Goal: Task Accomplishment & Management: Manage account settings

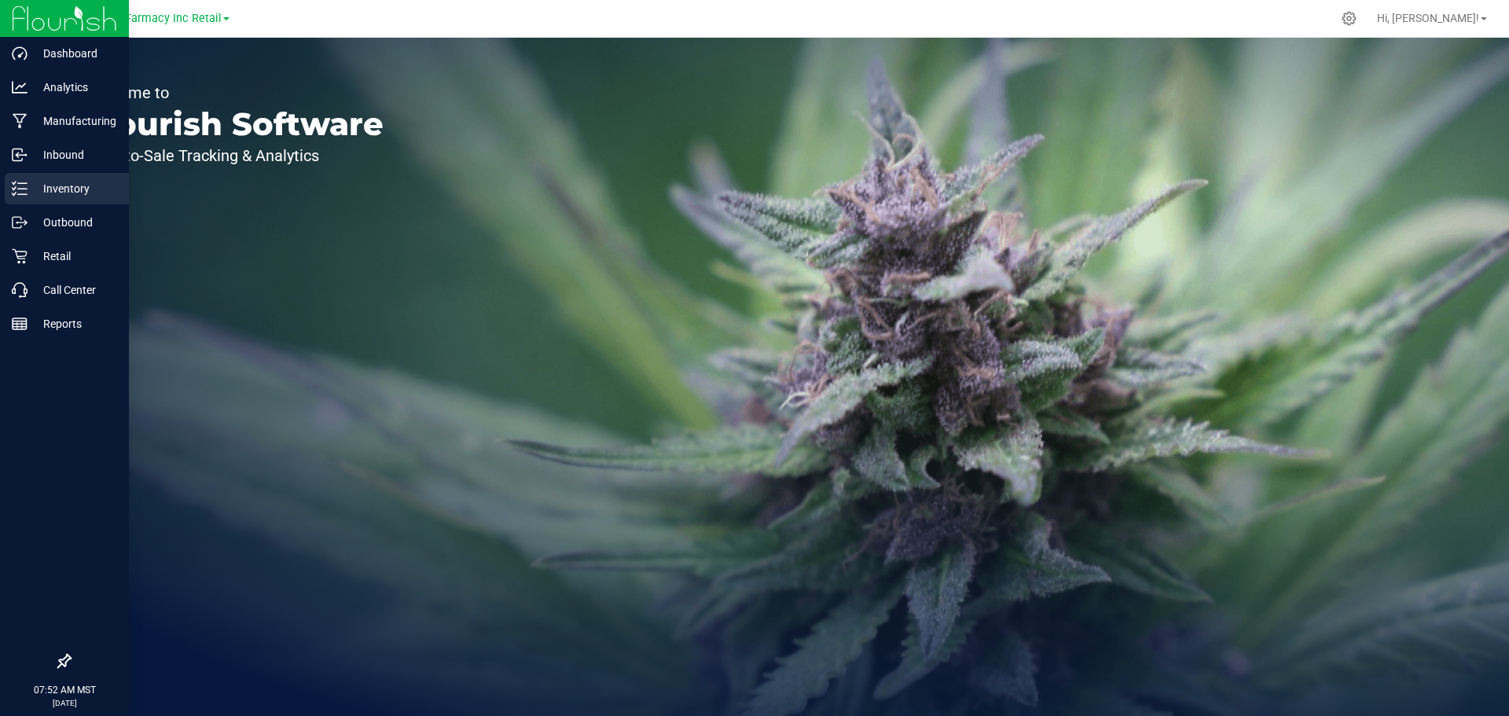
click at [23, 182] on icon at bounding box center [20, 189] width 16 height 16
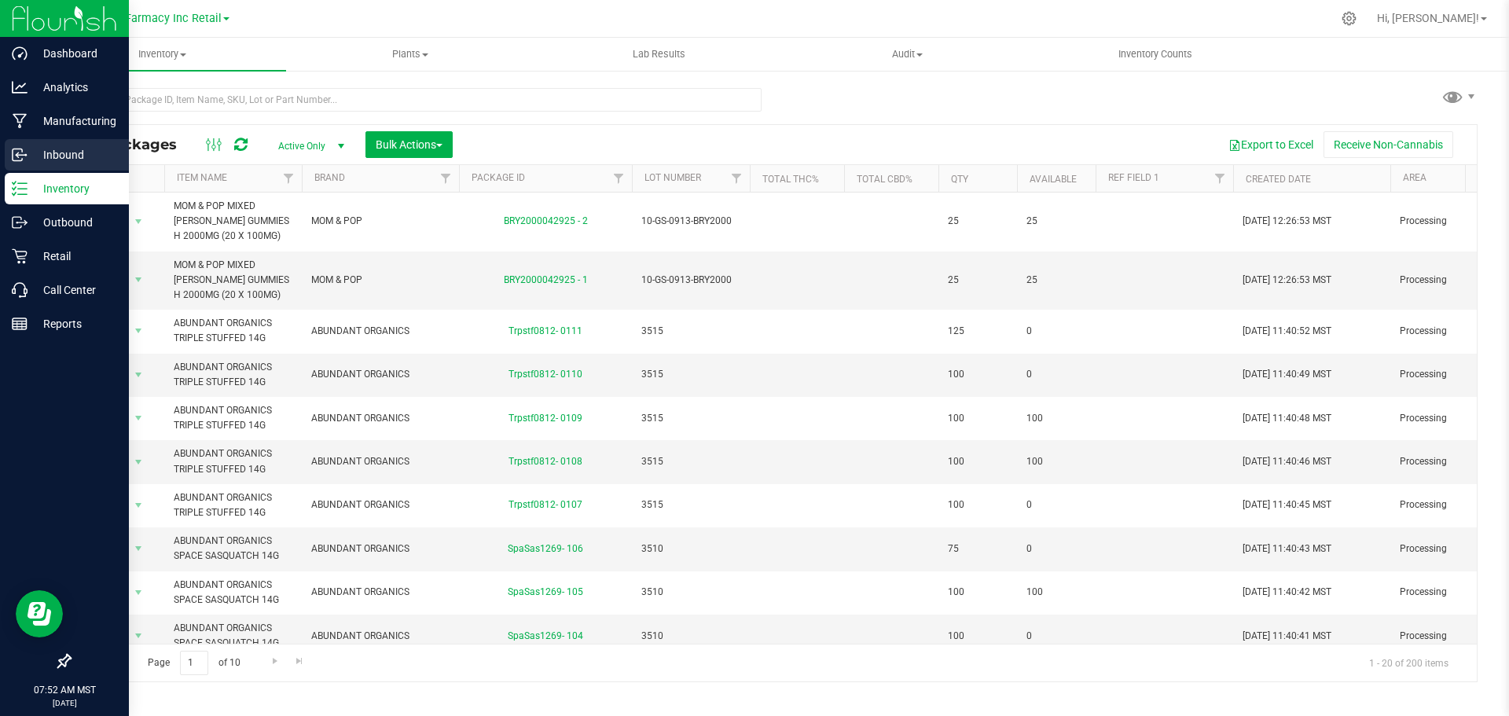
click at [113, 158] on p "Inbound" at bounding box center [74, 154] width 94 height 19
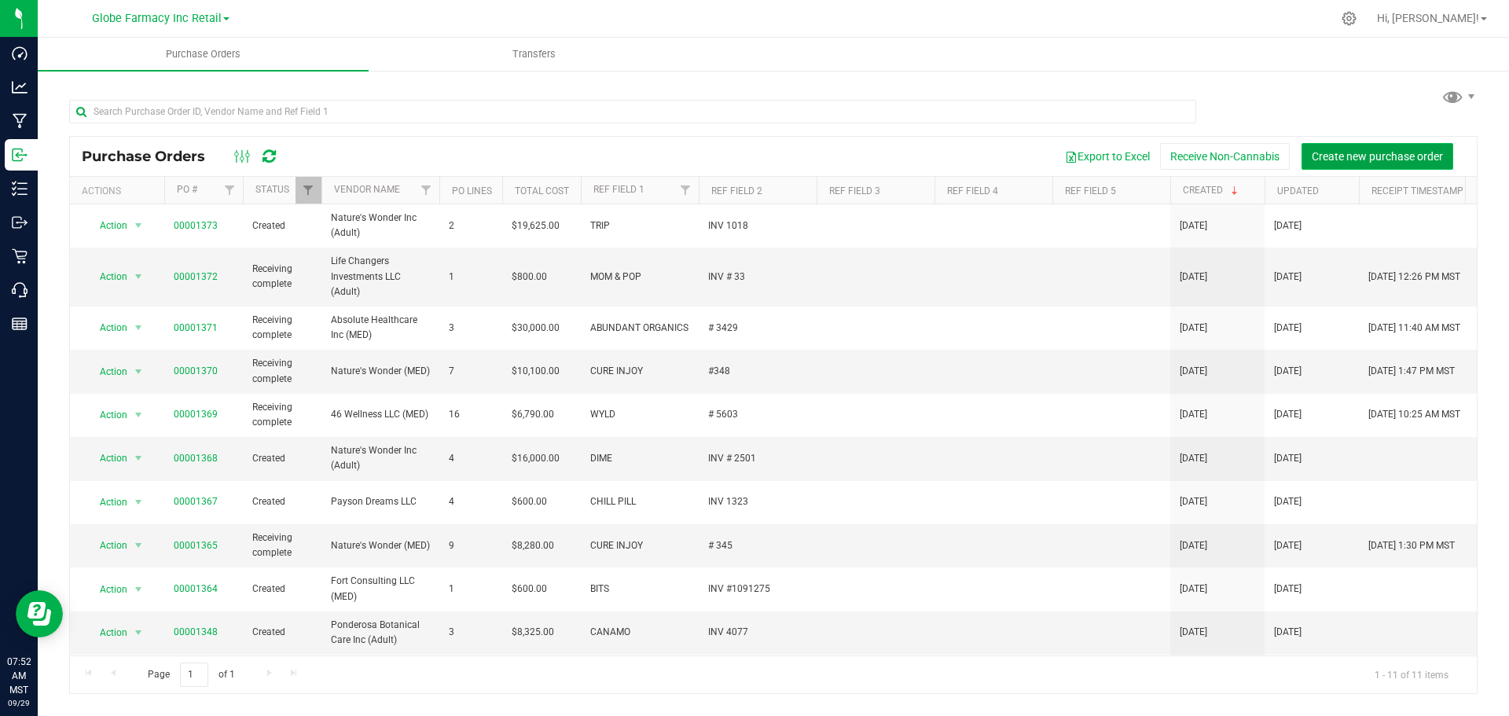
click at [1380, 152] on span "Create new purchase order" at bounding box center [1376, 156] width 131 height 13
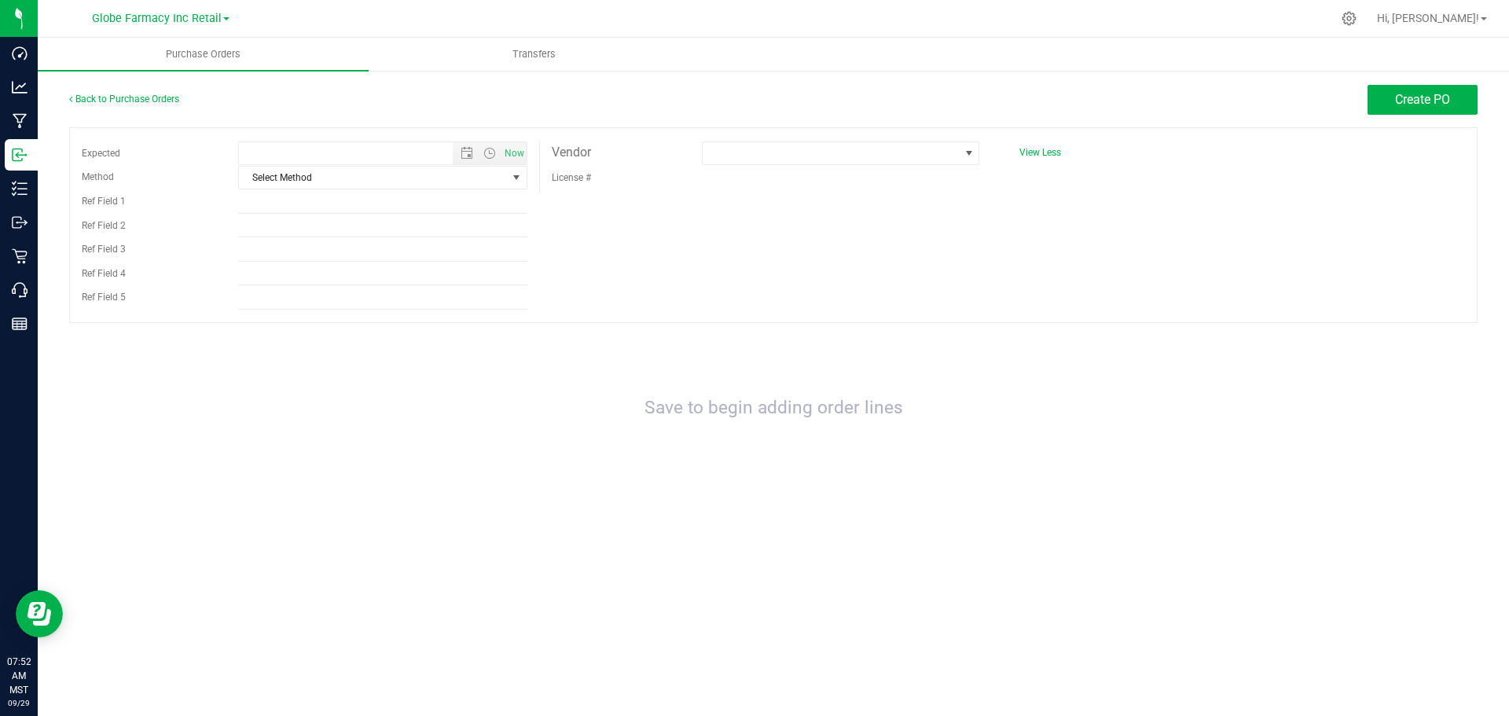
type input "9/29/2025 7:52 AM"
click at [326, 176] on span "Select Method" at bounding box center [373, 178] width 268 height 22
click at [290, 294] on li "Local Delivery" at bounding box center [383, 297] width 288 height 24
click at [291, 196] on input "Ref Field 1" at bounding box center [382, 202] width 289 height 24
click at [92, 114] on div "Back to Purchase Orders Create PO" at bounding box center [773, 106] width 1408 height 42
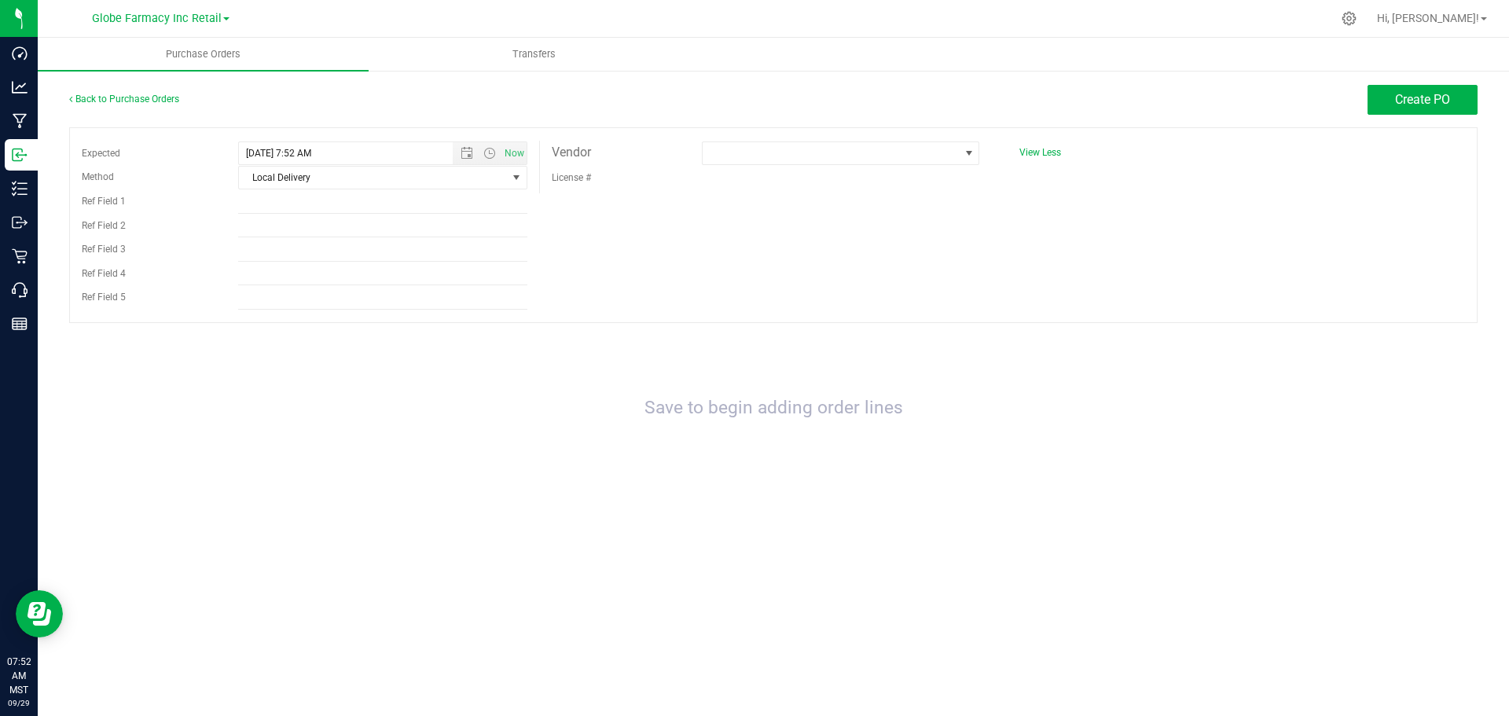
click at [112, 104] on div "Back to Purchase Orders" at bounding box center [245, 99] width 352 height 28
click at [115, 97] on link "Back to Purchase Orders" at bounding box center [124, 98] width 110 height 11
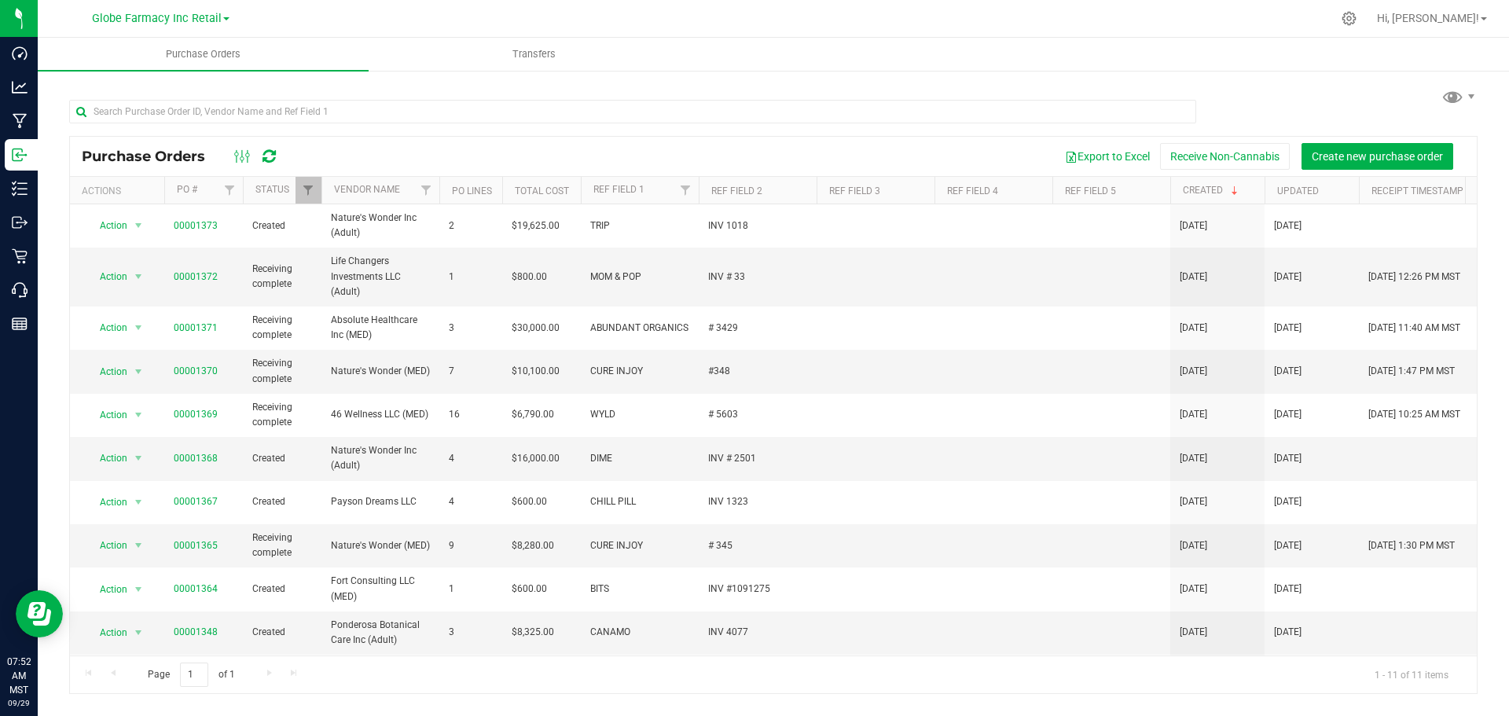
click at [146, 97] on div at bounding box center [773, 111] width 1408 height 50
click at [148, 104] on input "text" at bounding box center [632, 112] width 1127 height 24
type input "caviar"
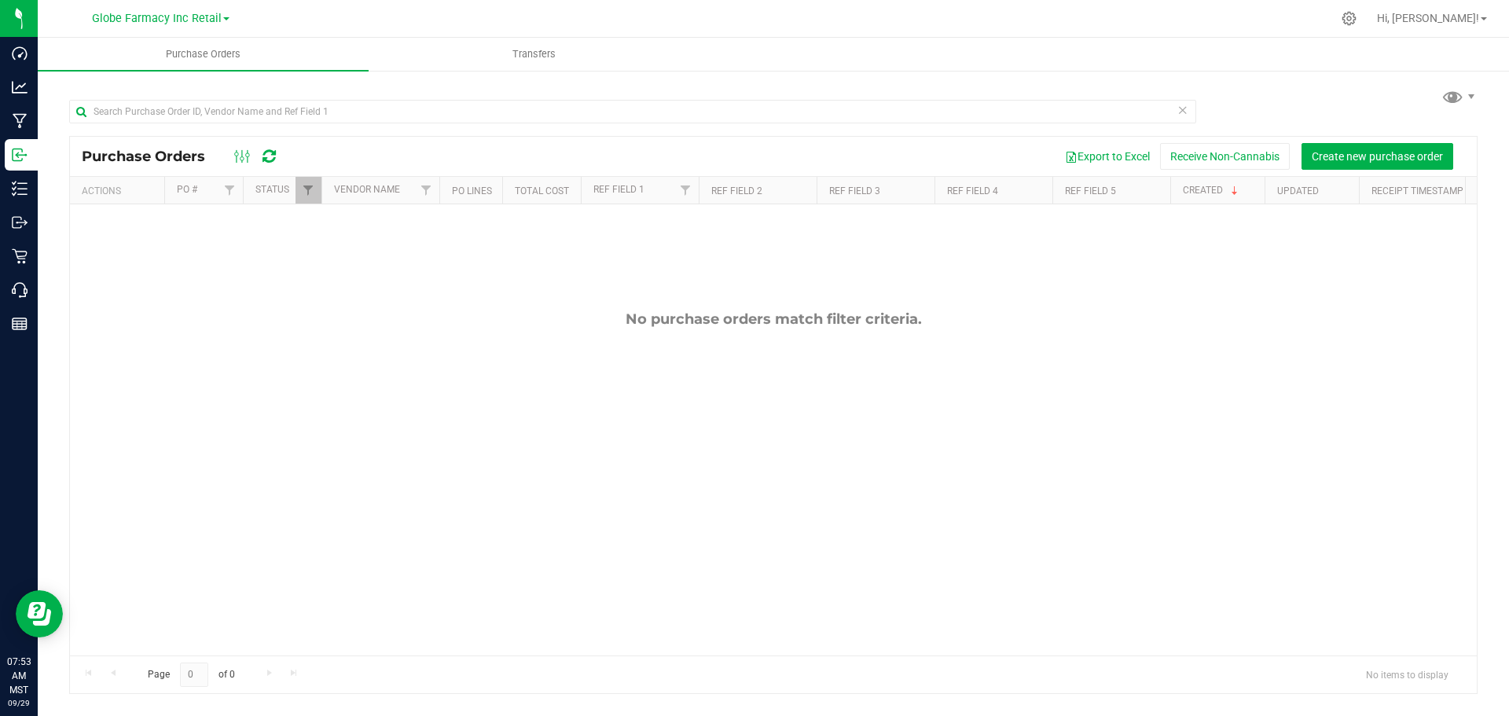
click at [1263, 114] on div at bounding box center [773, 111] width 1408 height 50
click at [1373, 151] on span "Create new purchase order" at bounding box center [1376, 156] width 131 height 13
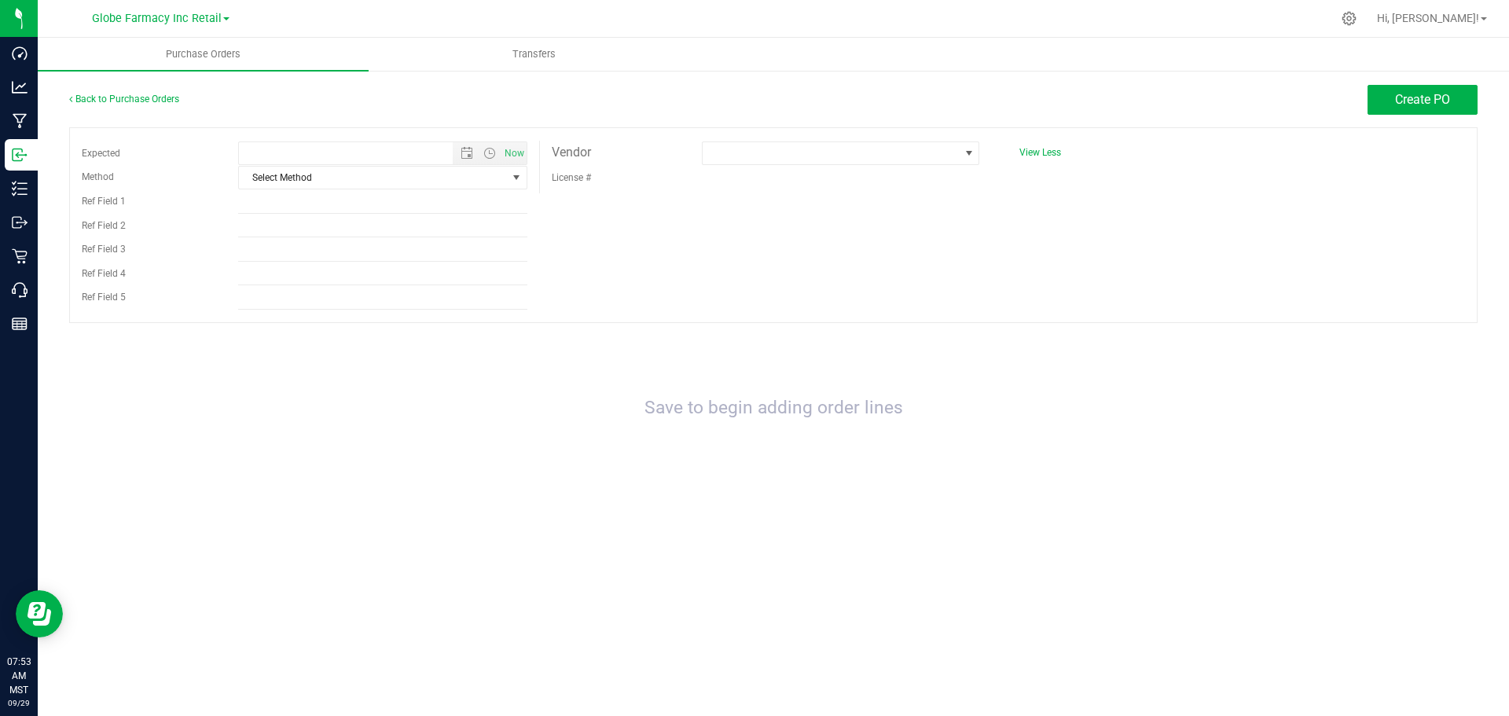
type input "[DATE] 7:53 AM"
click at [318, 175] on span "Select Method" at bounding box center [373, 178] width 268 height 22
click at [291, 288] on li "Local Delivery" at bounding box center [383, 297] width 288 height 24
click at [277, 198] on input "Ref Field 1" at bounding box center [382, 202] width 289 height 24
type input "c"
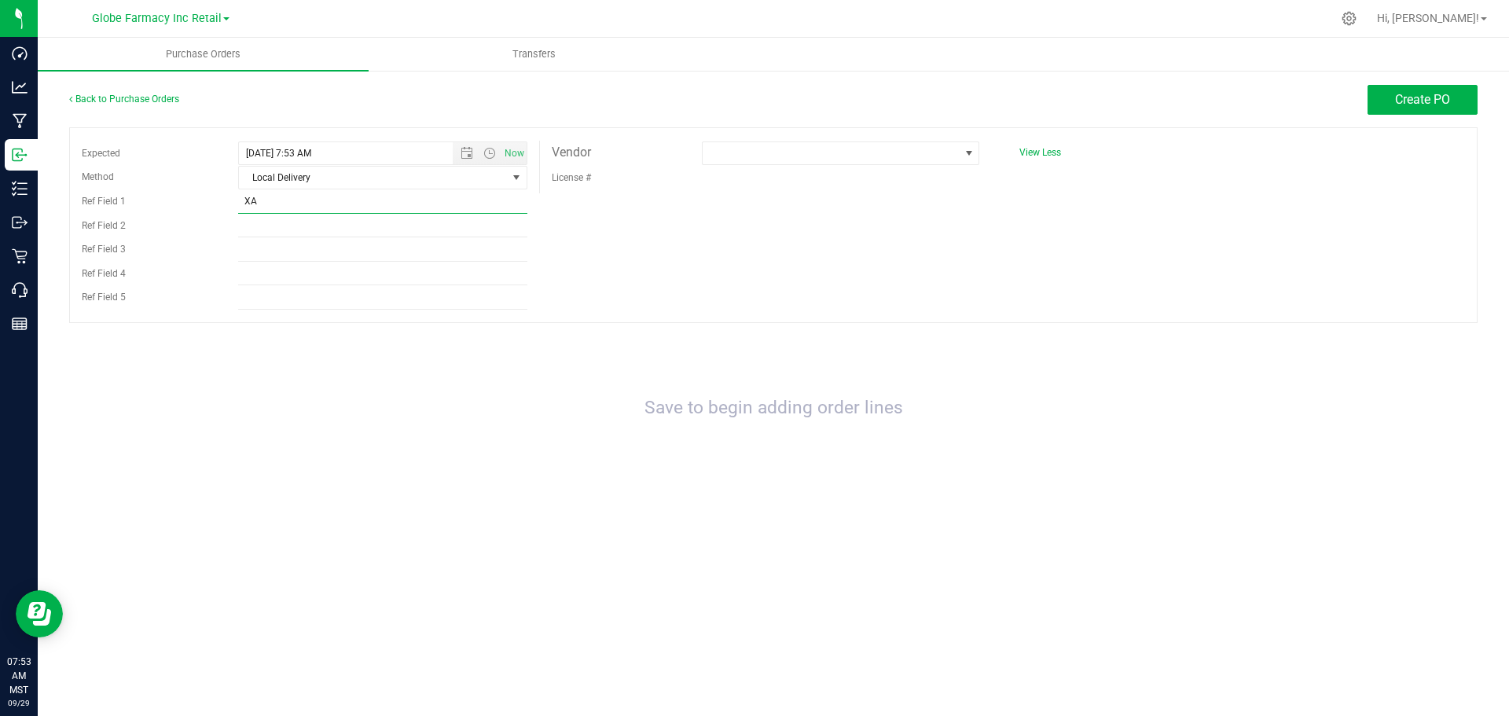
type input "X"
type input "A"
type input "CAVIAR GOLD"
type input "INV # 0165"
type input "`"
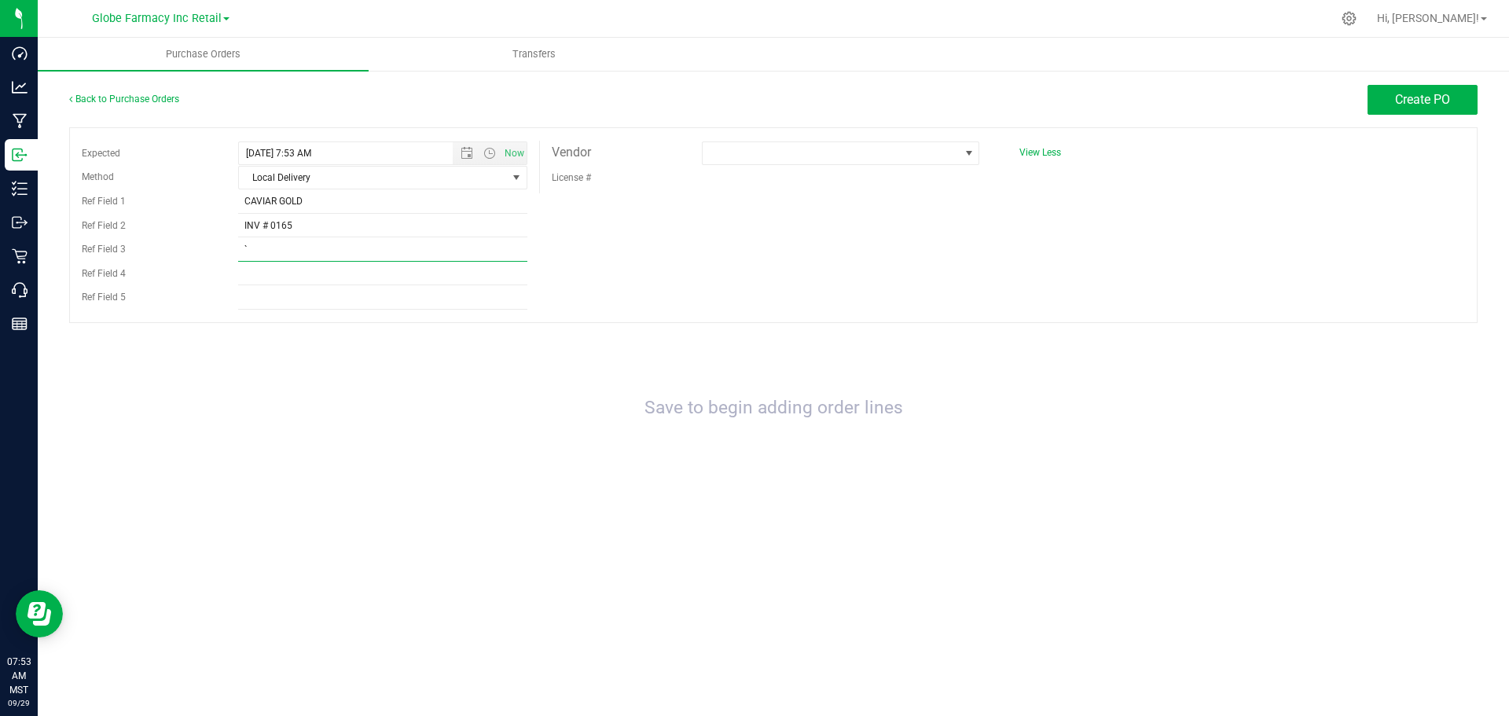
click at [375, 244] on input "`" at bounding box center [382, 250] width 289 height 24
click at [778, 156] on span at bounding box center [830, 153] width 256 height 22
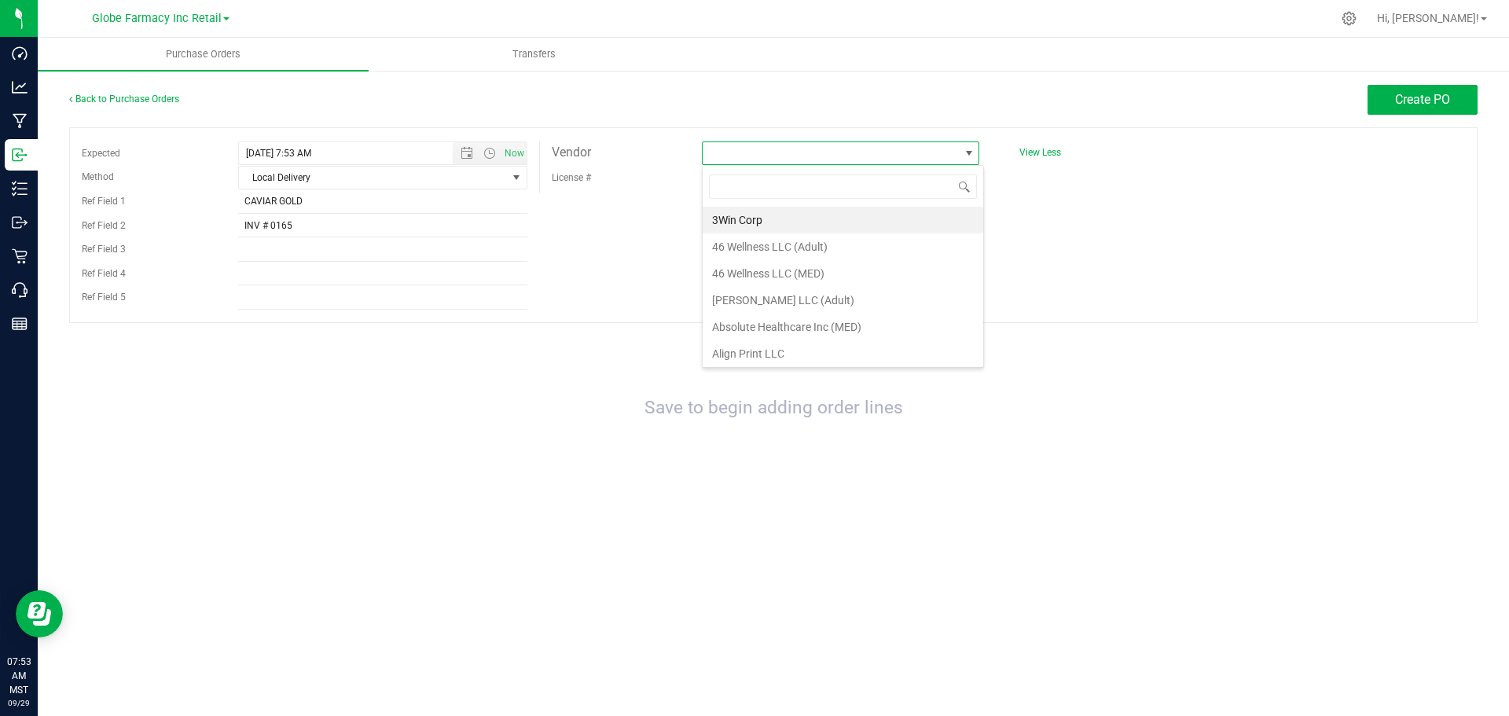
scroll to position [24, 277]
type input "life changers"
click at [816, 212] on li "Life Changers Investments LLC (Adult)" at bounding box center [840, 220] width 276 height 27
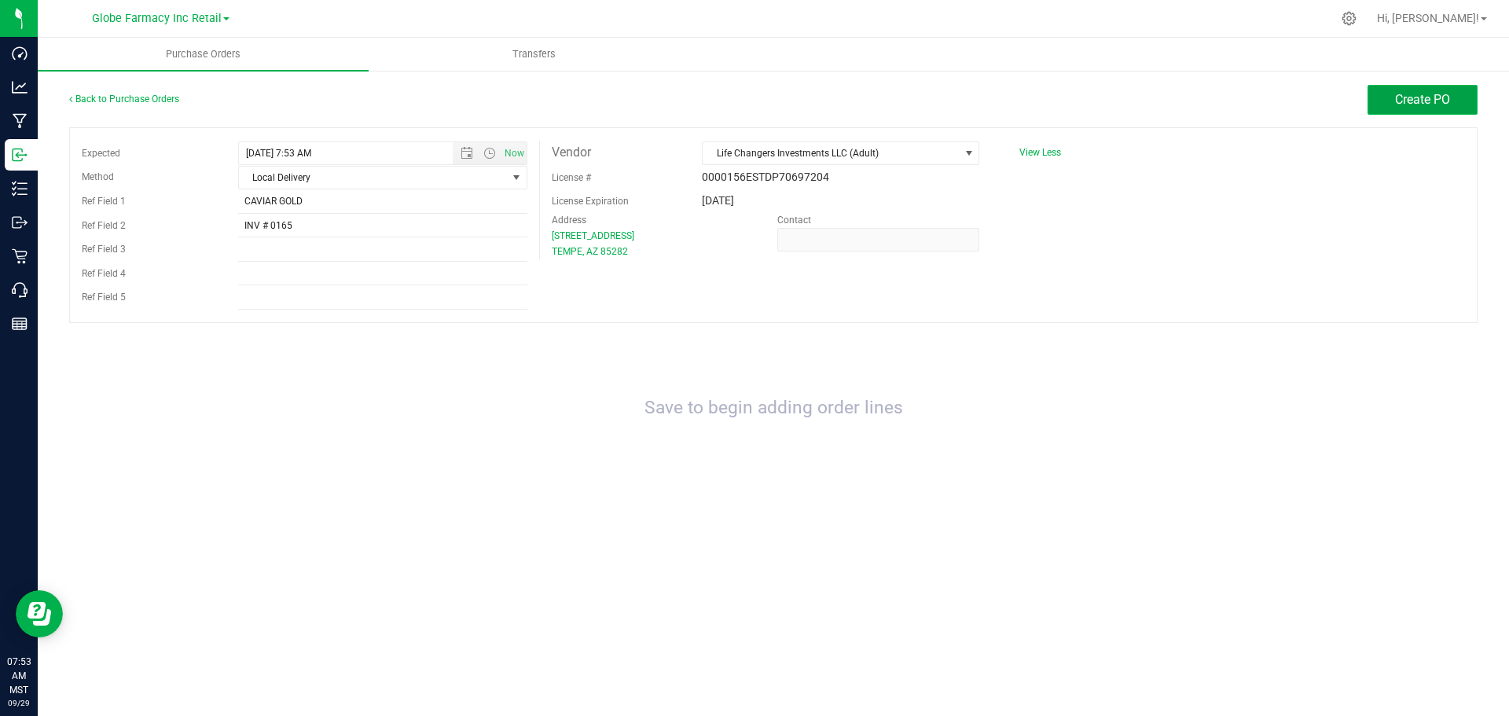
click at [1444, 104] on span "Create PO" at bounding box center [1422, 99] width 55 height 15
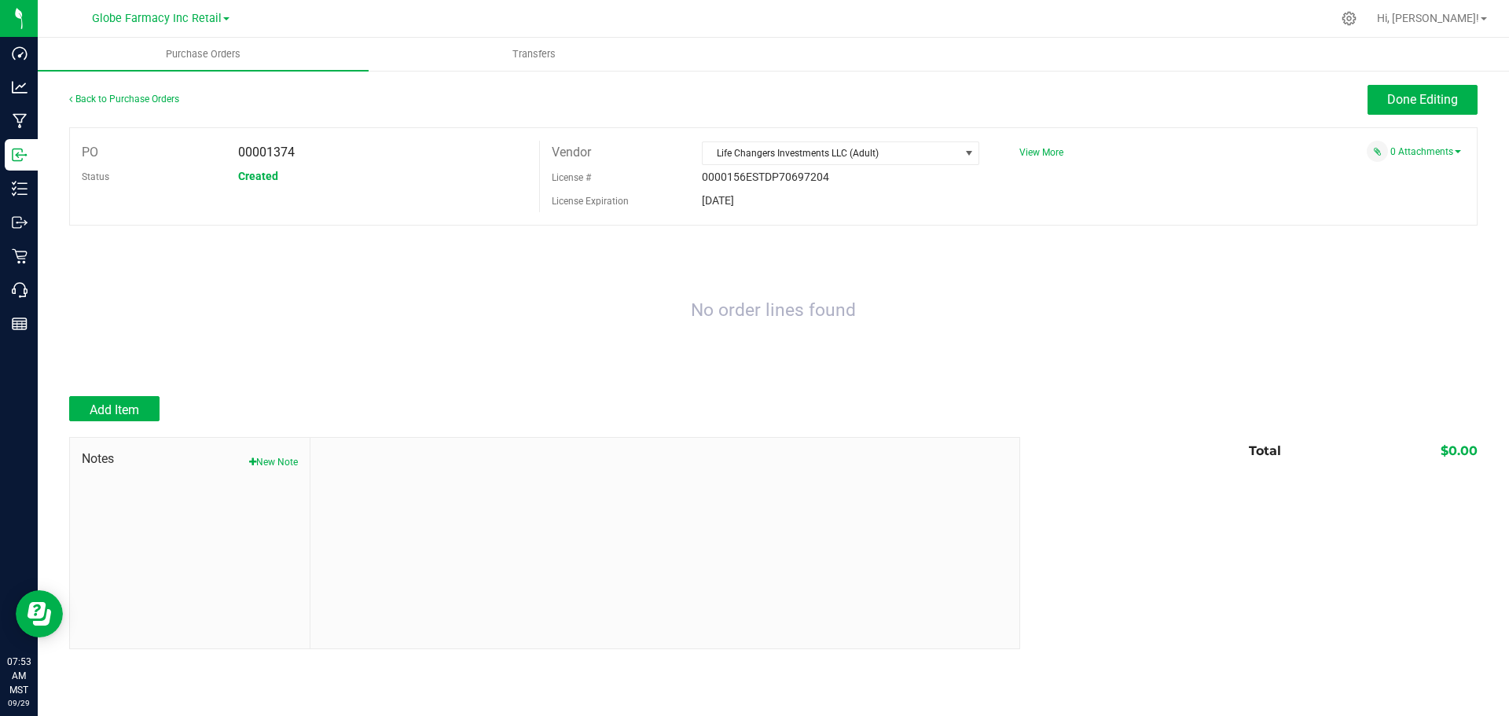
click at [101, 387] on div at bounding box center [773, 388] width 1408 height 16
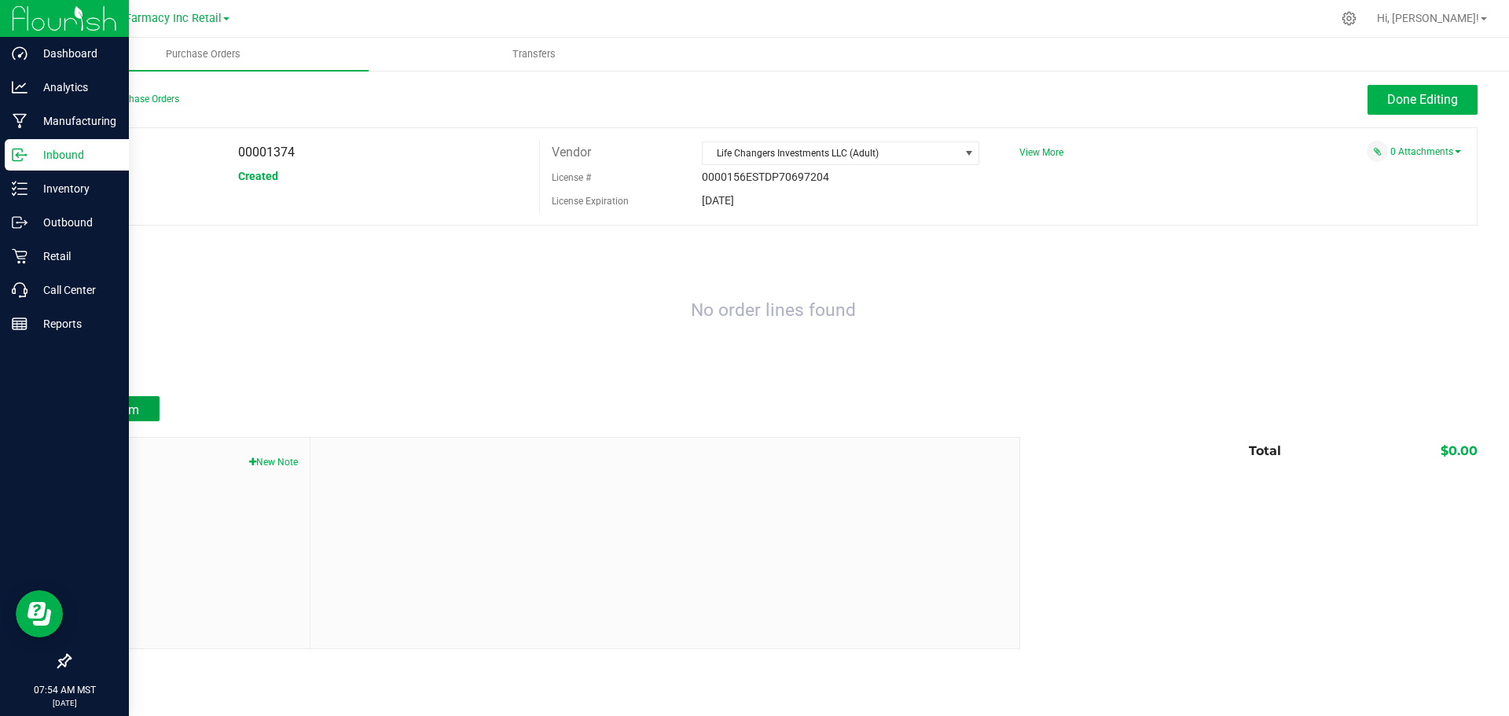
drag, startPoint x: 101, startPoint y: 403, endPoint x: 9, endPoint y: 390, distance: 92.9
click at [101, 404] on span "Add Item" at bounding box center [114, 409] width 49 height 15
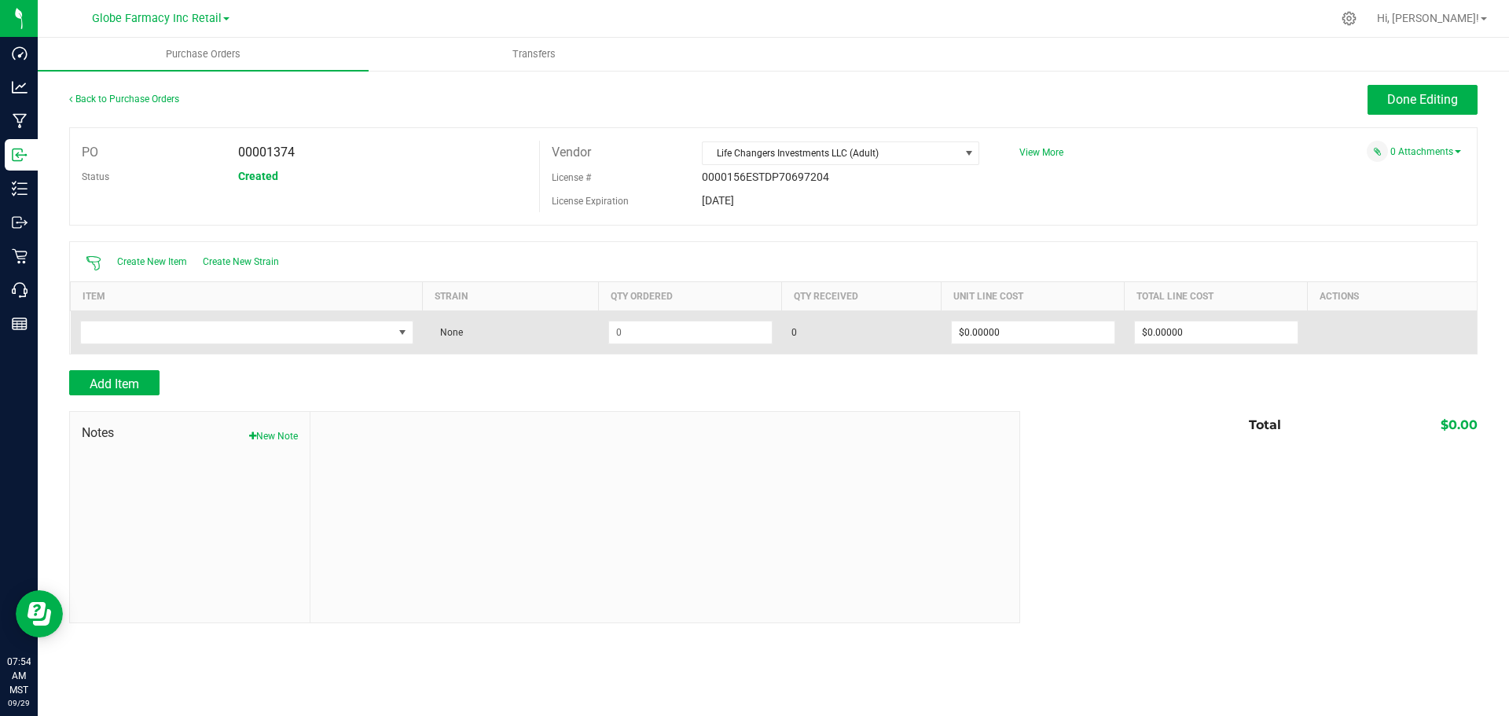
click at [321, 314] on td at bounding box center [247, 331] width 352 height 43
click at [312, 334] on span "NO DATA FOUND" at bounding box center [237, 332] width 312 height 22
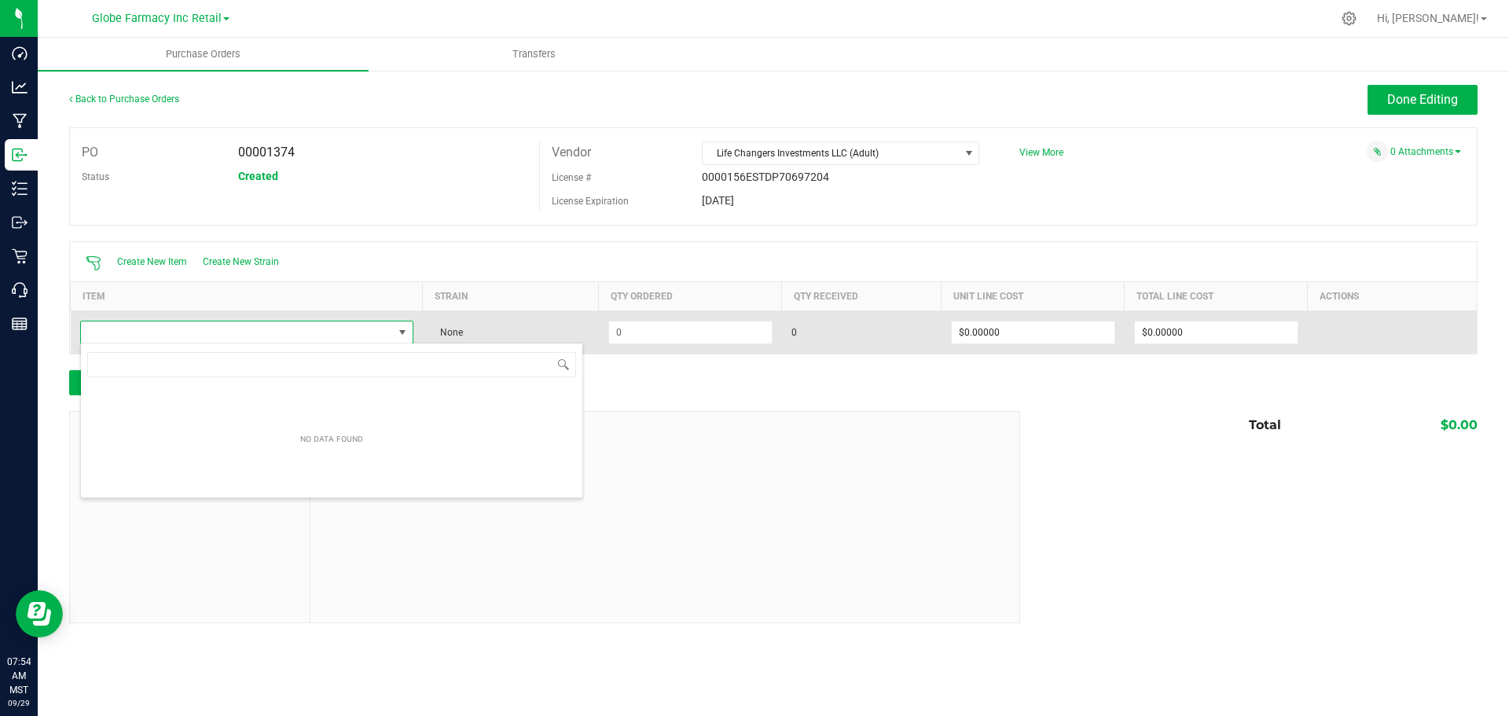
scroll to position [24, 333]
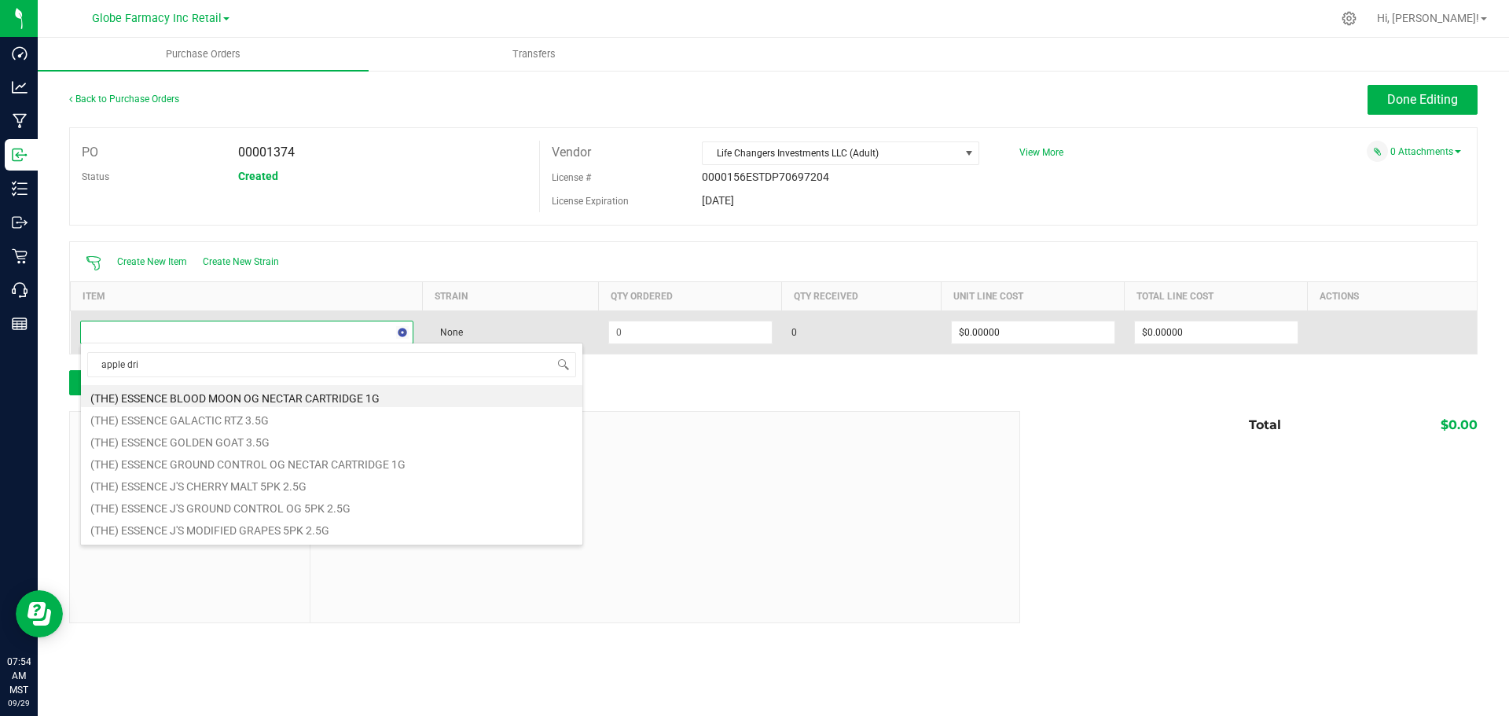
type input "apple drip"
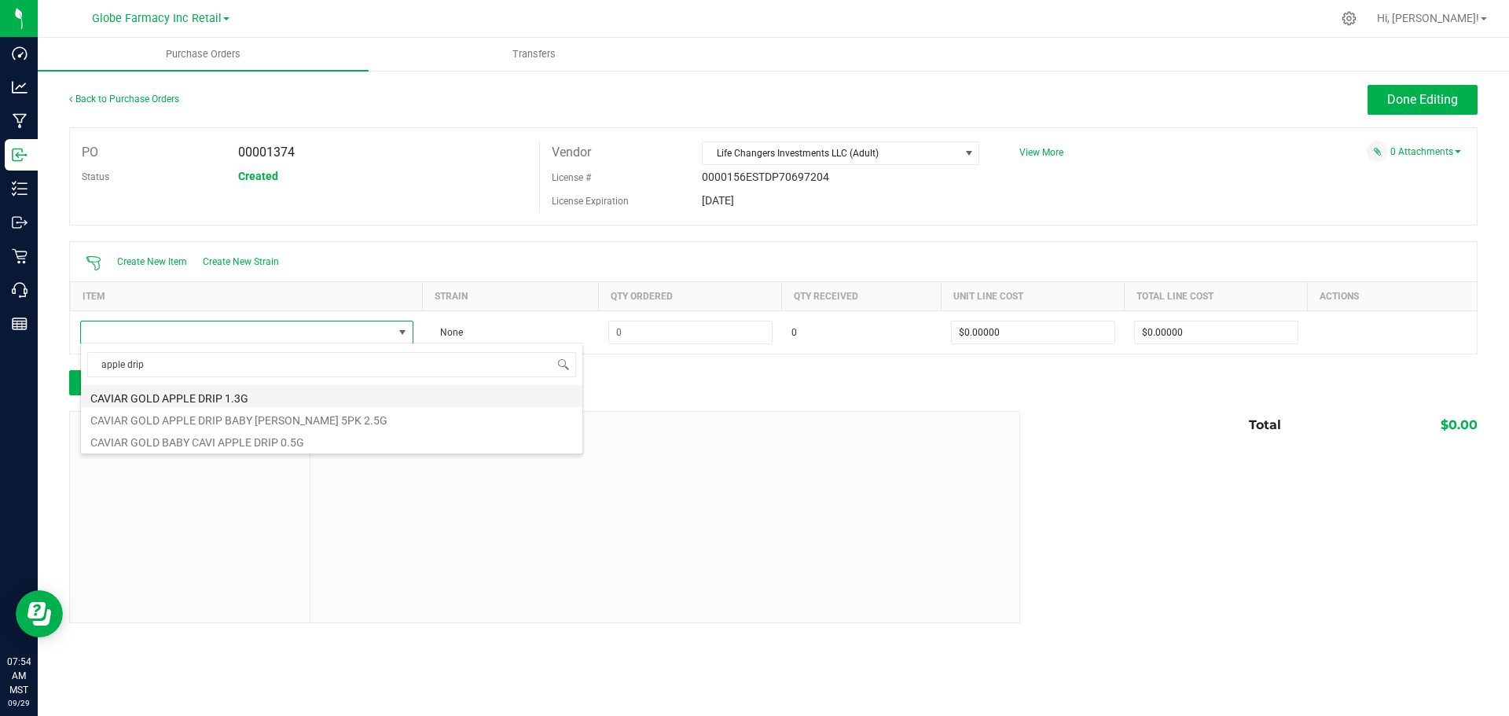
click at [252, 398] on li "CAVIAR GOLD APPLE DRIP 1.3G" at bounding box center [331, 396] width 501 height 22
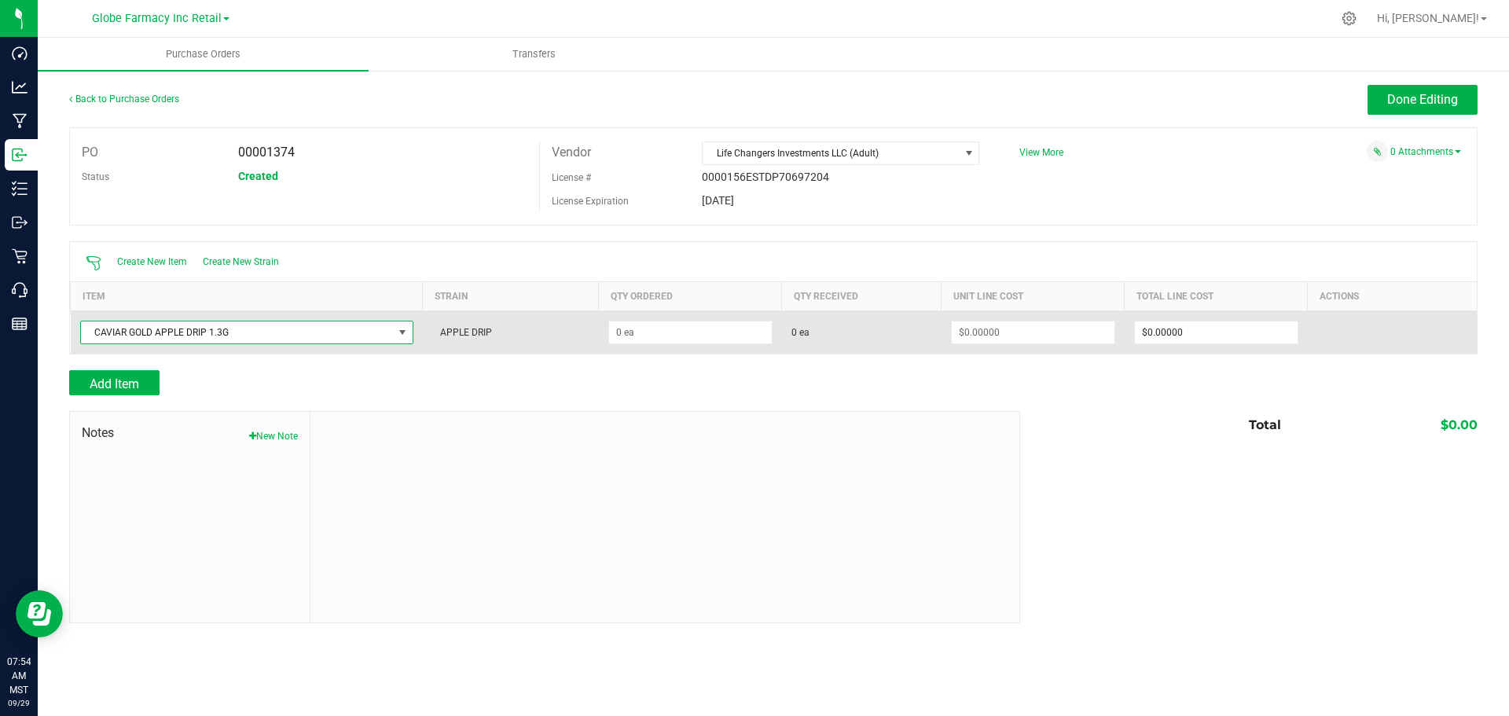
click at [742, 312] on td at bounding box center [690, 331] width 183 height 43
click at [711, 334] on input at bounding box center [690, 332] width 163 height 22
type input "150 ea"
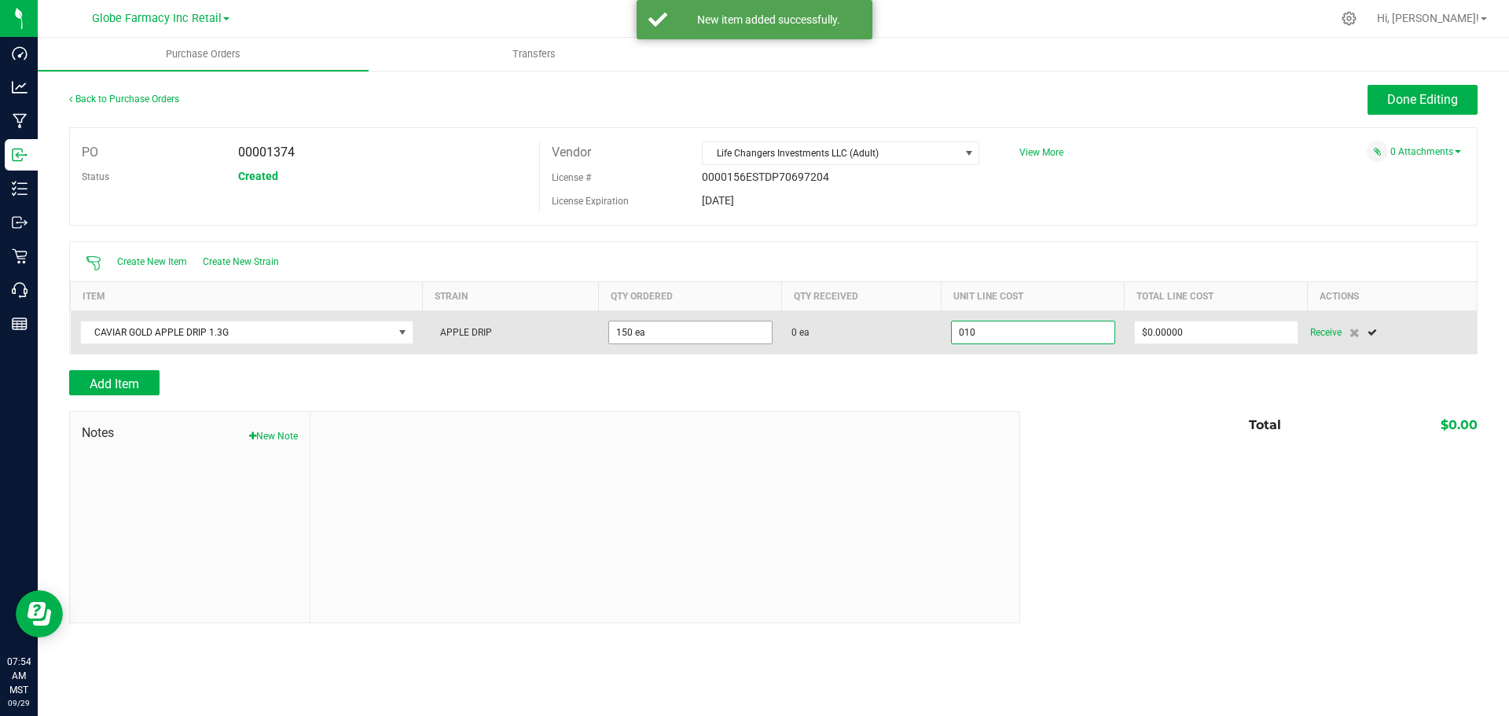
type input "$10.00000"
type input "0"
type input "150"
type input "1500"
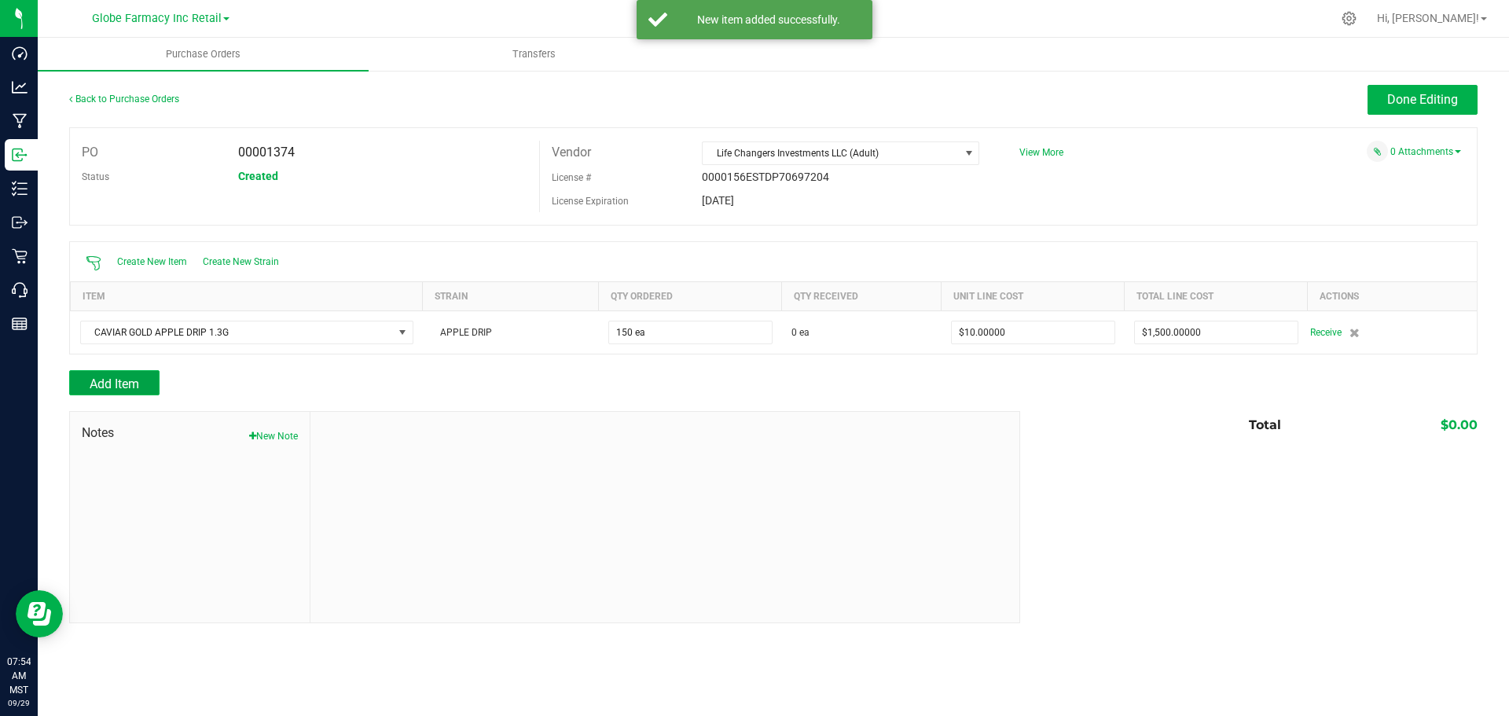
click at [112, 371] on button "Add Item" at bounding box center [114, 382] width 90 height 25
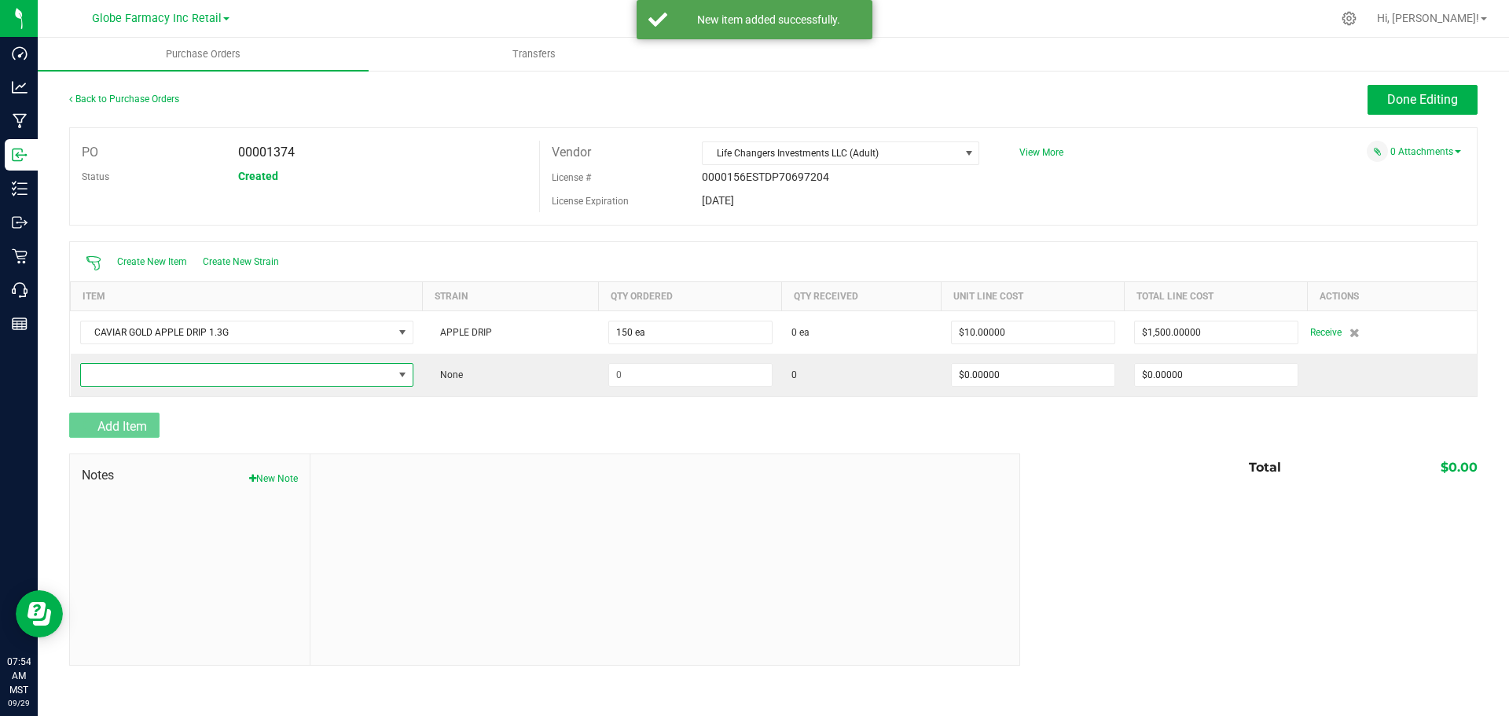
click at [112, 371] on span "NO DATA FOUND" at bounding box center [237, 375] width 312 height 22
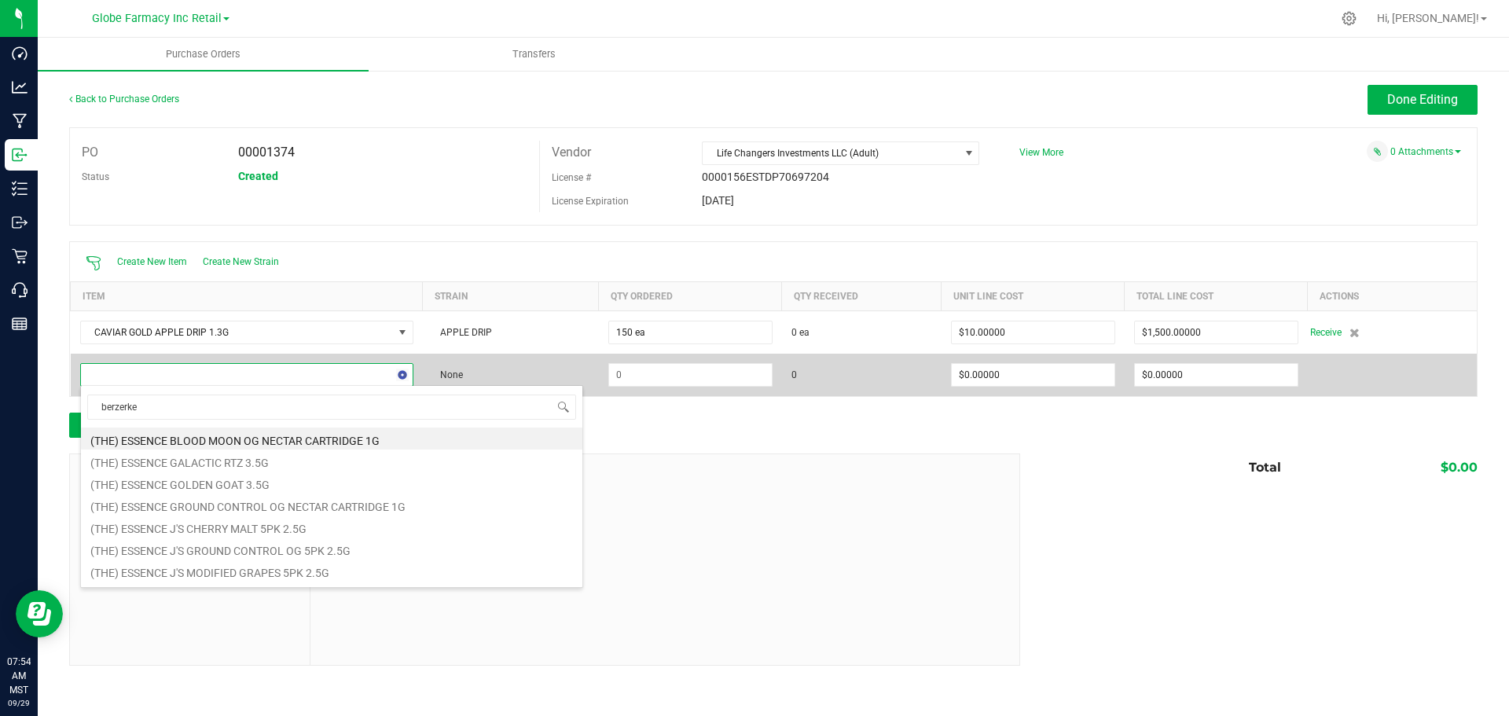
type input "berzerker"
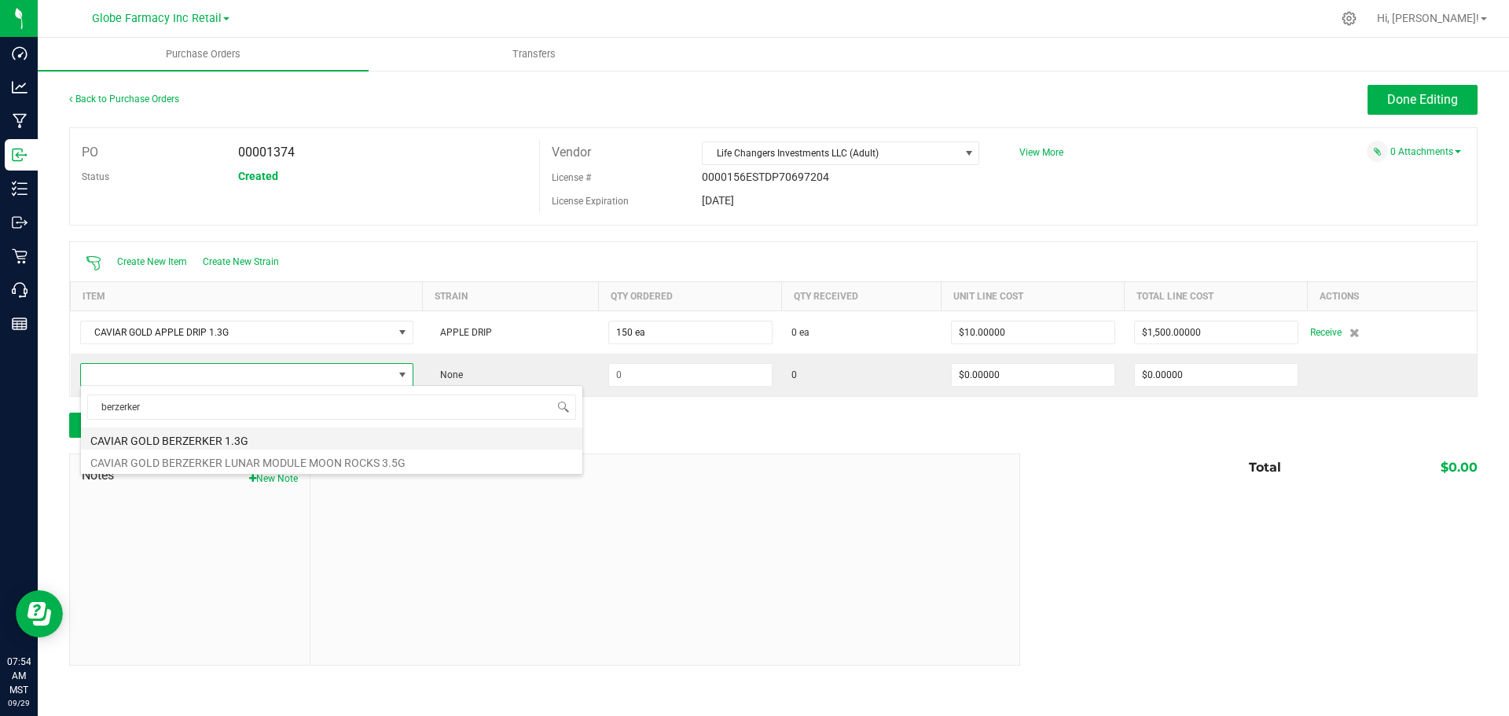
click at [207, 442] on li "CAVIAR GOLD BERZERKER 1.3G" at bounding box center [331, 438] width 501 height 22
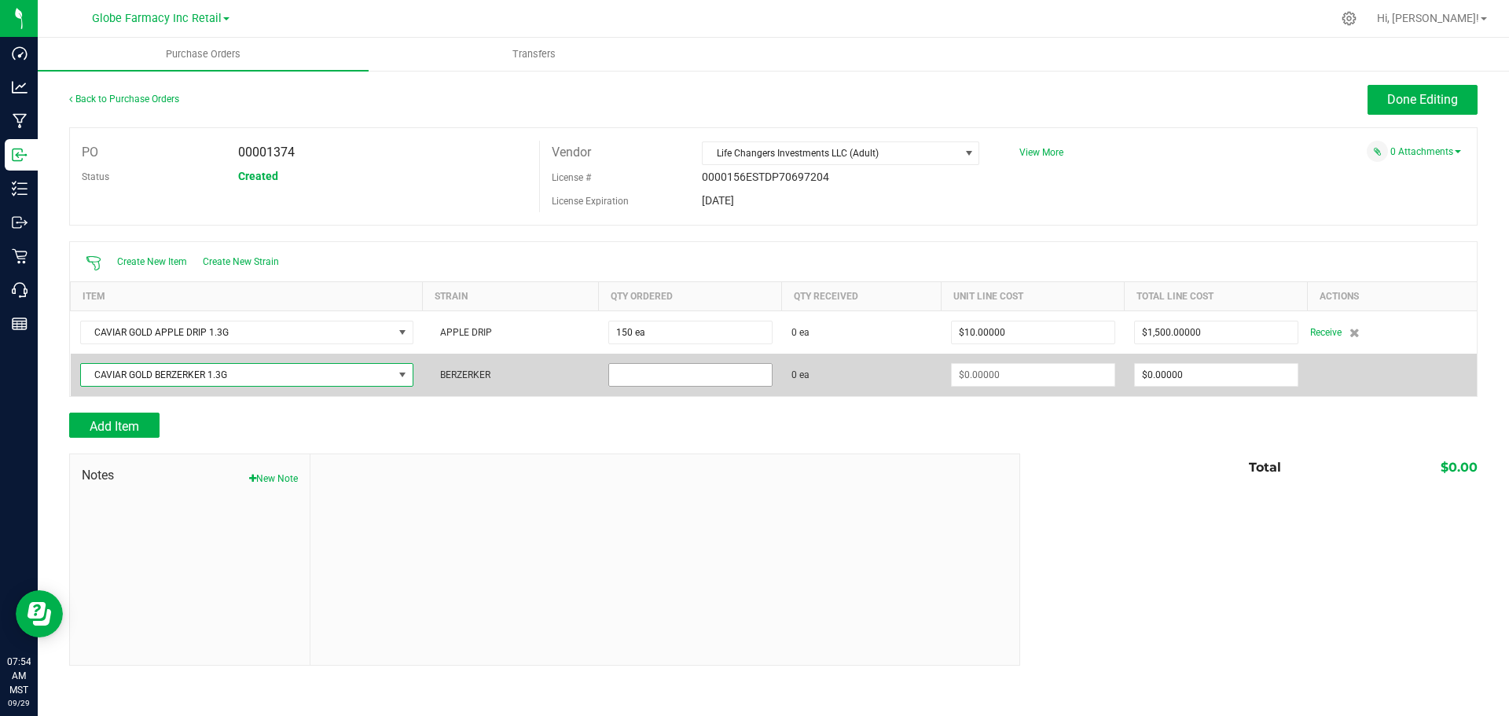
click at [701, 379] on input at bounding box center [690, 375] width 163 height 22
type input "50 ea"
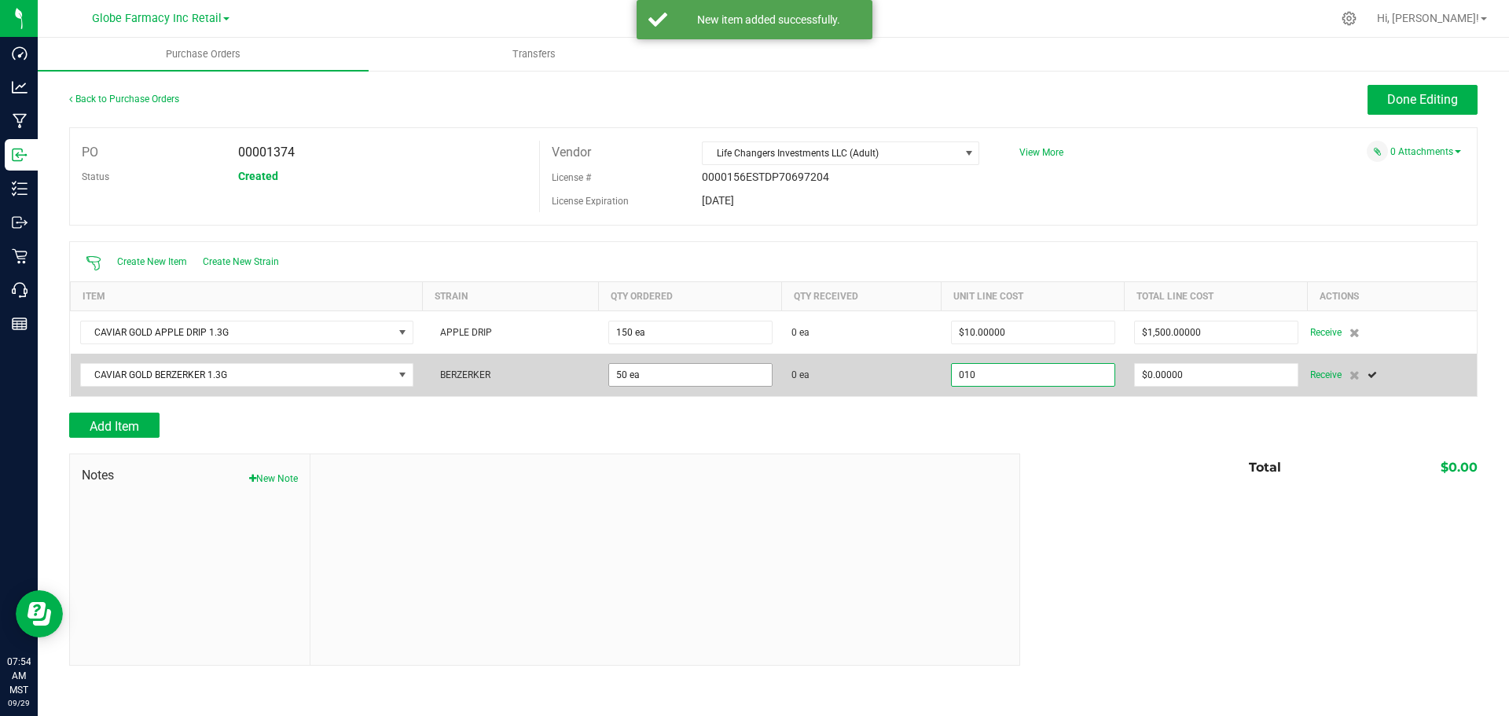
type input "$10.00000"
type input "0"
type input "50"
type input "500"
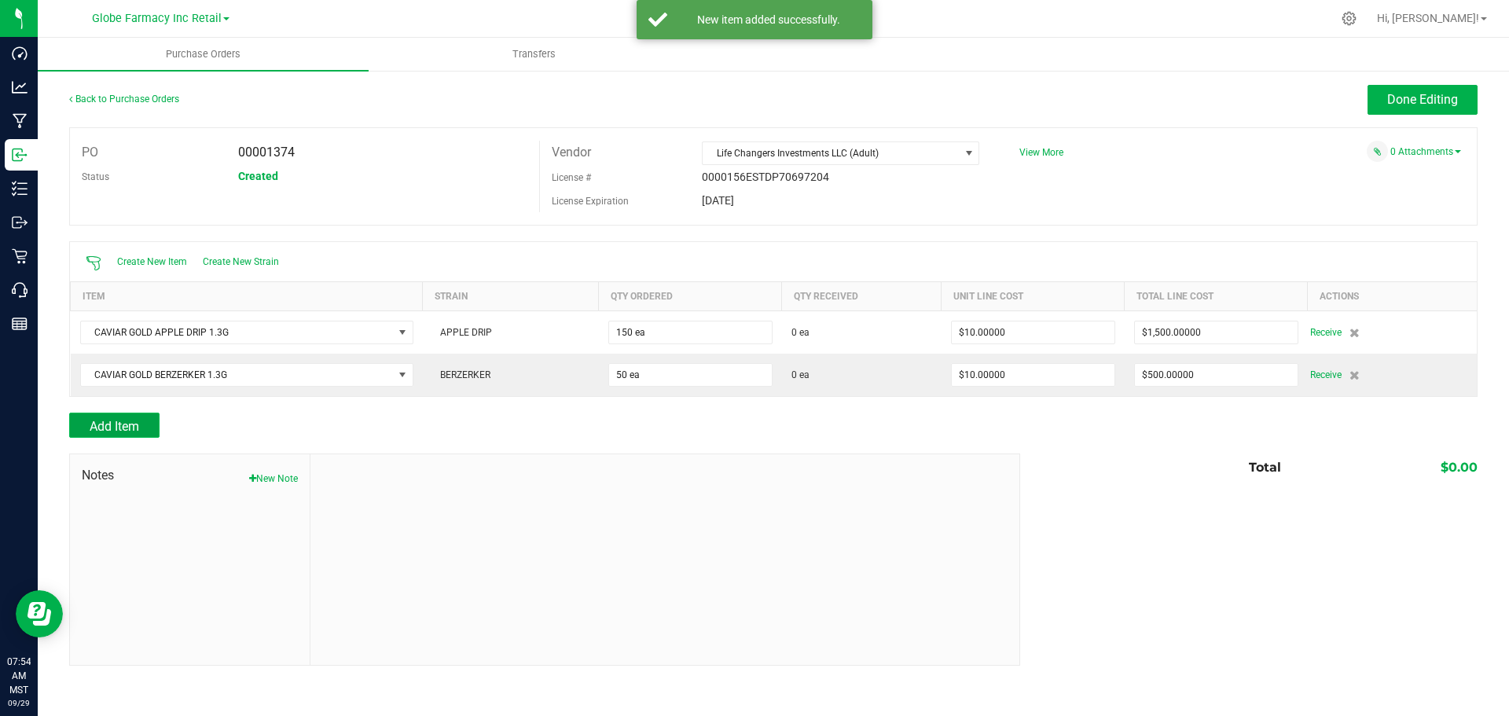
click at [97, 416] on button "Add Item" at bounding box center [114, 424] width 90 height 25
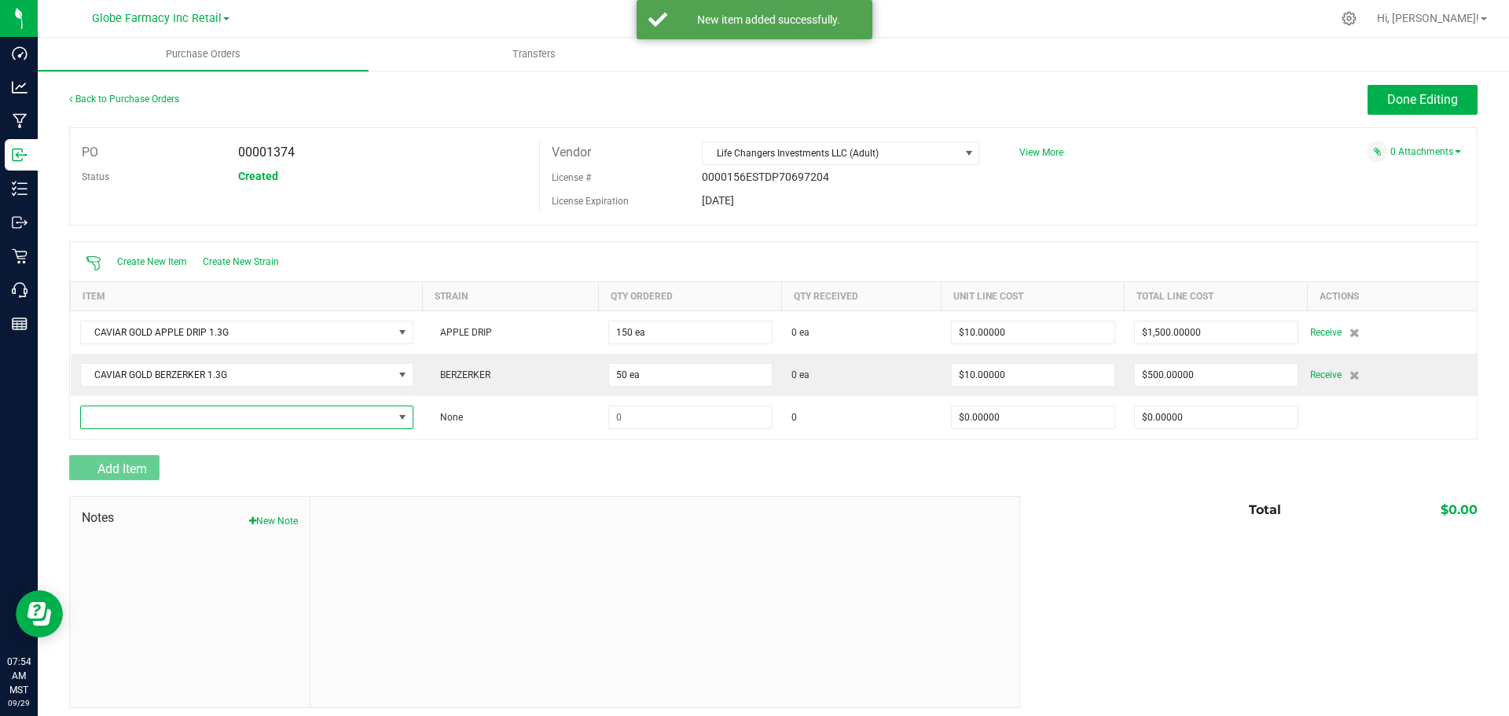
click at [96, 413] on span "NO DATA FOUND" at bounding box center [237, 417] width 312 height 22
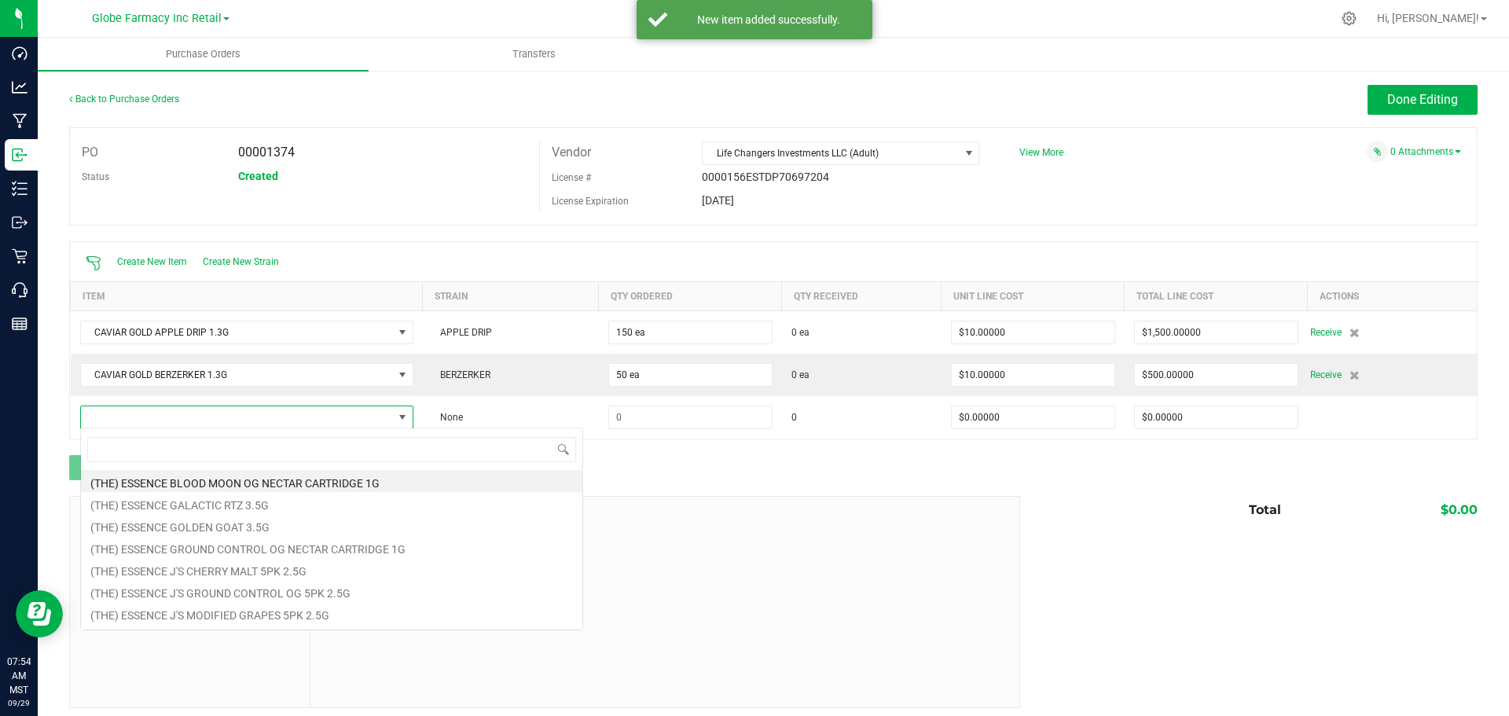
scroll to position [24, 328]
type input "fryday"
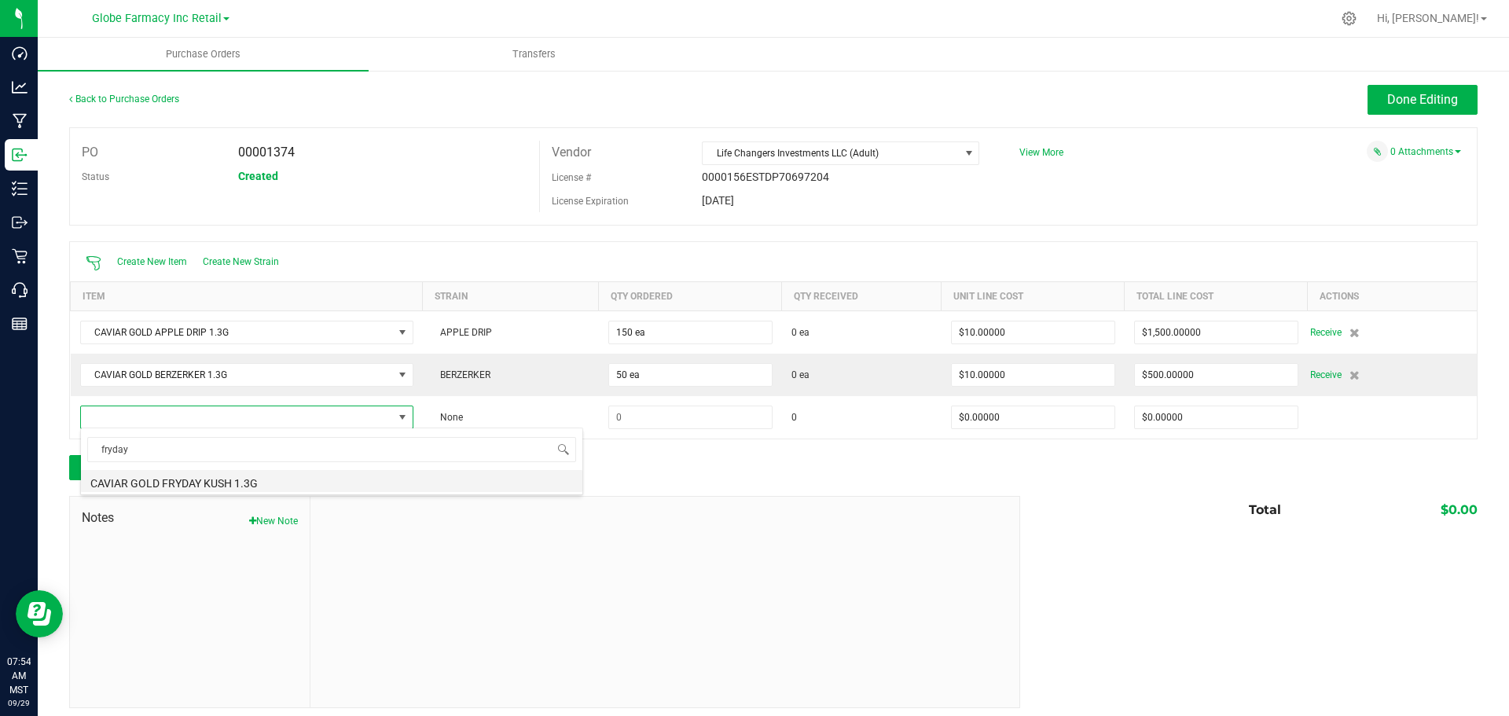
click at [262, 482] on li "CAVIAR GOLD FRYDAY KUSH 1.3G" at bounding box center [331, 481] width 501 height 22
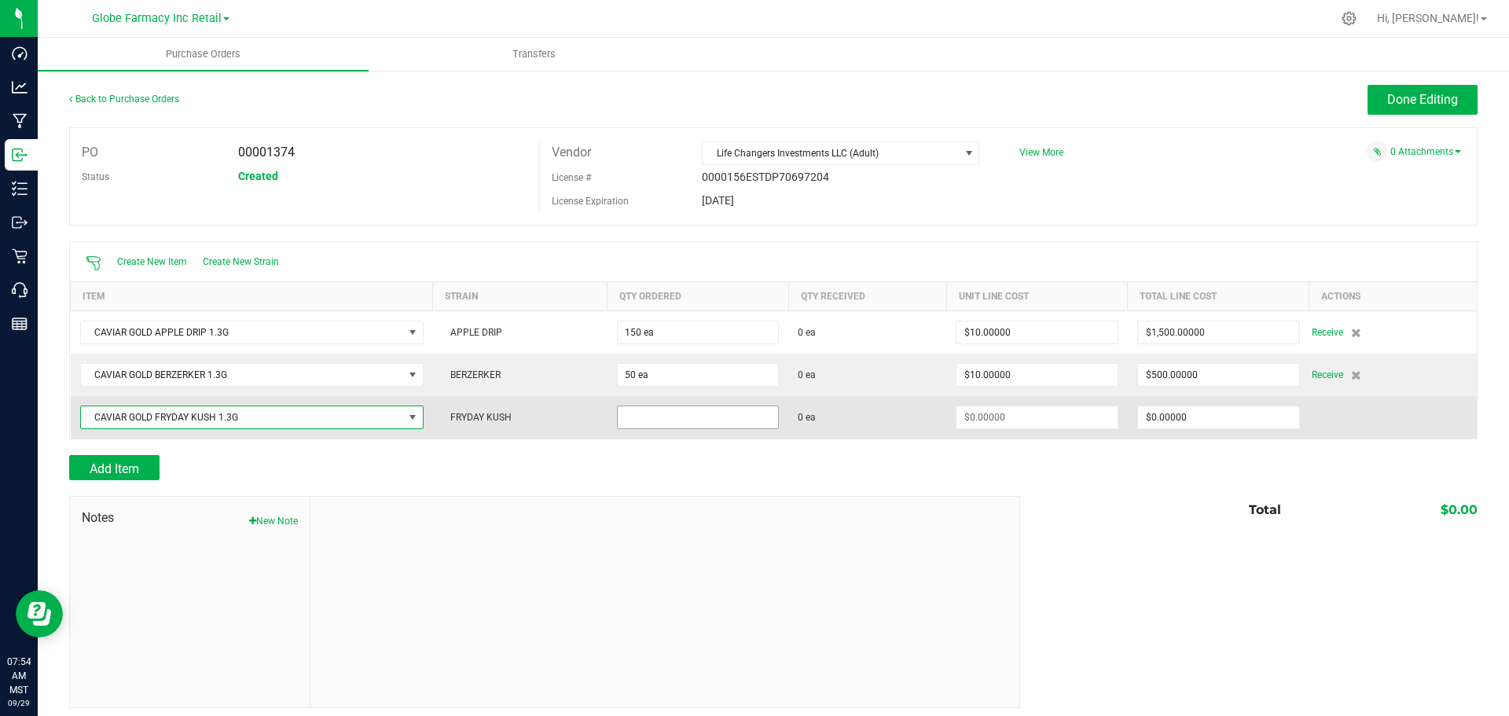
click at [660, 407] on input at bounding box center [698, 417] width 161 height 22
type input "200 ea"
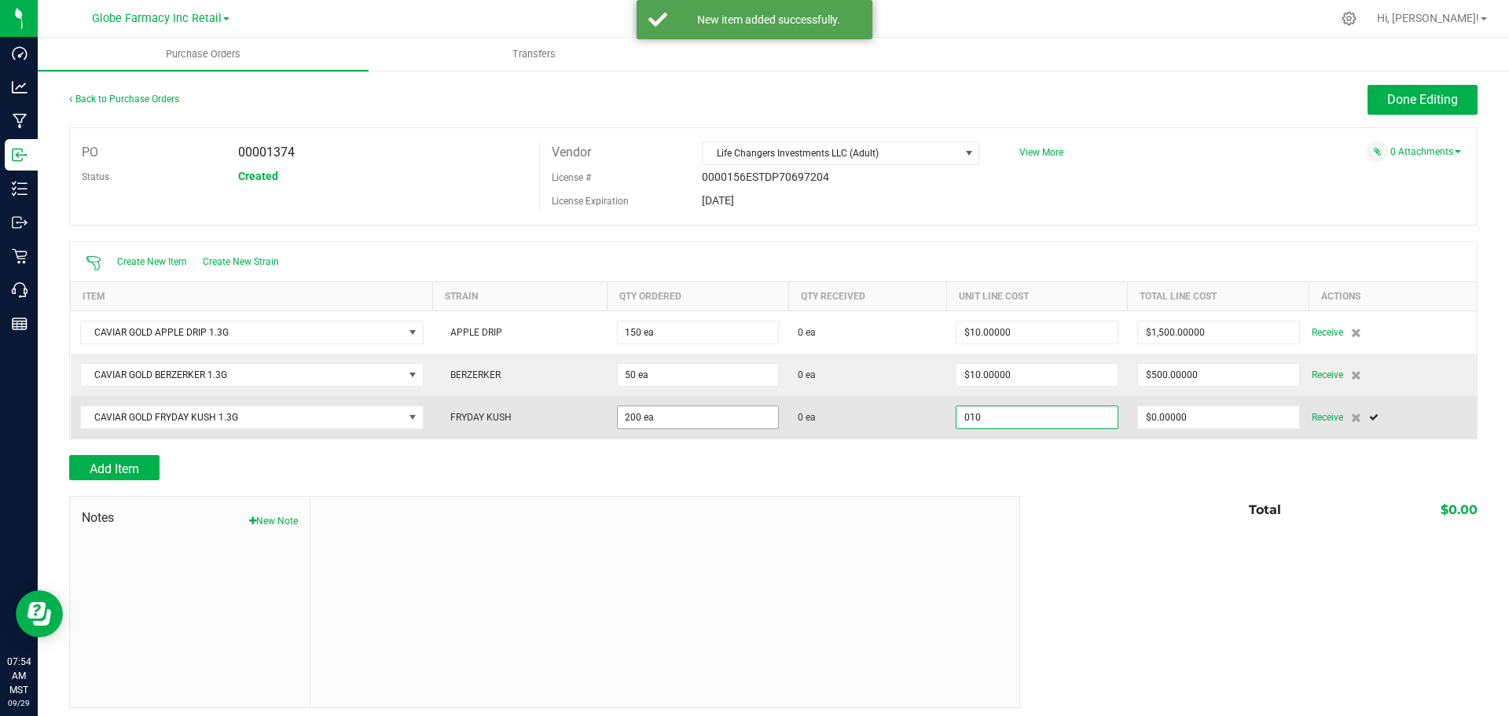
type input "$10.00000"
type input "0"
type input "200"
type input "2000"
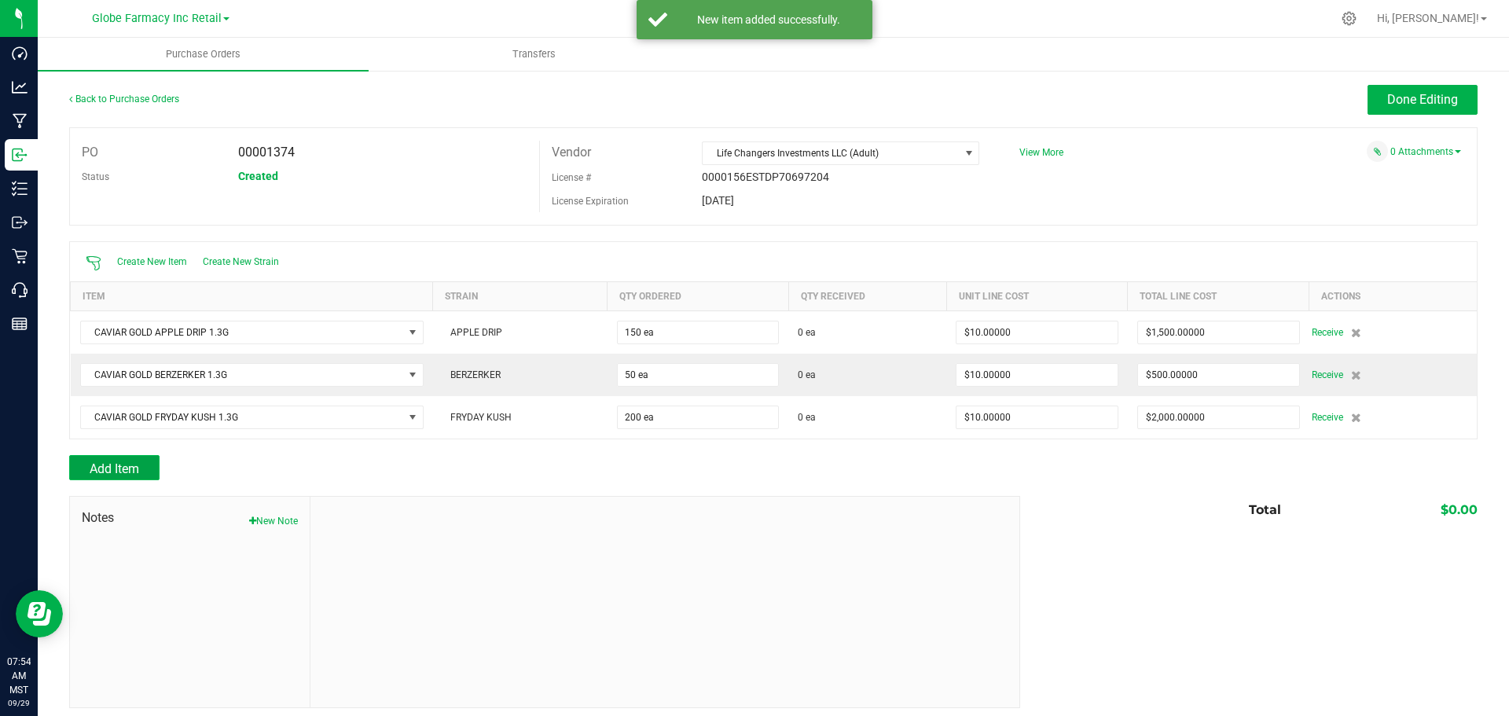
click at [126, 467] on span "Add Item" at bounding box center [114, 468] width 49 height 15
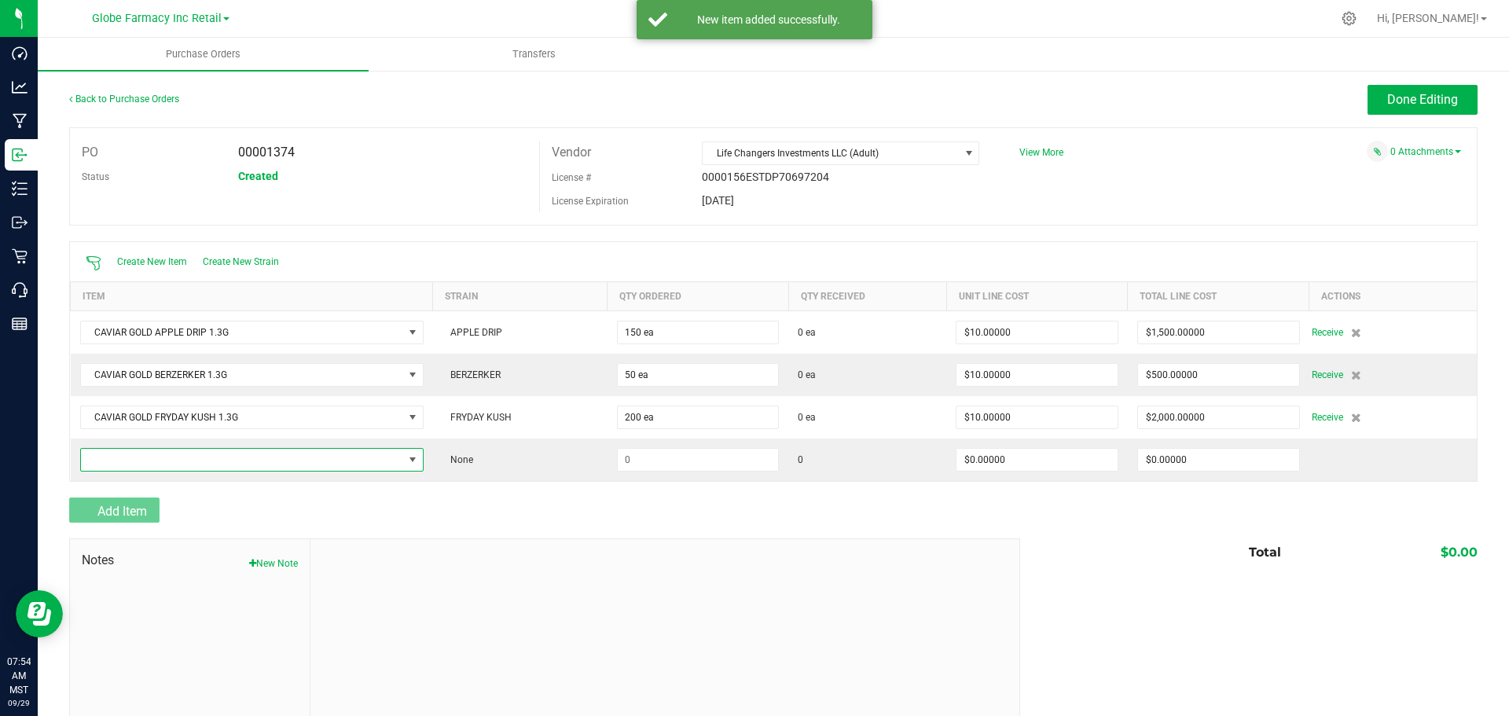
click at [126, 467] on span "NO DATA FOUND" at bounding box center [242, 460] width 322 height 22
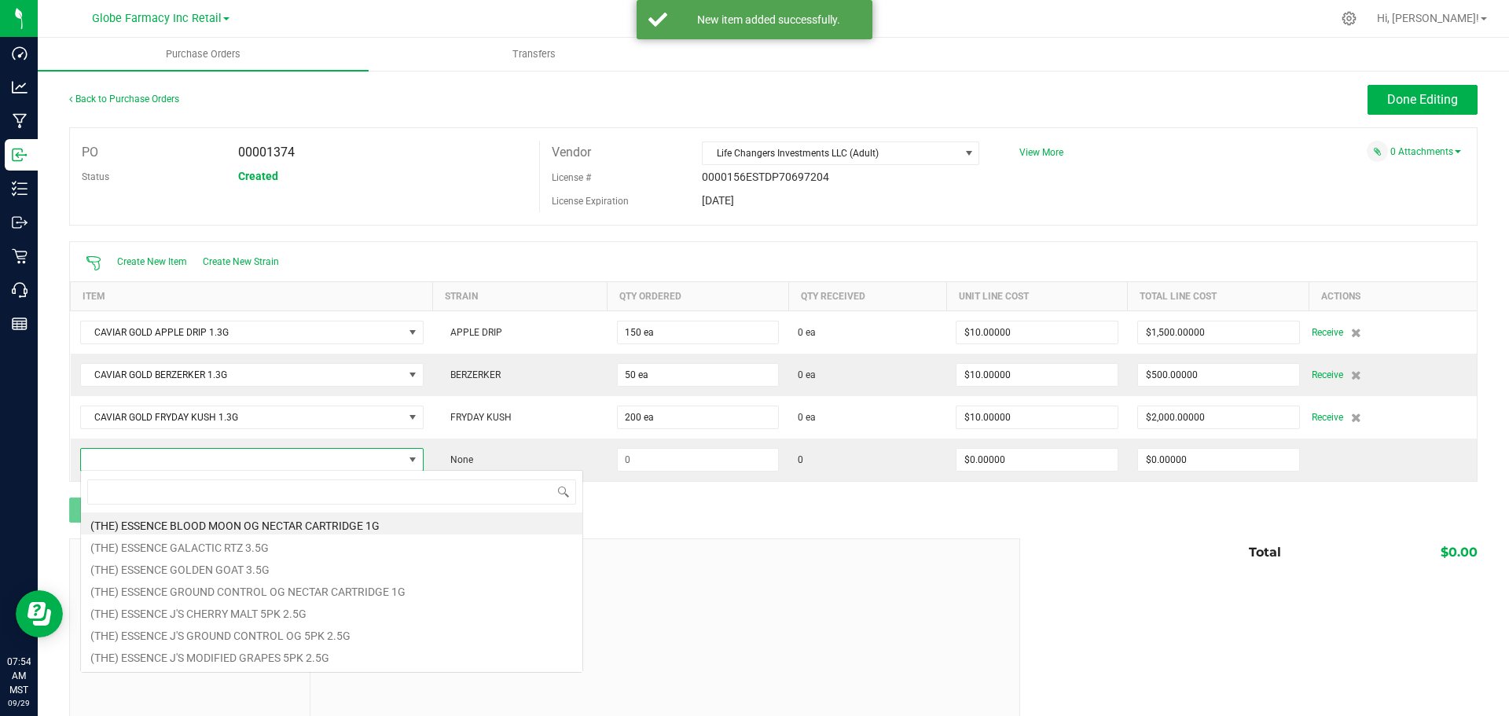
scroll to position [24, 338]
type input "good day"
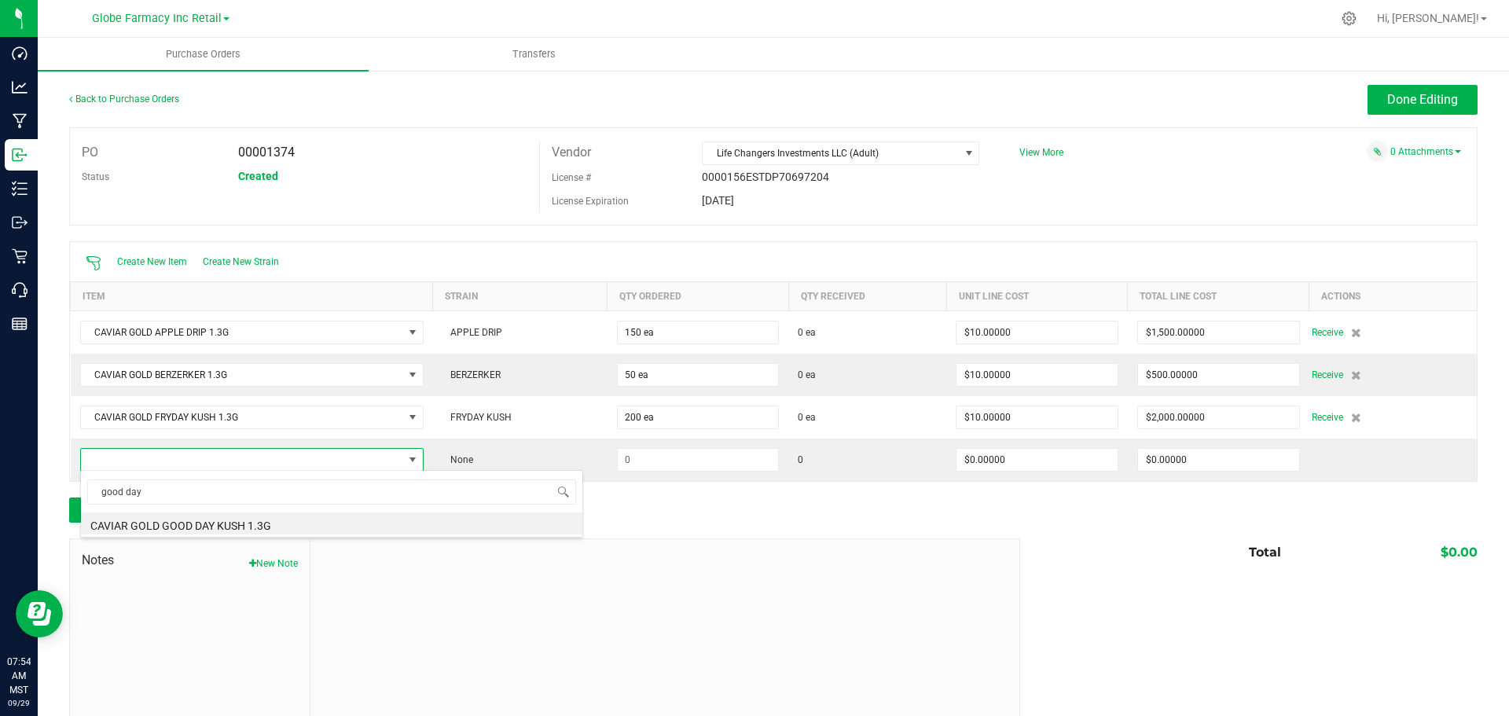
click at [163, 516] on li "CAVIAR GOLD GOOD DAY KUSH 1.3G" at bounding box center [331, 523] width 501 height 22
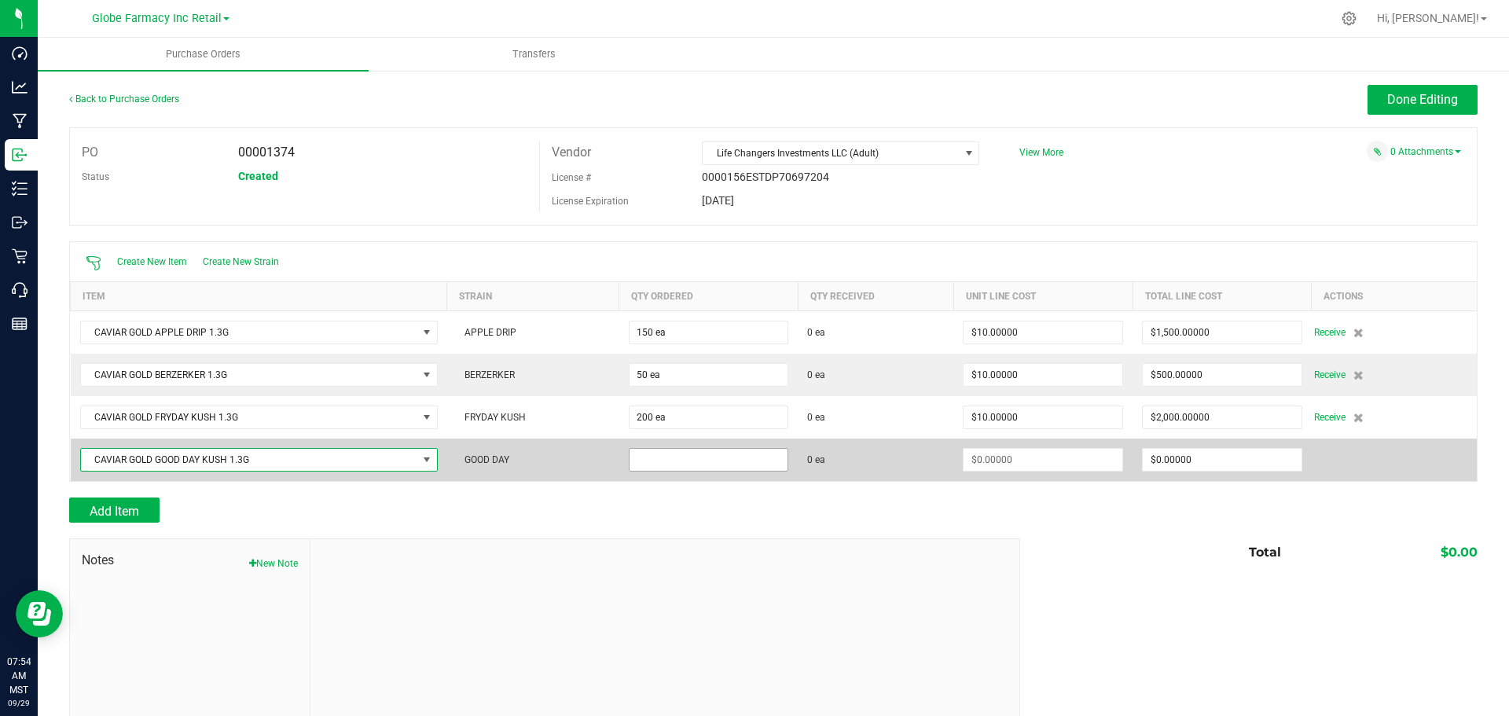
click at [717, 457] on input at bounding box center [708, 460] width 159 height 22
type input "125 ea"
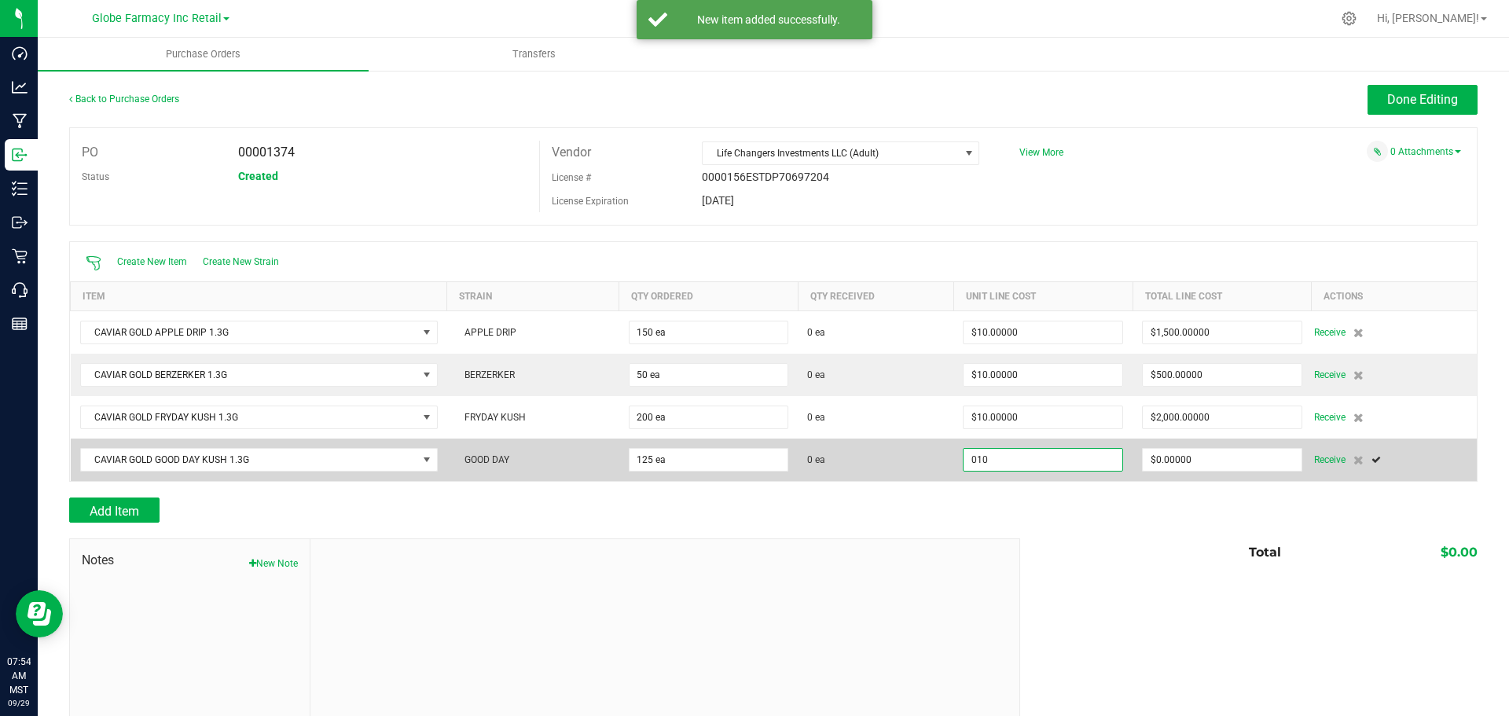
type input "$10.00000"
type input "0"
type input "125"
type input "1250"
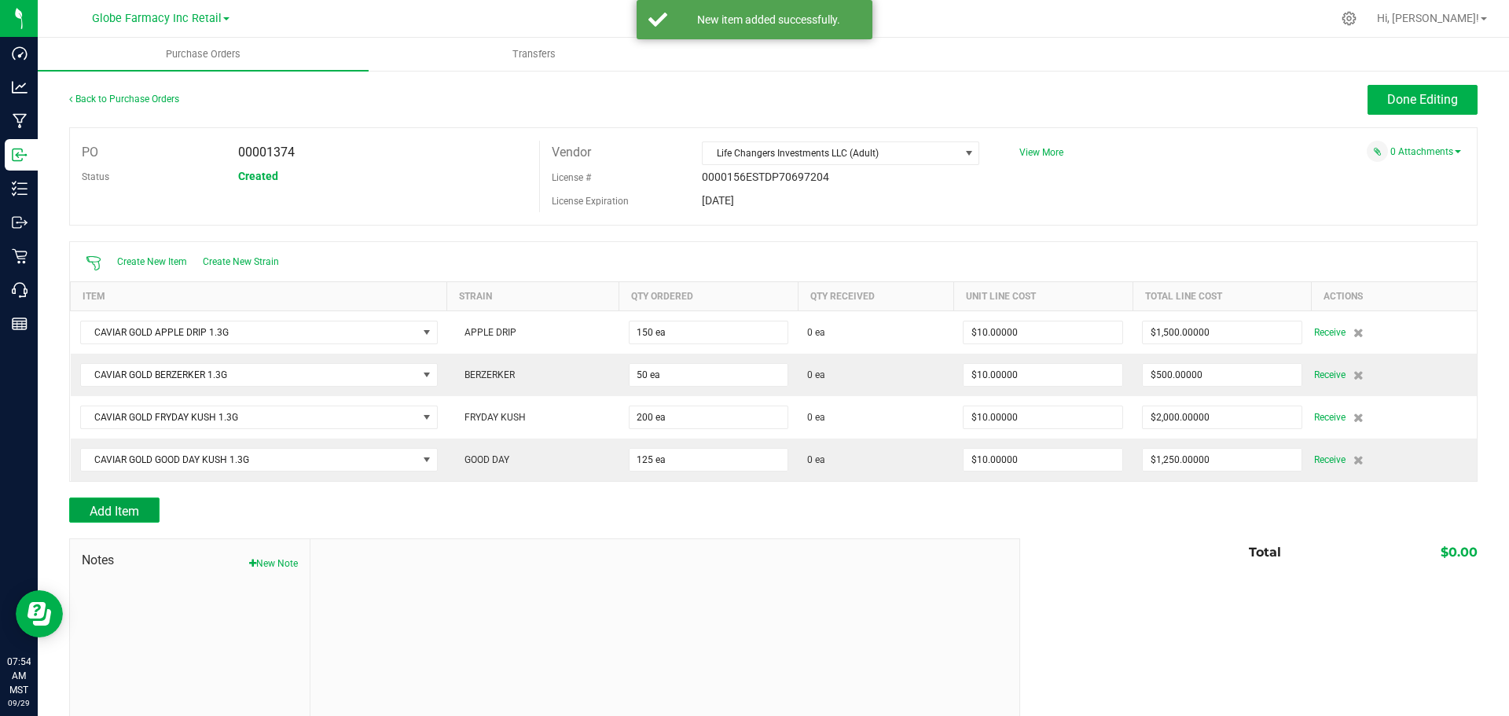
click at [158, 502] on button "Add Item" at bounding box center [114, 509] width 90 height 25
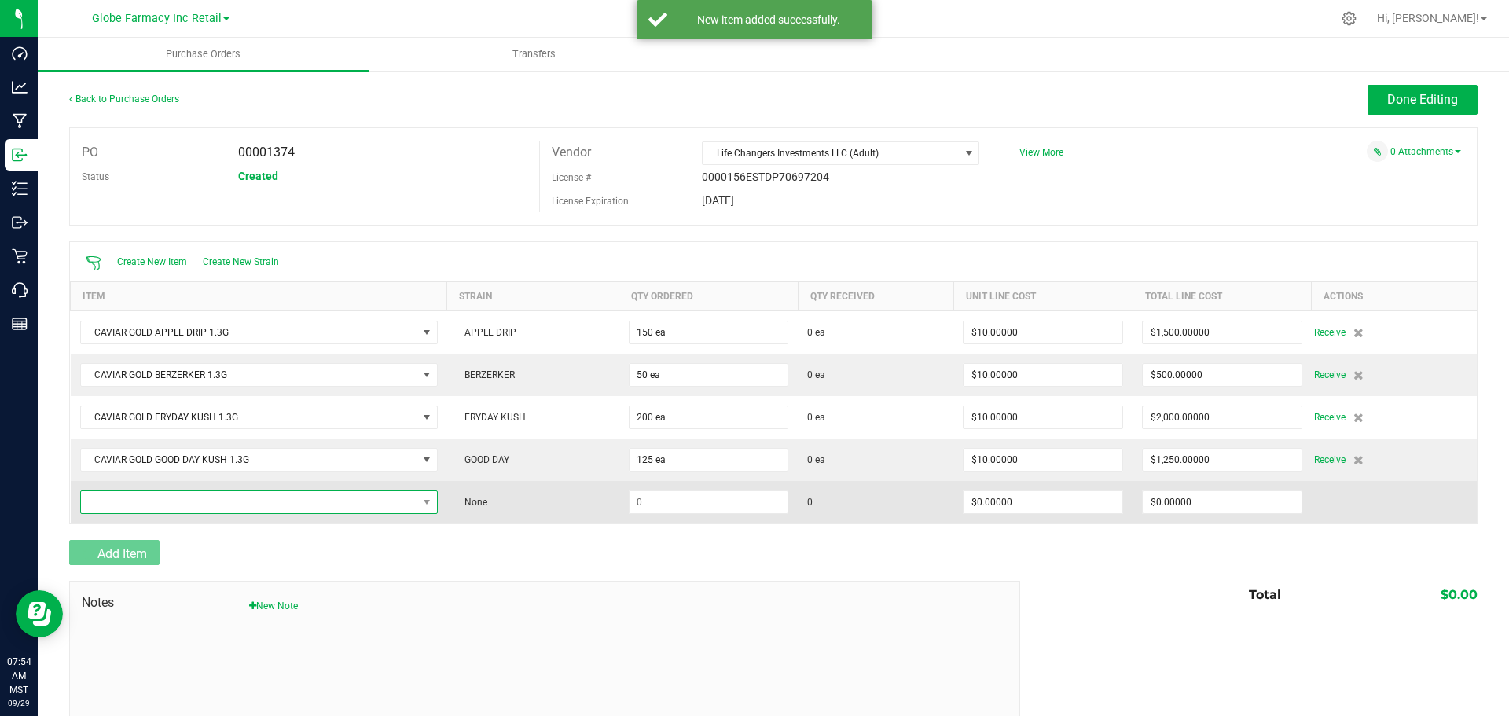
drag, startPoint x: 158, startPoint y: 502, endPoint x: 137, endPoint y: 505, distance: 20.7
click at [137, 505] on span "NO DATA FOUND" at bounding box center [249, 502] width 336 height 22
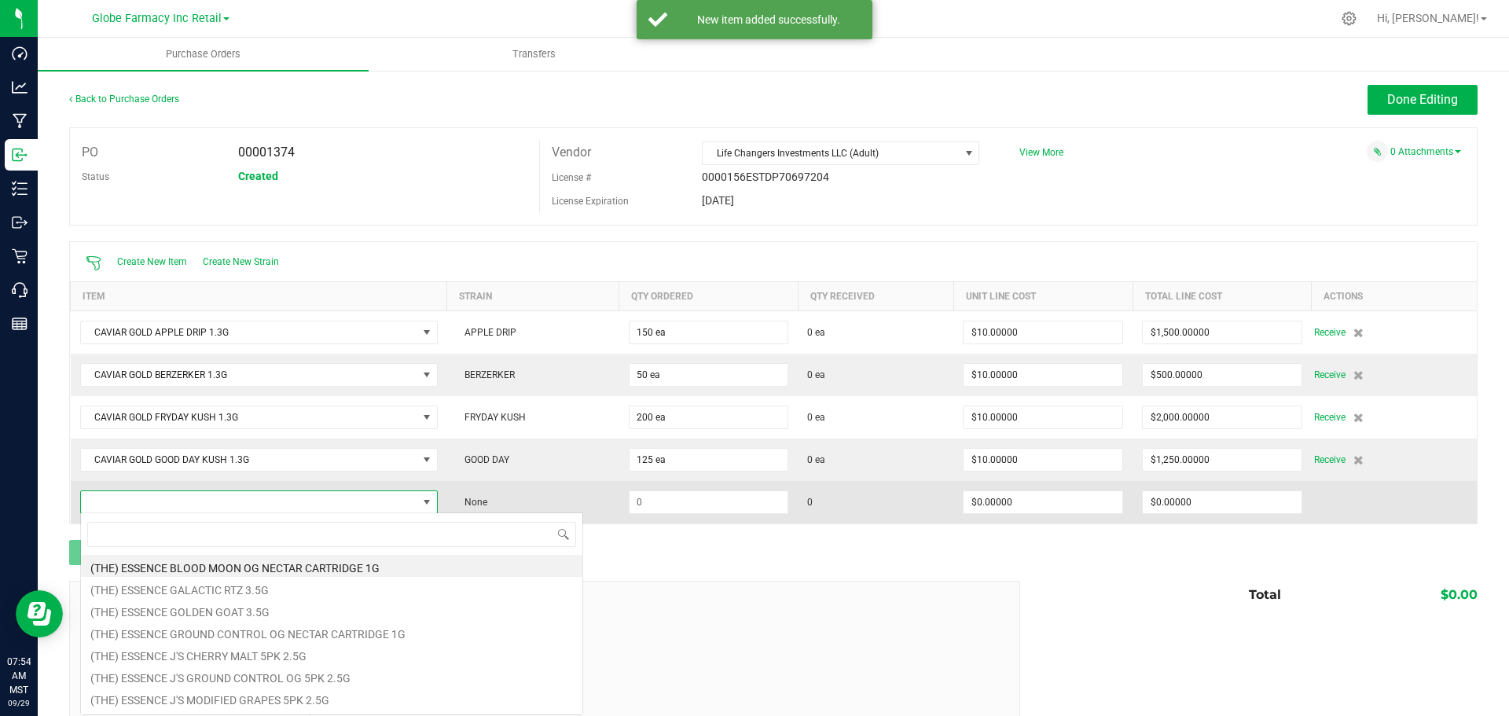
scroll to position [24, 352]
type input "ice wata"
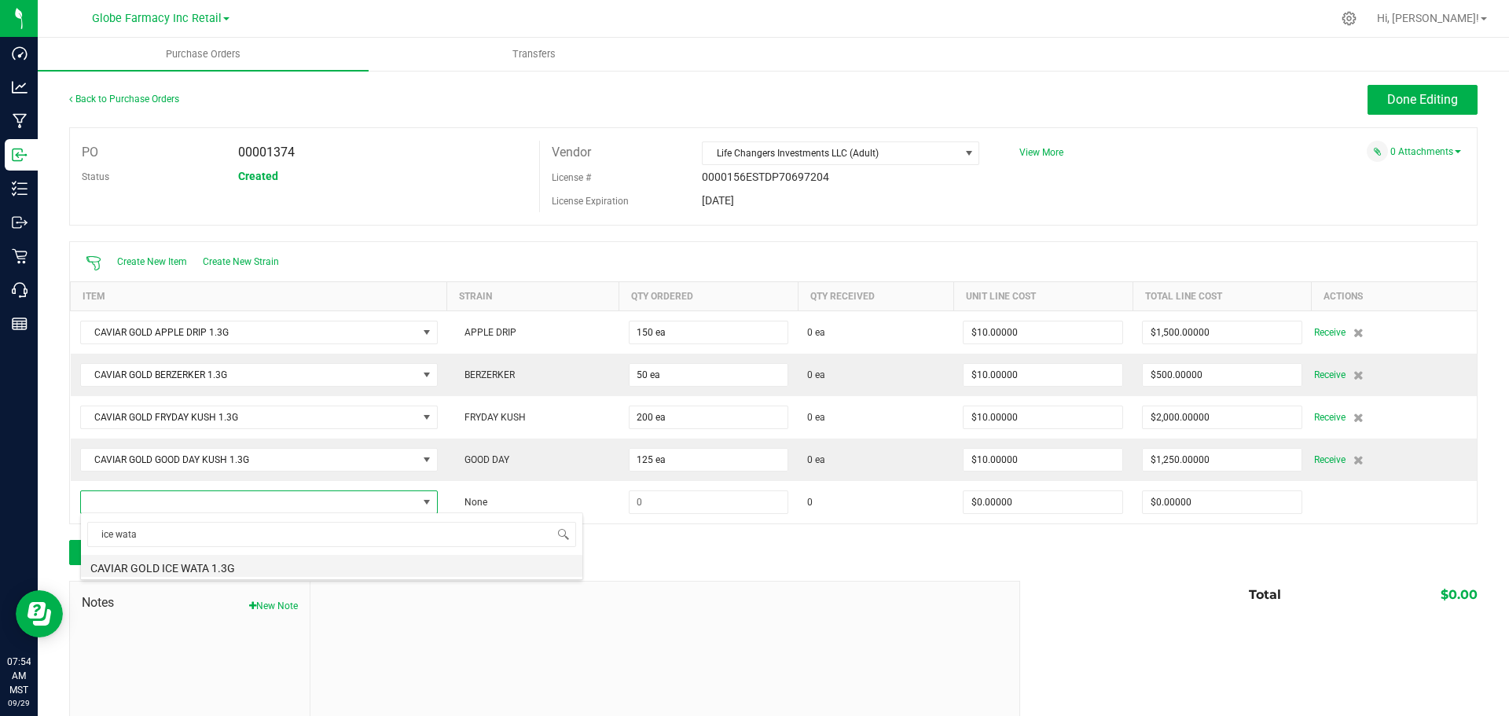
click at [297, 569] on li "CAVIAR GOLD ICE WATA 1.3G" at bounding box center [331, 566] width 501 height 22
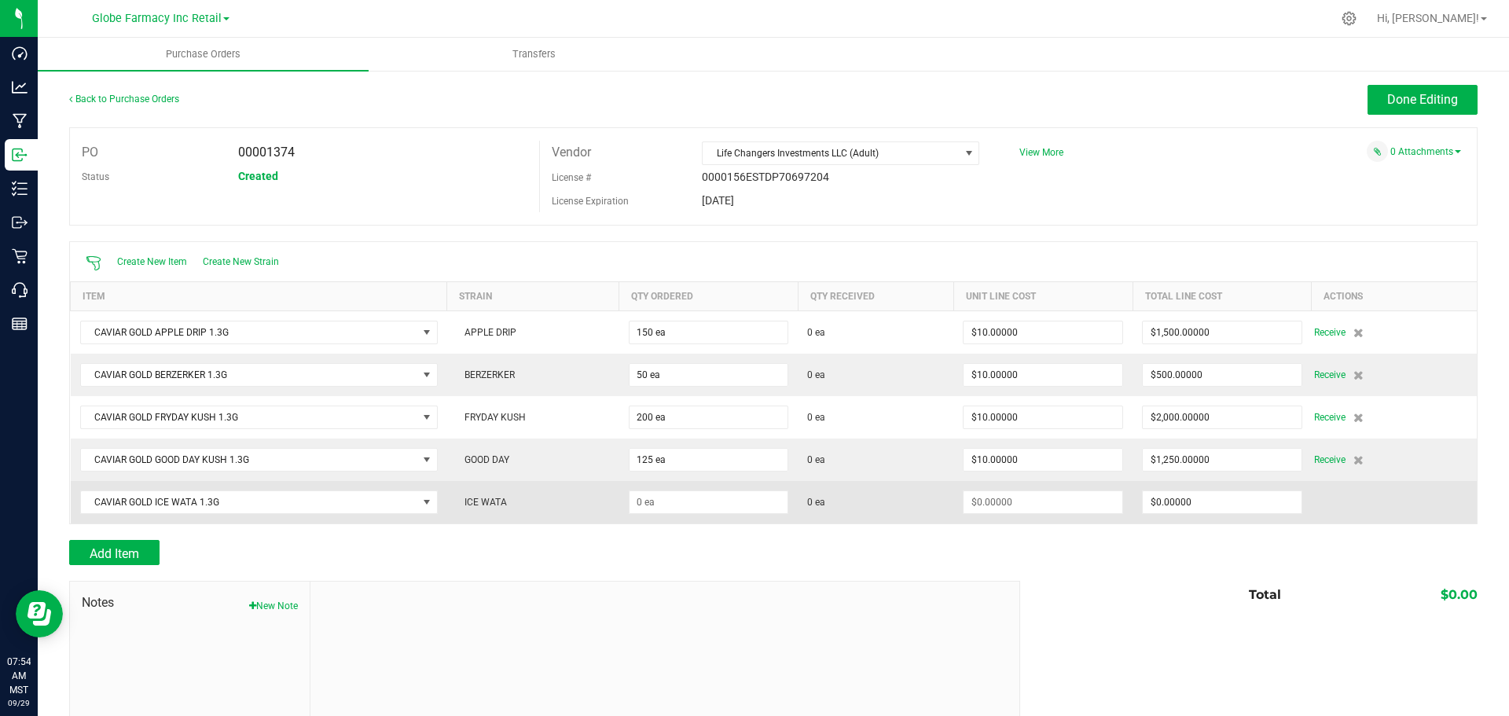
click at [696, 514] on td at bounding box center [708, 502] width 179 height 42
click at [695, 507] on input at bounding box center [708, 502] width 159 height 22
type input "50 ea"
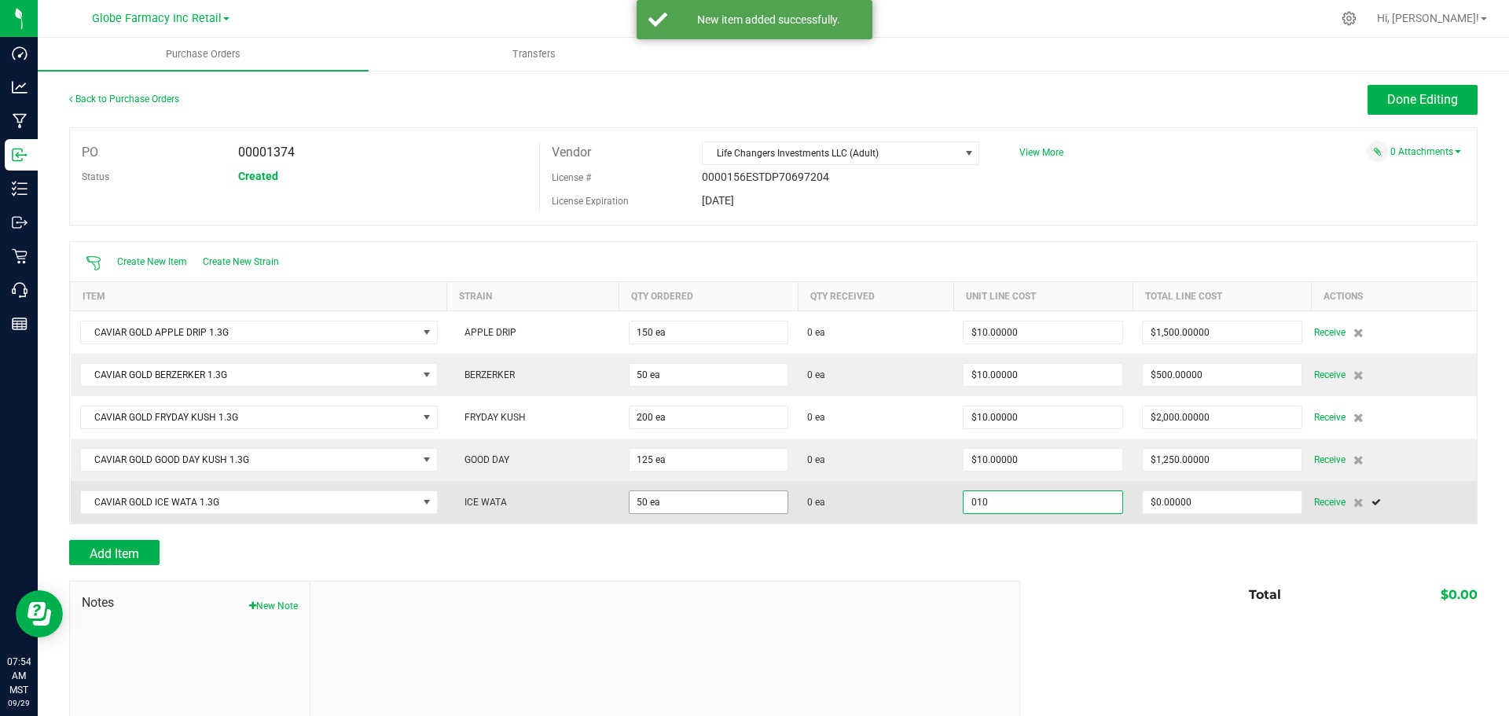
type input "$10.00000"
type input "0"
type input "50"
type input "500"
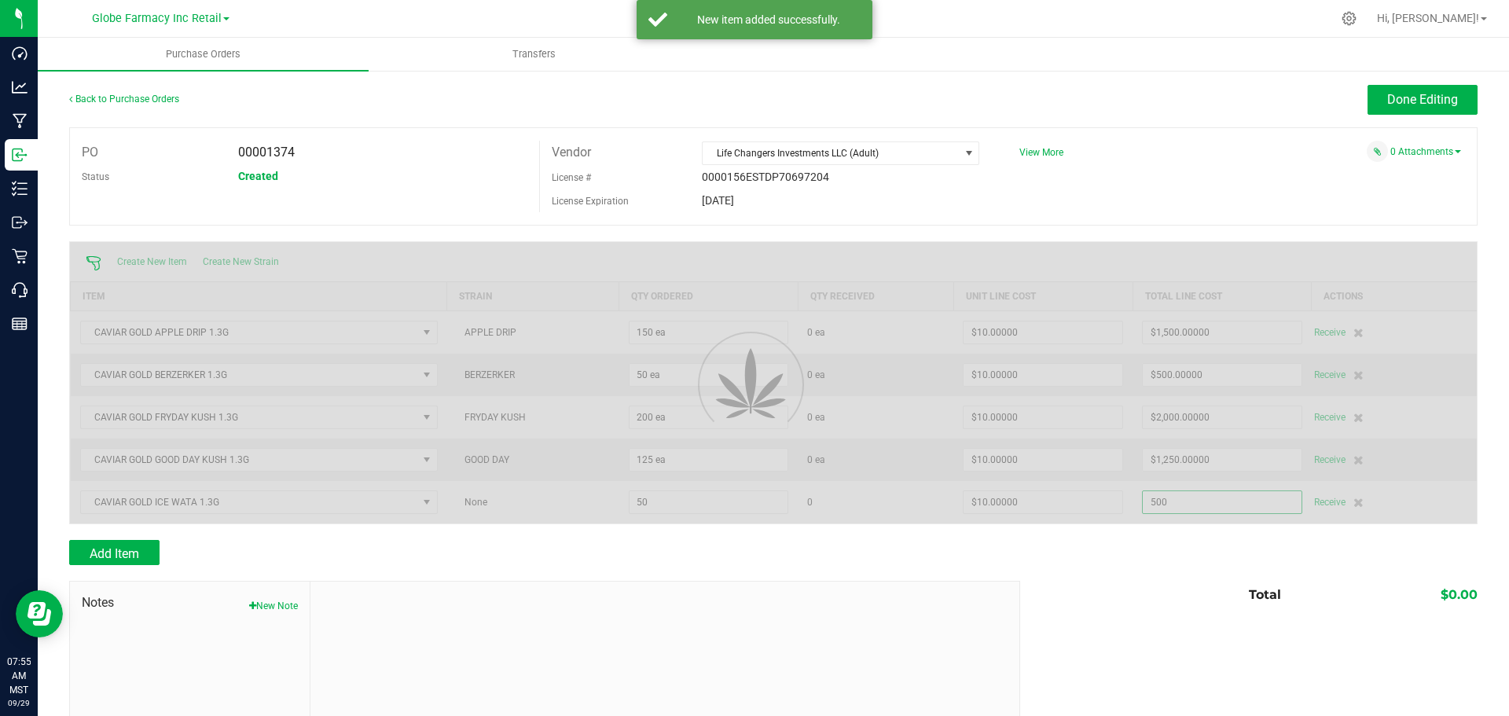
click at [108, 530] on div at bounding box center [773, 532] width 1408 height 16
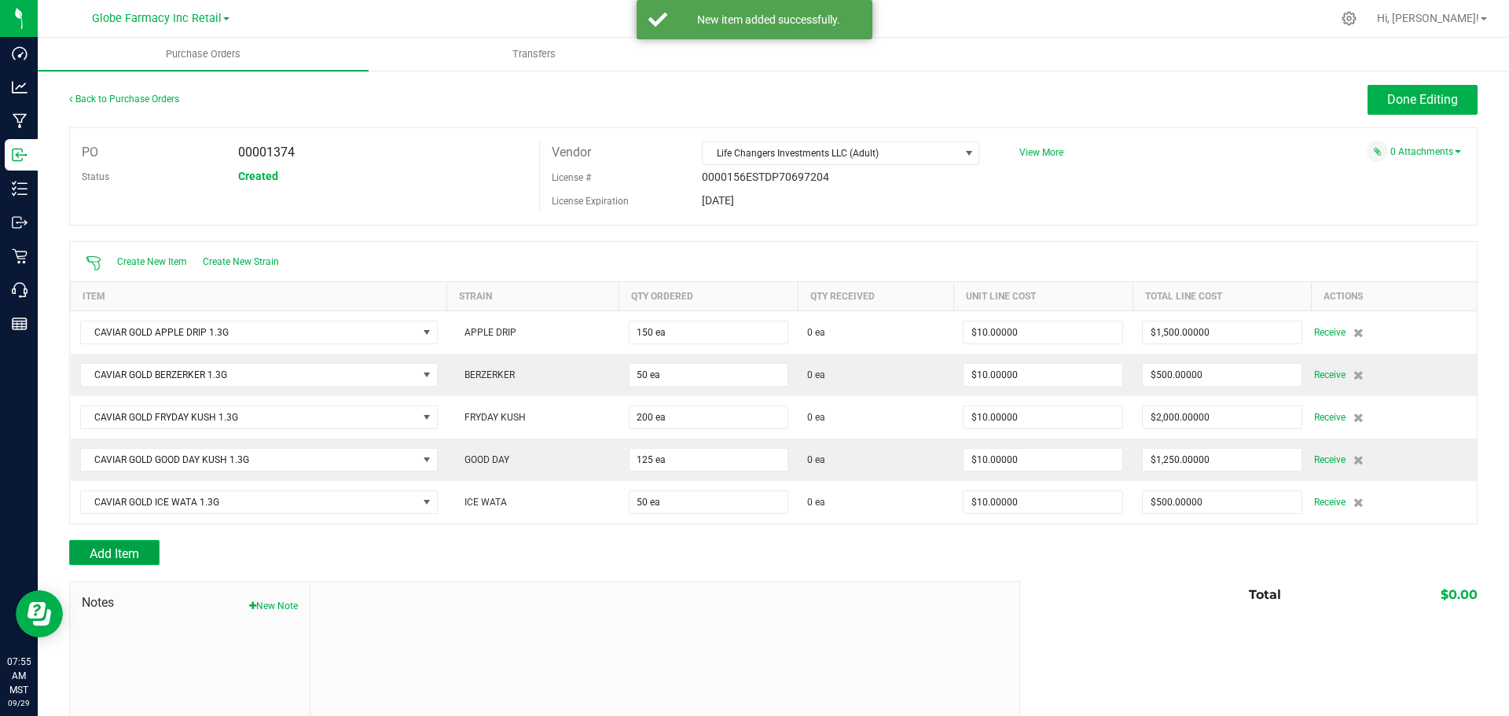
click at [108, 540] on button "Add Item" at bounding box center [114, 552] width 90 height 25
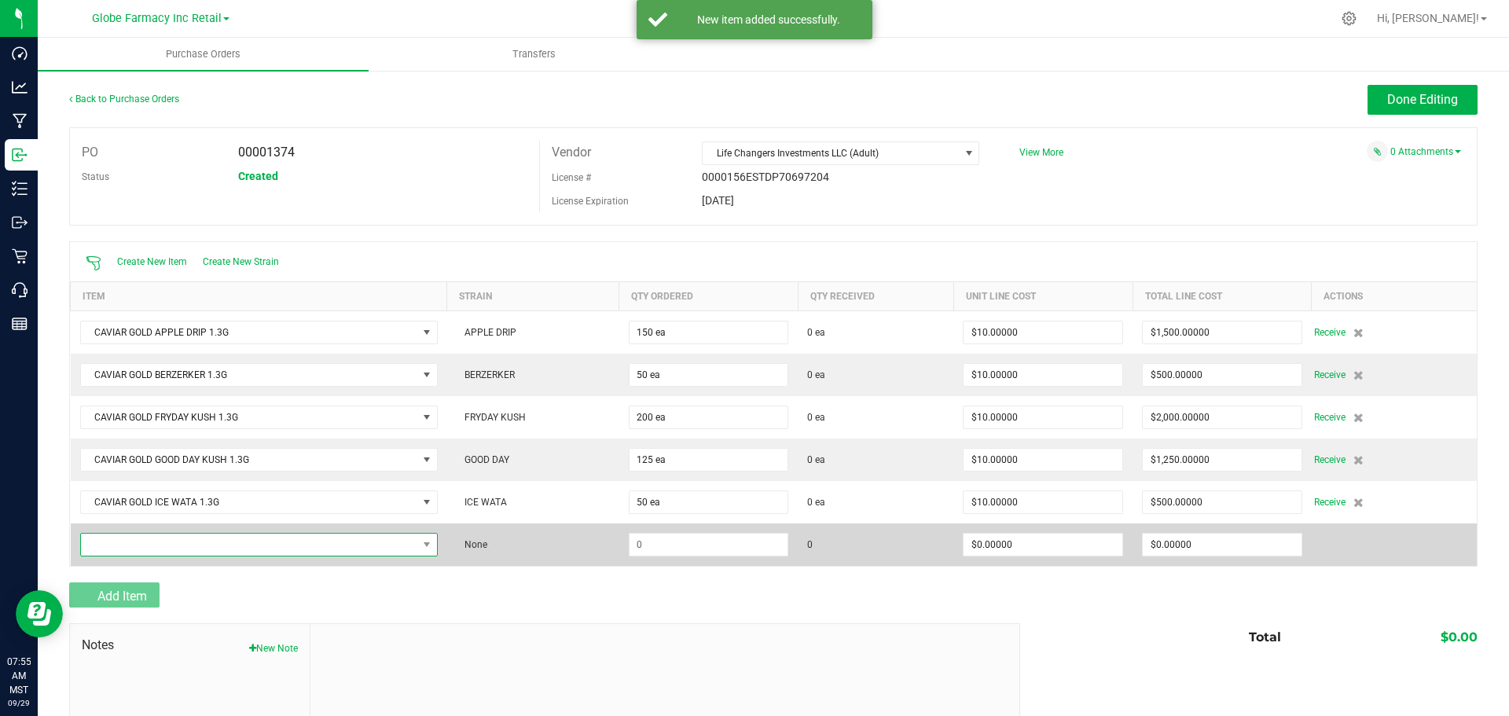
click at [107, 535] on span "NO DATA FOUND" at bounding box center [249, 544] width 336 height 22
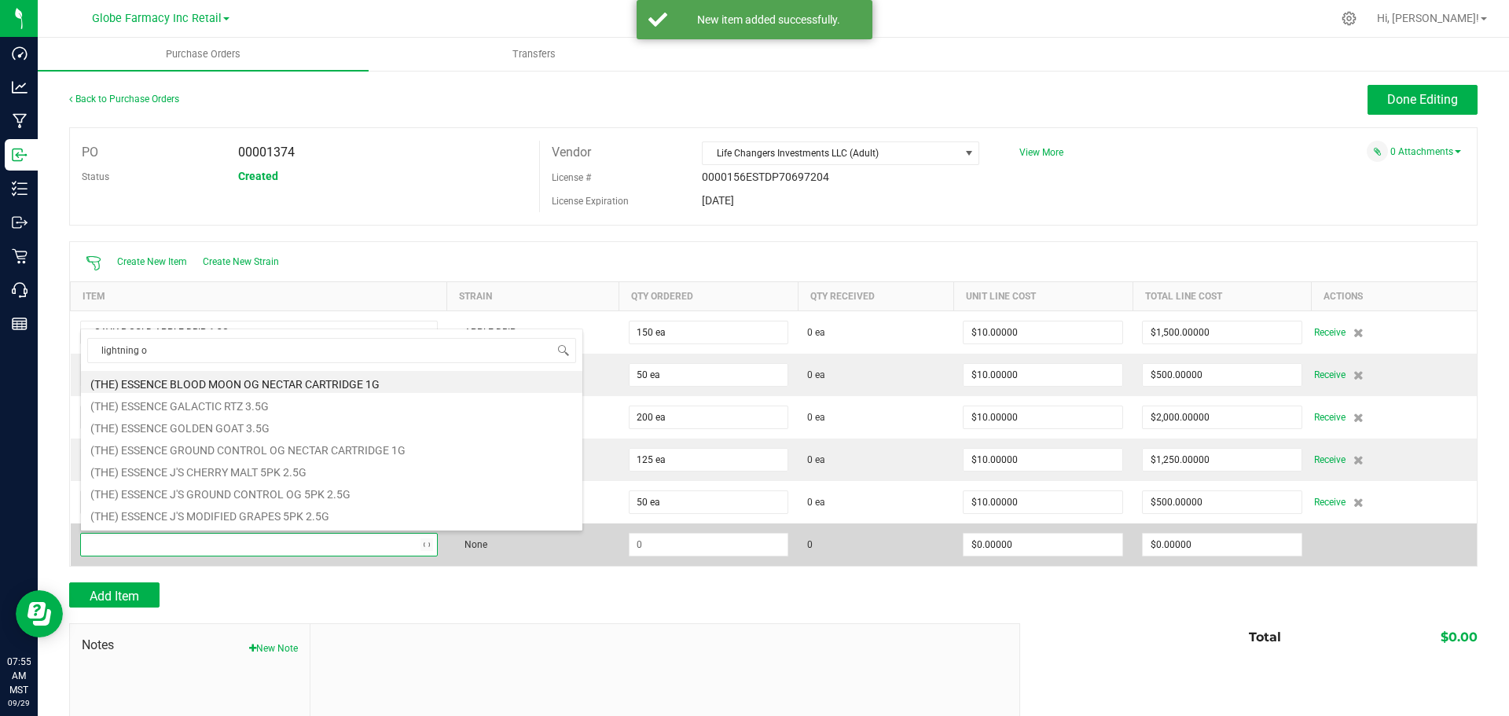
type input "lightning og"
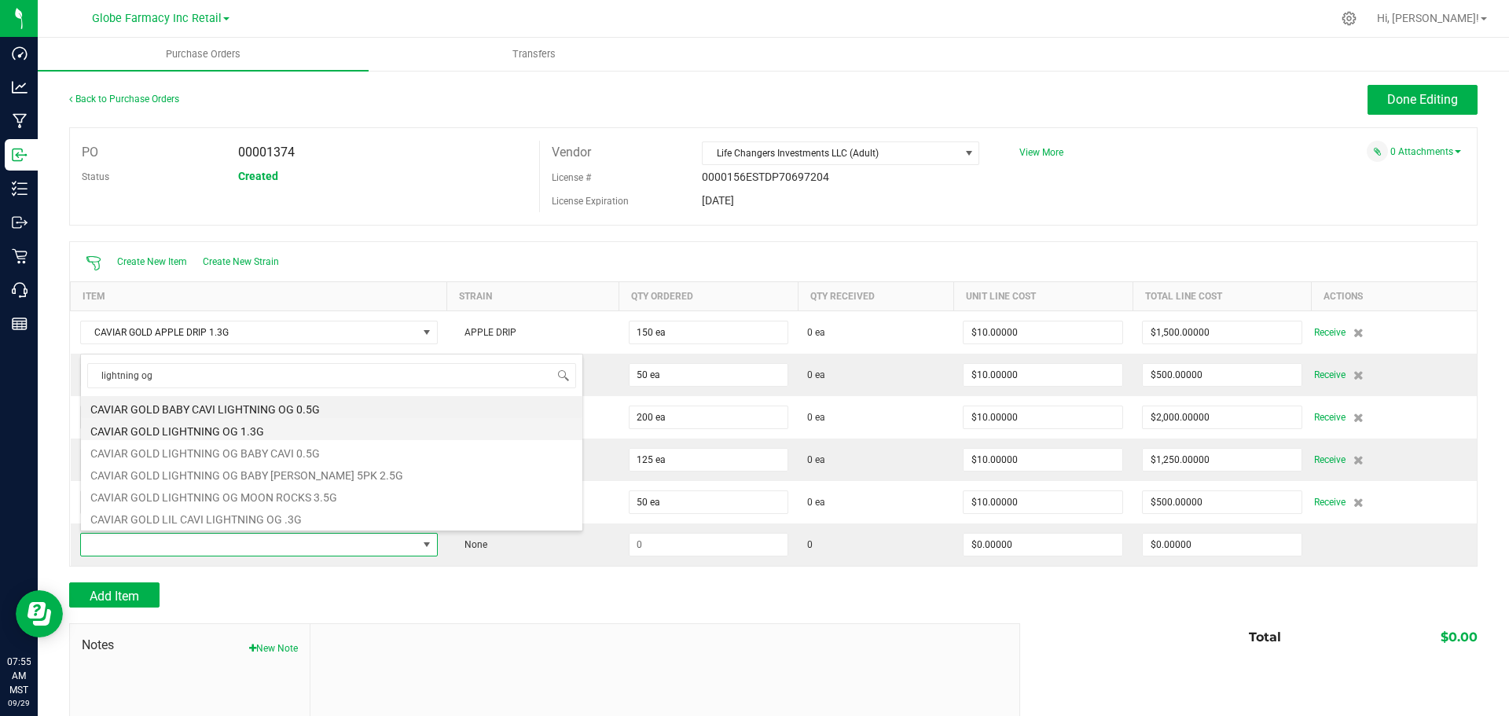
click at [267, 438] on li "CAVIAR GOLD LIGHTNING OG 1.3G" at bounding box center [331, 429] width 501 height 22
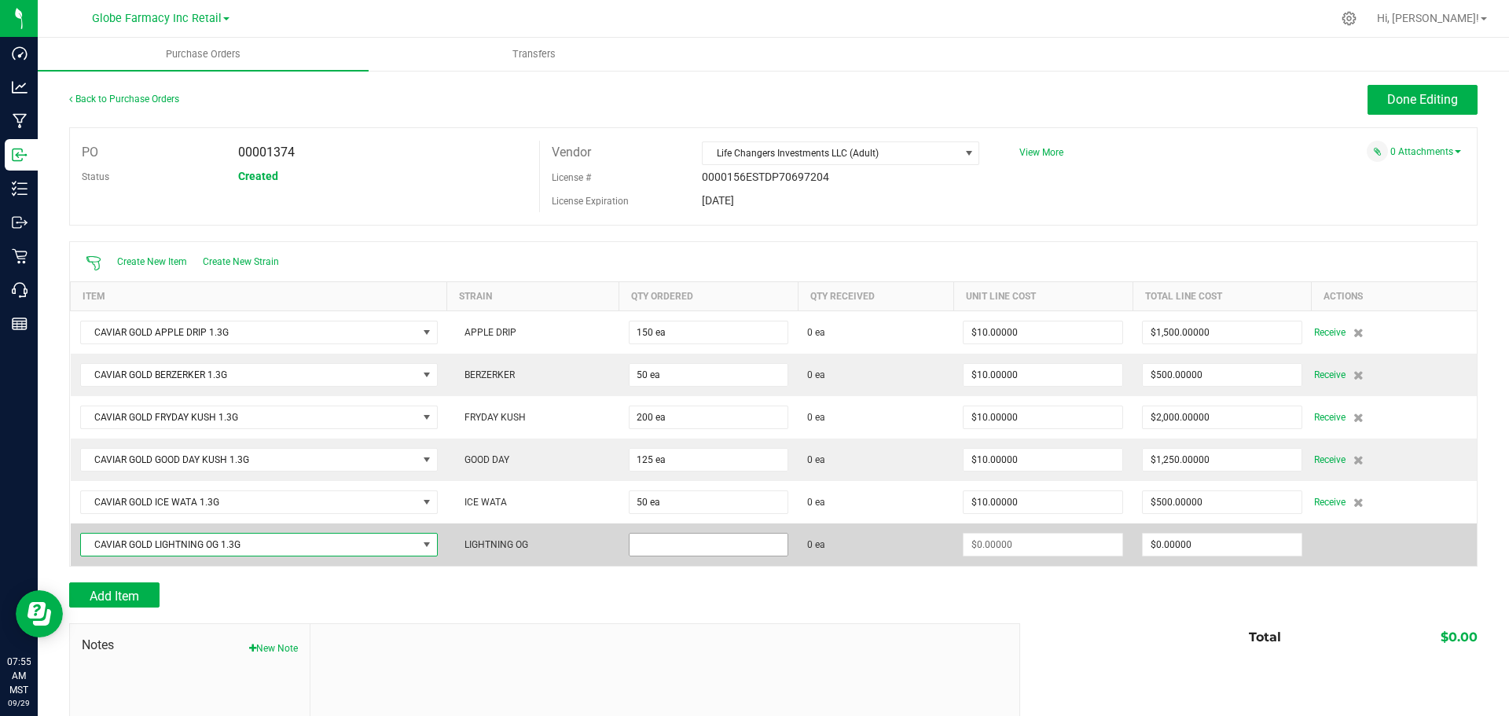
click at [703, 552] on input at bounding box center [708, 544] width 159 height 22
type input "25 ea"
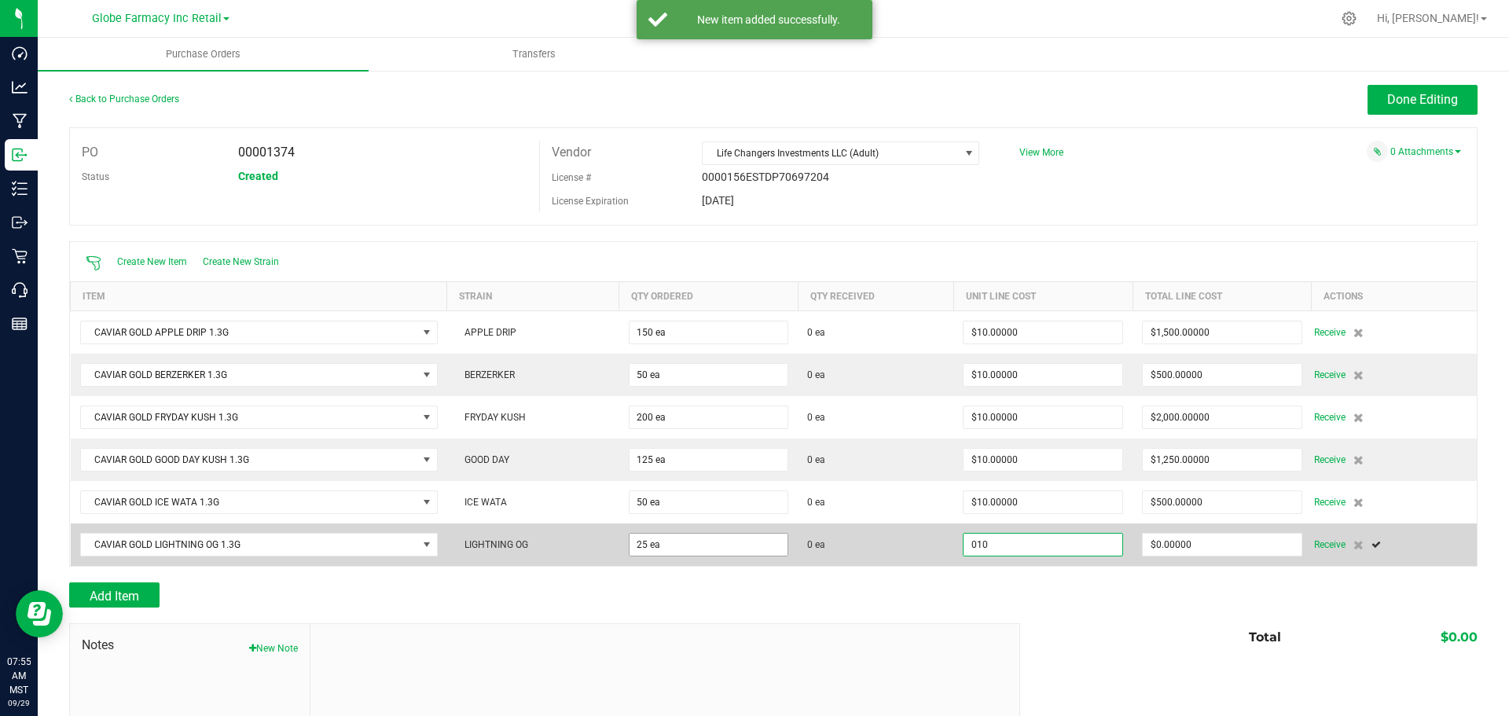
type input "$10.00000"
type input "0"
type input "25"
type input "250"
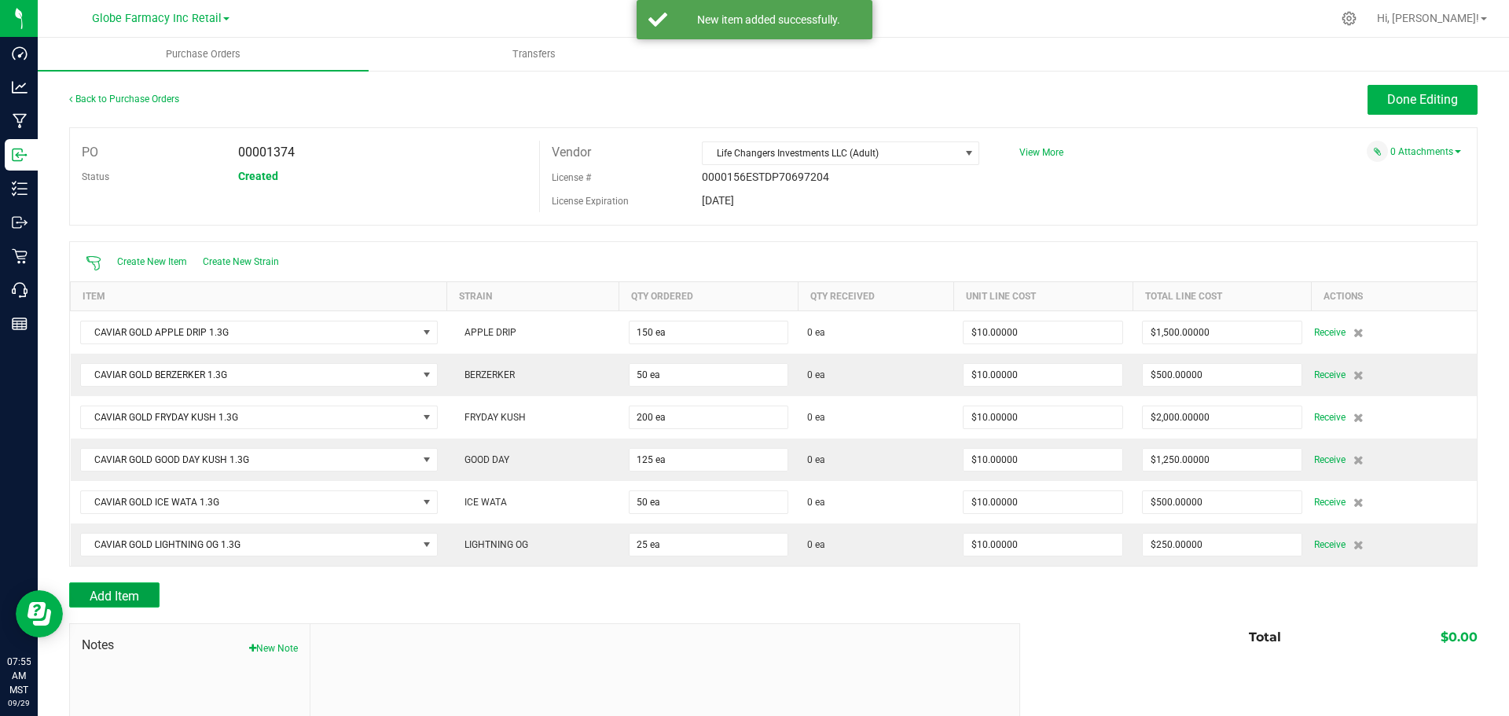
click at [130, 595] on span "Add Item" at bounding box center [114, 595] width 49 height 15
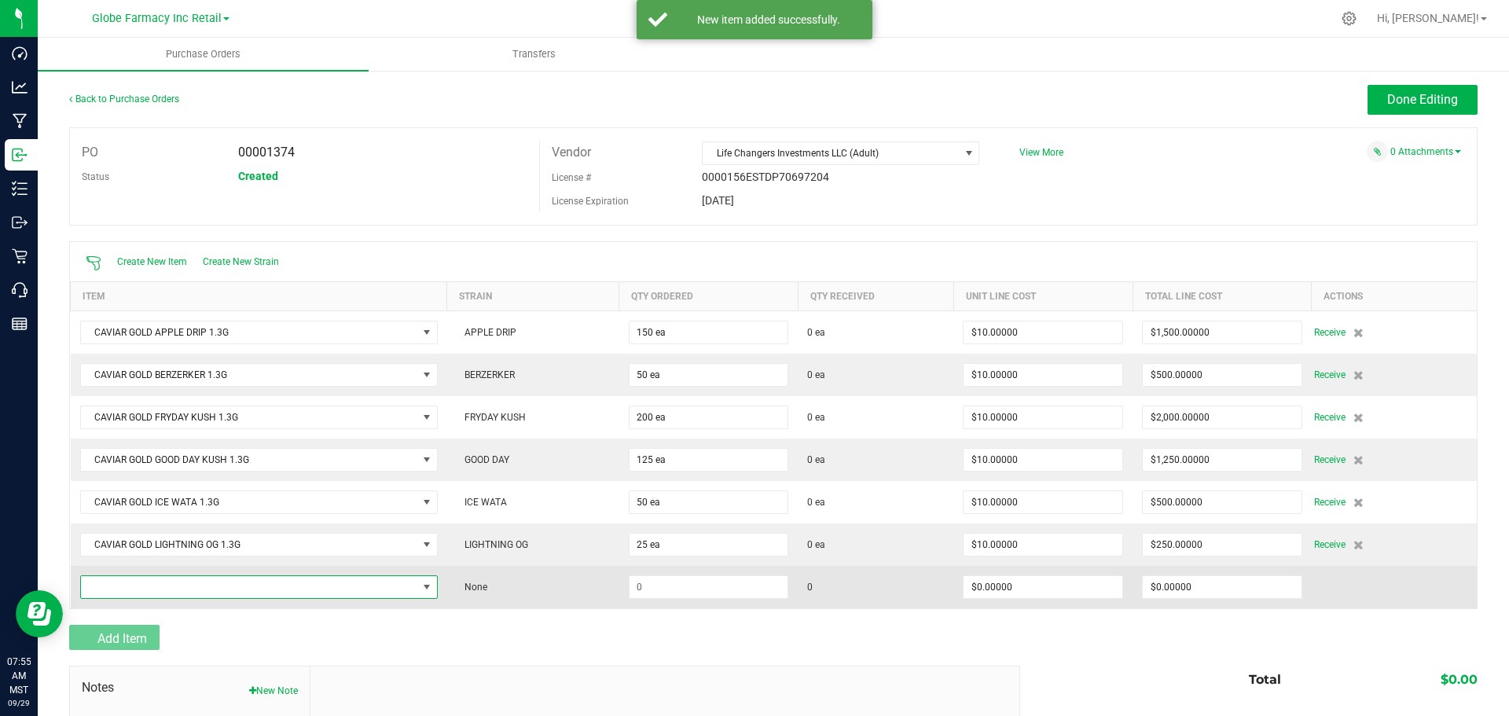
click at [120, 586] on span "NO DATA FOUND" at bounding box center [249, 587] width 336 height 22
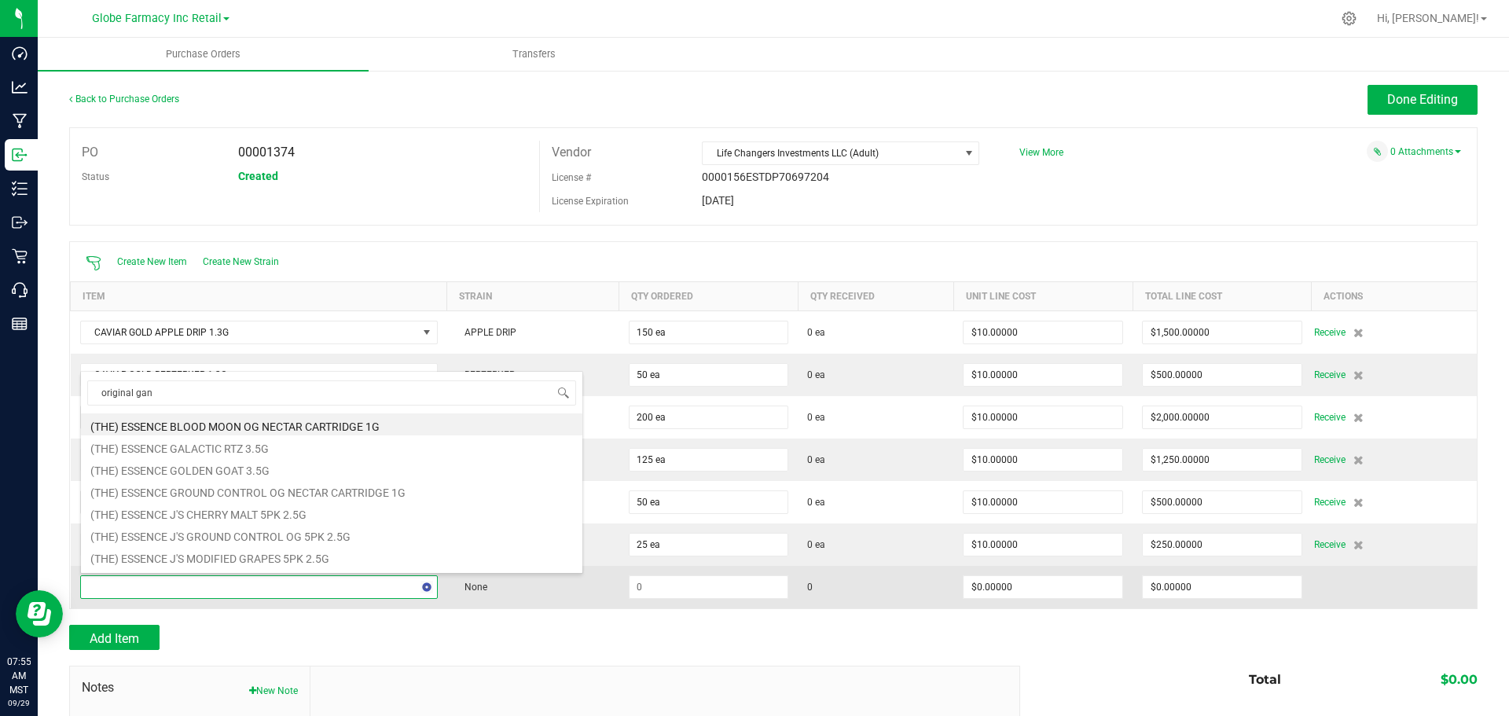
type input "original gang"
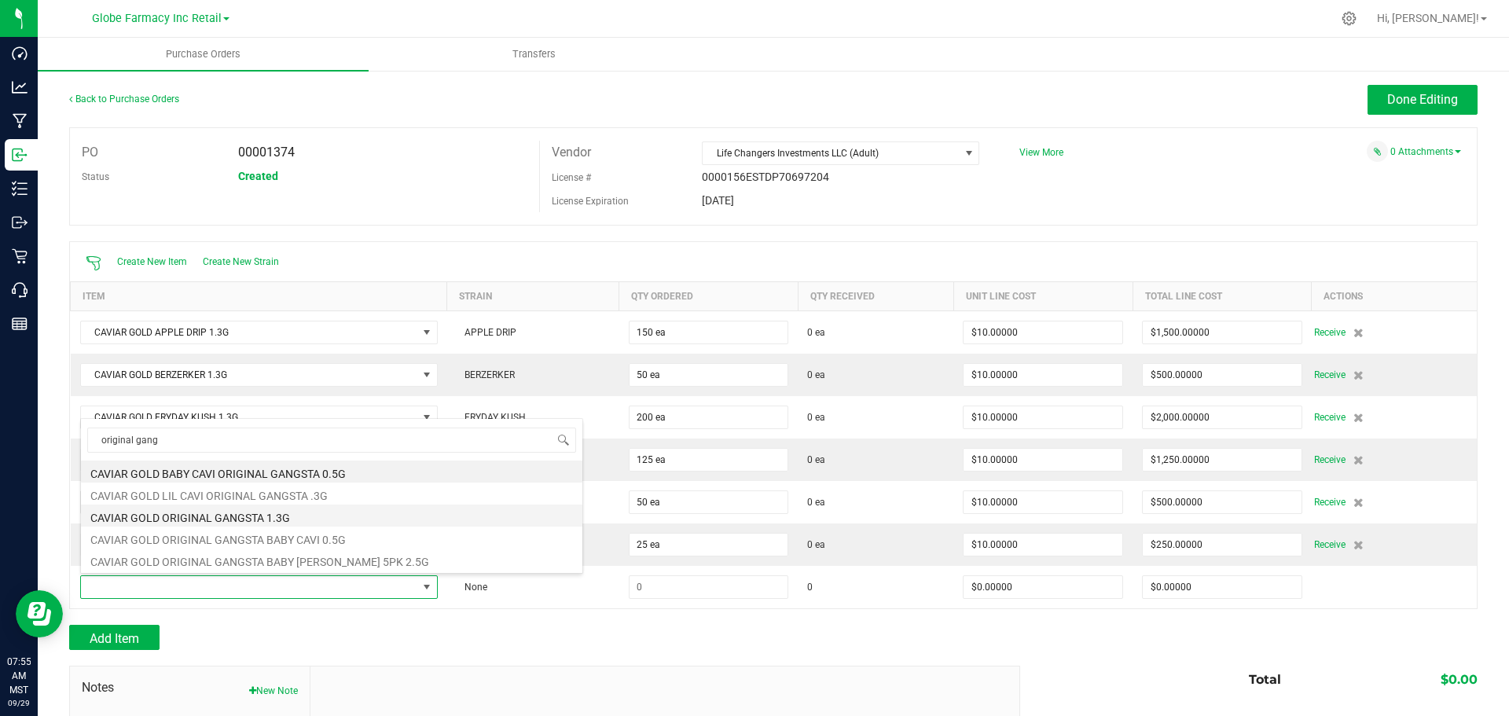
click at [327, 516] on li "CAVIAR GOLD ORIGINAL GANGSTA 1.3G" at bounding box center [331, 515] width 501 height 22
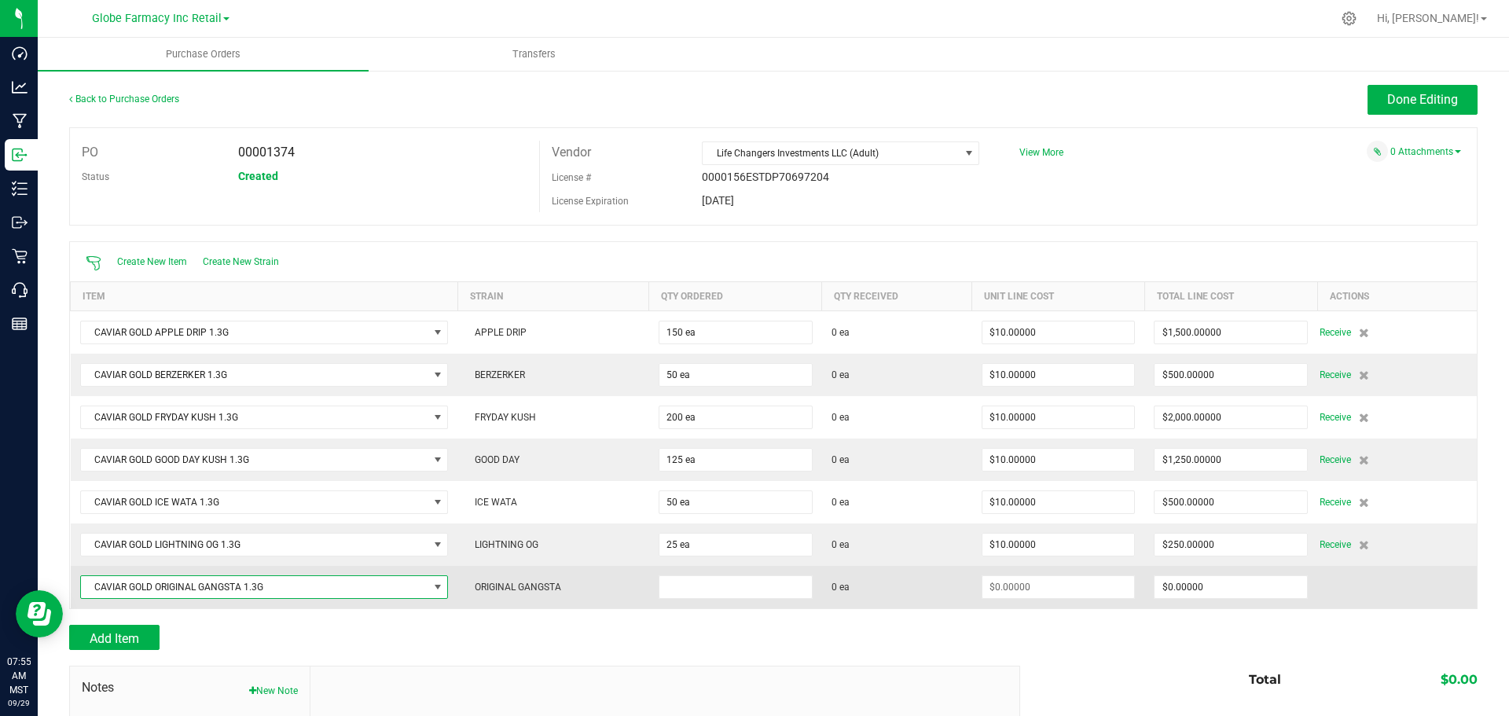
click at [690, 597] on td at bounding box center [735, 587] width 173 height 42
type input "150 ea"
type input "1"
type input "$150.00000"
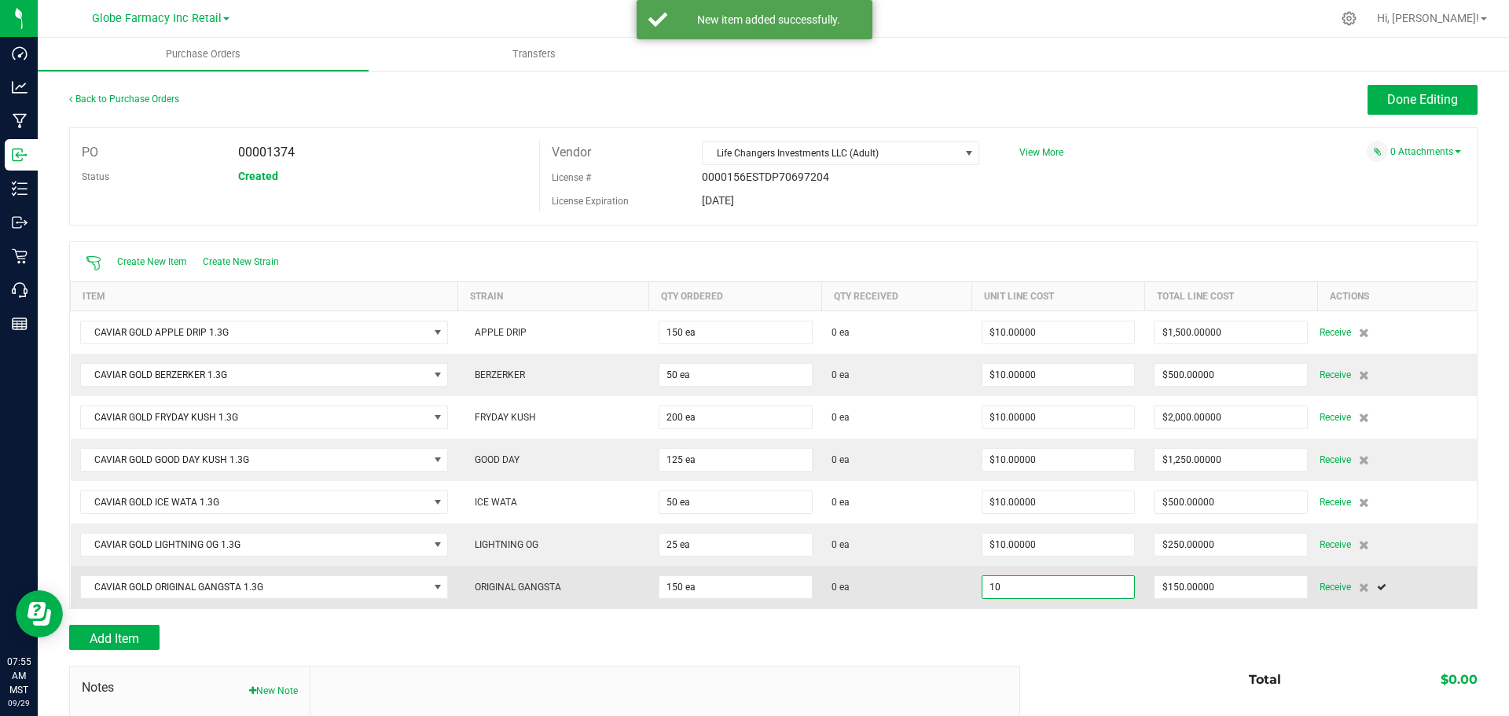
type input "$10.00000"
type input "150"
type input "1500"
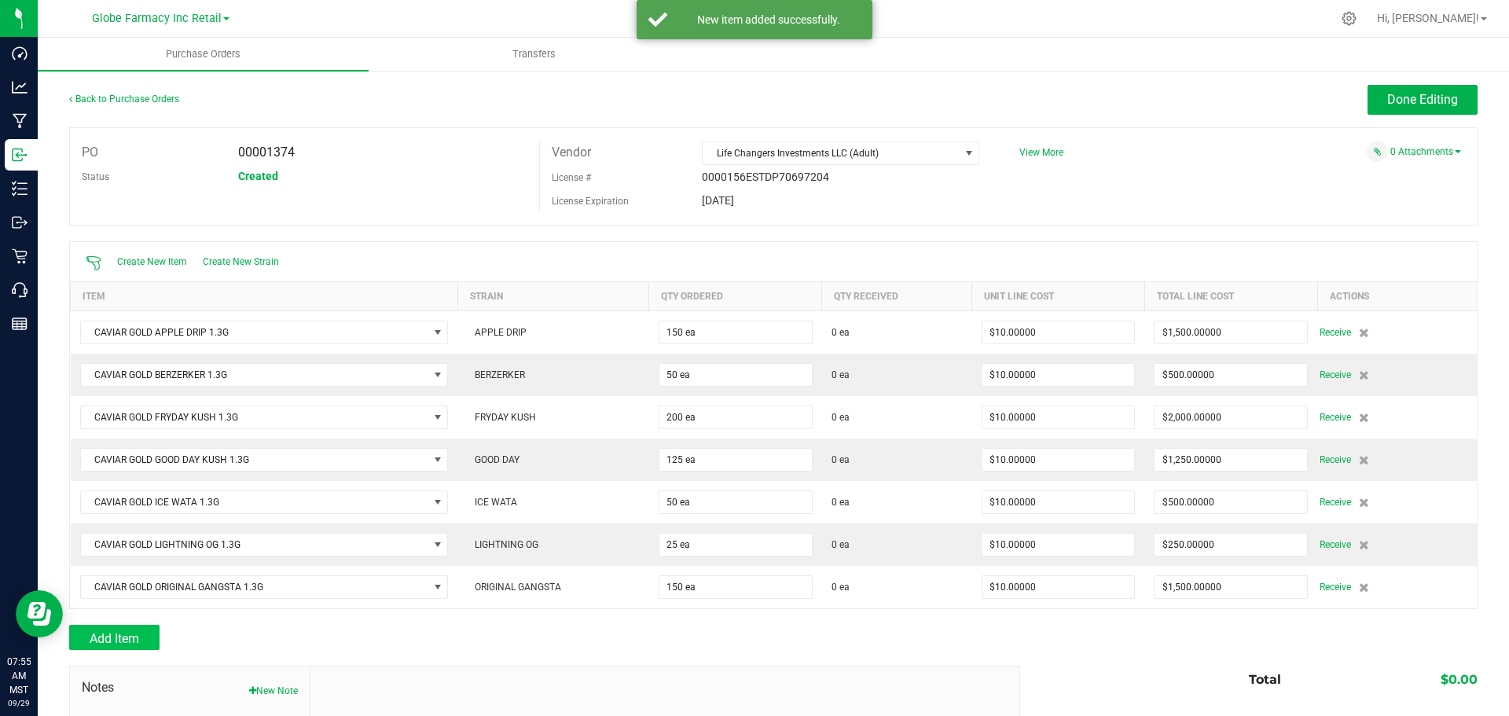
click at [143, 625] on div "Back to Purchase Orders Done Editing PO 00001374 Status Created Vendor Life Cha…" at bounding box center [773, 481] width 1408 height 793
click at [133, 631] on span "Add Item" at bounding box center [114, 638] width 49 height 15
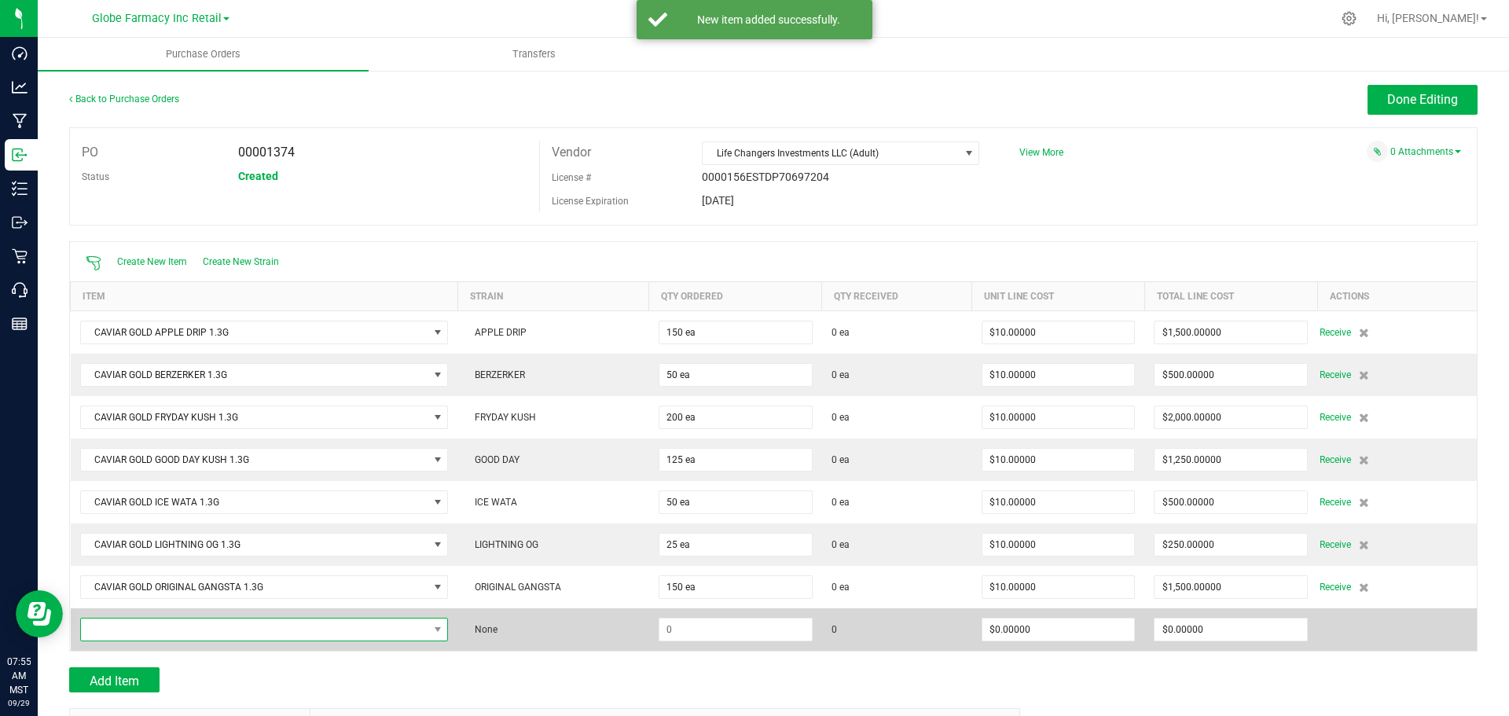
click at [181, 630] on span "NO DATA FOUND" at bounding box center [254, 629] width 347 height 22
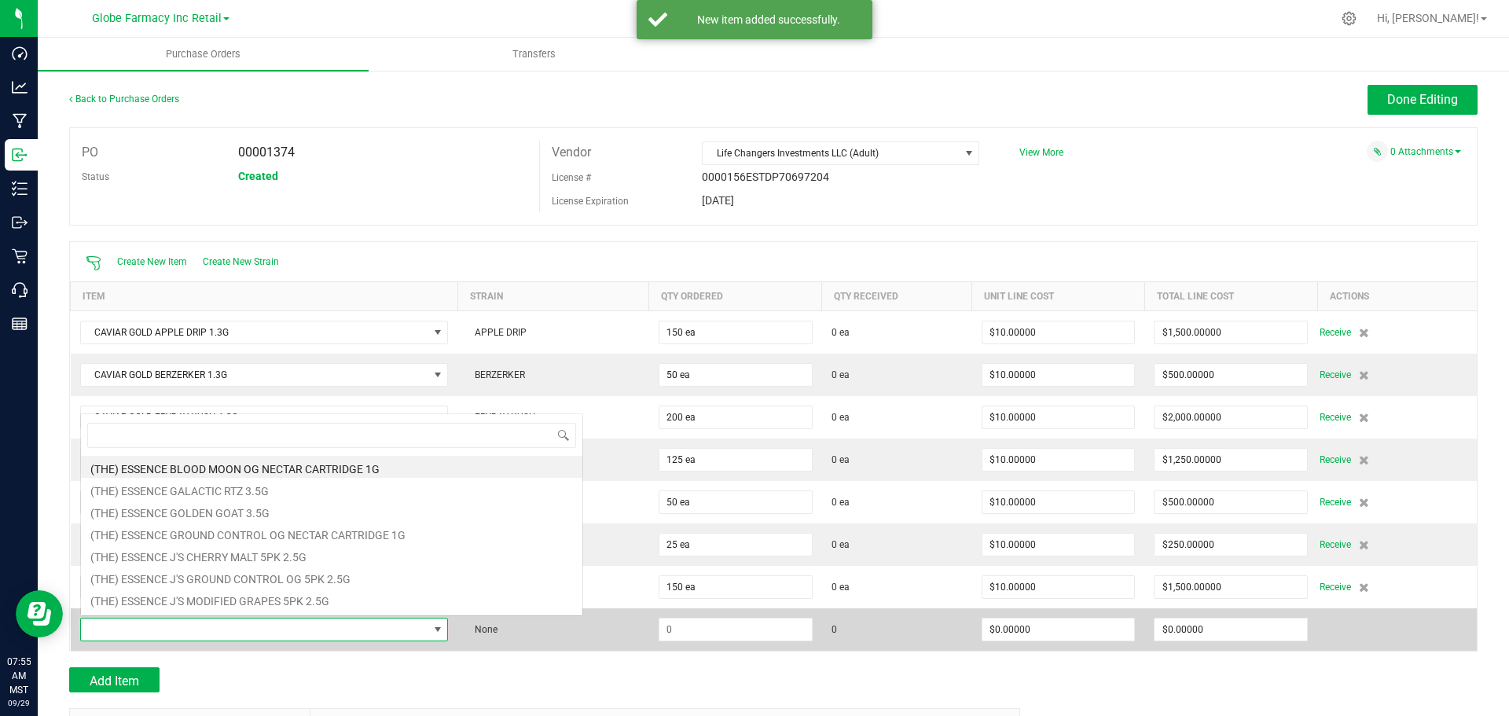
scroll to position [24, 363]
type input "snoogans"
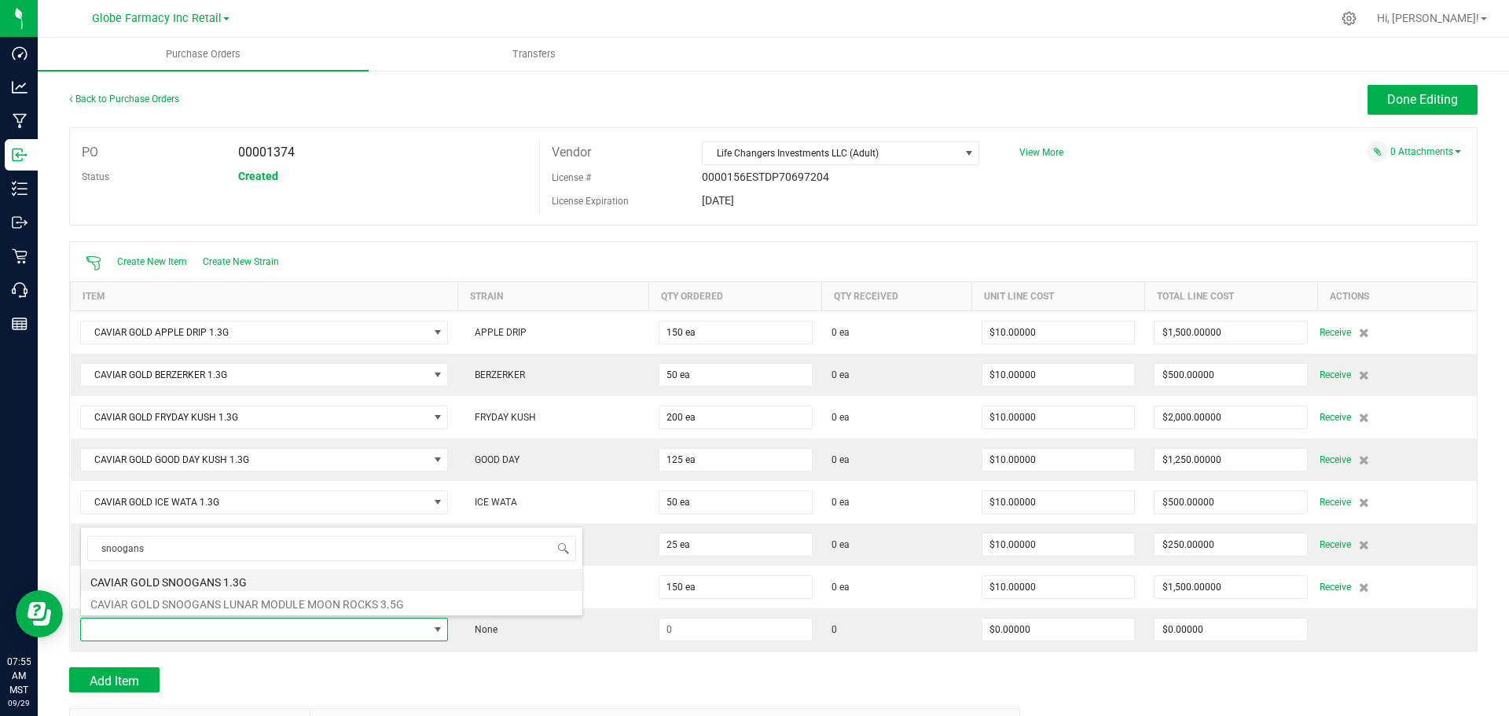
drag, startPoint x: 252, startPoint y: 579, endPoint x: 717, endPoint y: 580, distance: 464.3
click at [252, 578] on li "CAVIAR GOLD SNOOGANS 1.3G" at bounding box center [331, 580] width 501 height 22
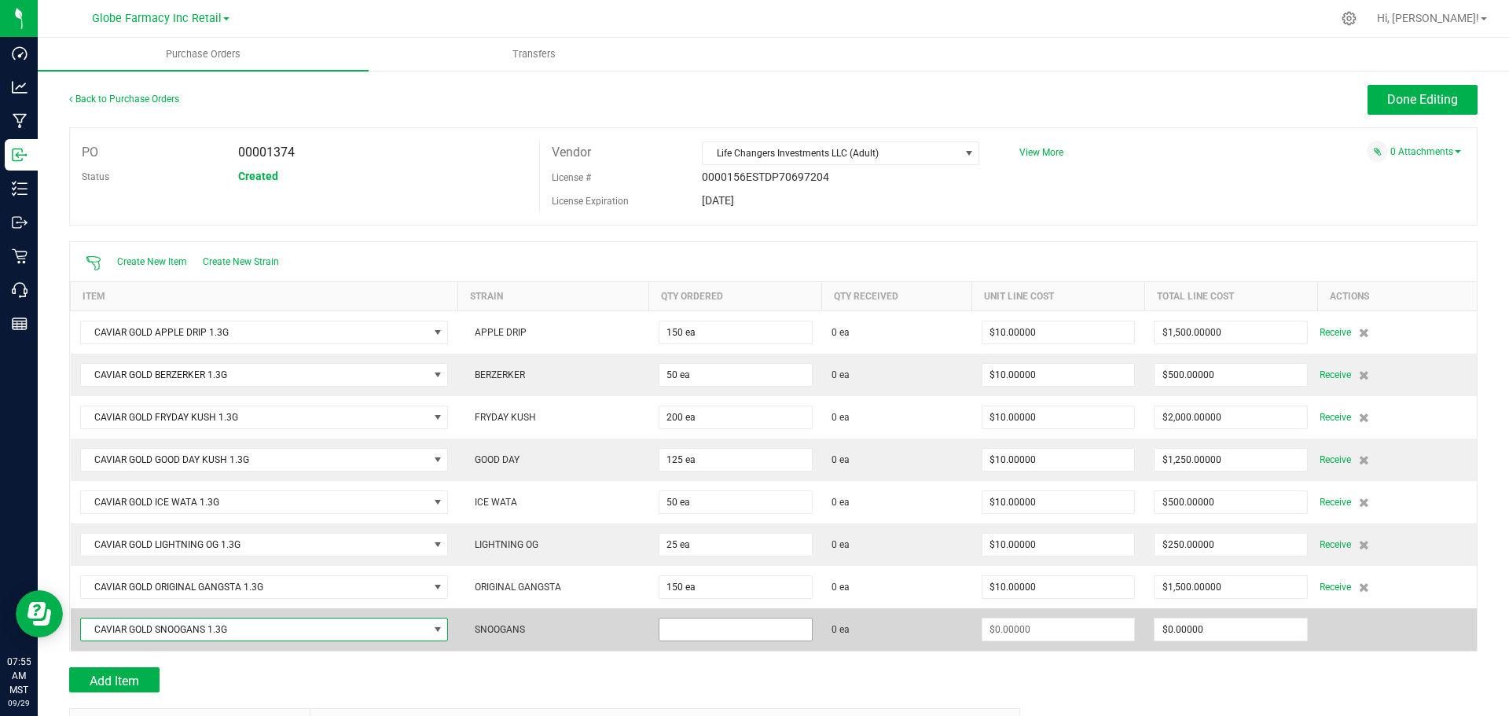
click at [752, 627] on input at bounding box center [735, 629] width 152 height 22
type input "50 ea"
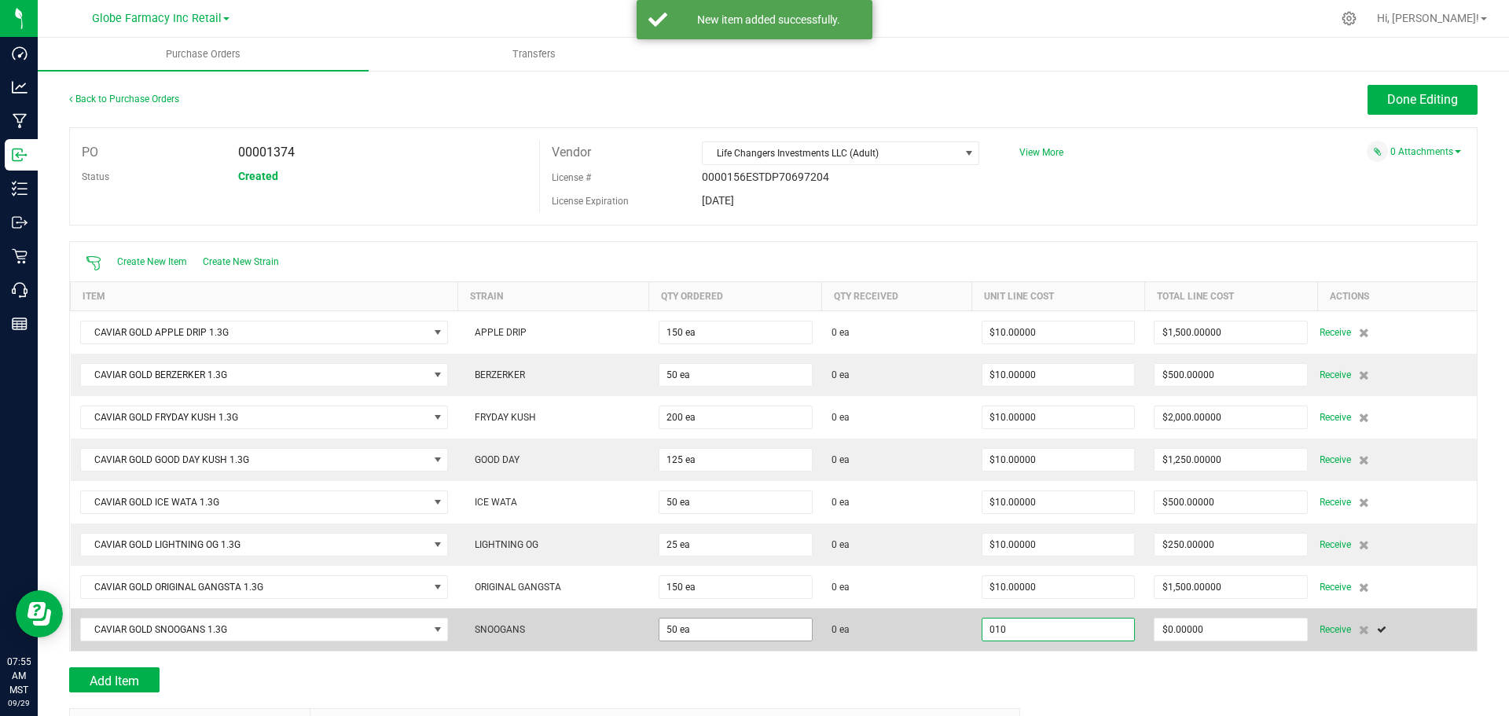
type input "$10.00000"
type input "0"
type input "50"
type input "500"
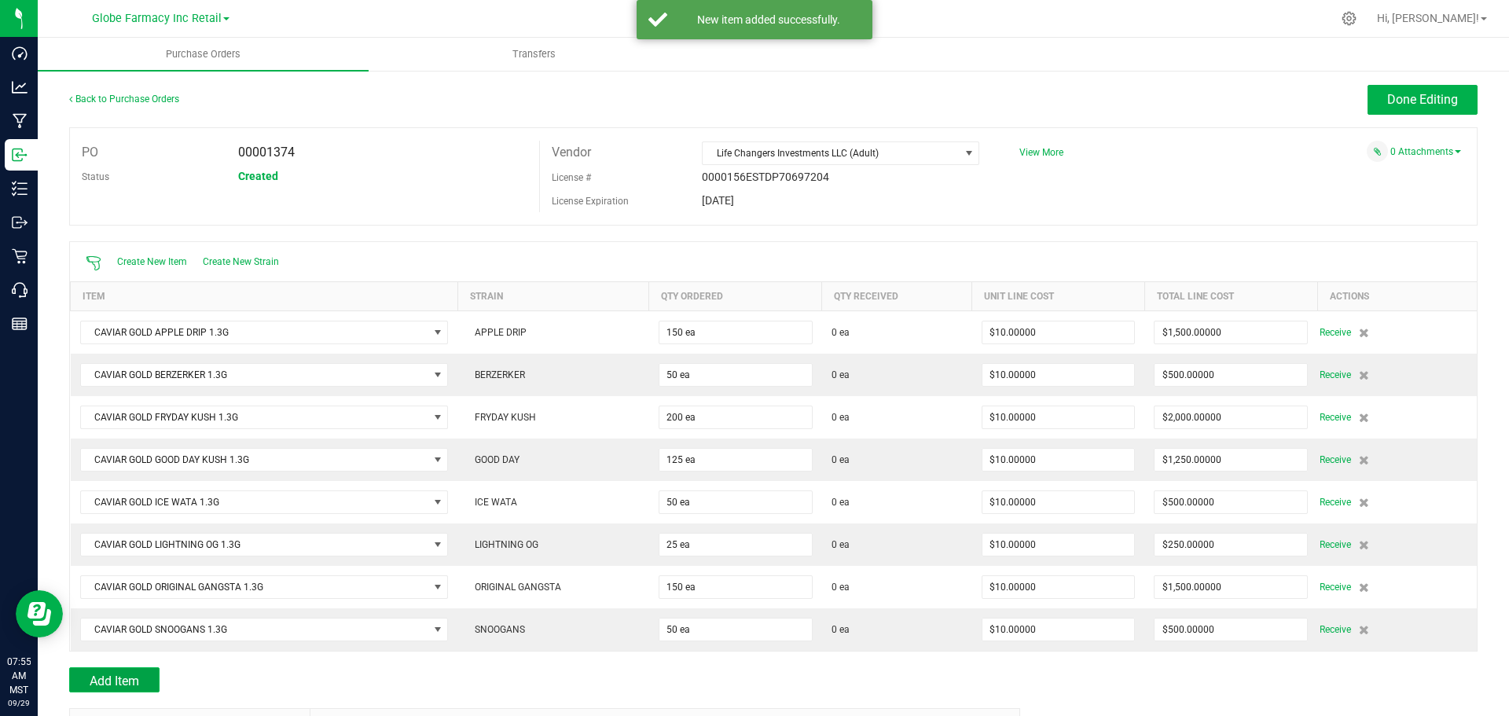
click at [121, 680] on span "Add Item" at bounding box center [114, 680] width 49 height 15
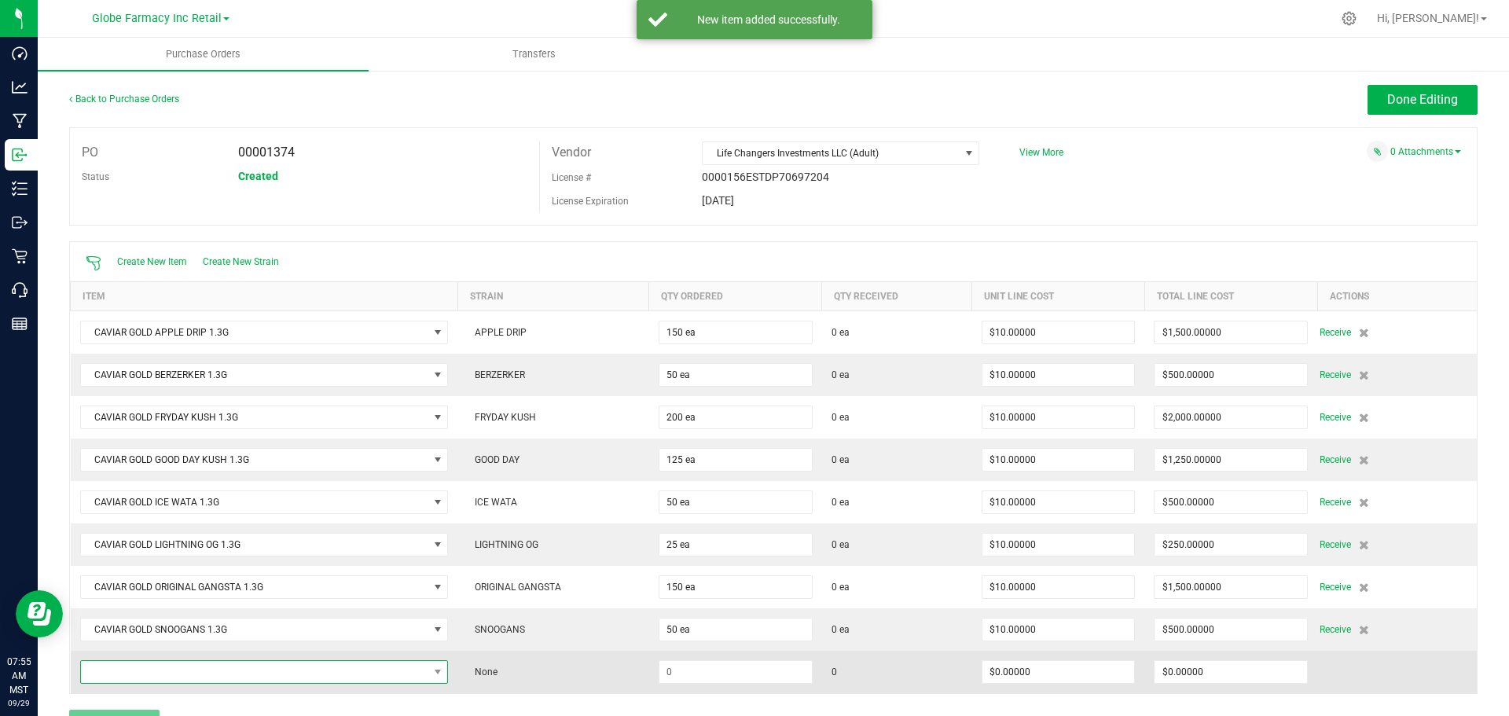
click at [114, 674] on span "NO DATA FOUND" at bounding box center [254, 672] width 347 height 22
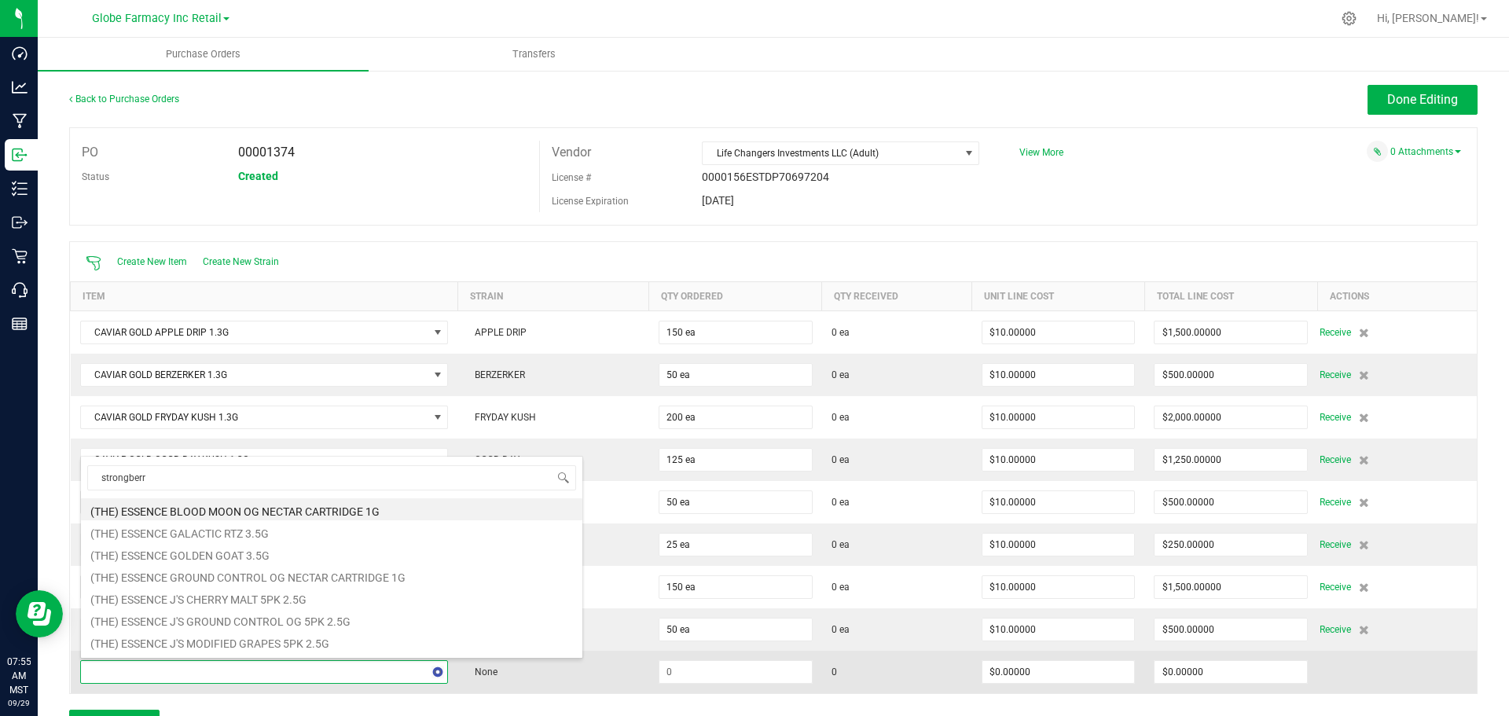
type input "strongberry"
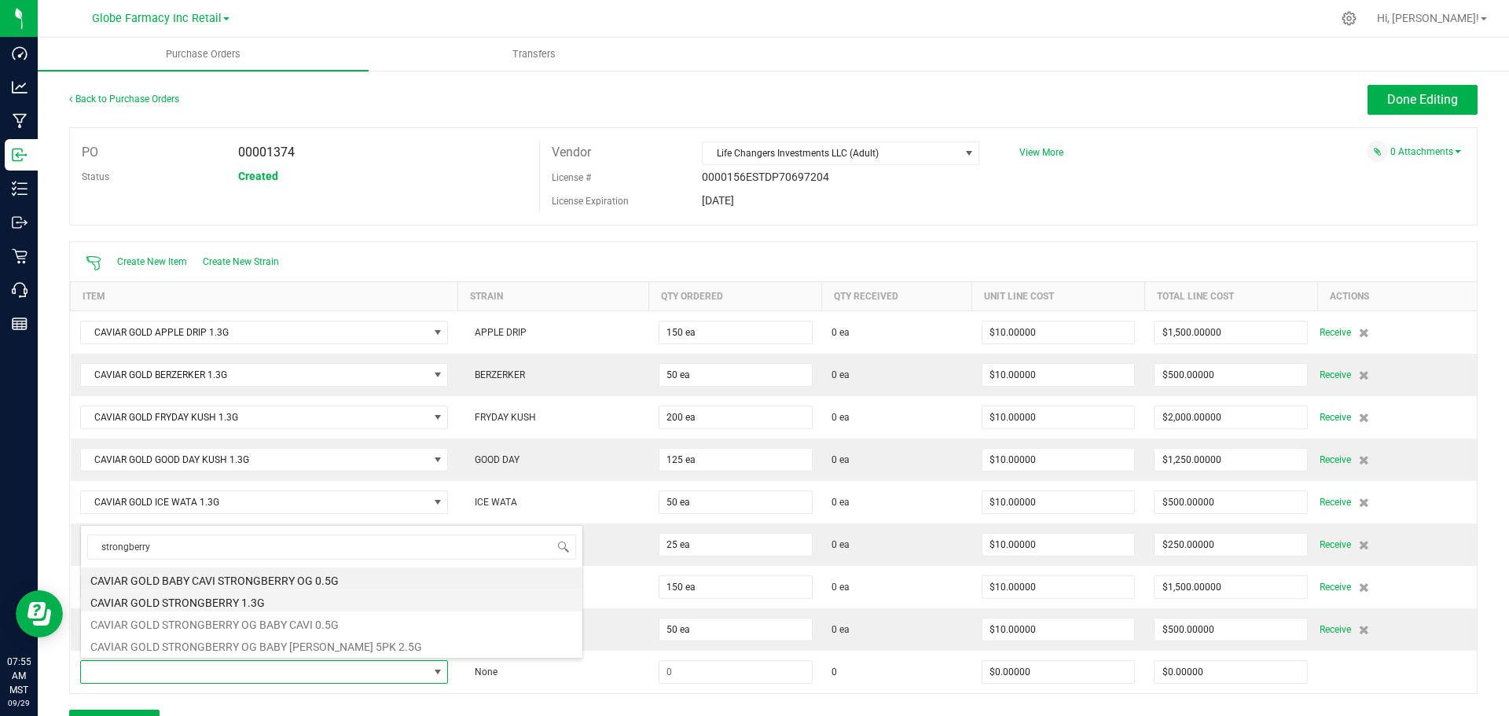
click at [257, 599] on li "CAVIAR GOLD STRONGBERRY 1.3G" at bounding box center [331, 600] width 501 height 22
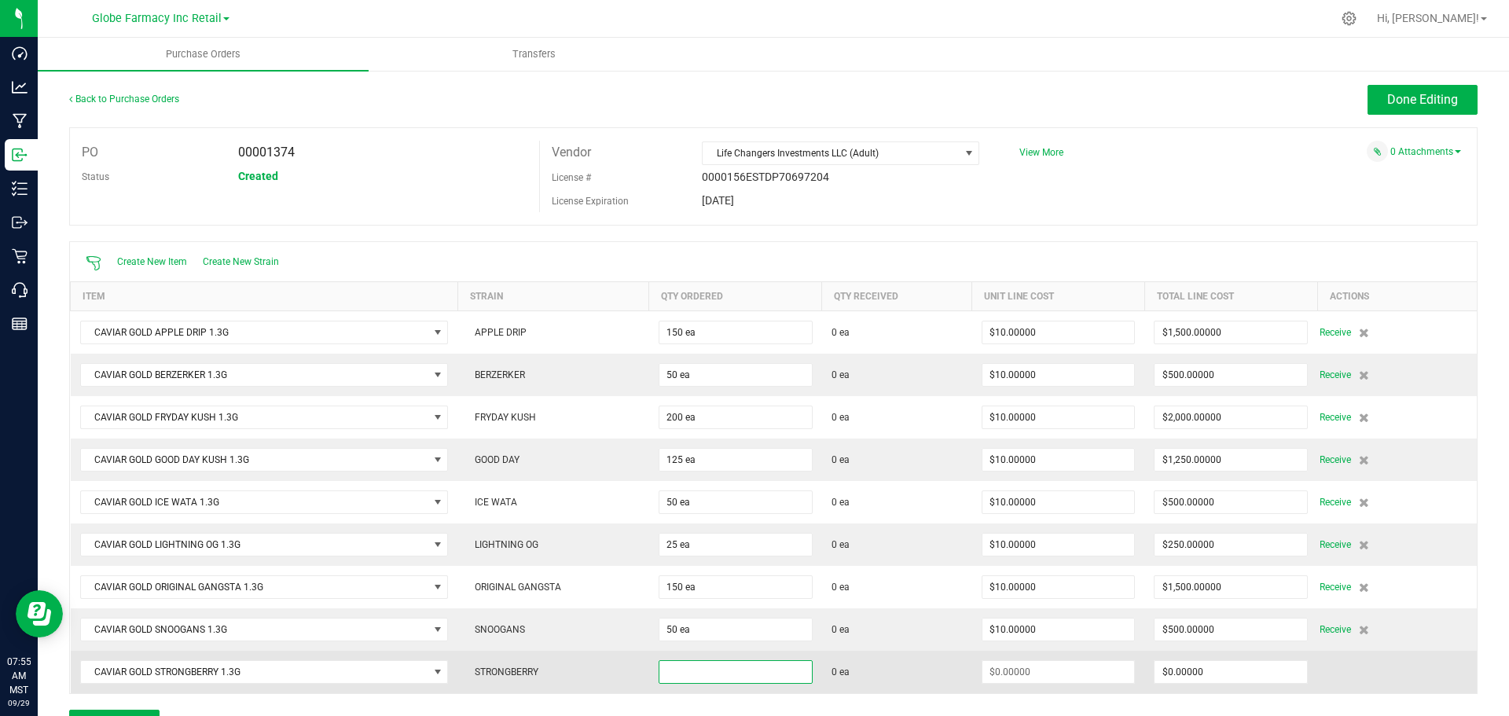
click at [705, 672] on input at bounding box center [735, 672] width 152 height 22
type input "150 ea"
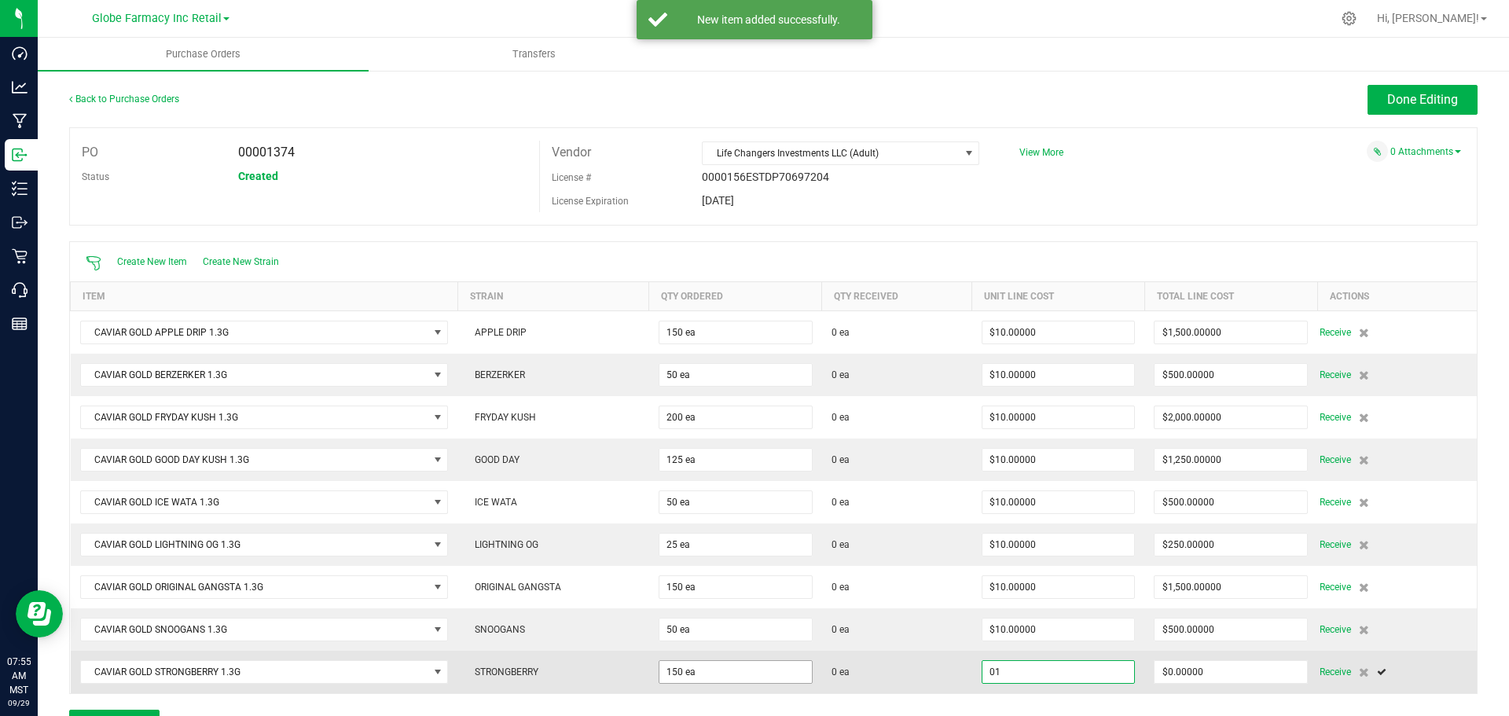
type input "01"
type input "0"
type input "$1.00000"
type input "00"
type input "150"
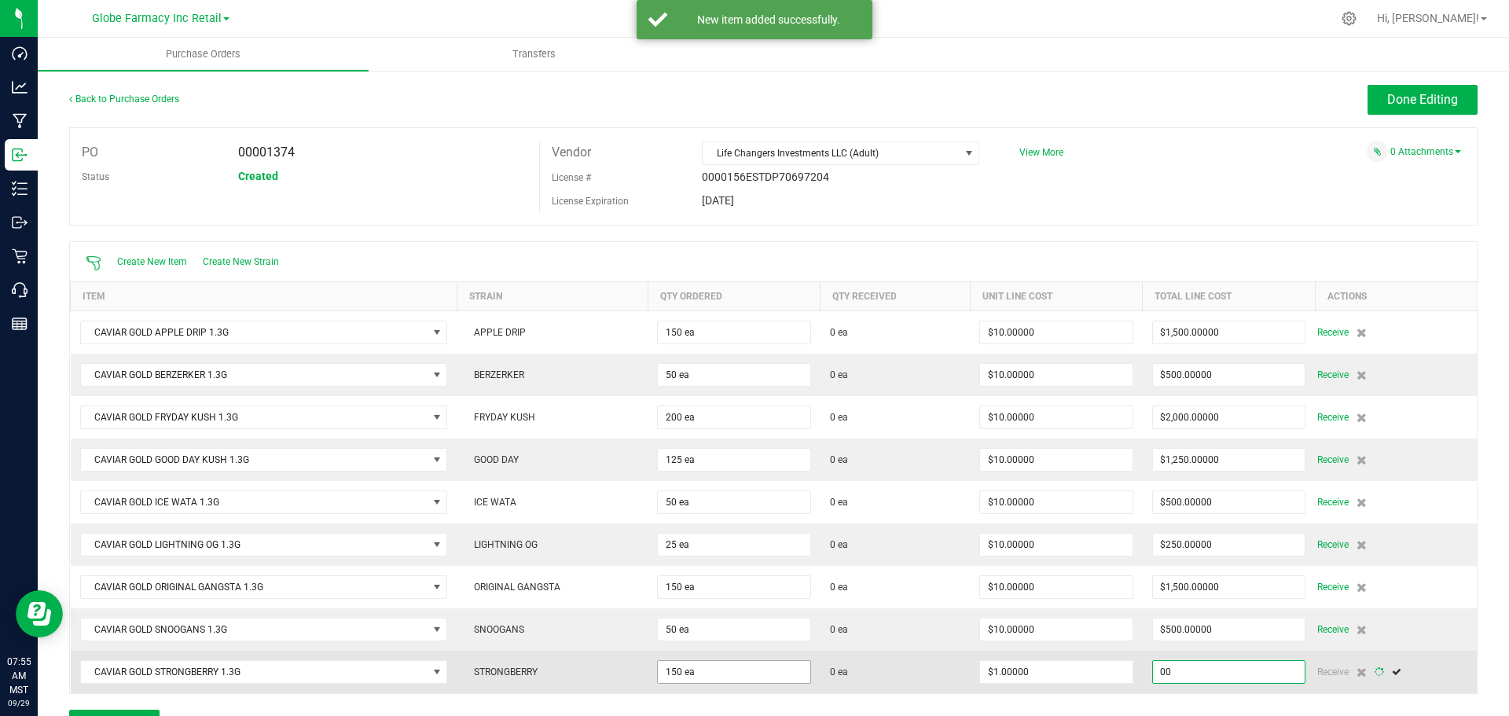
type input "150"
click at [1024, 676] on input "1" at bounding box center [1058, 672] width 152 height 22
type input "$10.00000"
type input "150"
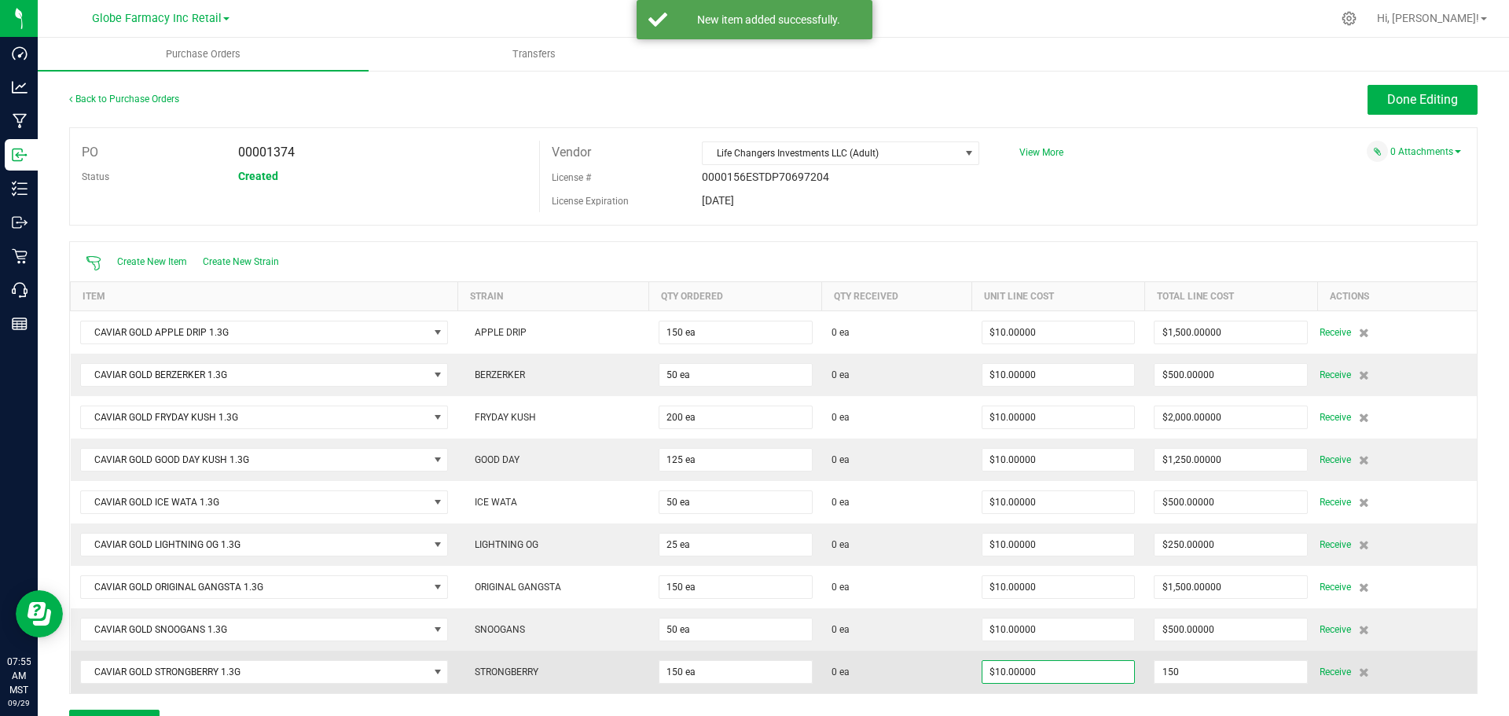
type input "1500"
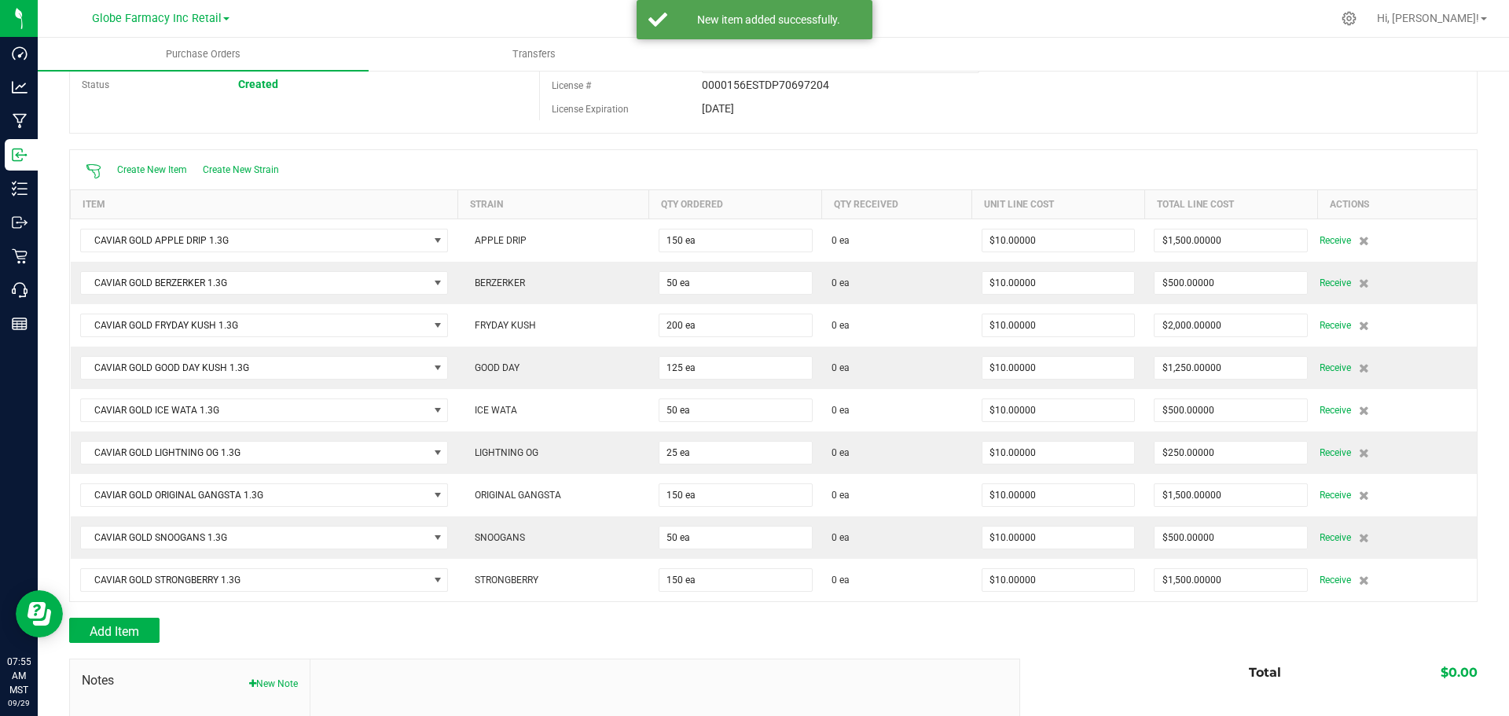
scroll to position [236, 0]
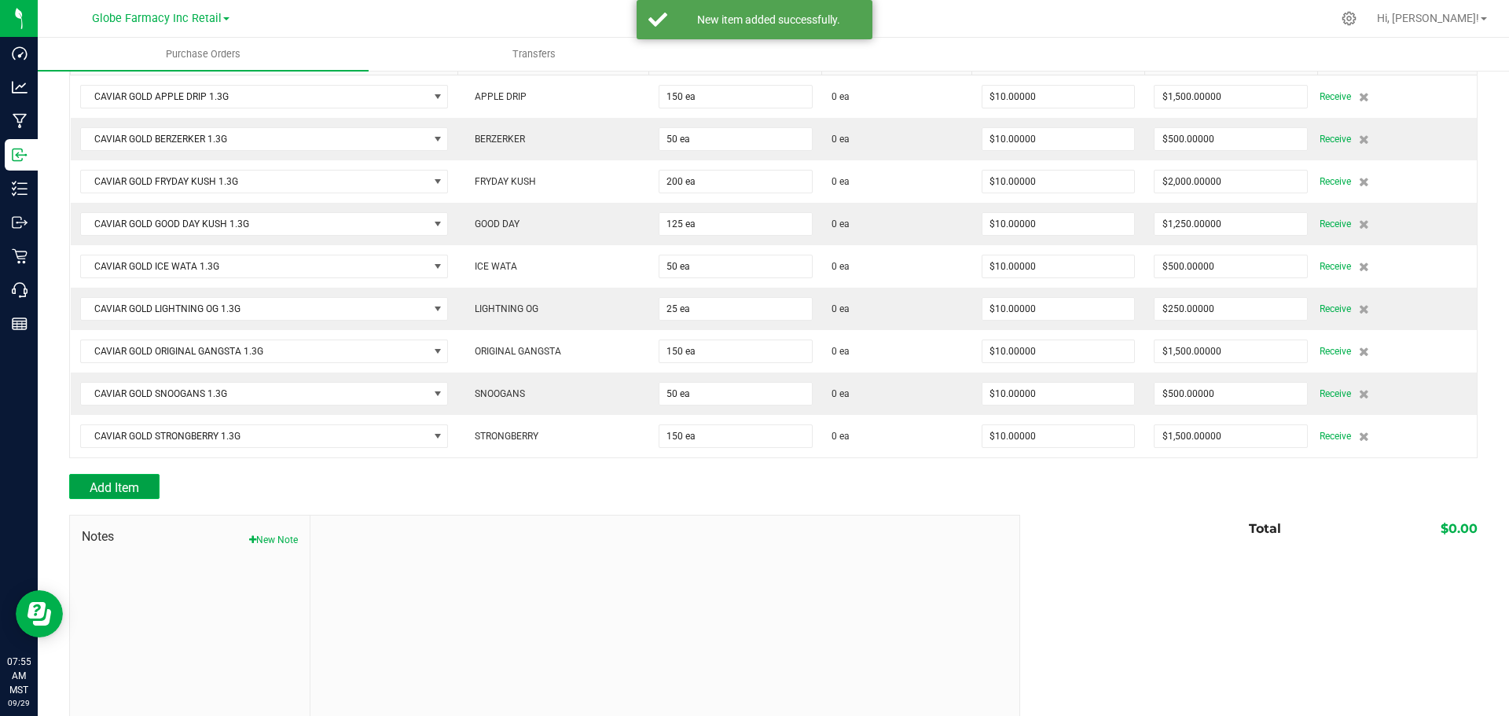
click at [101, 482] on span "Add Item" at bounding box center [114, 487] width 49 height 15
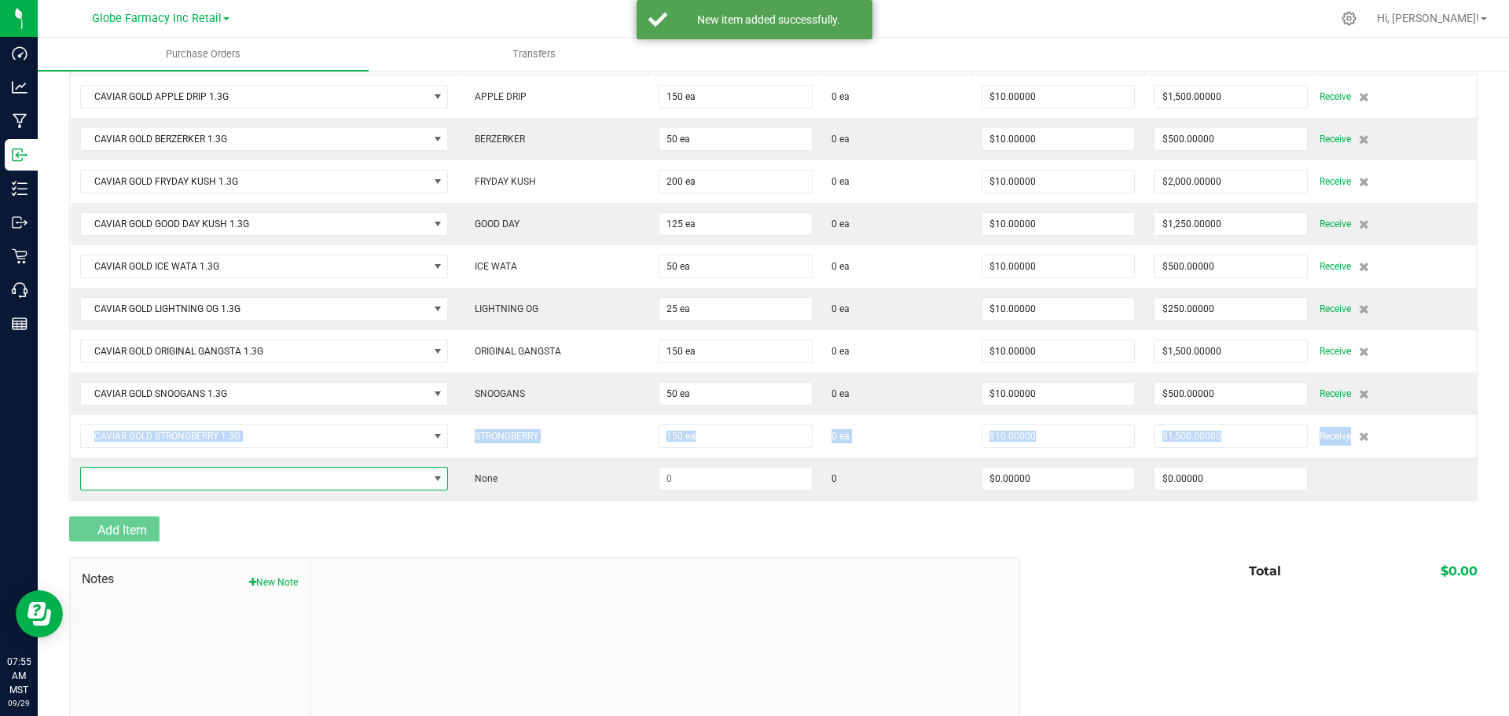
click at [101, 481] on span "NO DATA FOUND" at bounding box center [254, 478] width 347 height 22
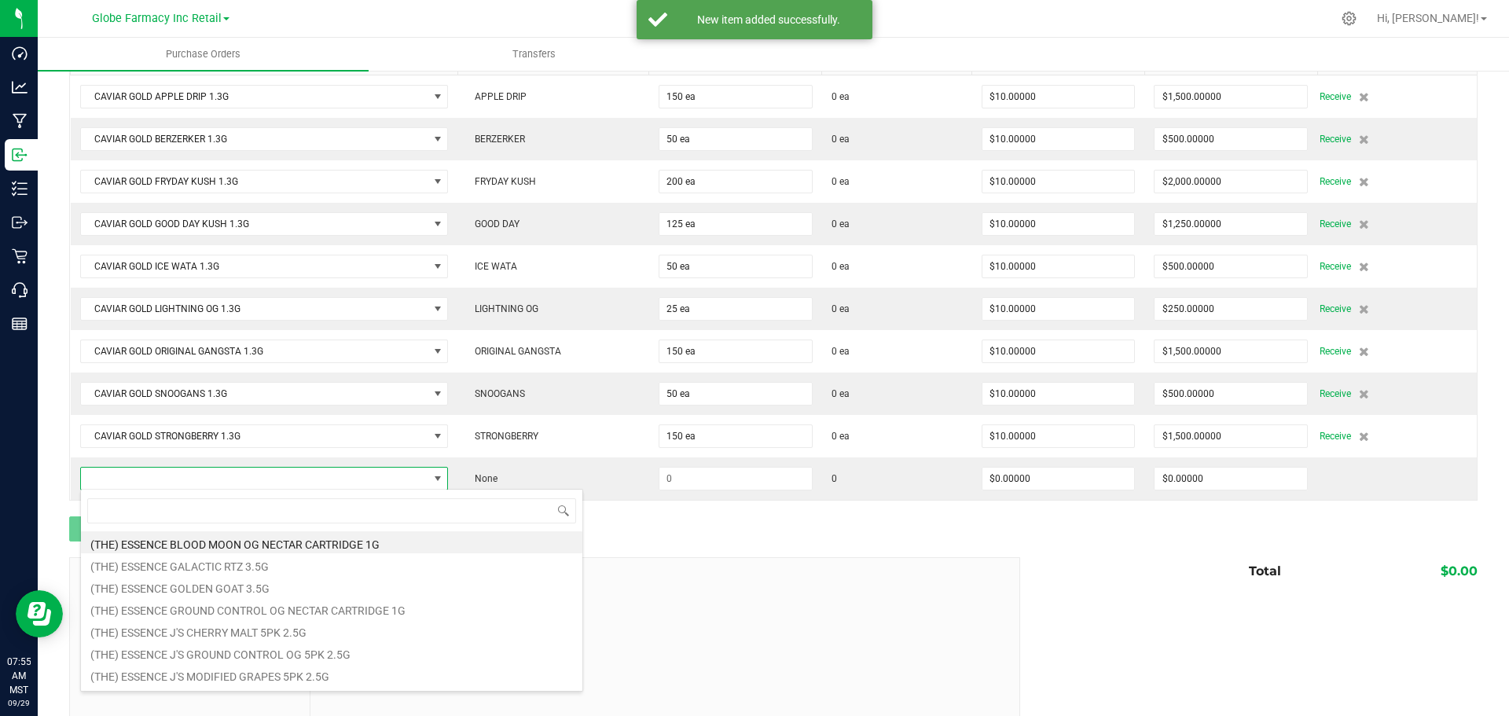
scroll to position [24, 363]
type input "zero"
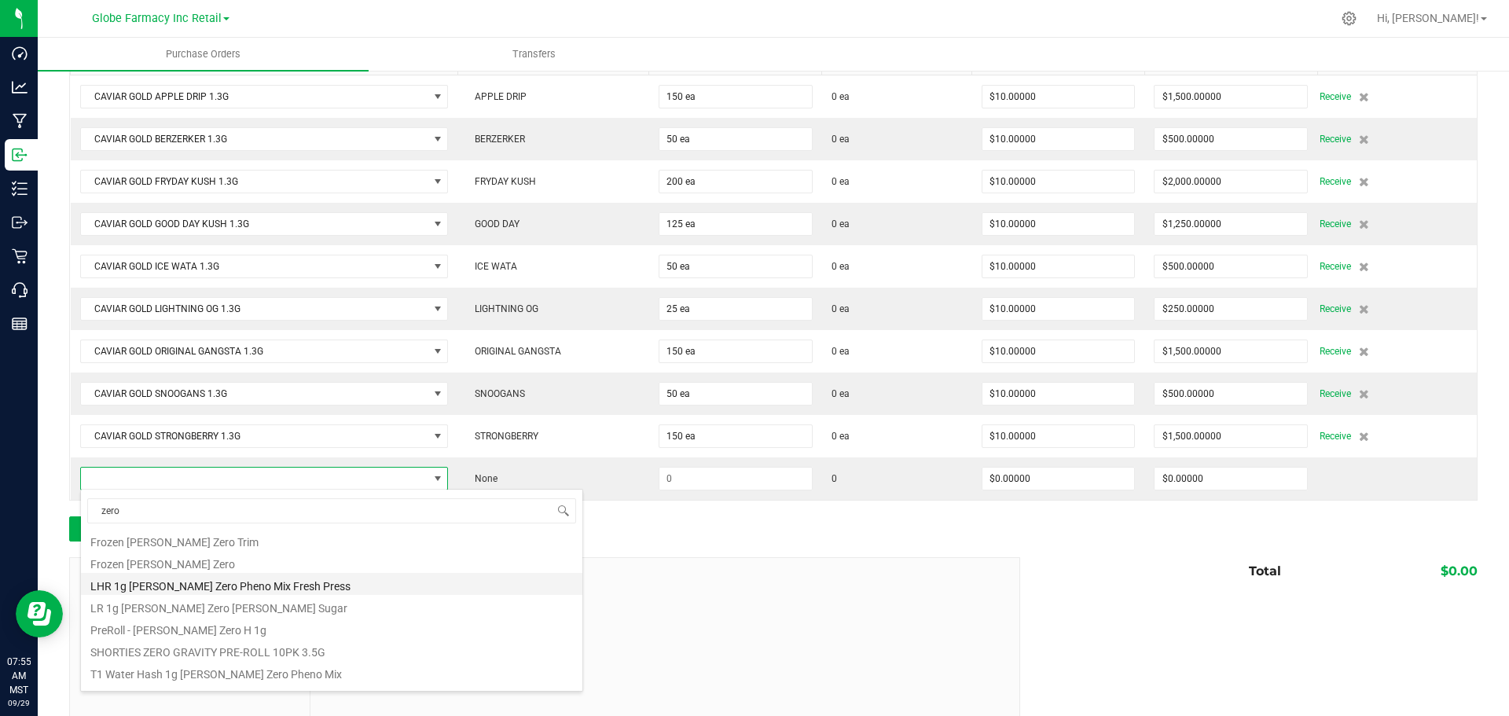
scroll to position [0, 0]
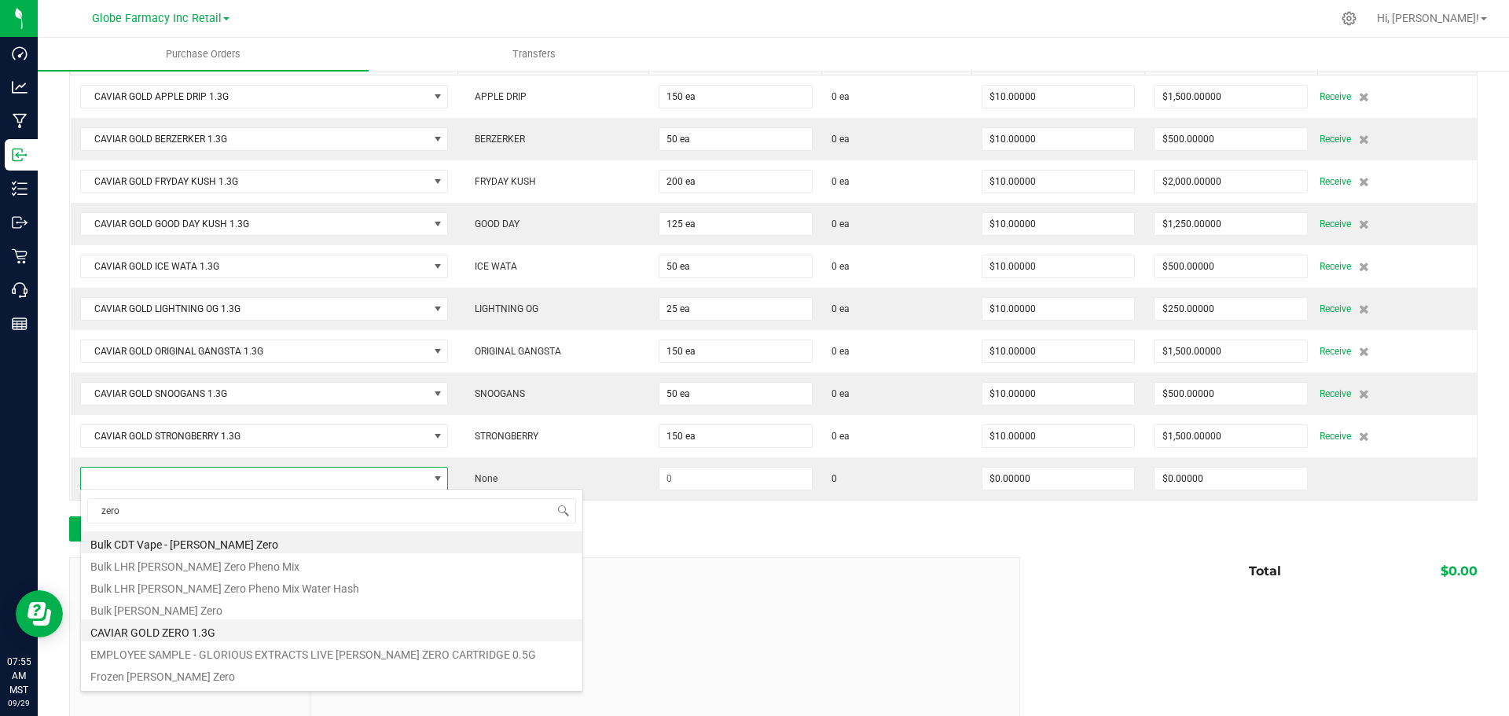
click at [152, 632] on li "CAVIAR GOLD ZERO 1.3G" at bounding box center [331, 630] width 501 height 22
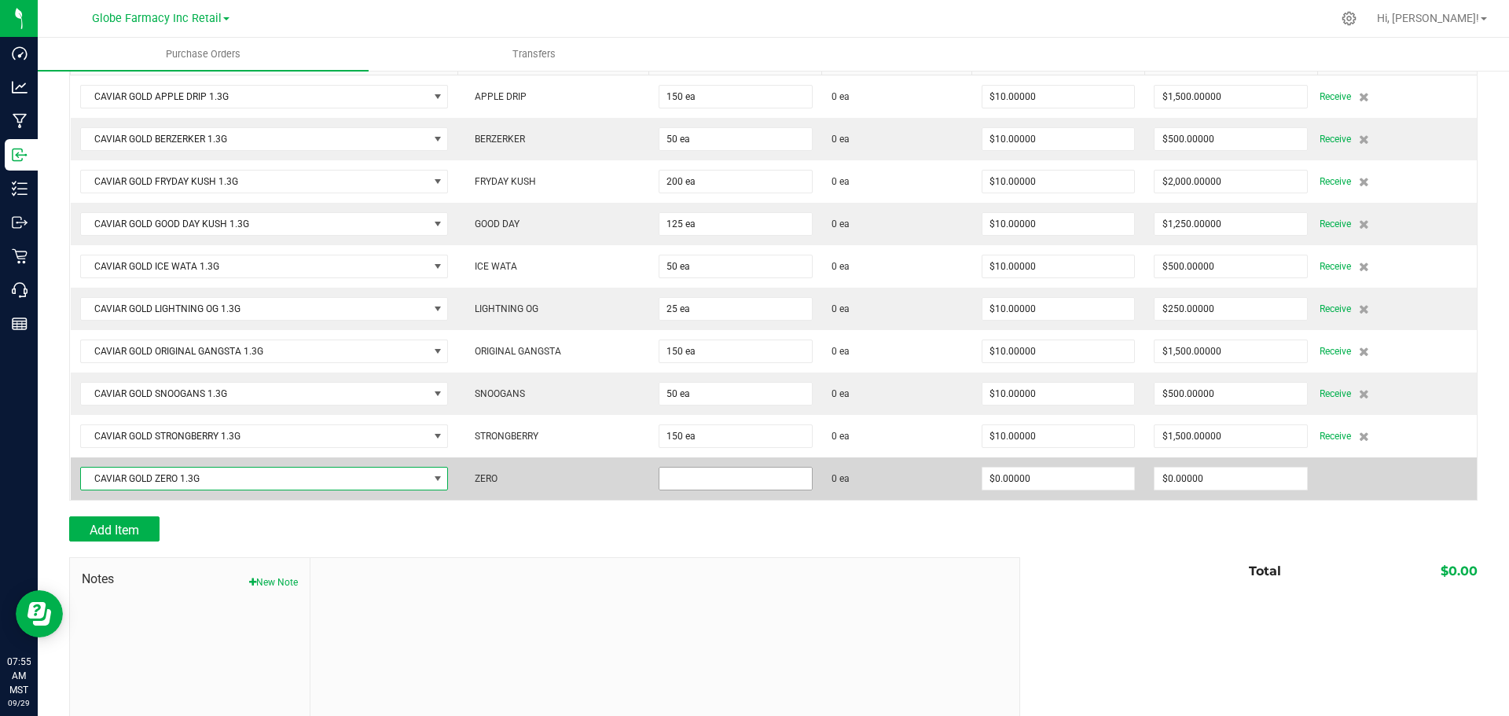
click at [699, 478] on input at bounding box center [735, 478] width 152 height 22
type input "75 ea"
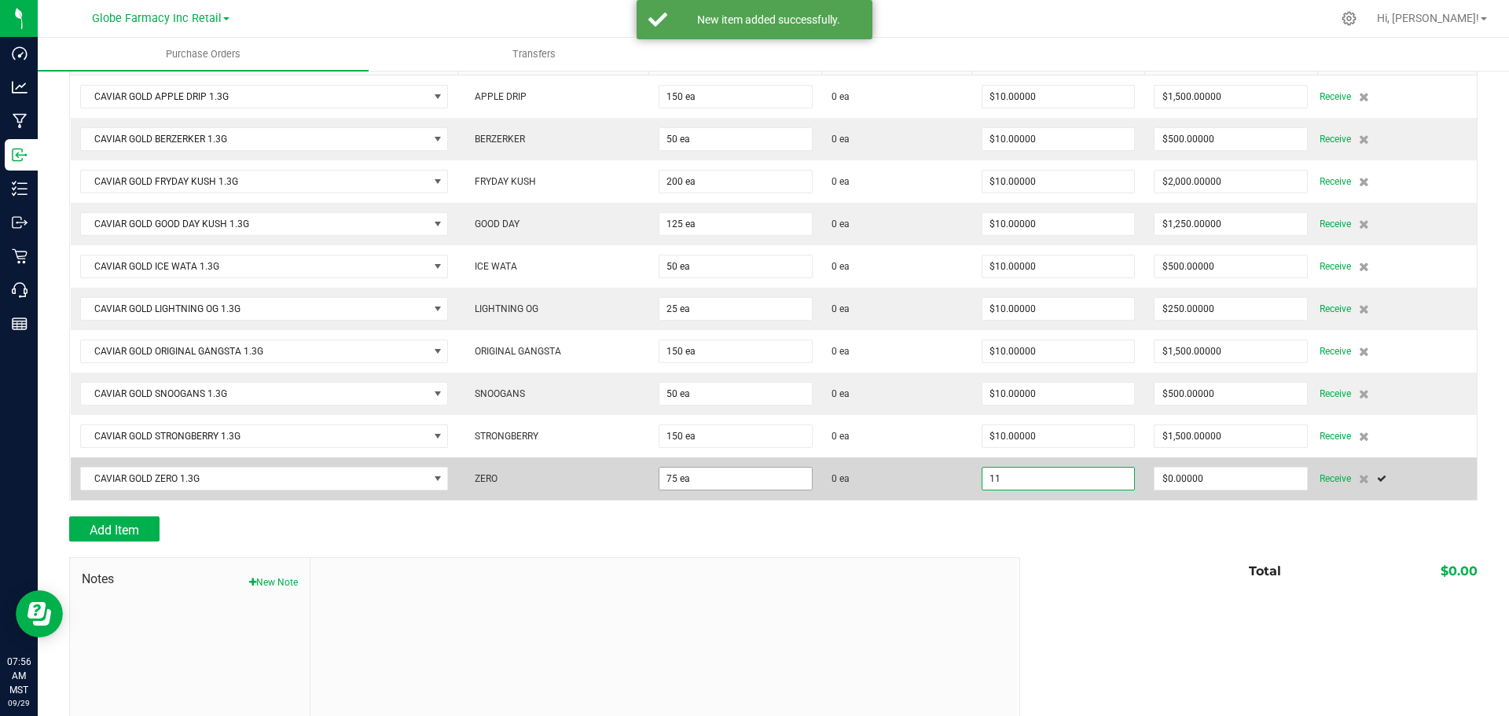
type input "$11.00000"
type input "0"
type input "75"
type input "825"
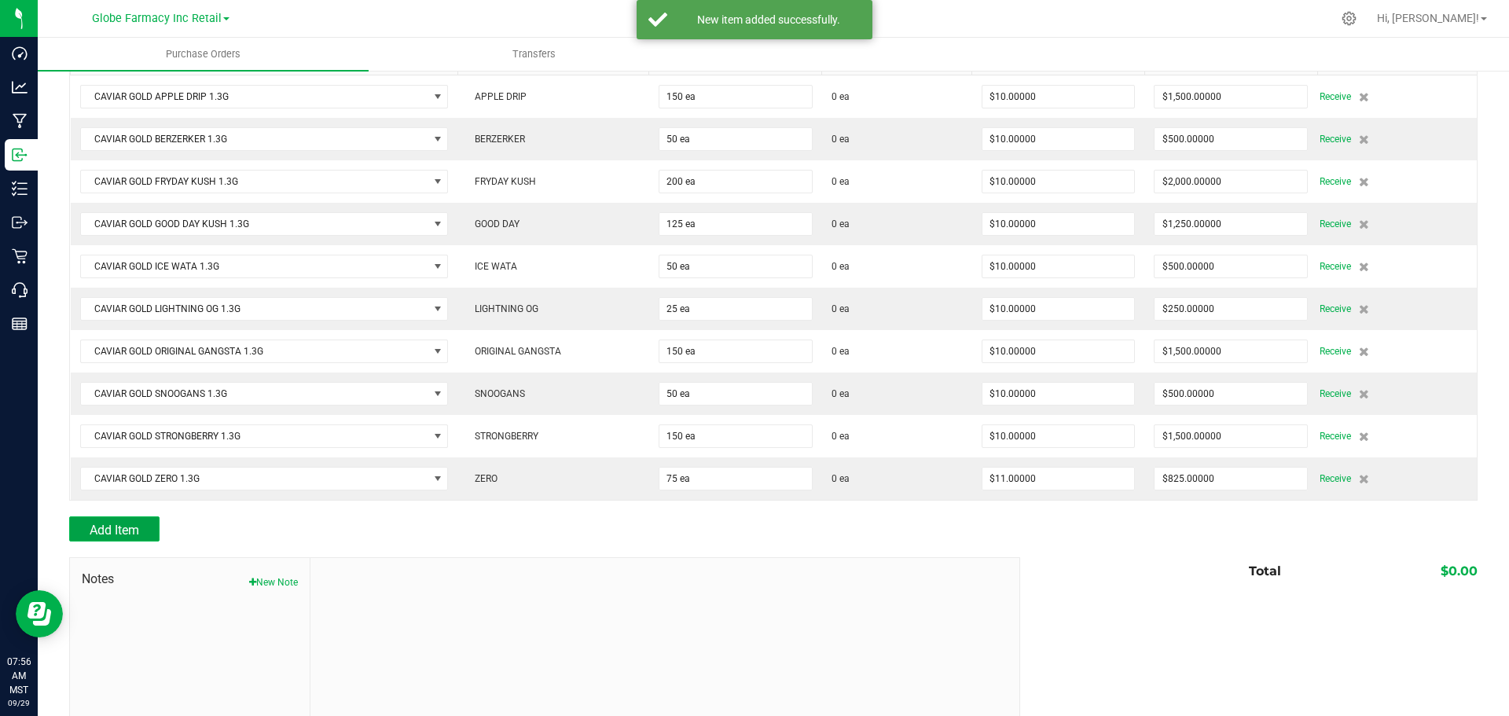
click at [152, 527] on button "Add Item" at bounding box center [114, 528] width 90 height 25
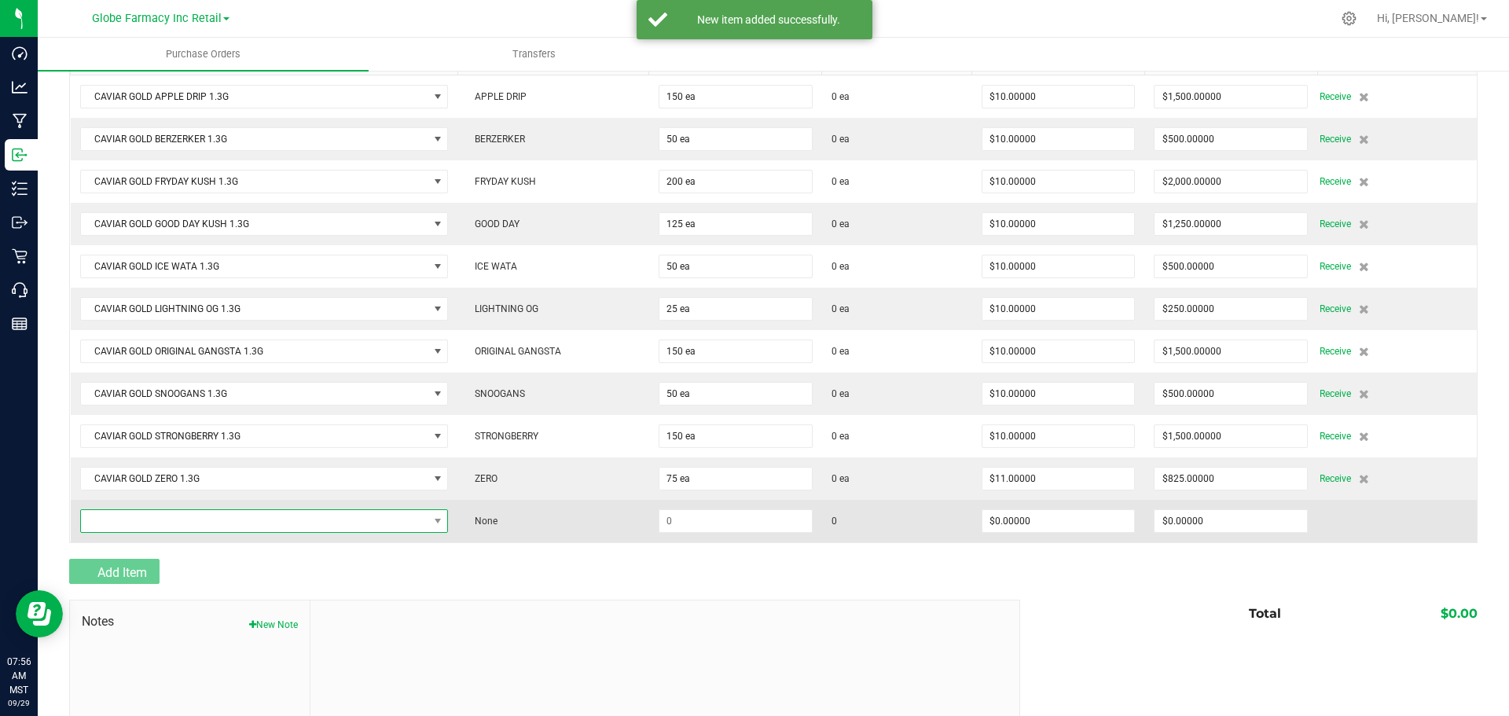
click at [141, 522] on span "NO DATA FOUND" at bounding box center [254, 521] width 347 height 22
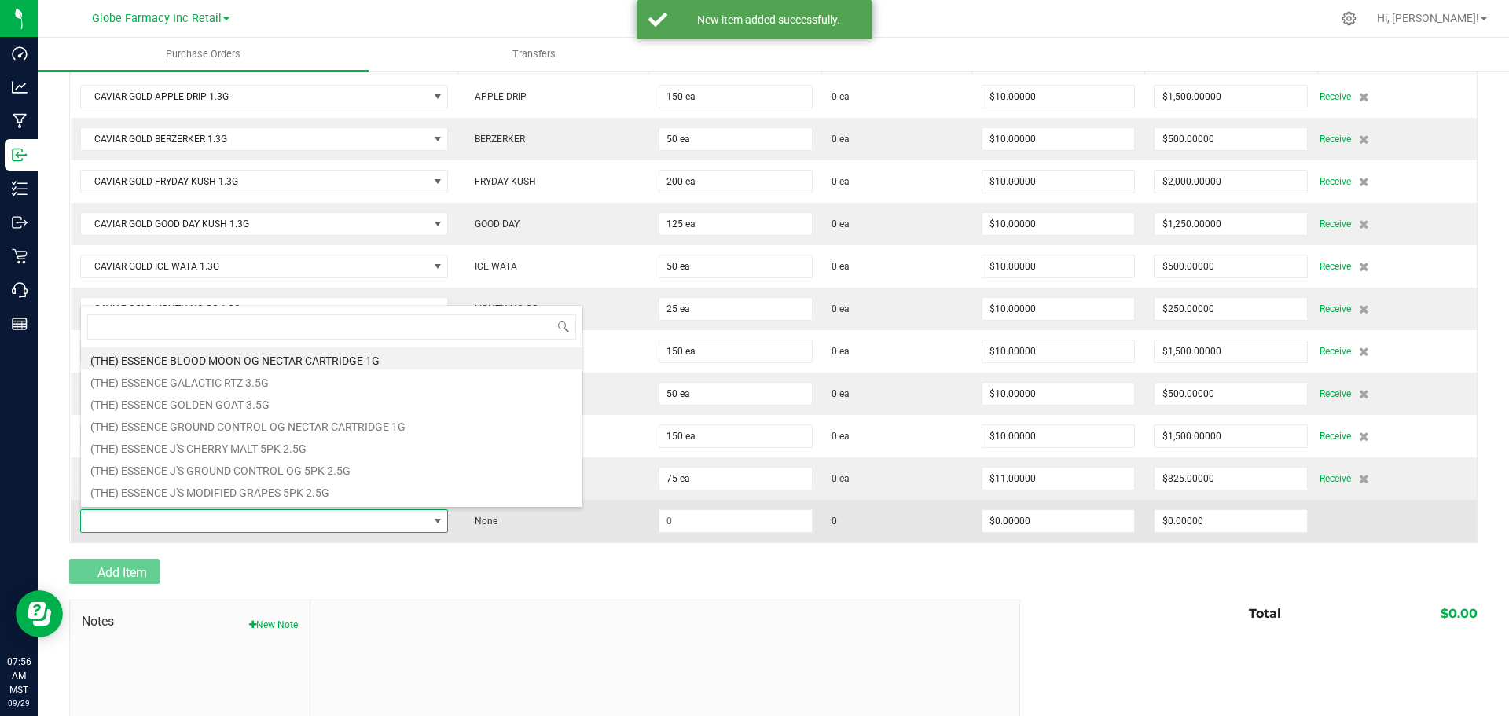
scroll to position [24, 363]
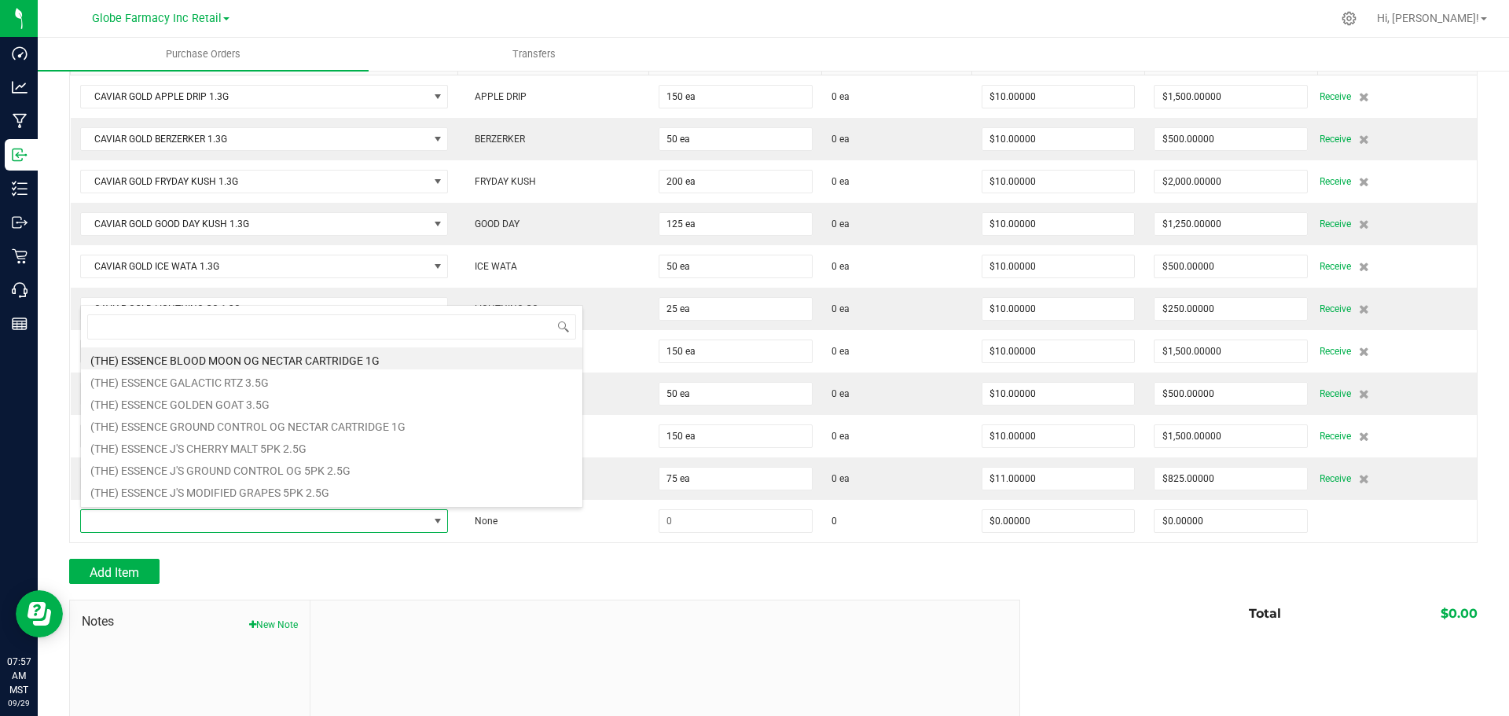
click at [621, 640] on div at bounding box center [664, 705] width 709 height 211
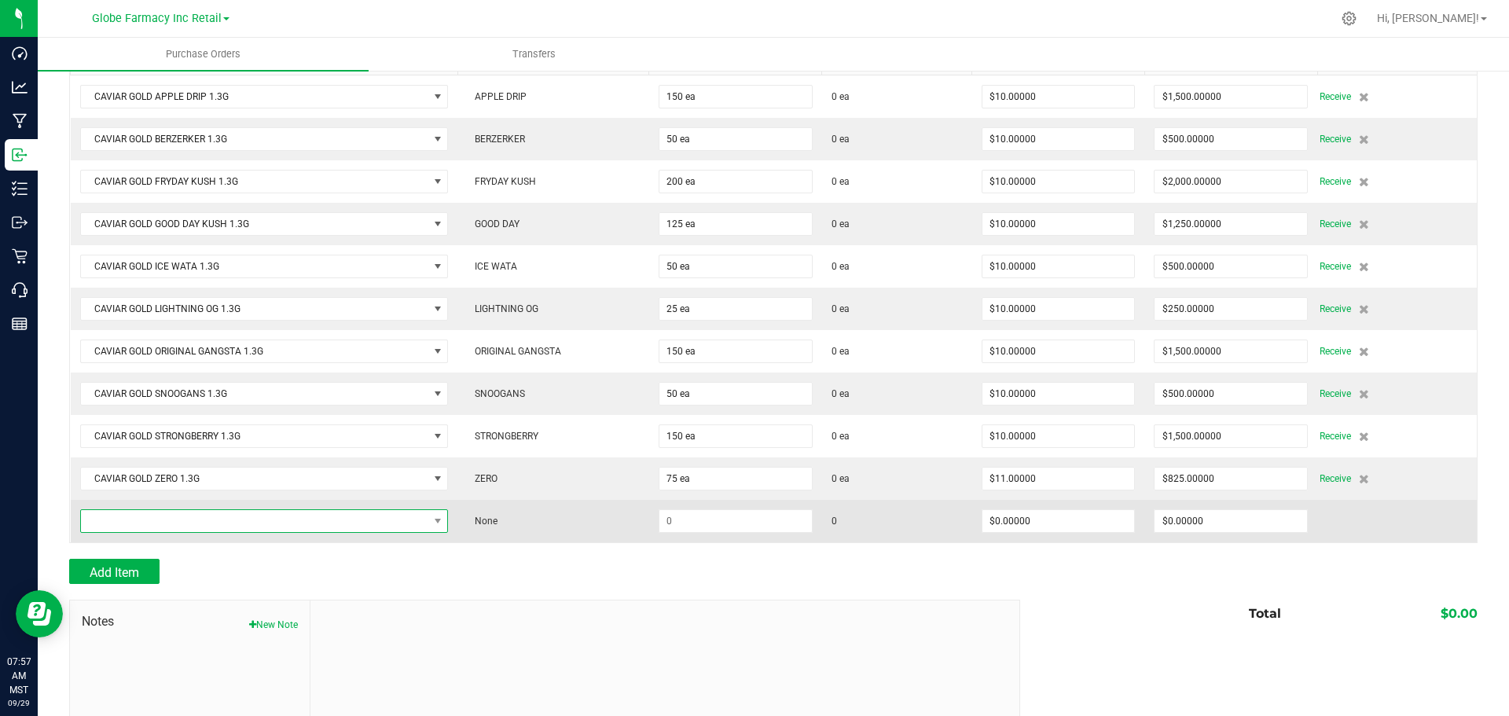
click at [192, 516] on span "NO DATA FOUND" at bounding box center [254, 521] width 347 height 22
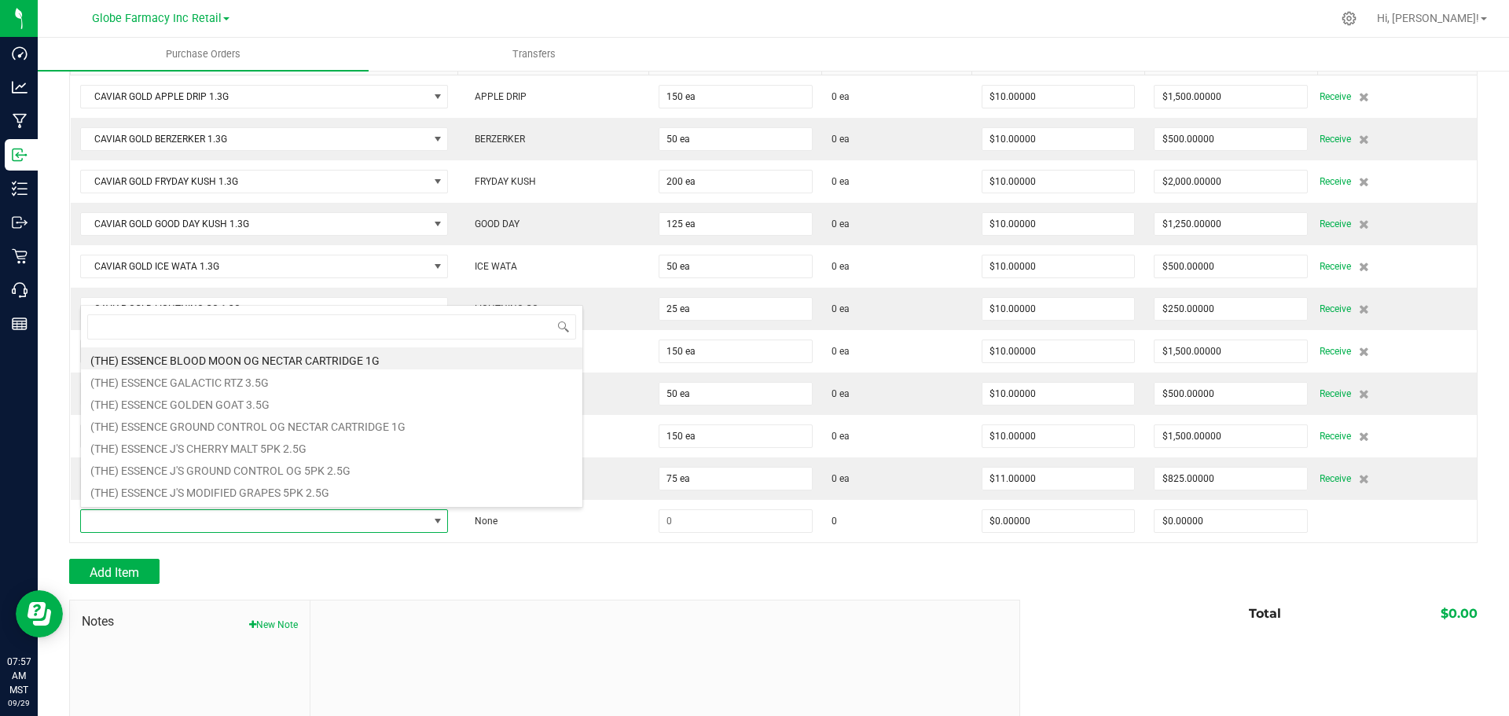
click at [394, 556] on div at bounding box center [773, 551] width 1408 height 16
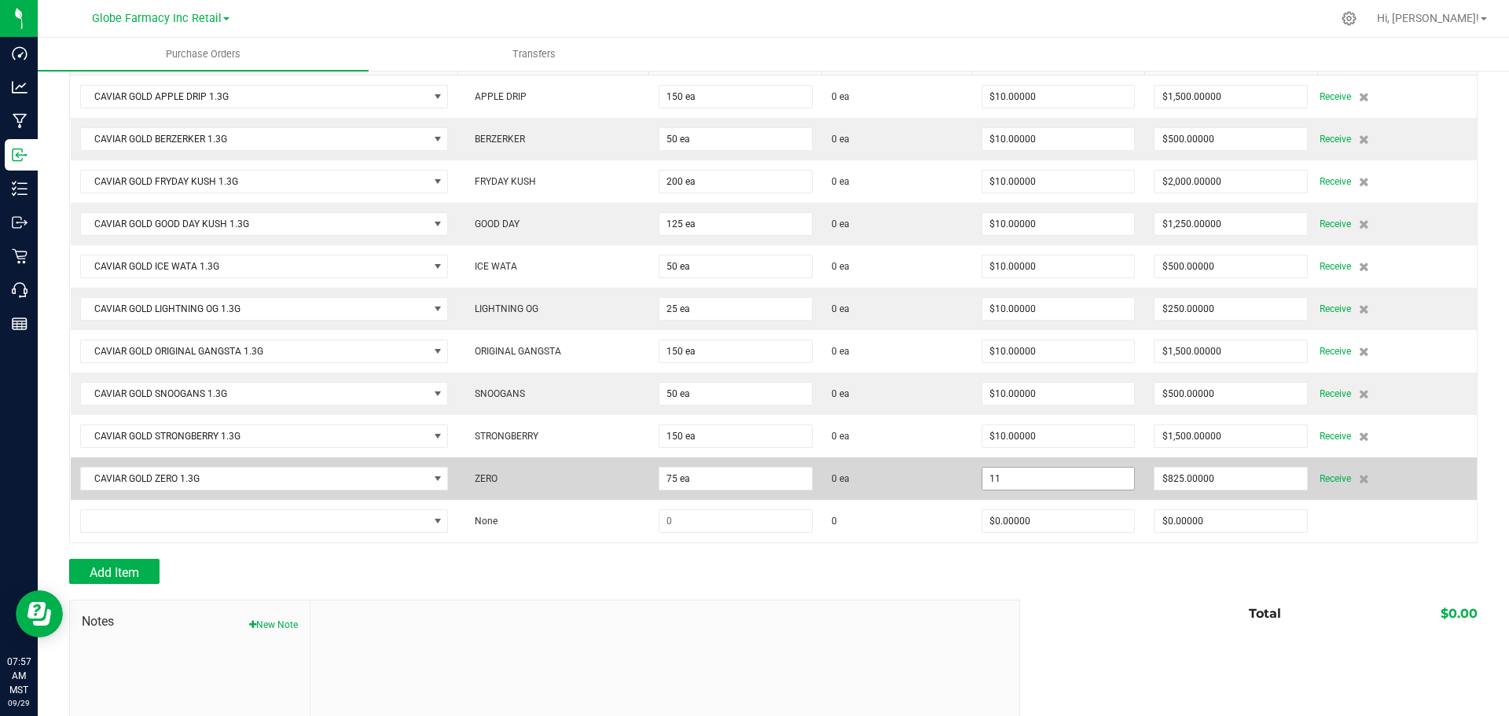
click at [1058, 475] on input "11" at bounding box center [1058, 478] width 152 height 22
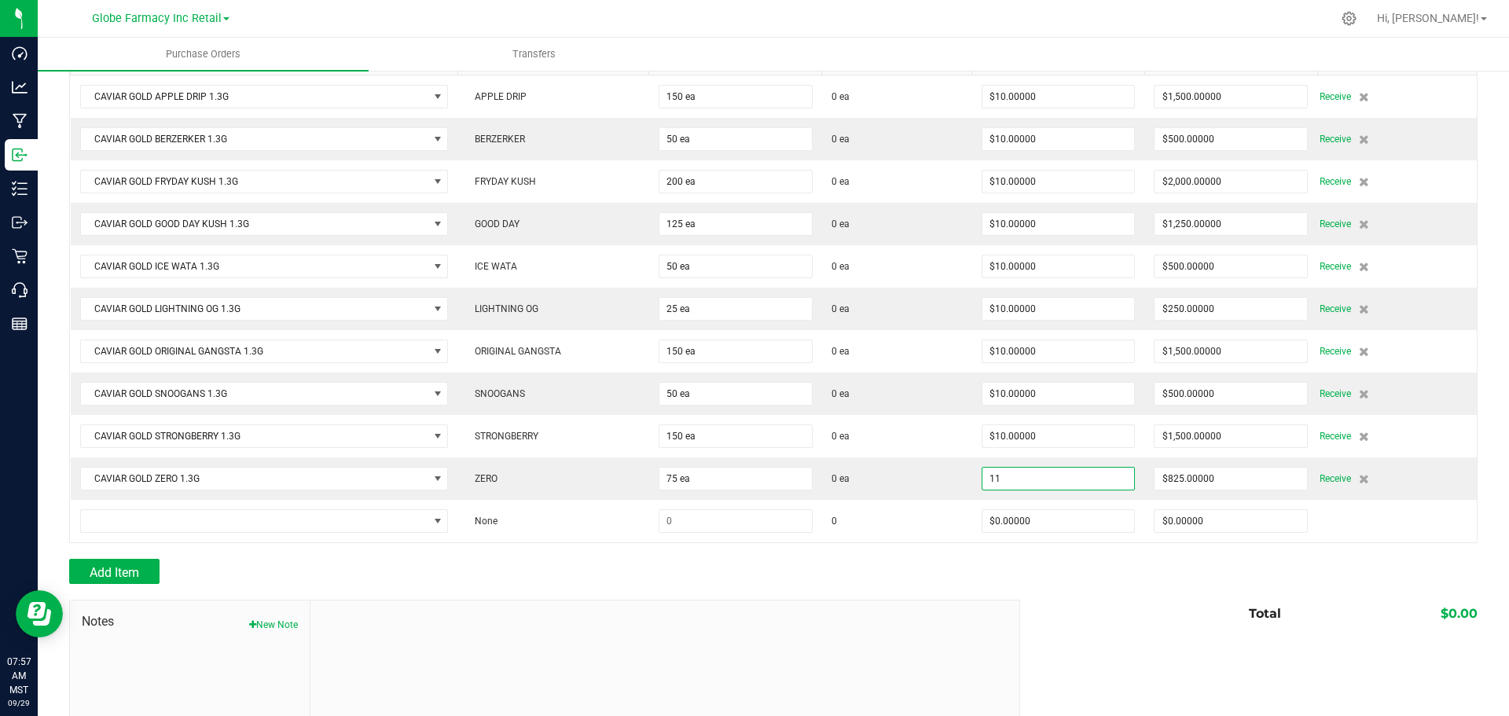
type input "$11.00000"
click at [933, 551] on div at bounding box center [773, 551] width 1408 height 16
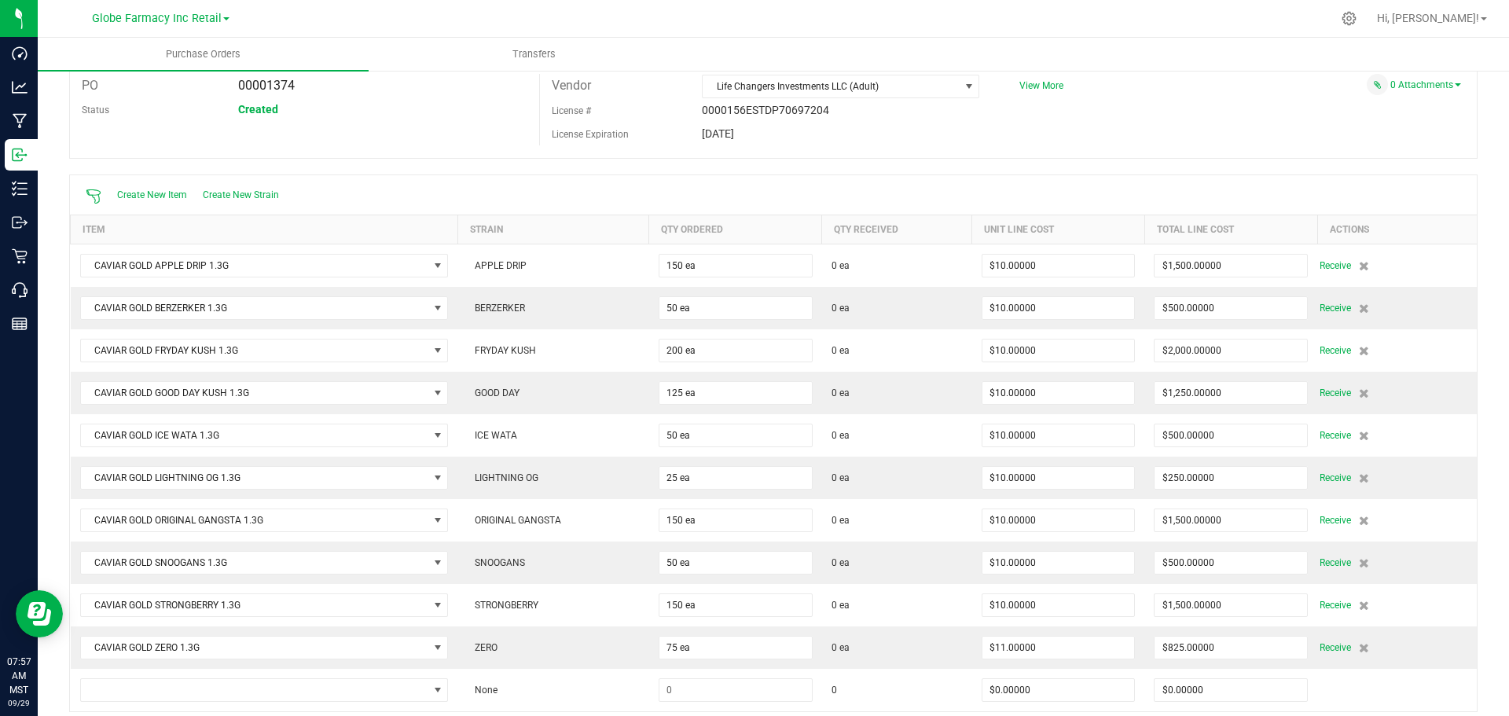
scroll to position [0, 0]
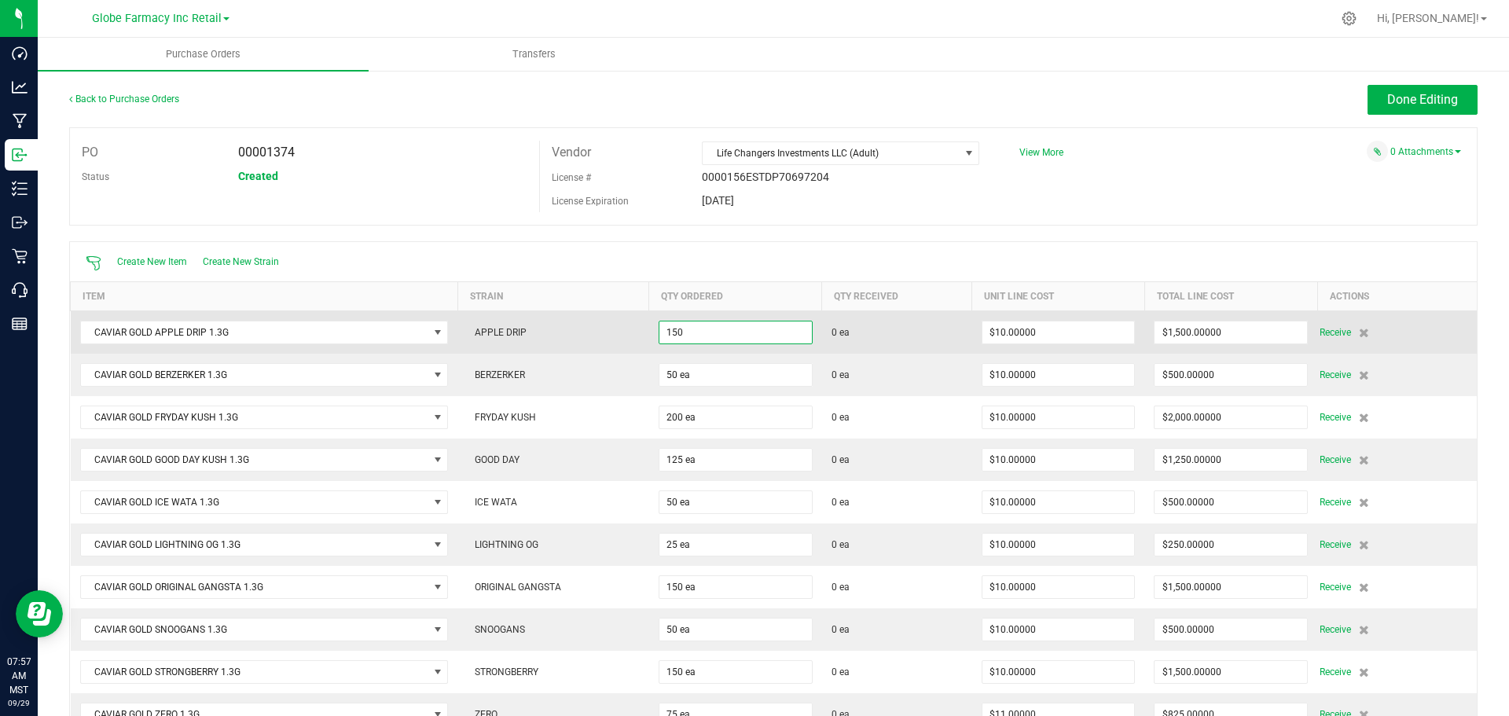
click at [733, 326] on input "150" at bounding box center [735, 332] width 152 height 22
type input "200 ea"
type input "10"
type input "$2,000.00000"
click at [1229, 335] on input "2000" at bounding box center [1230, 332] width 152 height 22
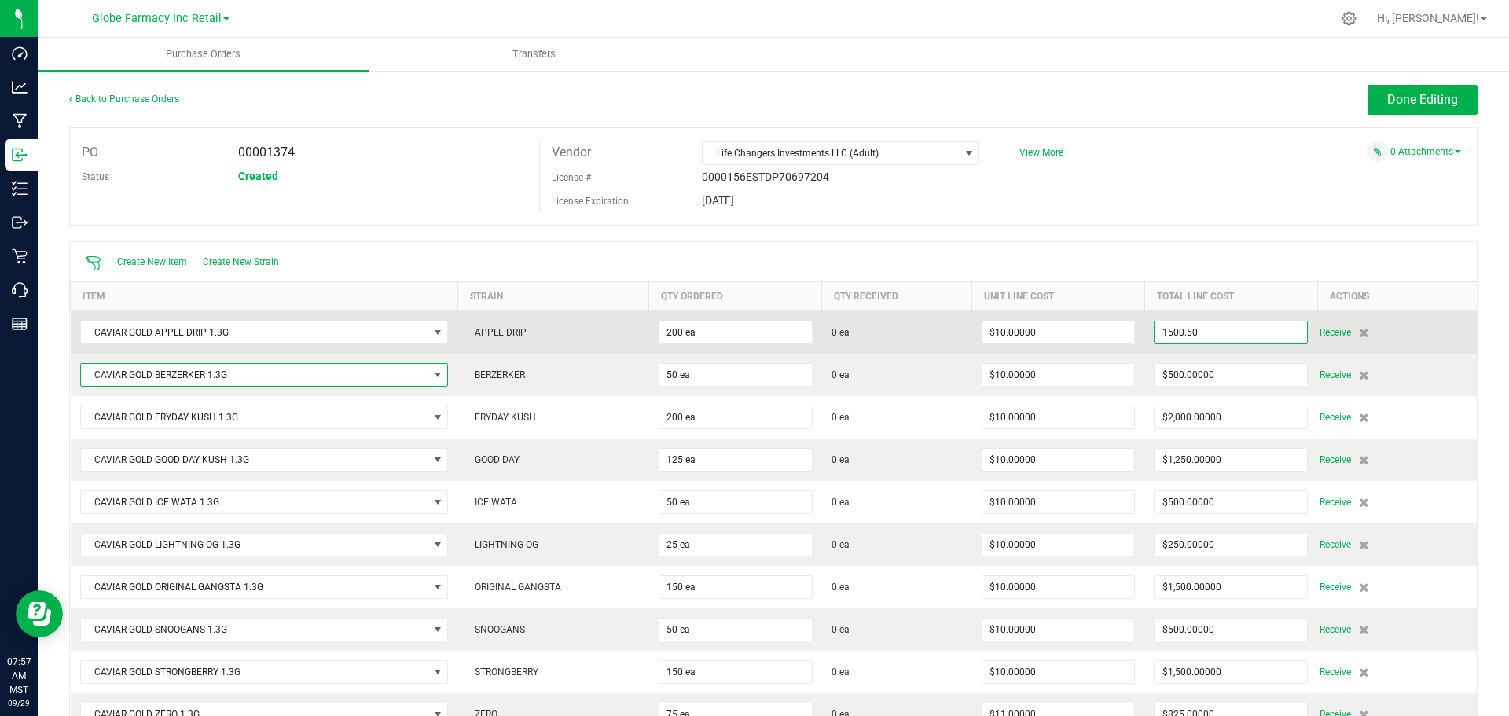
type input "$1,500.50000"
type input "200"
type input "$7.50250"
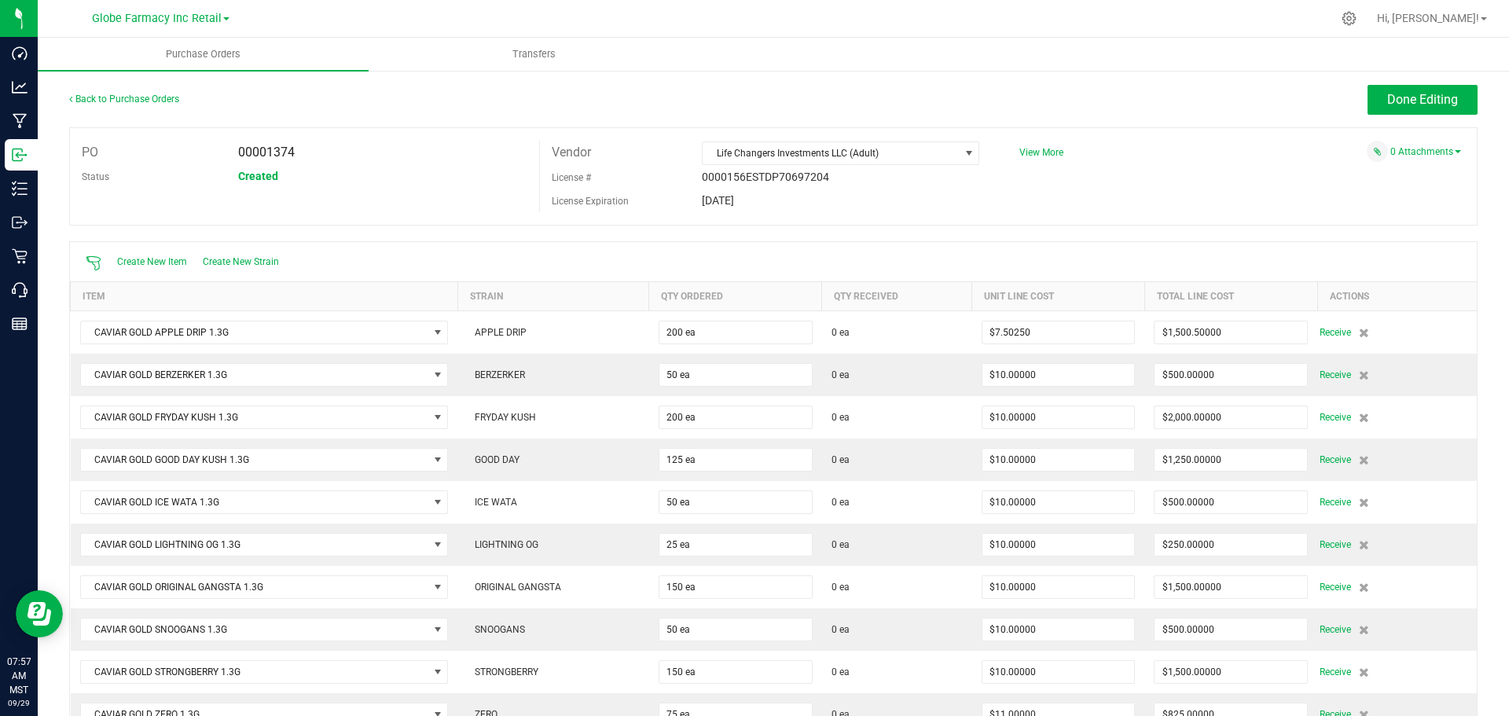
click at [1211, 256] on div "Create New Item Create New Strain" at bounding box center [773, 261] width 1406 height 39
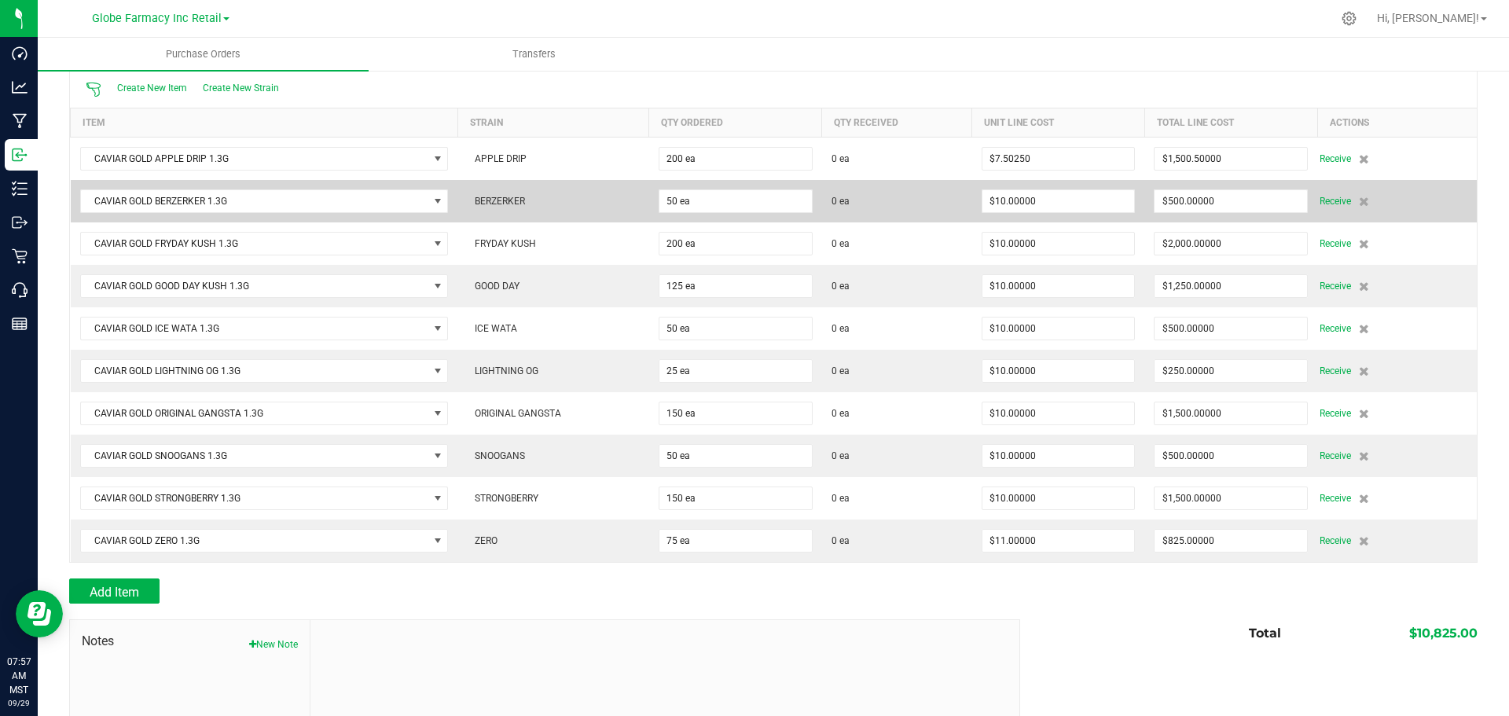
scroll to position [146, 0]
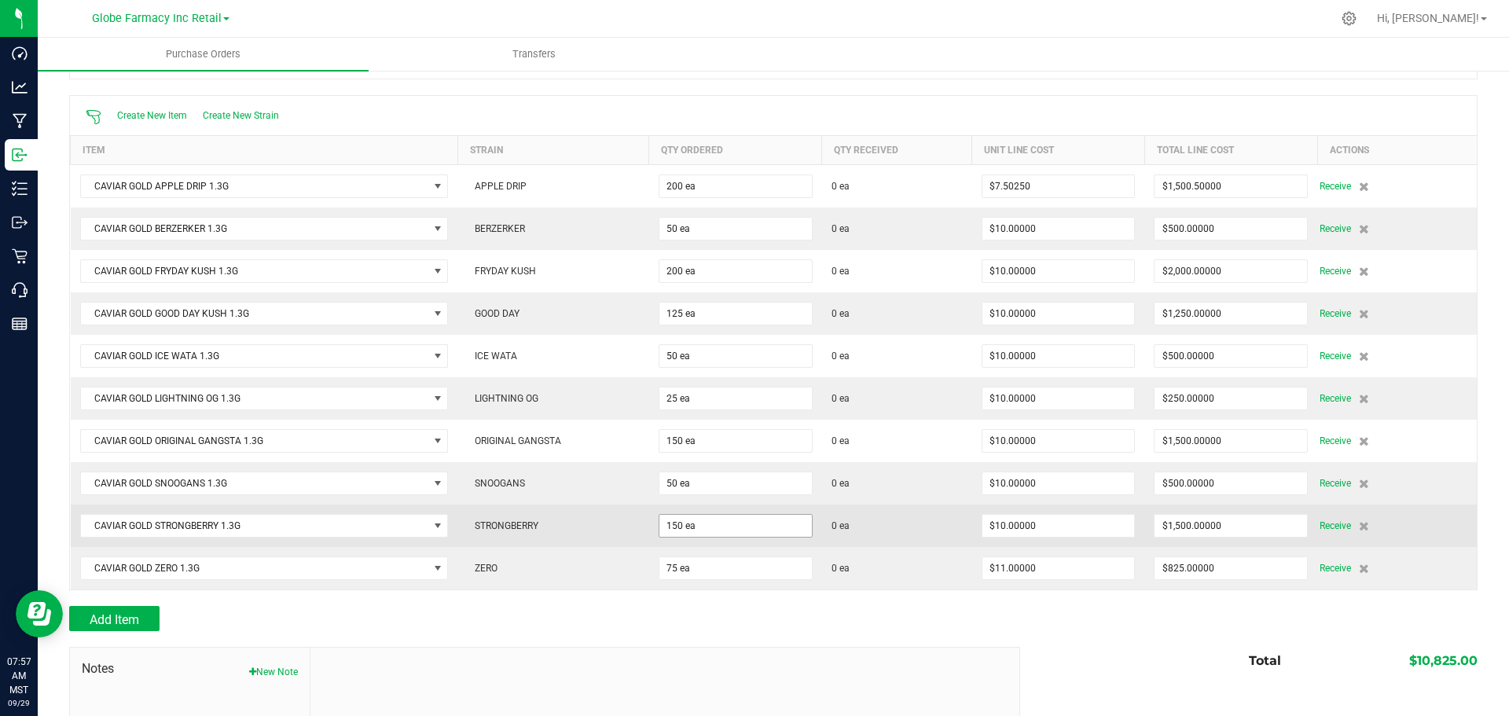
click at [783, 535] on span "150 ea" at bounding box center [735, 526] width 154 height 24
click at [780, 530] on input "150" at bounding box center [735, 526] width 152 height 22
type input "200 ea"
type input "10"
type input "$2,000.00000"
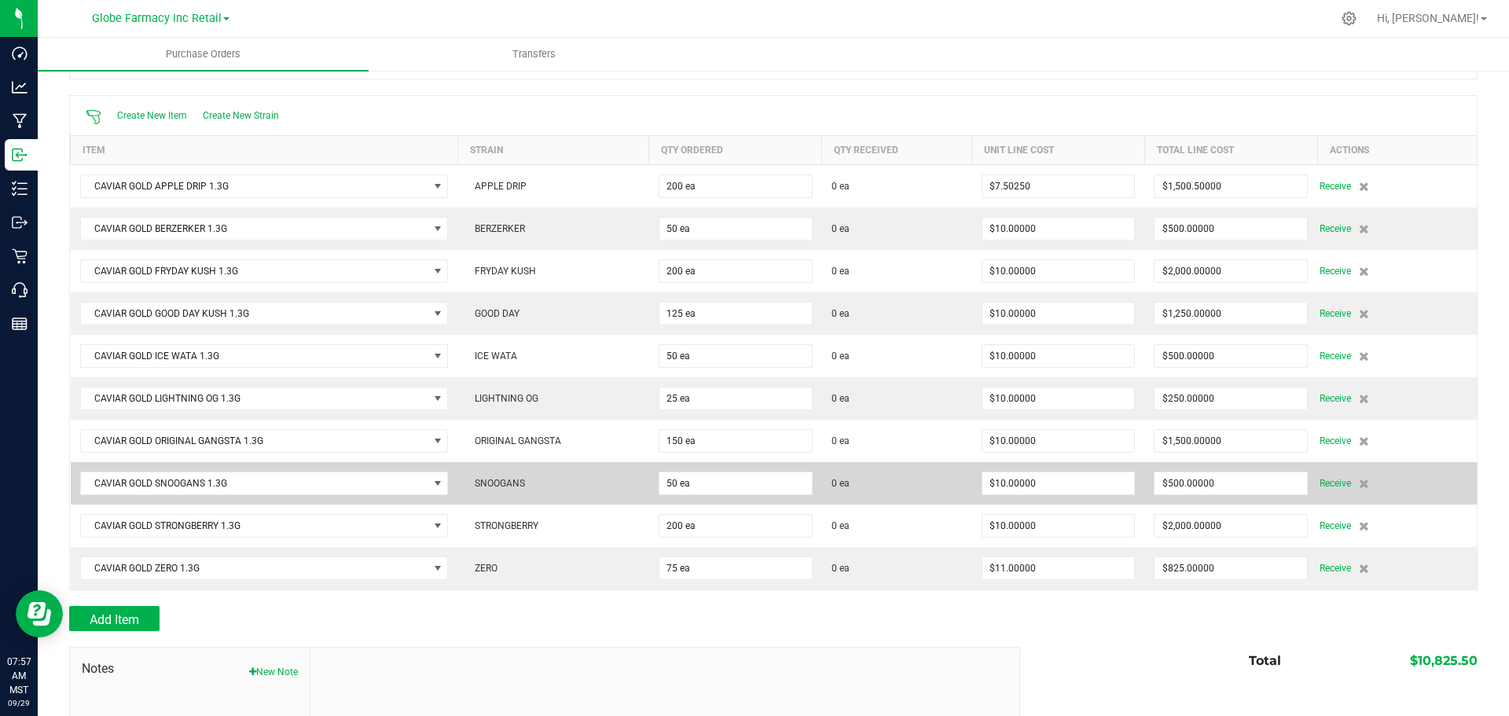
click at [1196, 494] on td "$500.00000" at bounding box center [1230, 483] width 173 height 42
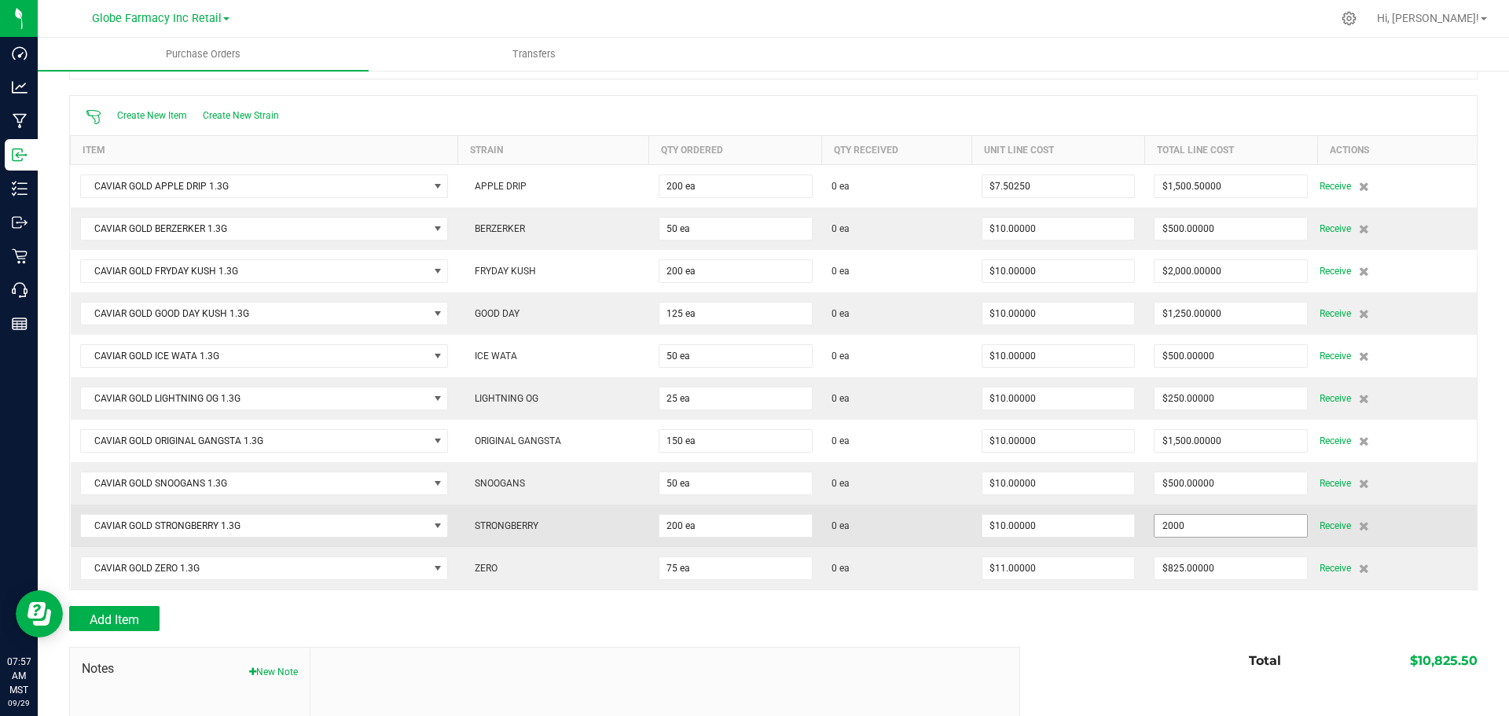
click at [1166, 524] on input "2000" at bounding box center [1230, 526] width 152 height 22
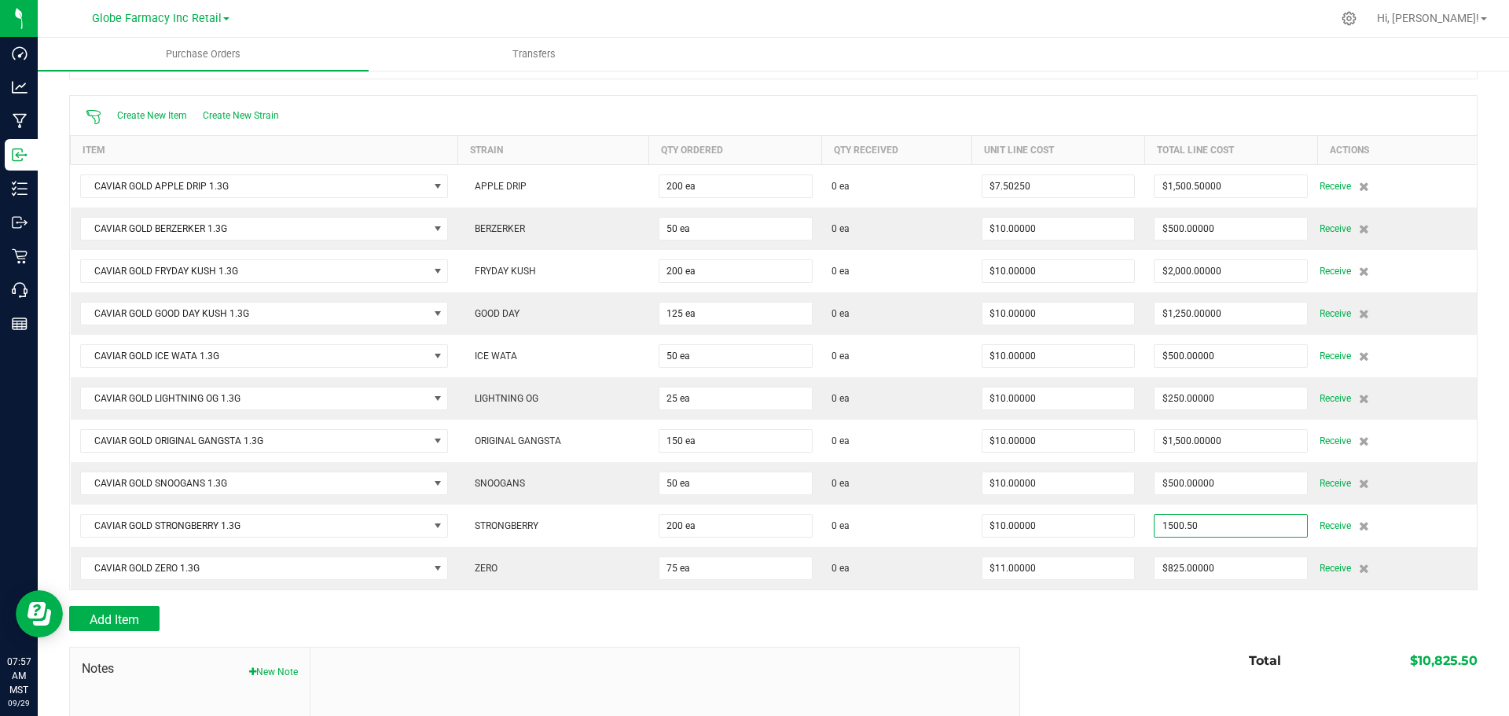
type input "$1,500.50000"
click at [1176, 657] on div "Total $10,825.50" at bounding box center [1242, 661] width 469 height 28
type input "200"
type input "$7.50250"
click at [115, 608] on button "Add Item" at bounding box center [114, 618] width 90 height 25
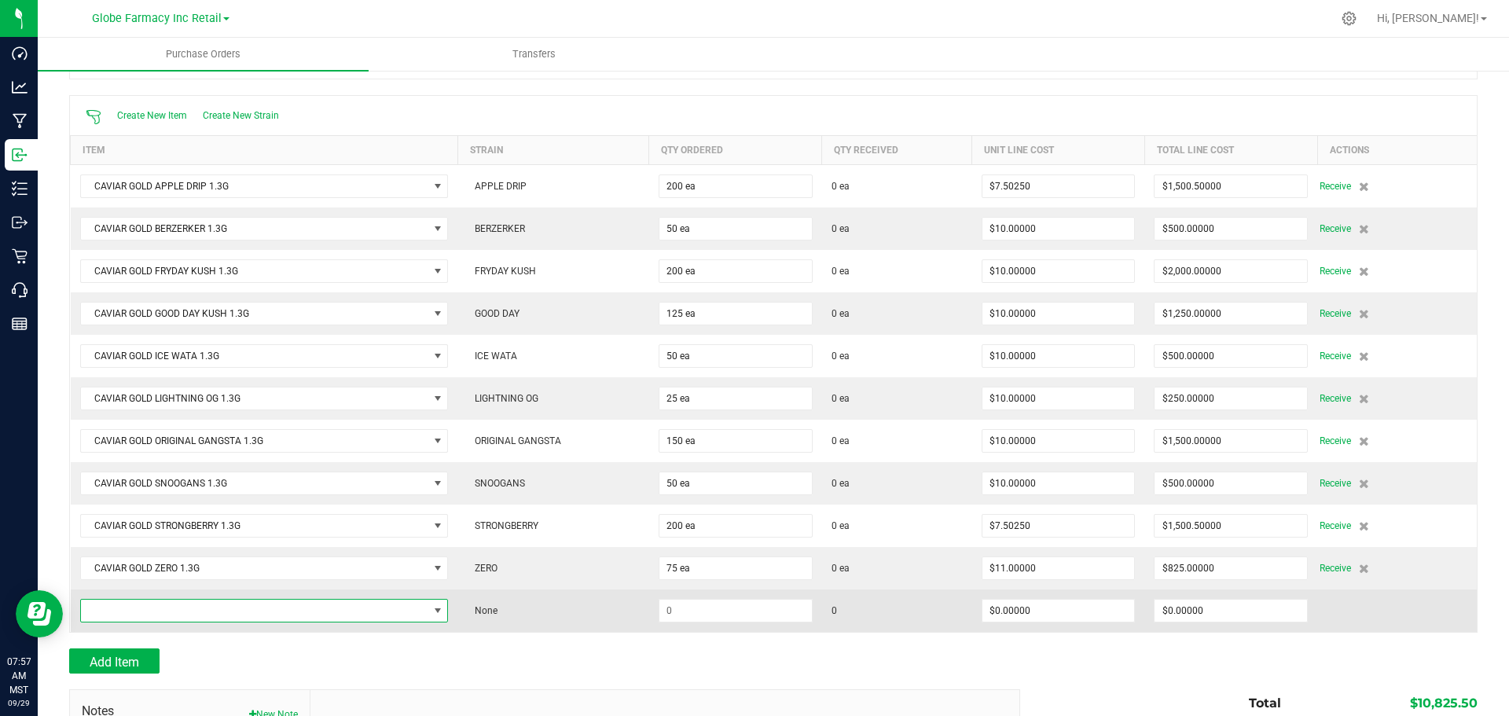
click at [322, 599] on span "NO DATA FOUND" at bounding box center [254, 610] width 347 height 22
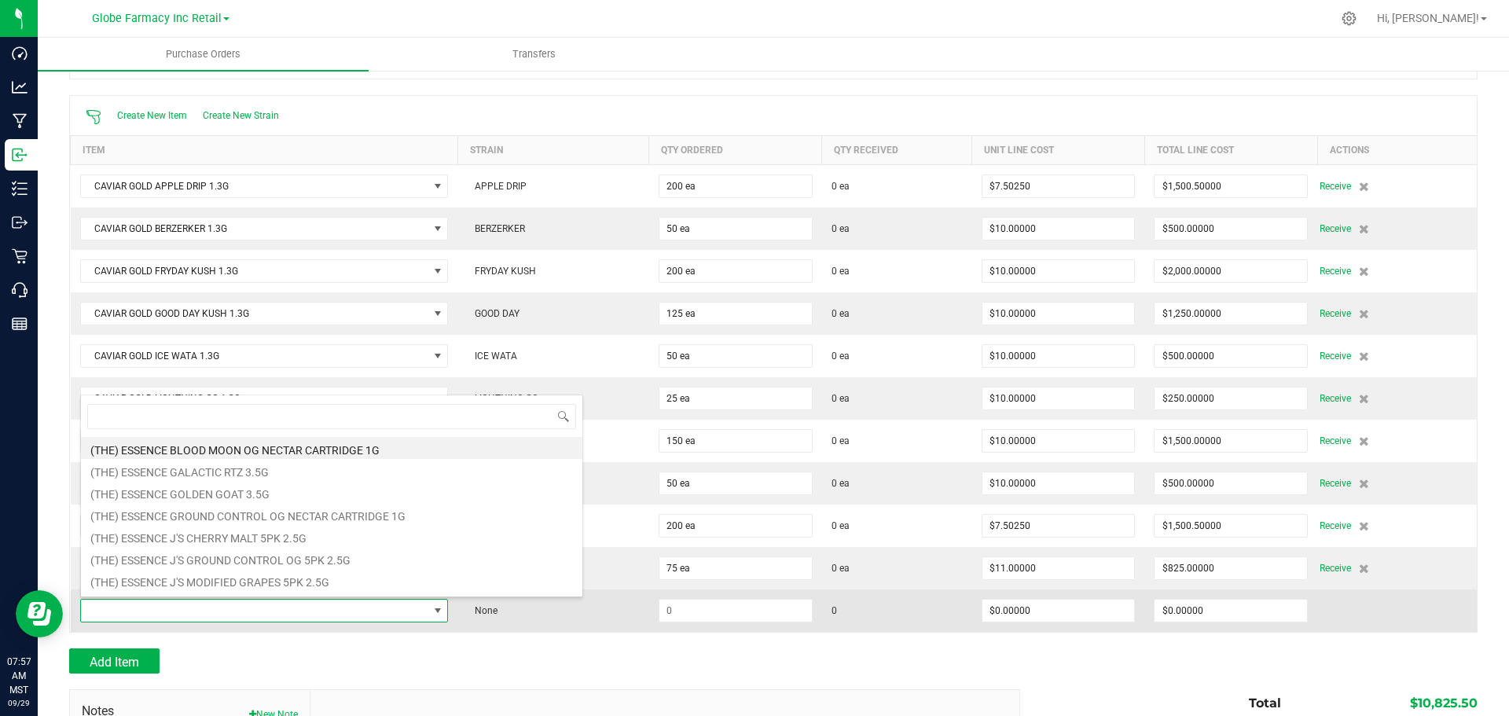
scroll to position [24, 363]
type input "cavi la"
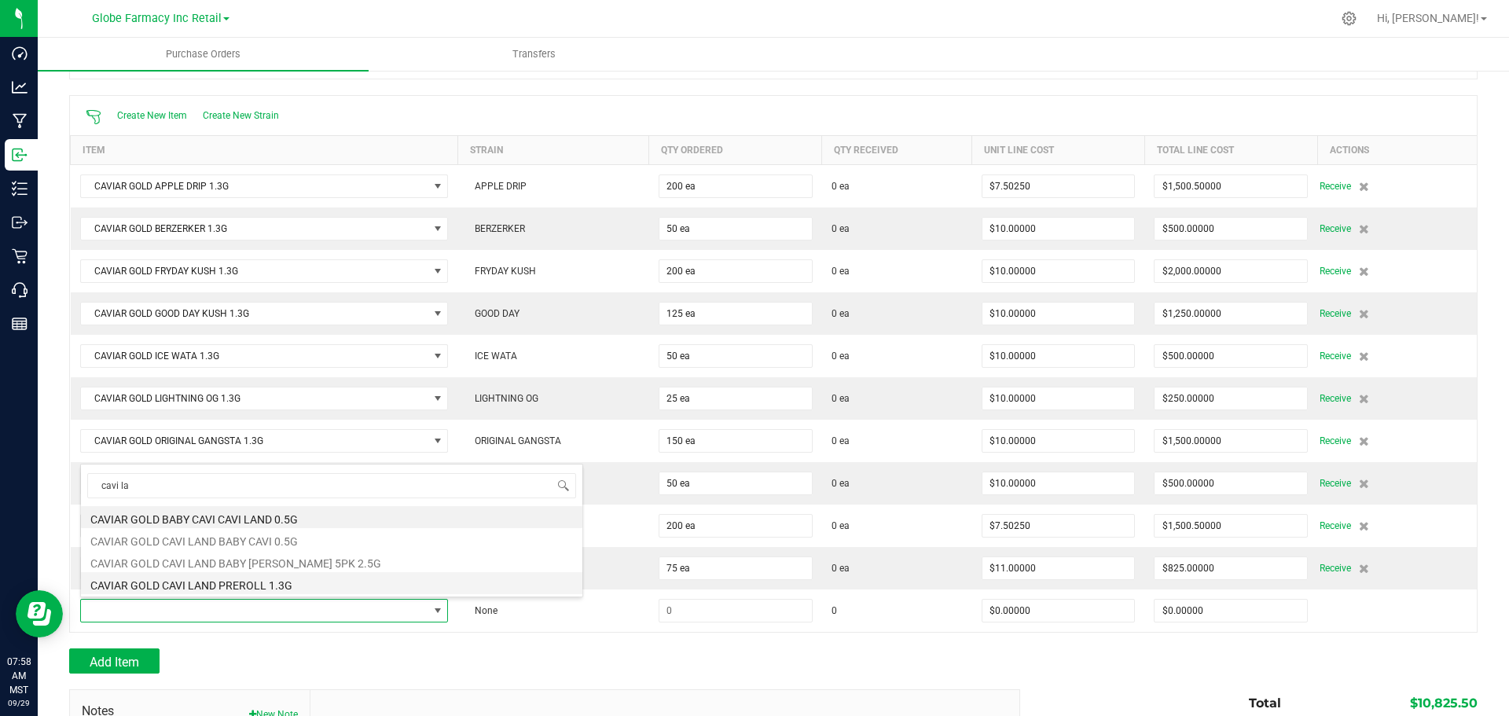
click at [280, 584] on li "CAVIAR GOLD CAVI LAND PREROLL 1.3G" at bounding box center [331, 583] width 501 height 22
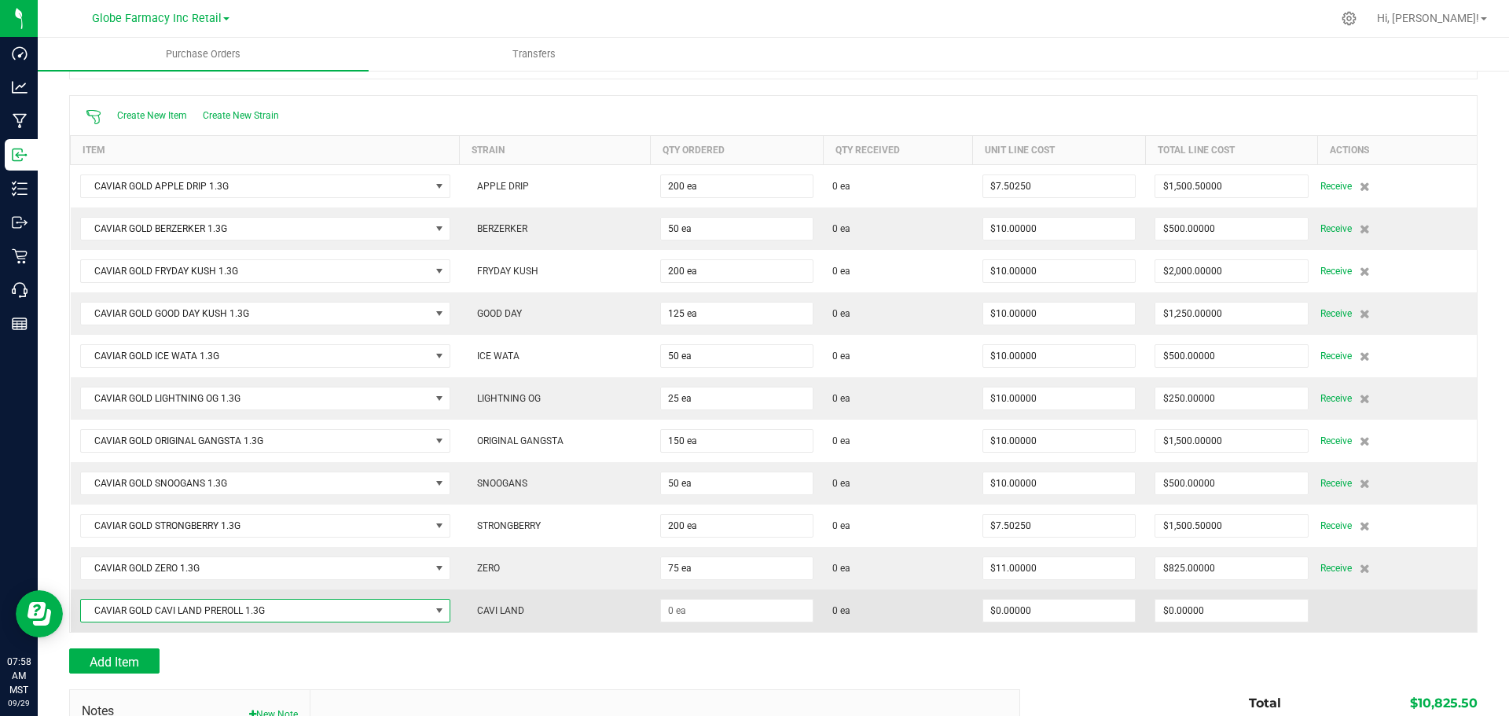
click at [304, 602] on span "CAVIAR GOLD CAVI LAND PREROLL 1.3G" at bounding box center [255, 610] width 349 height 22
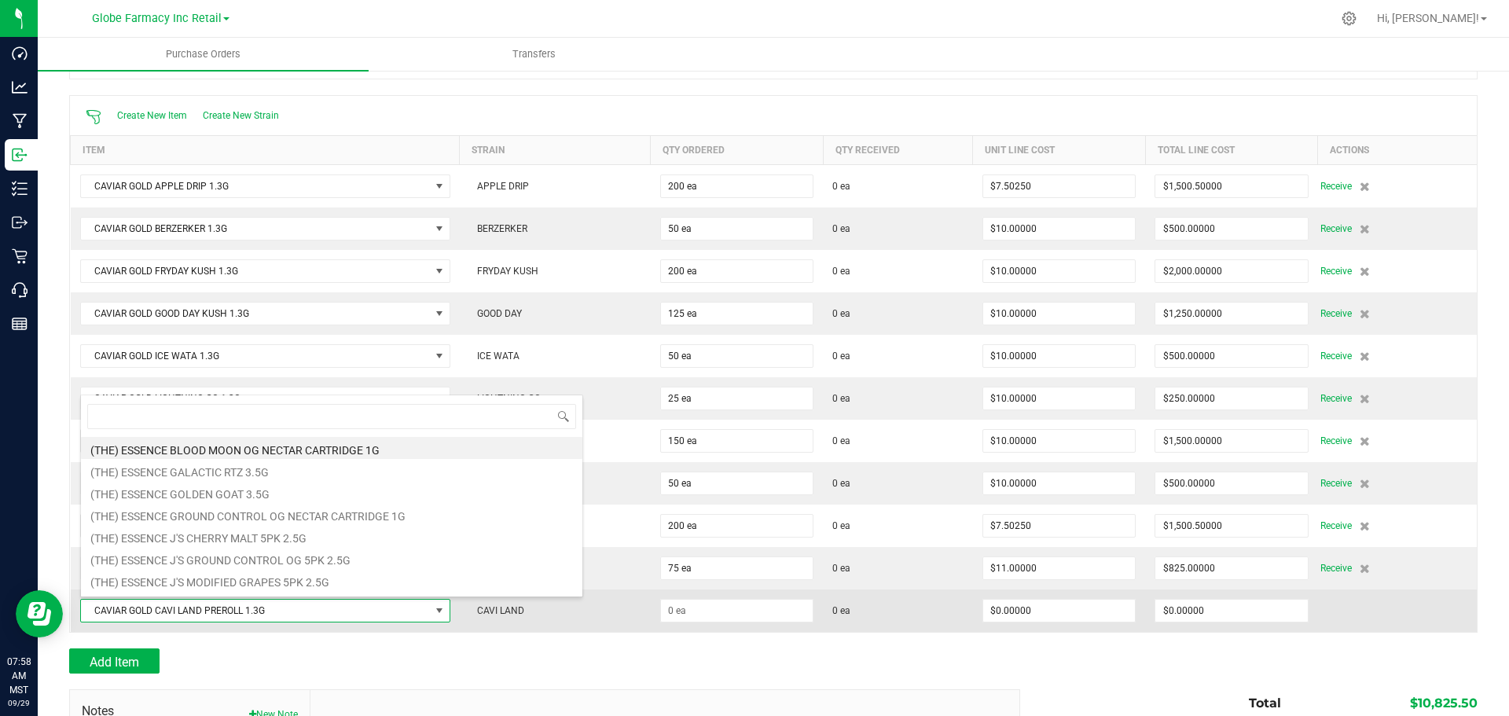
scroll to position [24, 365]
type input "cavi land"
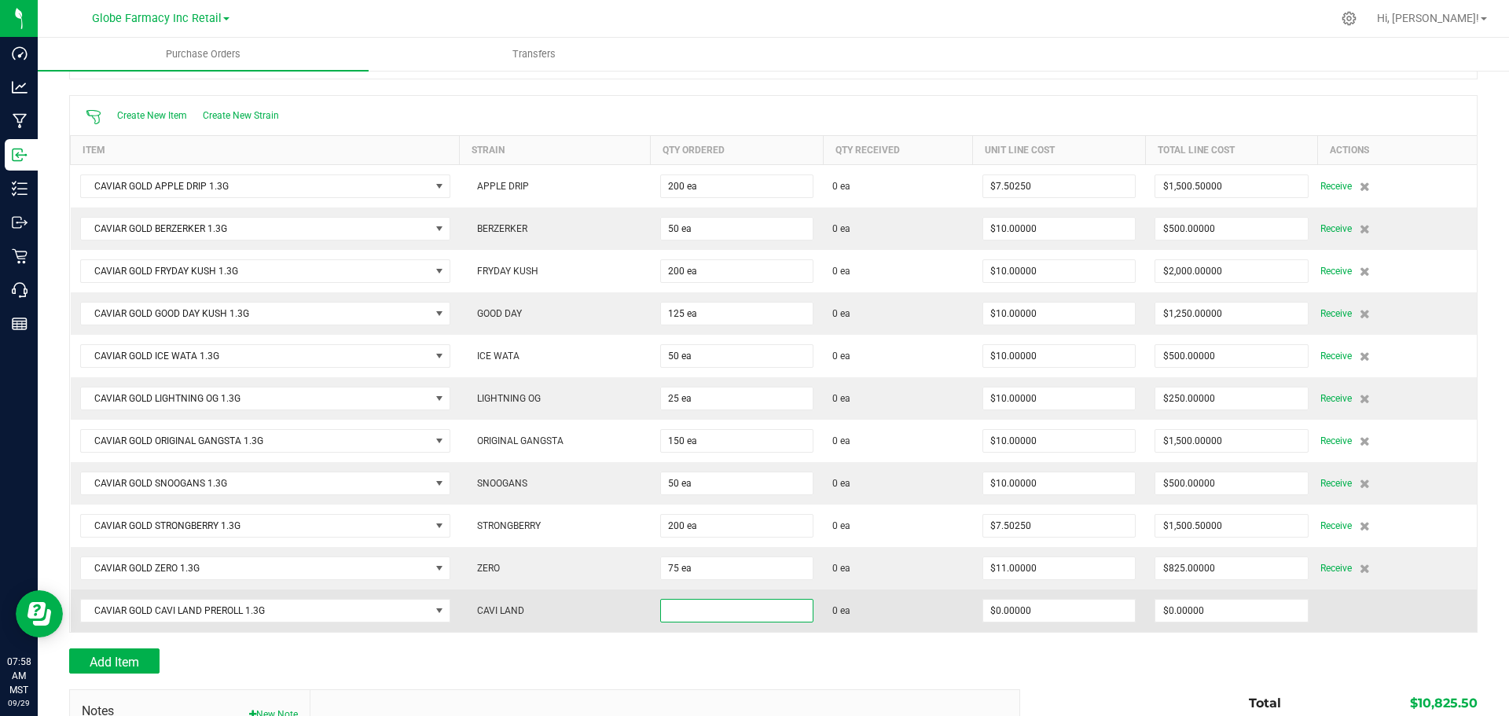
click at [716, 616] on input at bounding box center [737, 610] width 152 height 22
type input "50 ea"
type input "$0.01000"
type input "0"
type input "50"
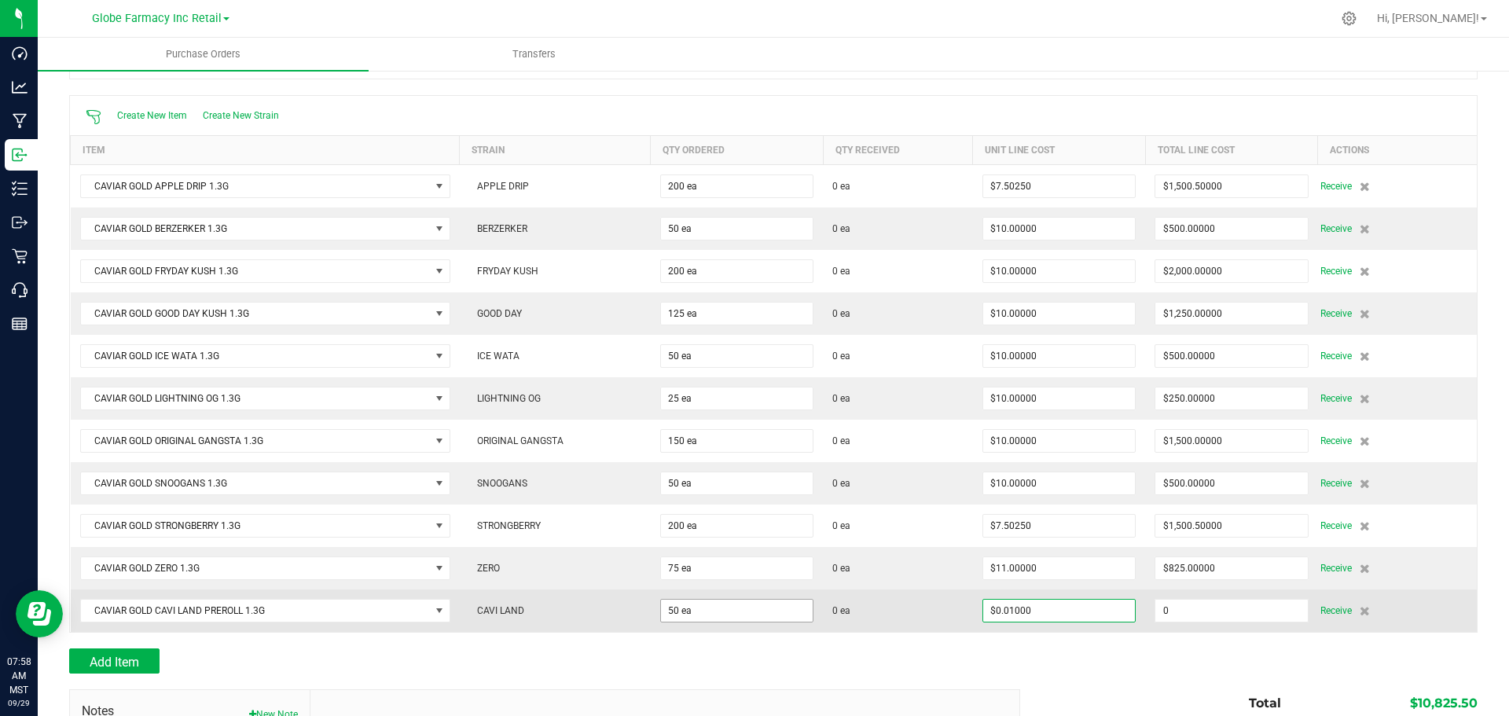
type input "0.5"
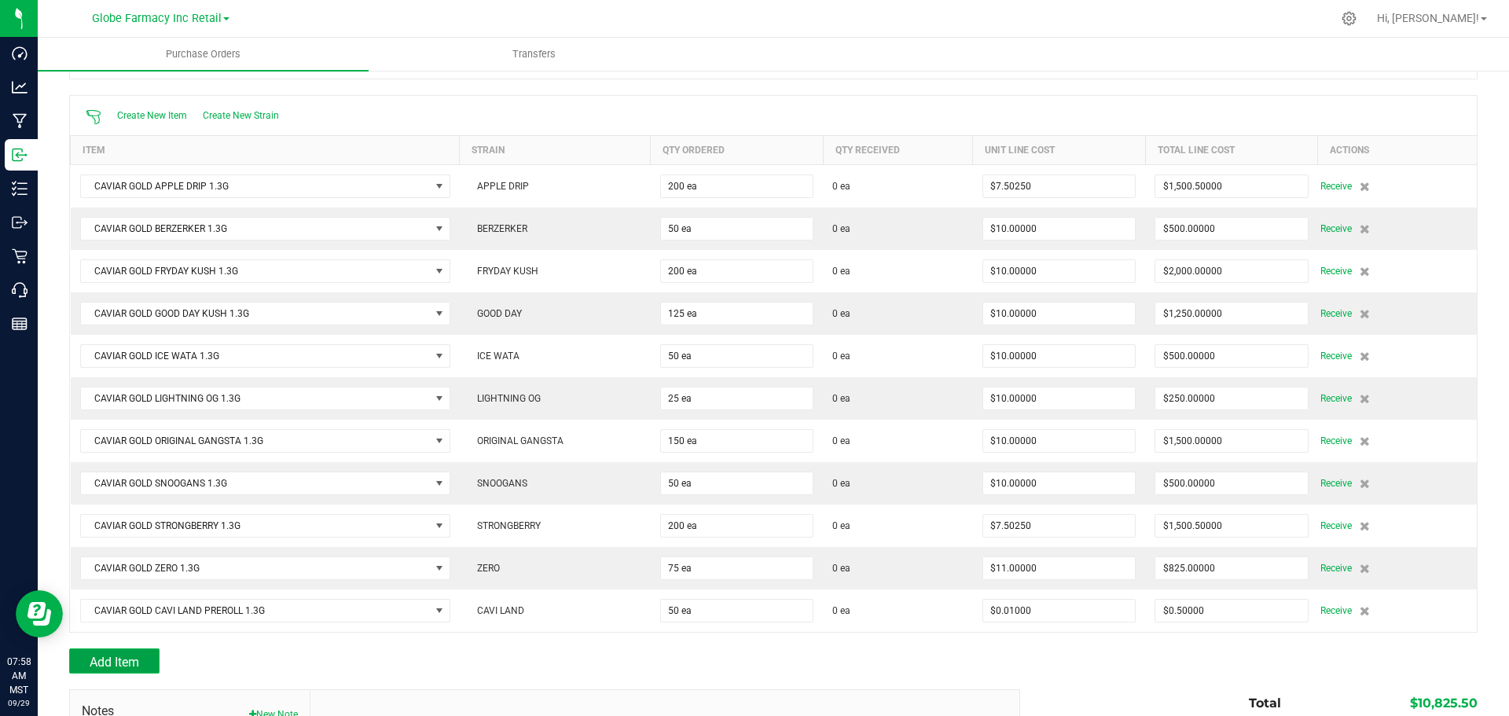
click at [126, 653] on button "Add Item" at bounding box center [114, 660] width 90 height 25
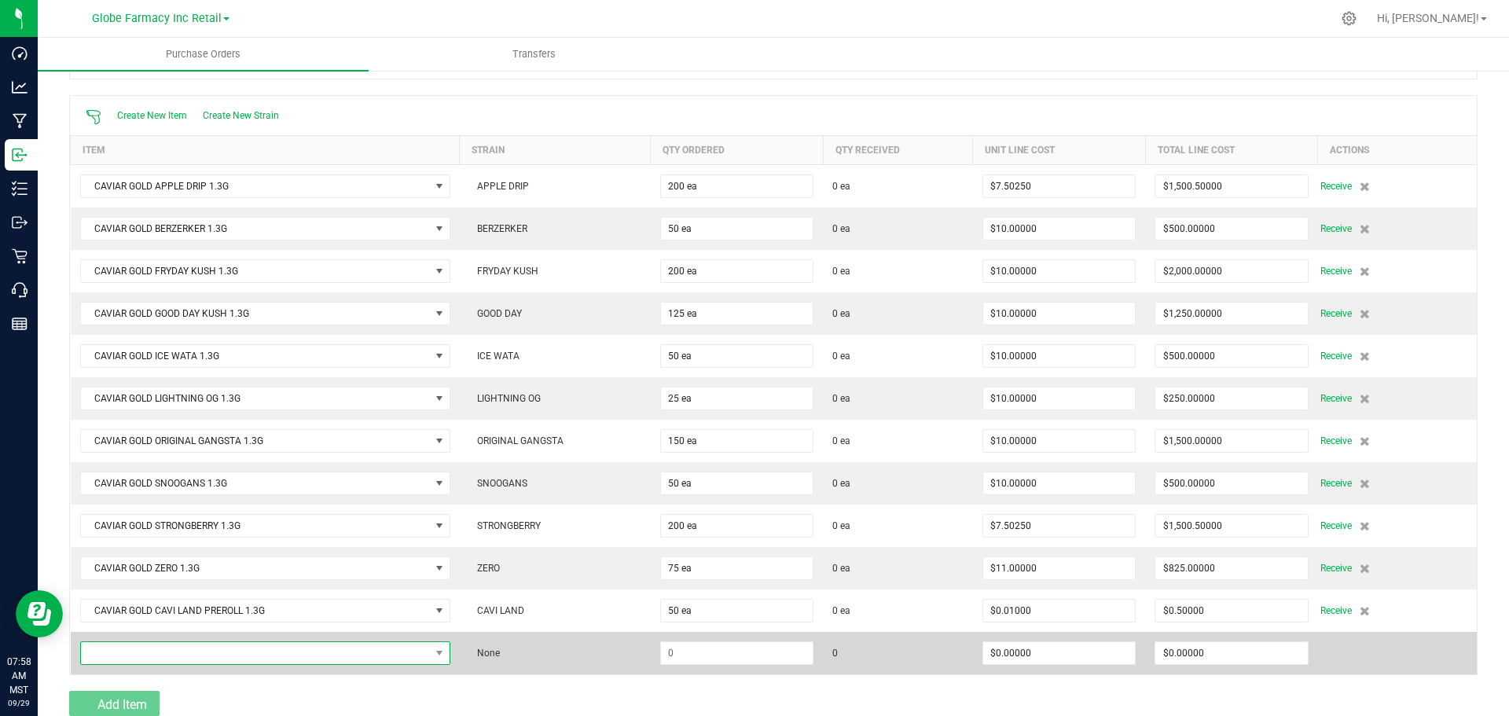
click at [126, 654] on span "NO DATA FOUND" at bounding box center [255, 653] width 349 height 22
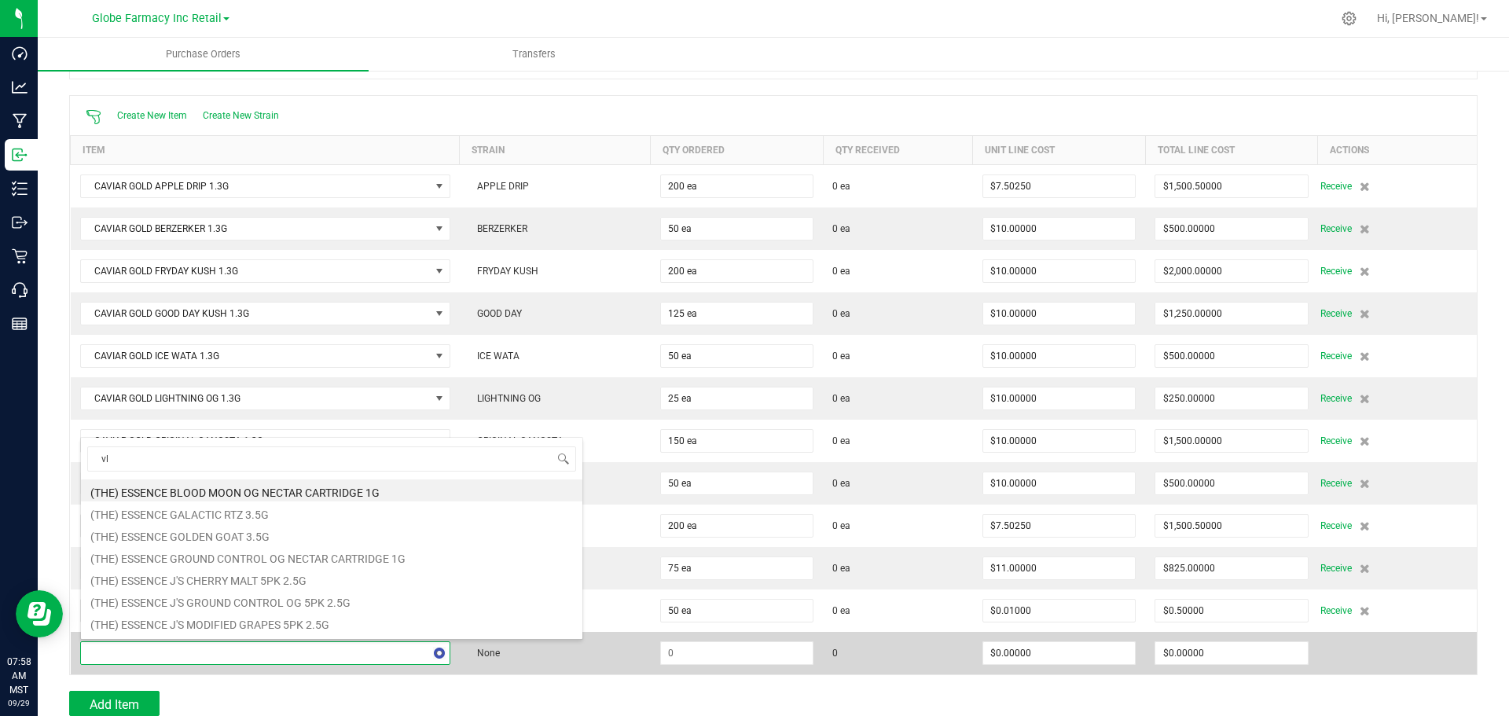
type input "v"
type input "blue dream"
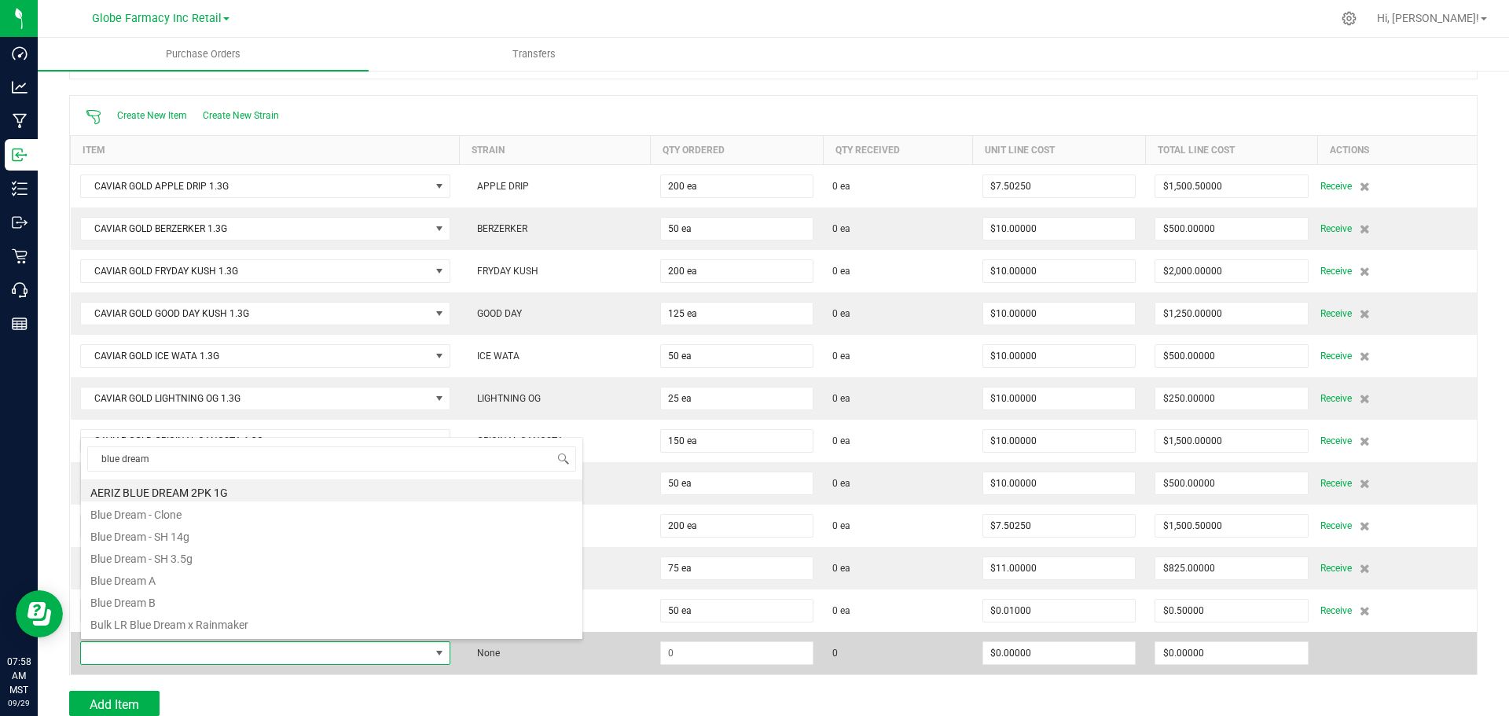
click at [562, 671] on td "None" at bounding box center [555, 653] width 191 height 42
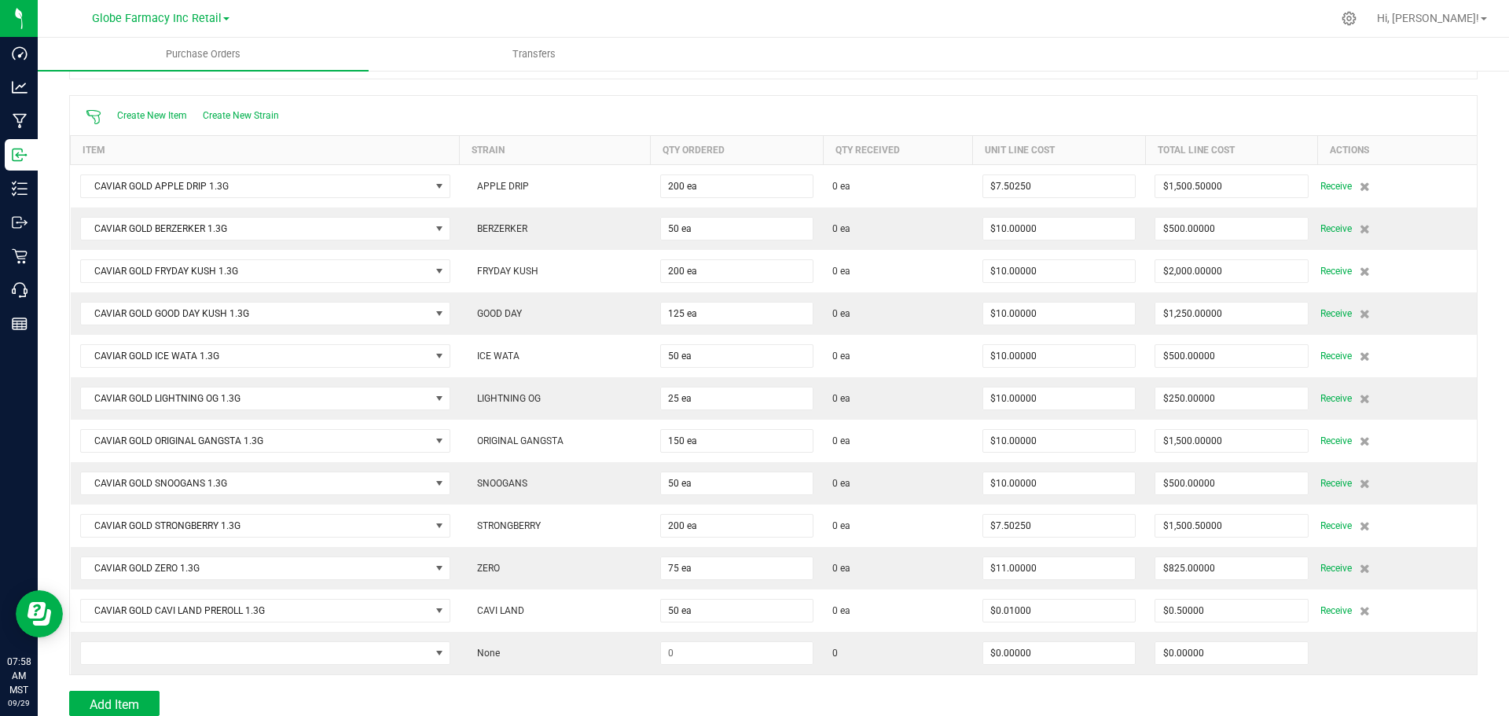
click at [310, 676] on div at bounding box center [773, 683] width 1408 height 16
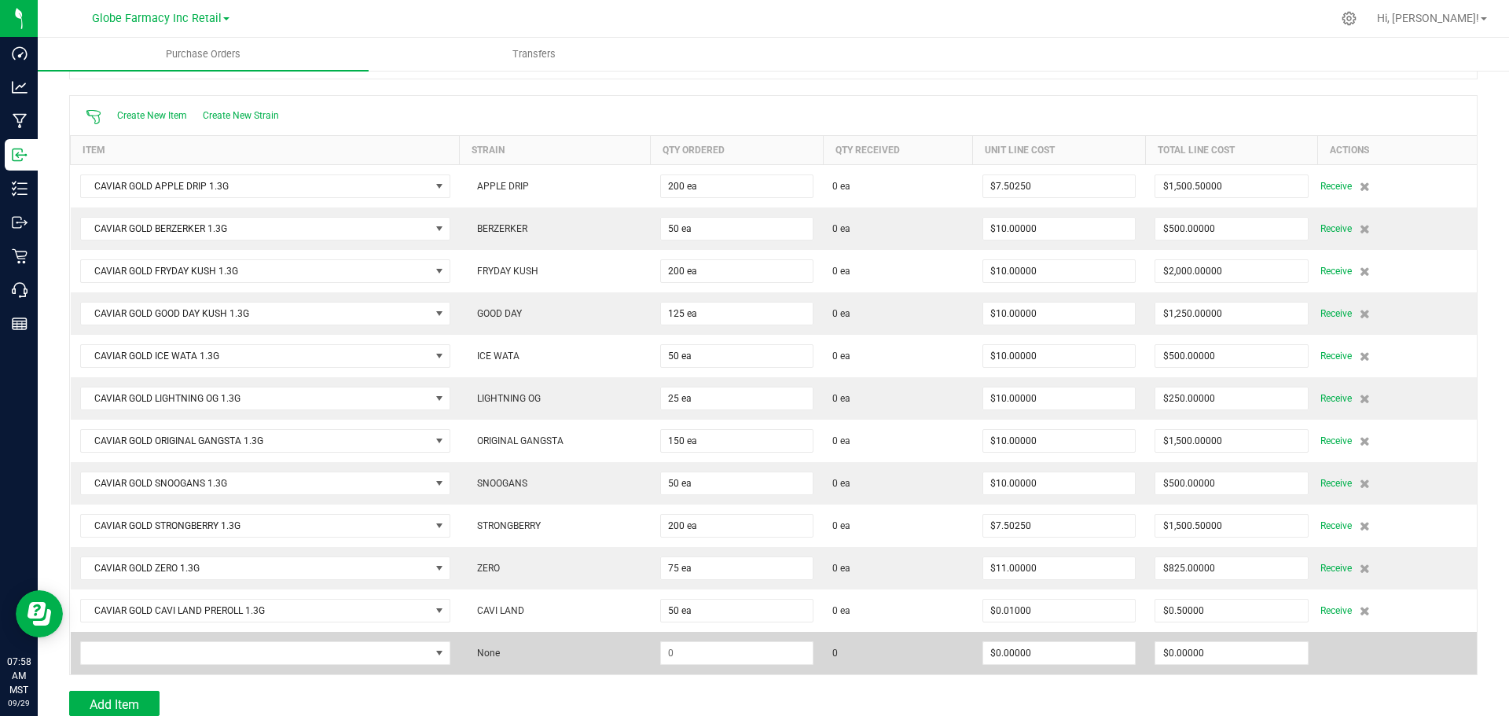
click at [320, 633] on td at bounding box center [265, 653] width 389 height 42
click at [302, 651] on span "NO DATA FOUND" at bounding box center [255, 653] width 349 height 22
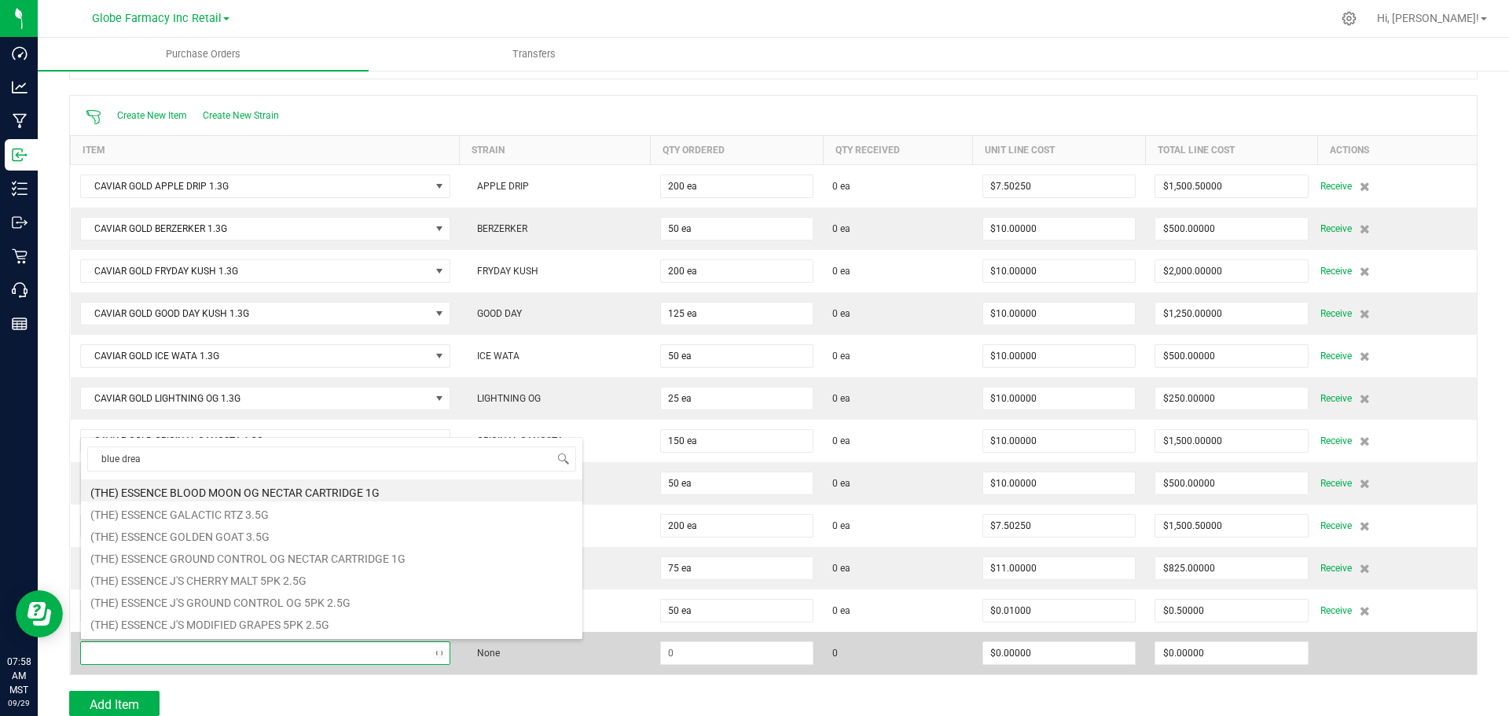
type input "blue dream"
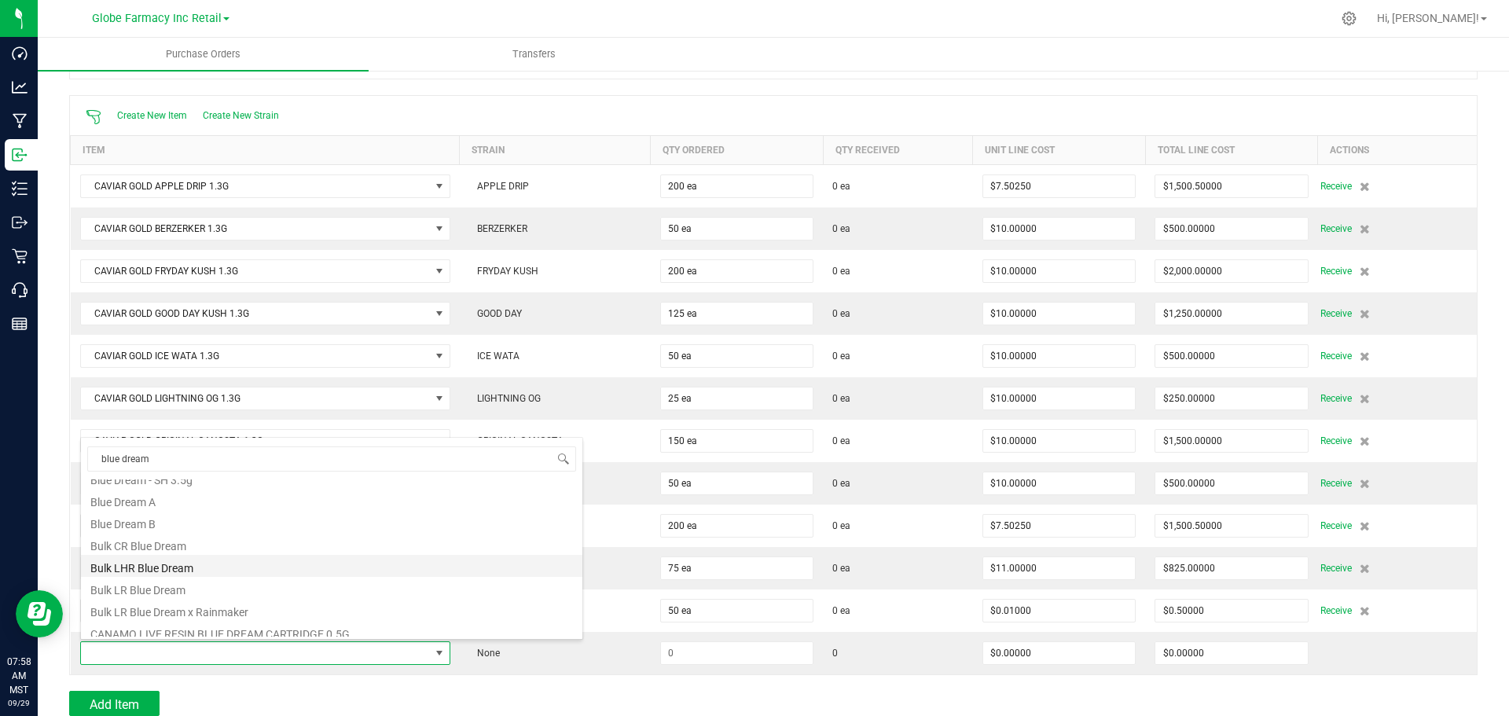
scroll to position [157, 0]
click at [170, 582] on li "CAVIAR GOLD BLUE DREAM 1.3G" at bounding box center [331, 575] width 501 height 22
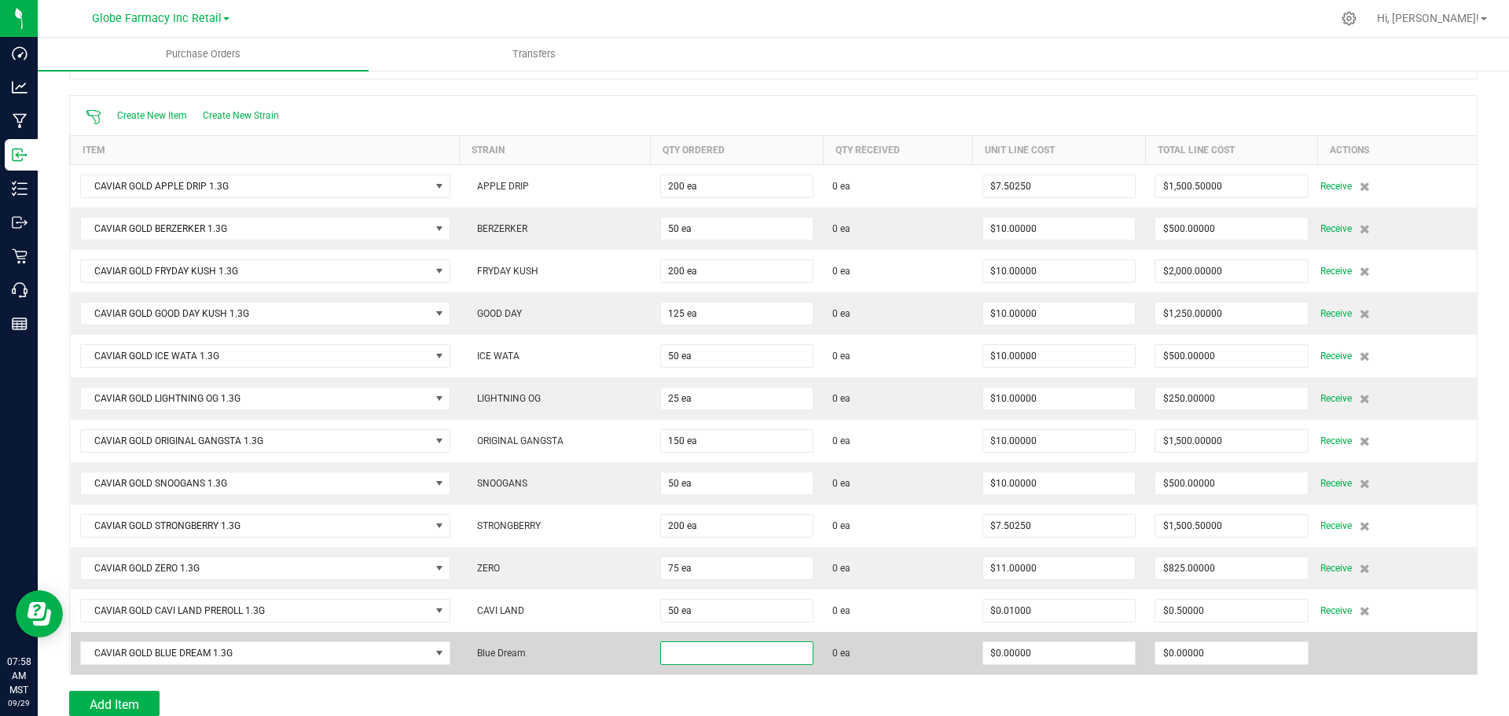
click at [696, 656] on input at bounding box center [737, 653] width 152 height 22
type input "75 ea"
click at [1053, 637] on td "$0.00000" at bounding box center [1059, 653] width 172 height 42
click at [1045, 660] on input "0" at bounding box center [1059, 653] width 152 height 22
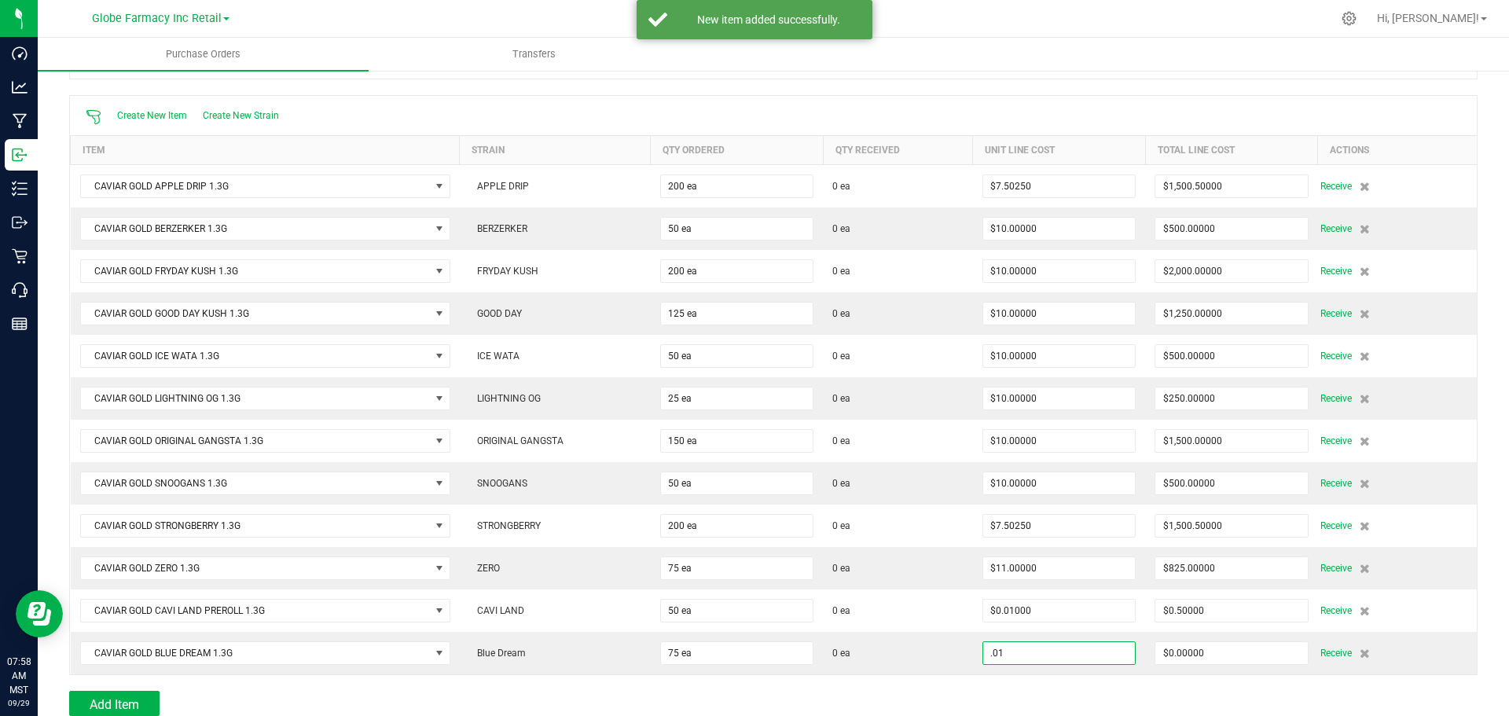
type input "$0.01000"
click at [1032, 676] on div at bounding box center [773, 683] width 1408 height 16
type input "75"
type input "$0.75000"
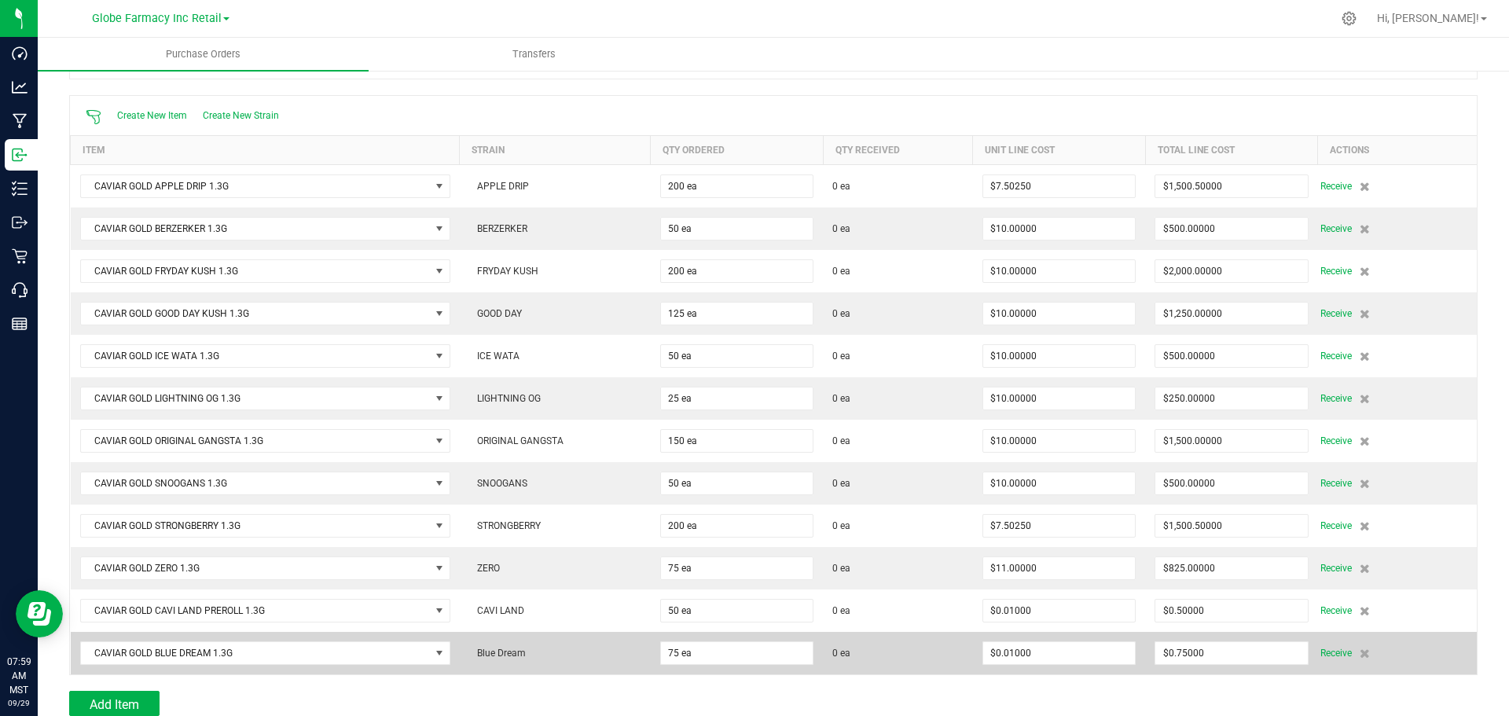
click at [1047, 632] on td "$0.01000" at bounding box center [1059, 653] width 172 height 42
click at [1028, 655] on input "0.01" at bounding box center [1059, 653] width 152 height 22
type input "10"
type input "75"
type input "$10.00000"
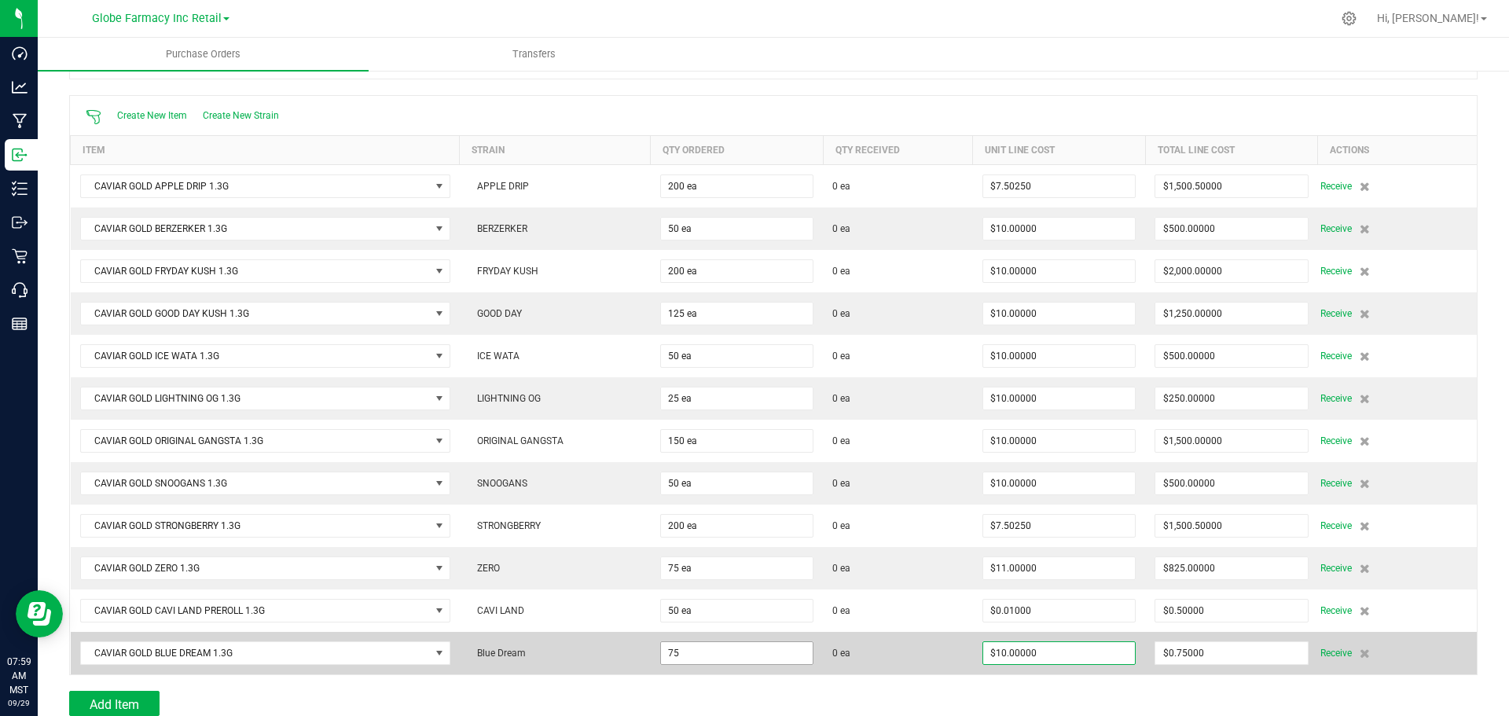
drag, startPoint x: 713, startPoint y: 649, endPoint x: 727, endPoint y: 654, distance: 14.4
click at [715, 649] on input "75" at bounding box center [737, 653] width 152 height 22
type input "$750.00000"
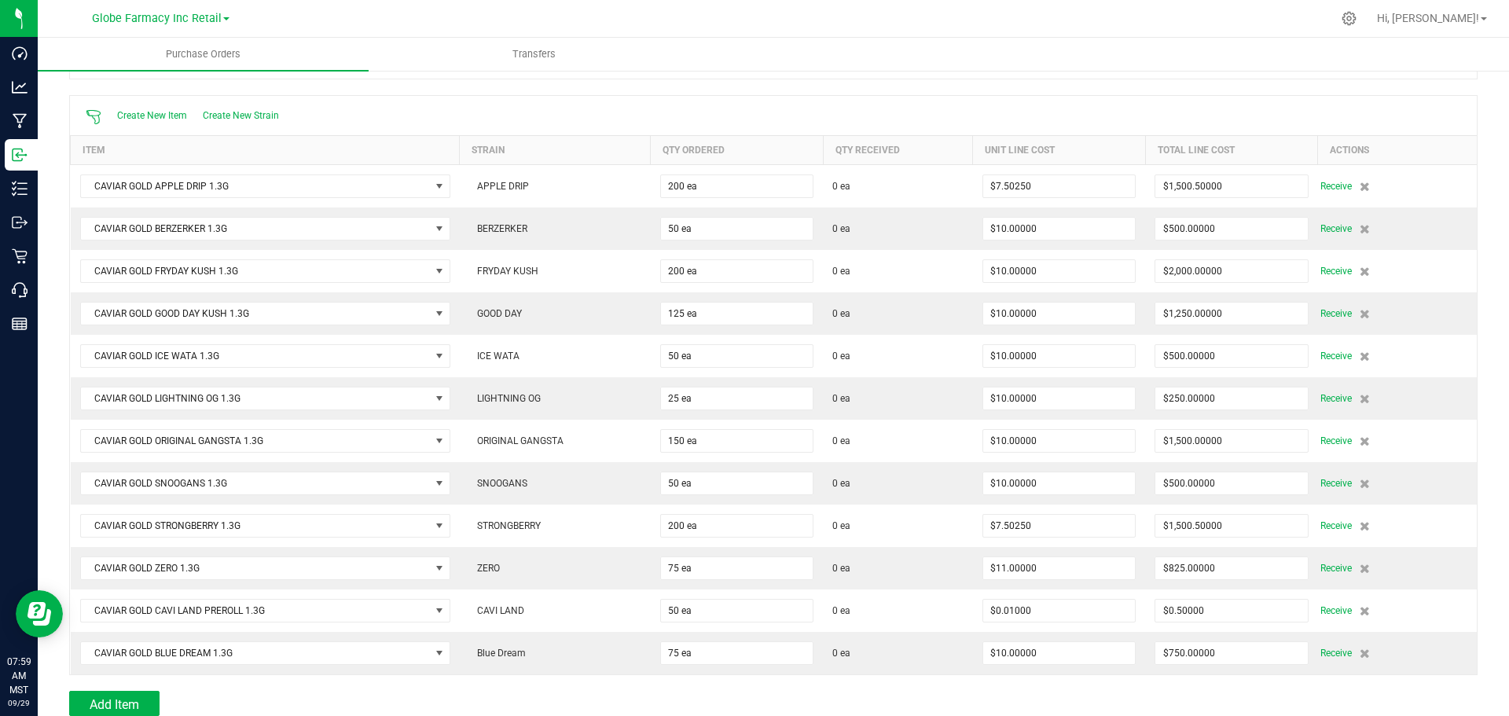
click at [944, 669] on td "0 ea" at bounding box center [898, 653] width 150 height 42
click at [157, 710] on button "Add Item" at bounding box center [114, 703] width 90 height 25
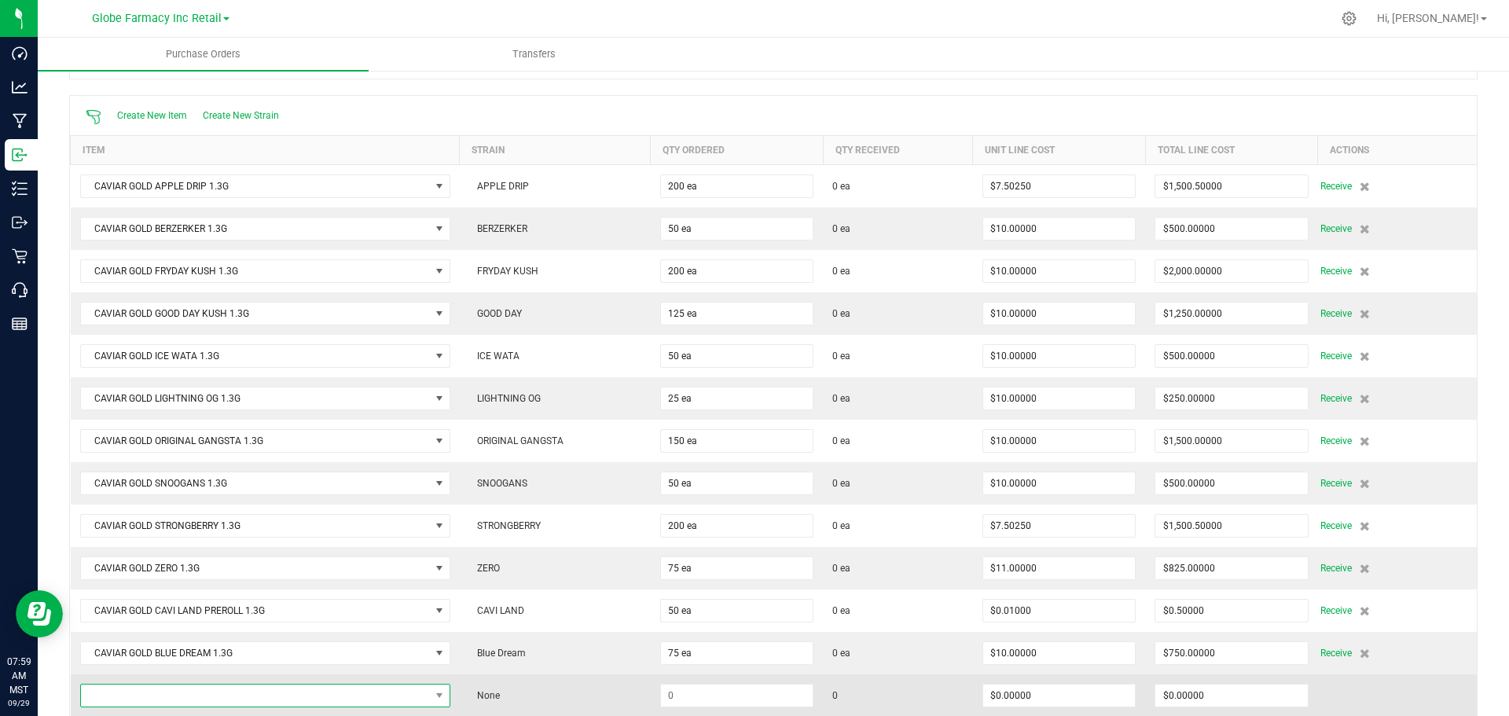
click at [131, 691] on span "NO DATA FOUND" at bounding box center [255, 695] width 349 height 22
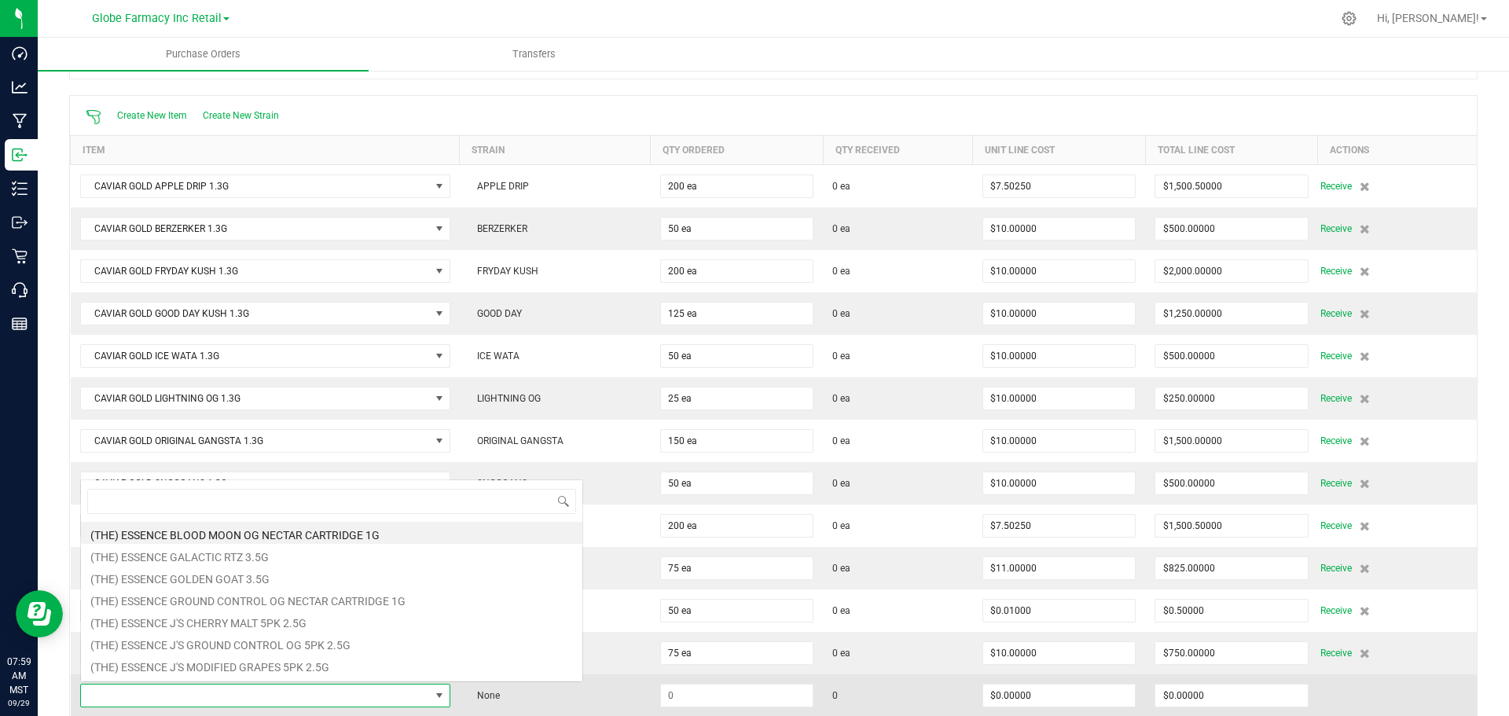
scroll to position [24, 365]
click at [131, 690] on span at bounding box center [255, 695] width 349 height 22
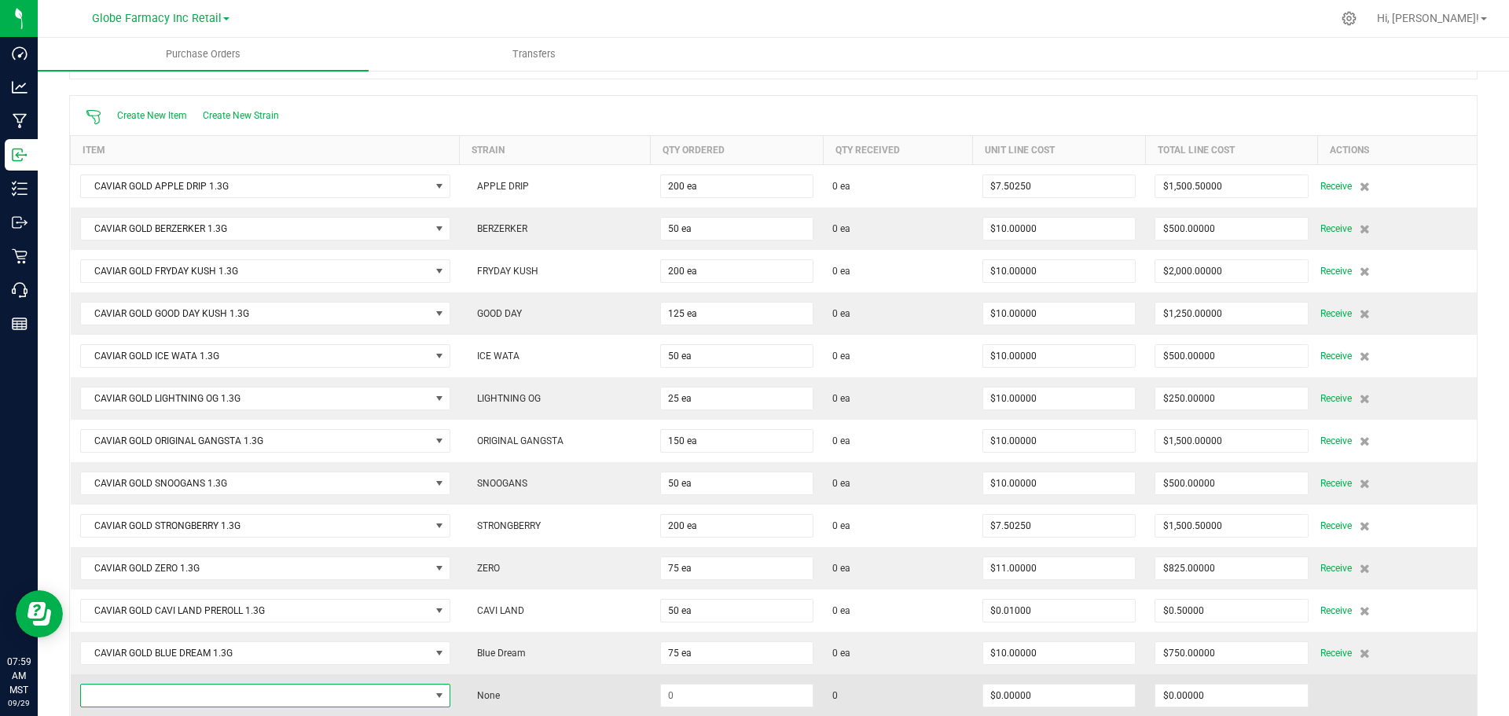
click at [145, 686] on span "NO DATA FOUND" at bounding box center [255, 695] width 349 height 22
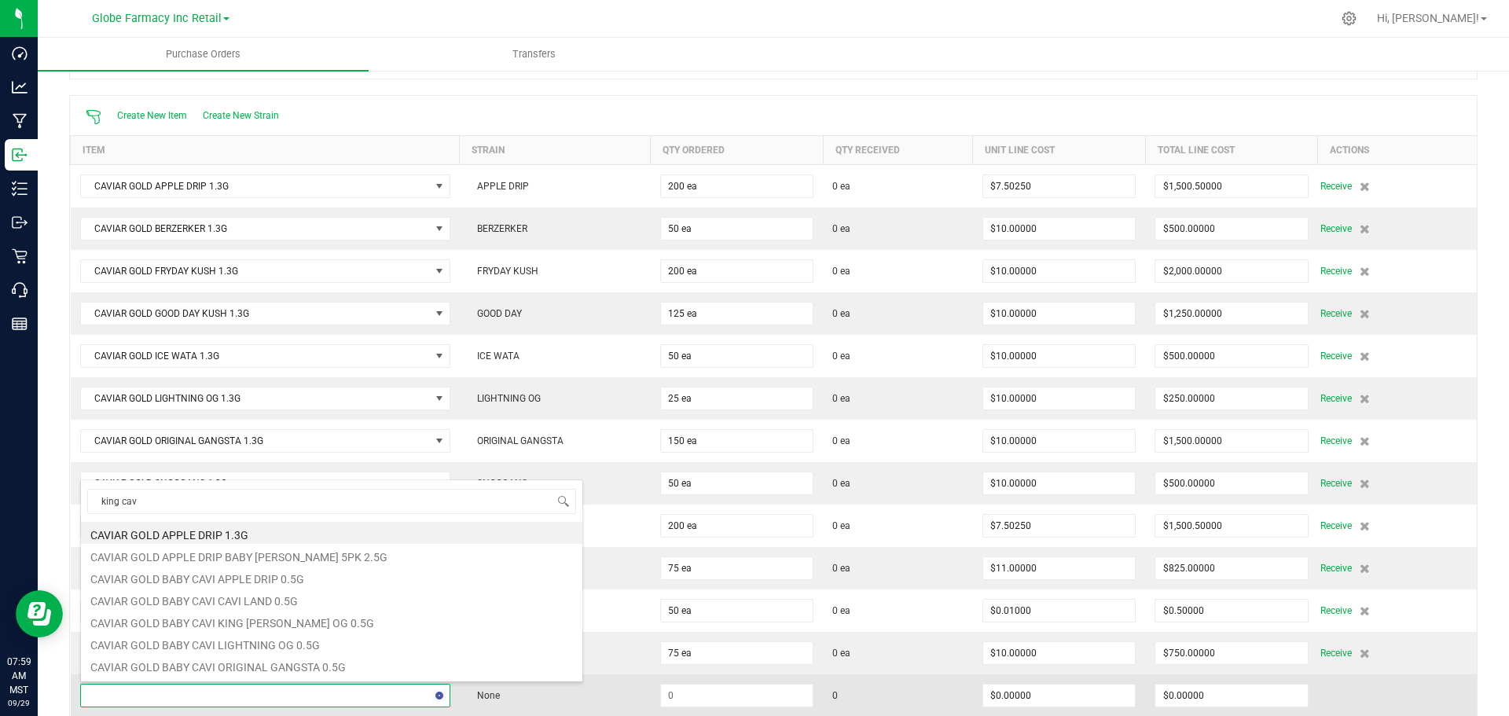
type input "king [PERSON_NAME]"
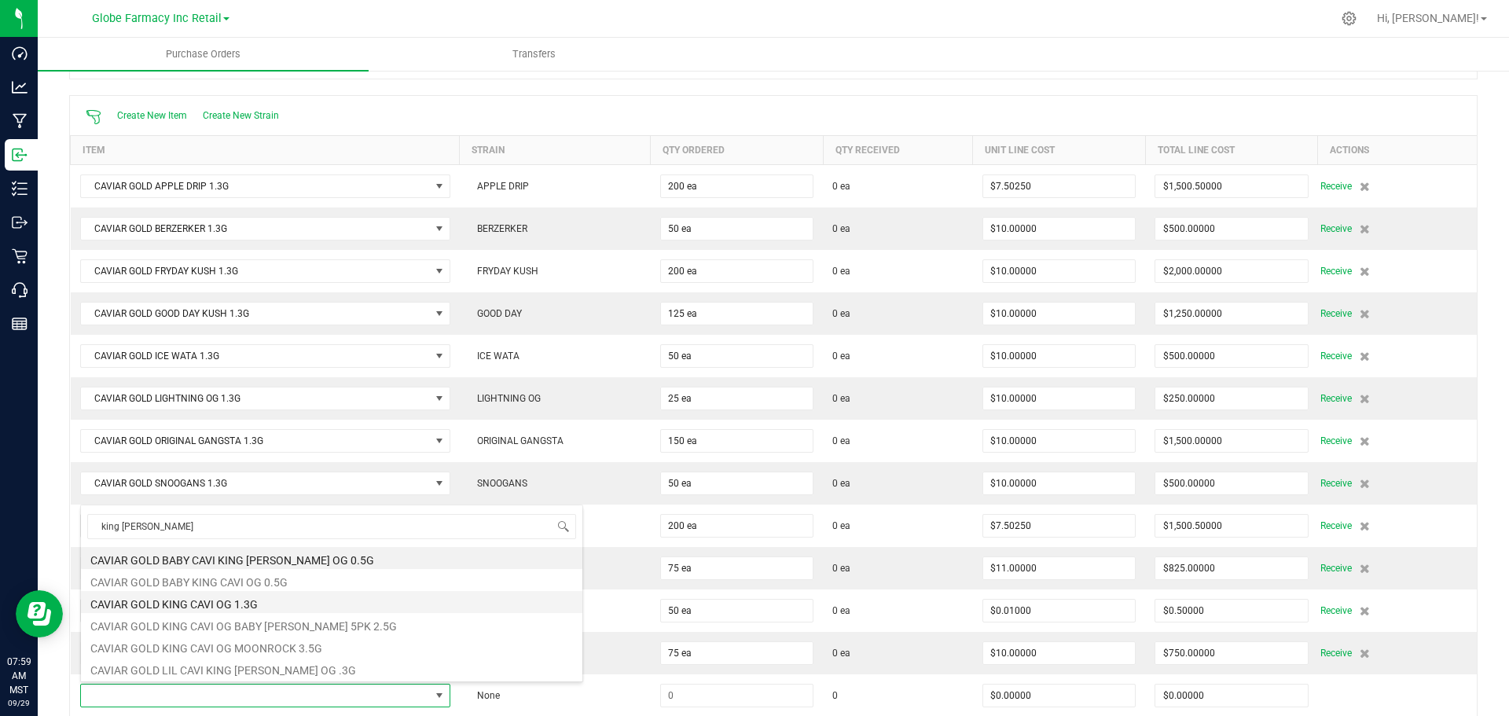
click at [326, 610] on li "CAVIAR GOLD KING CAVI OG 1.3G" at bounding box center [331, 602] width 501 height 22
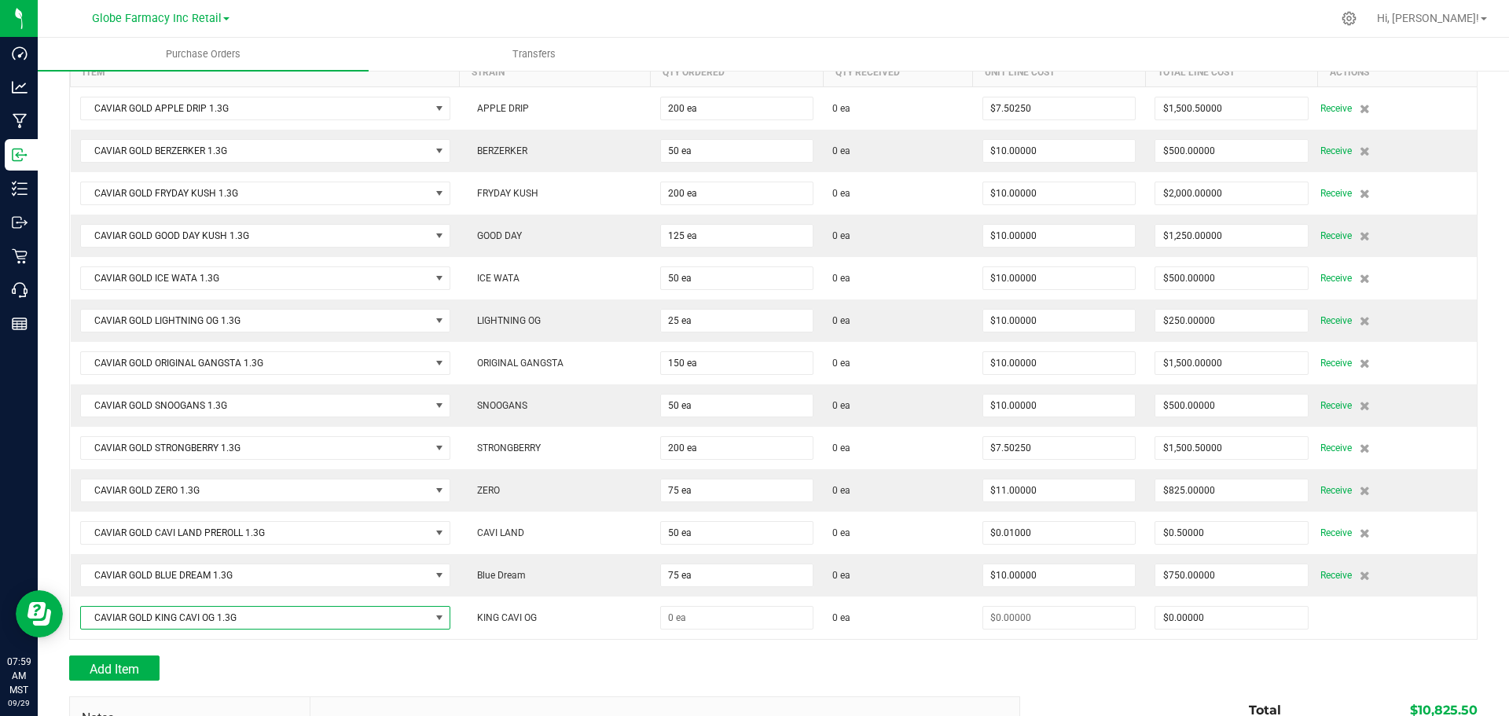
scroll to position [225, 0]
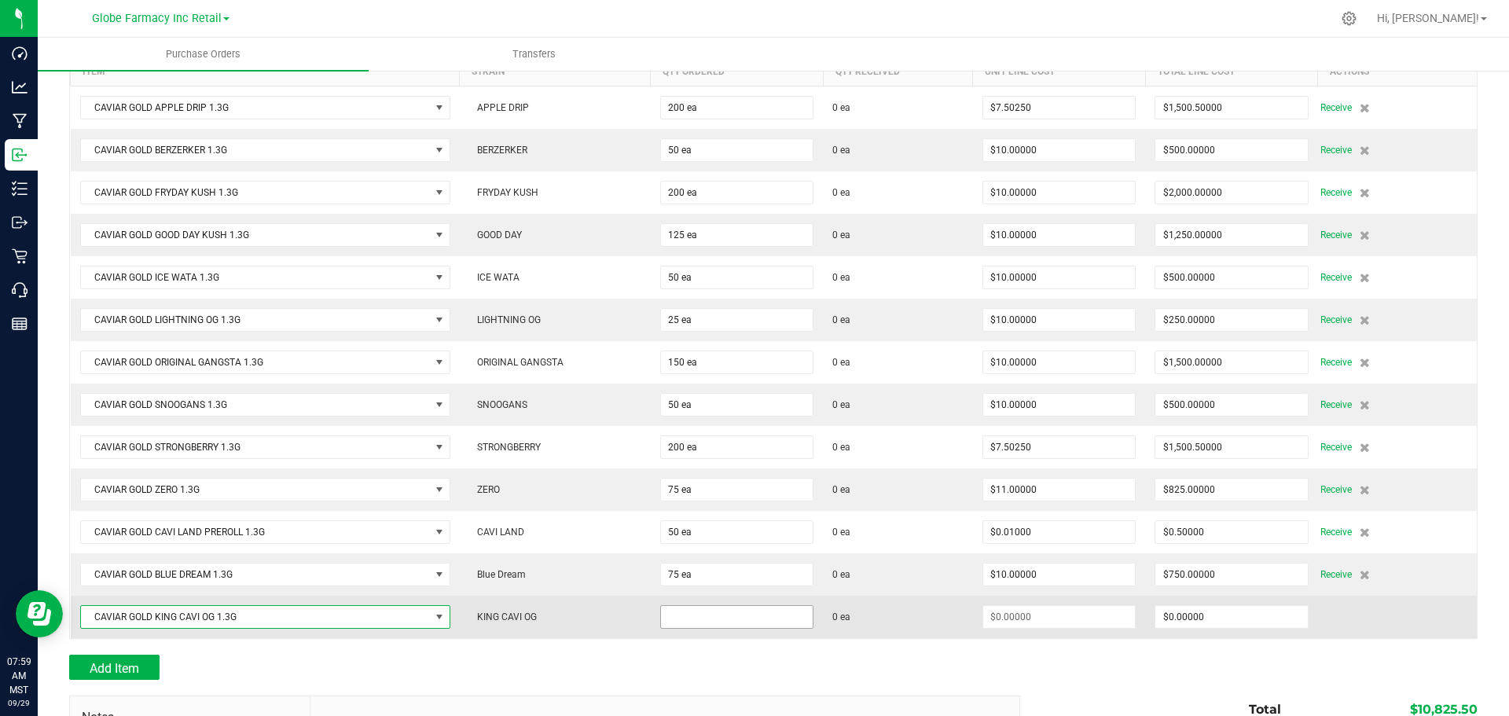
click at [693, 617] on input at bounding box center [737, 617] width 152 height 22
type input "50 ea"
type input "$10.00000"
type input "0"
type input "50"
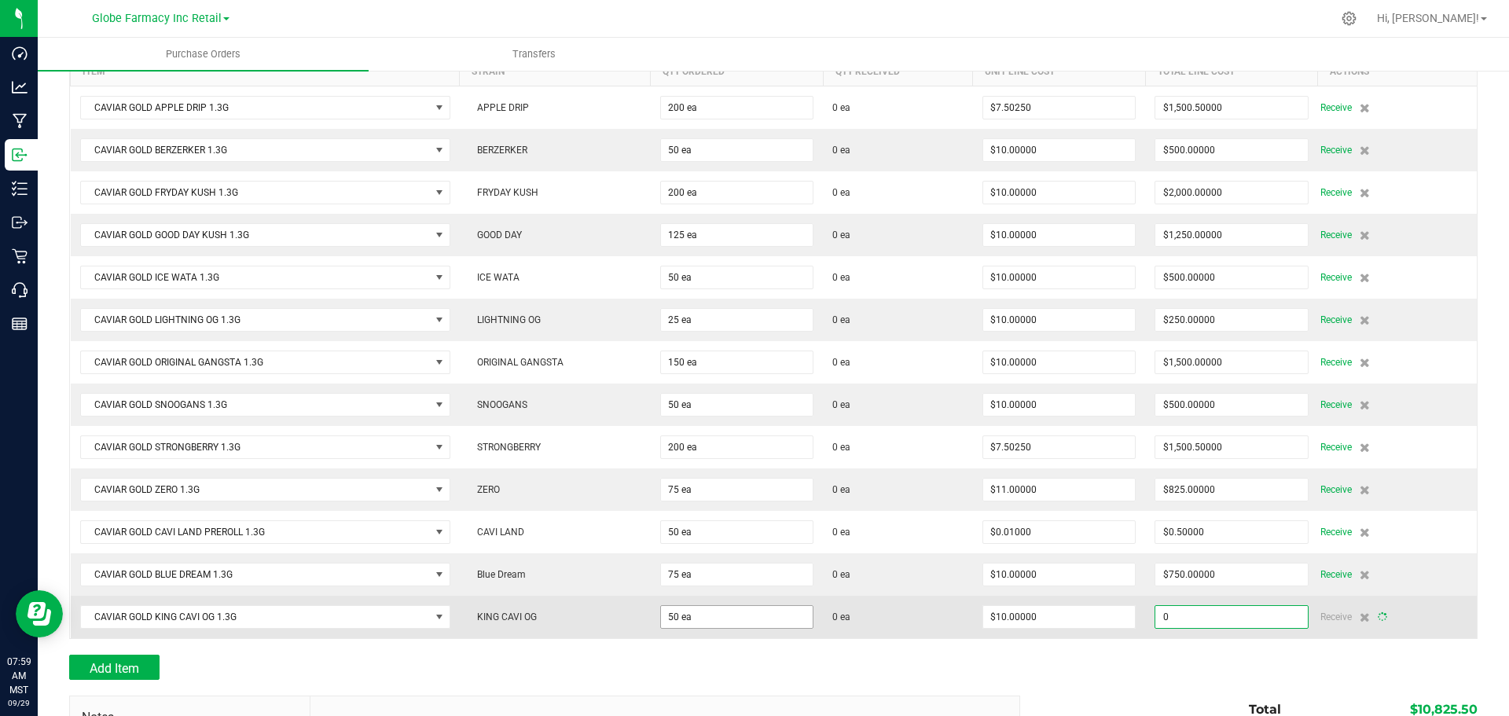
type input "500"
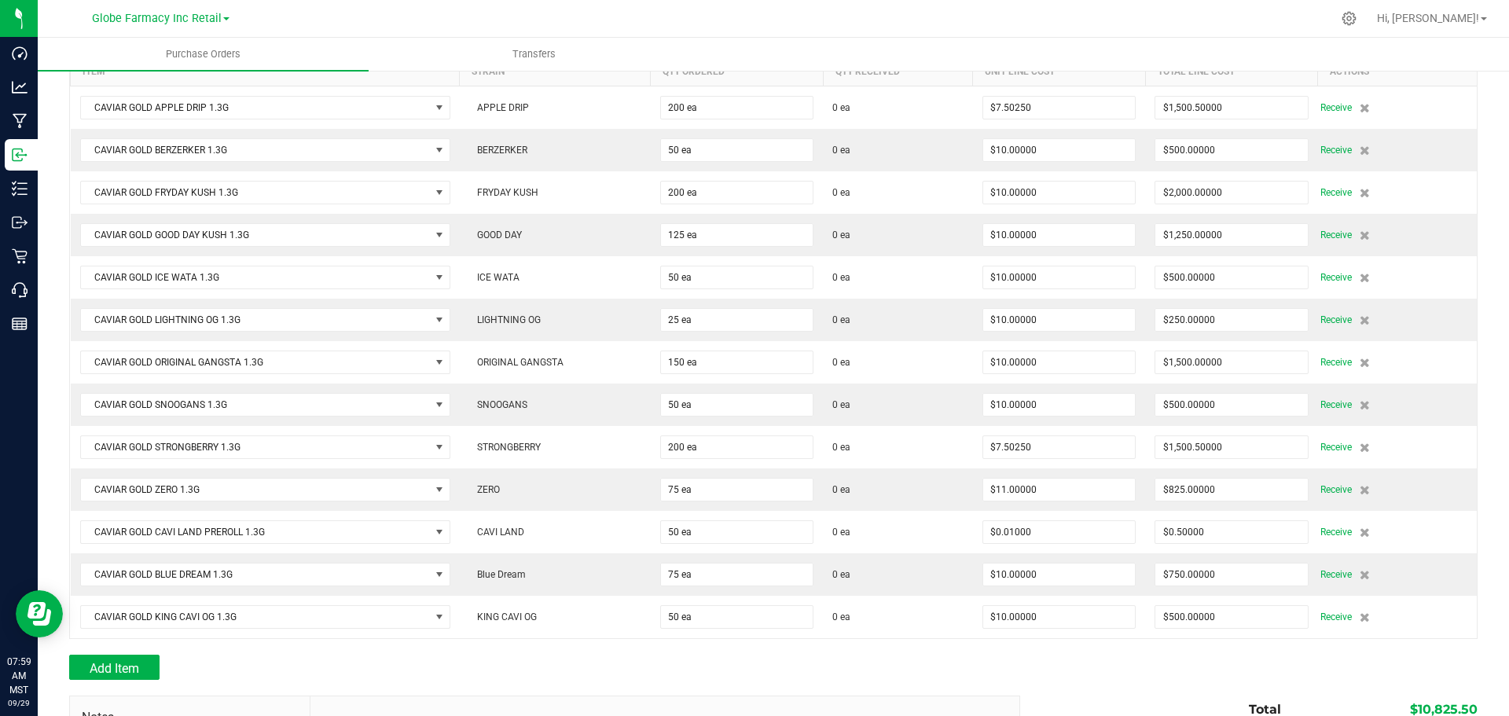
click at [128, 651] on div at bounding box center [773, 647] width 1408 height 16
click at [121, 665] on span "Add Item" at bounding box center [114, 668] width 49 height 15
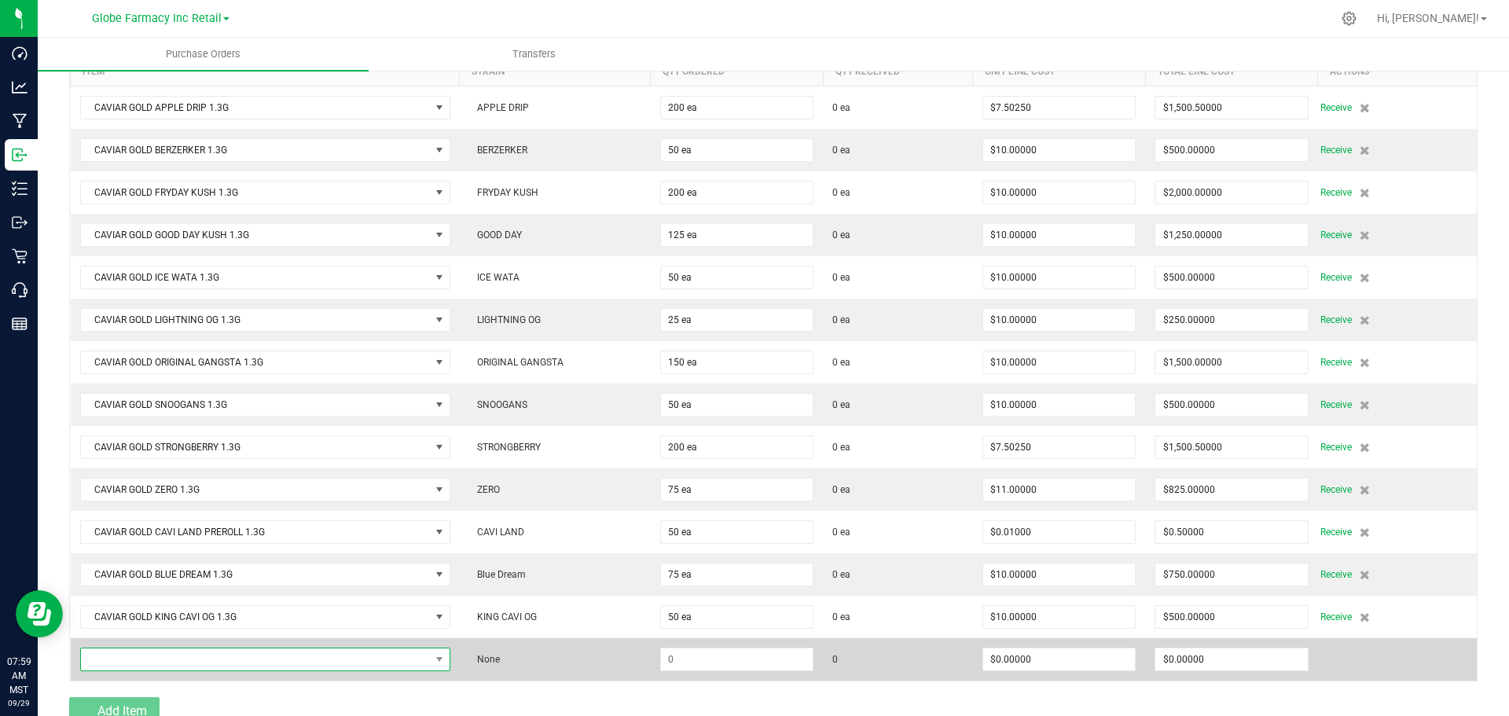
click at [129, 651] on span "NO DATA FOUND" at bounding box center [255, 659] width 349 height 22
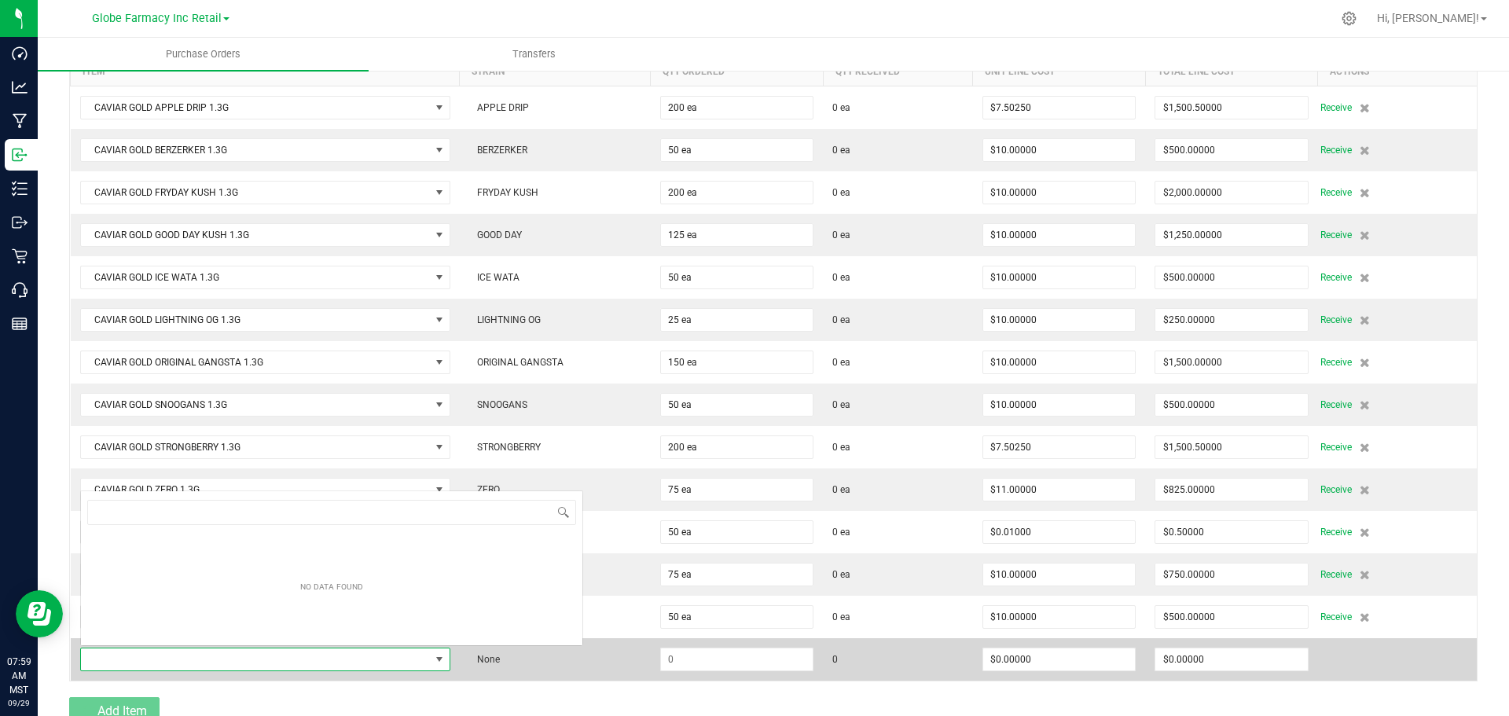
scroll to position [24, 365]
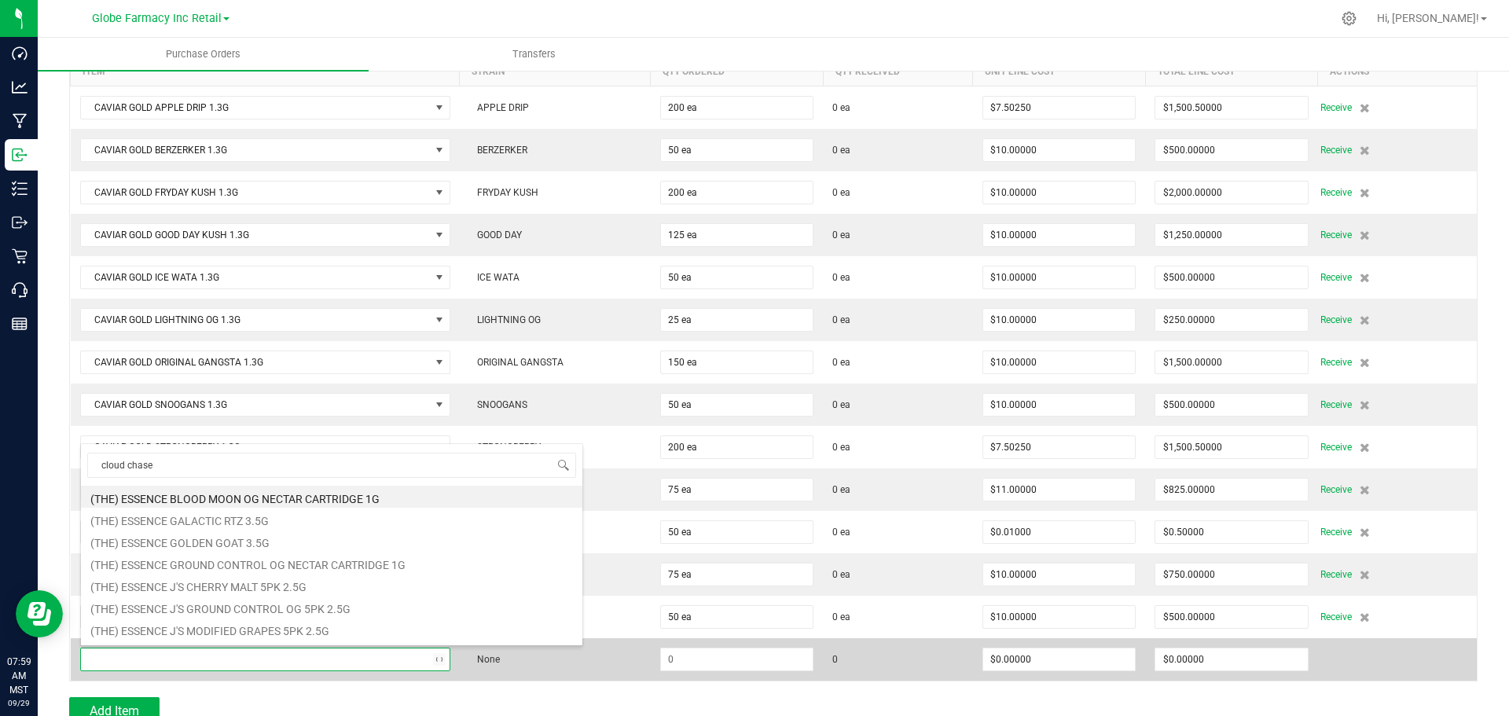
type input "cloud chaser"
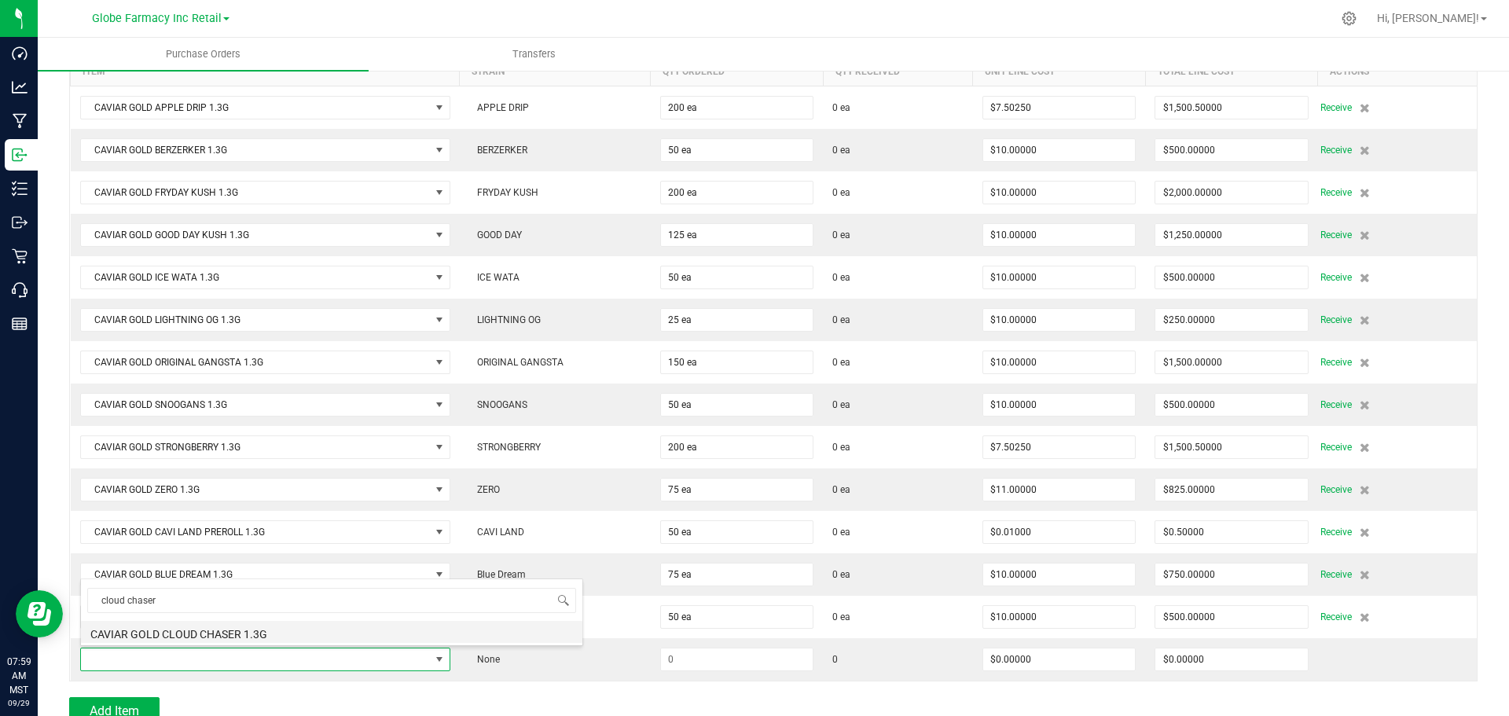
click at [175, 630] on li "CAVIAR GOLD CLOUD CHASER 1.3G" at bounding box center [331, 632] width 501 height 22
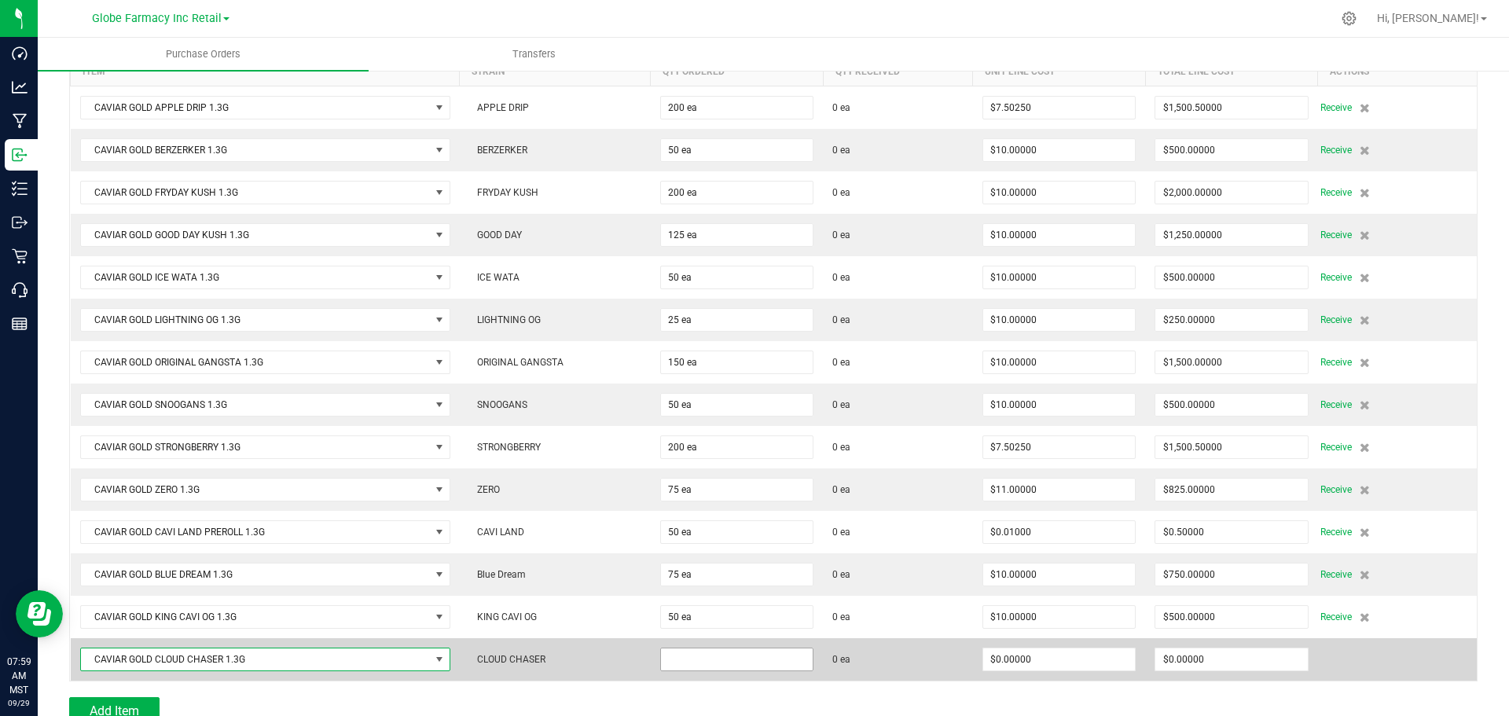
click at [717, 654] on input at bounding box center [737, 659] width 152 height 22
type input "50 ea"
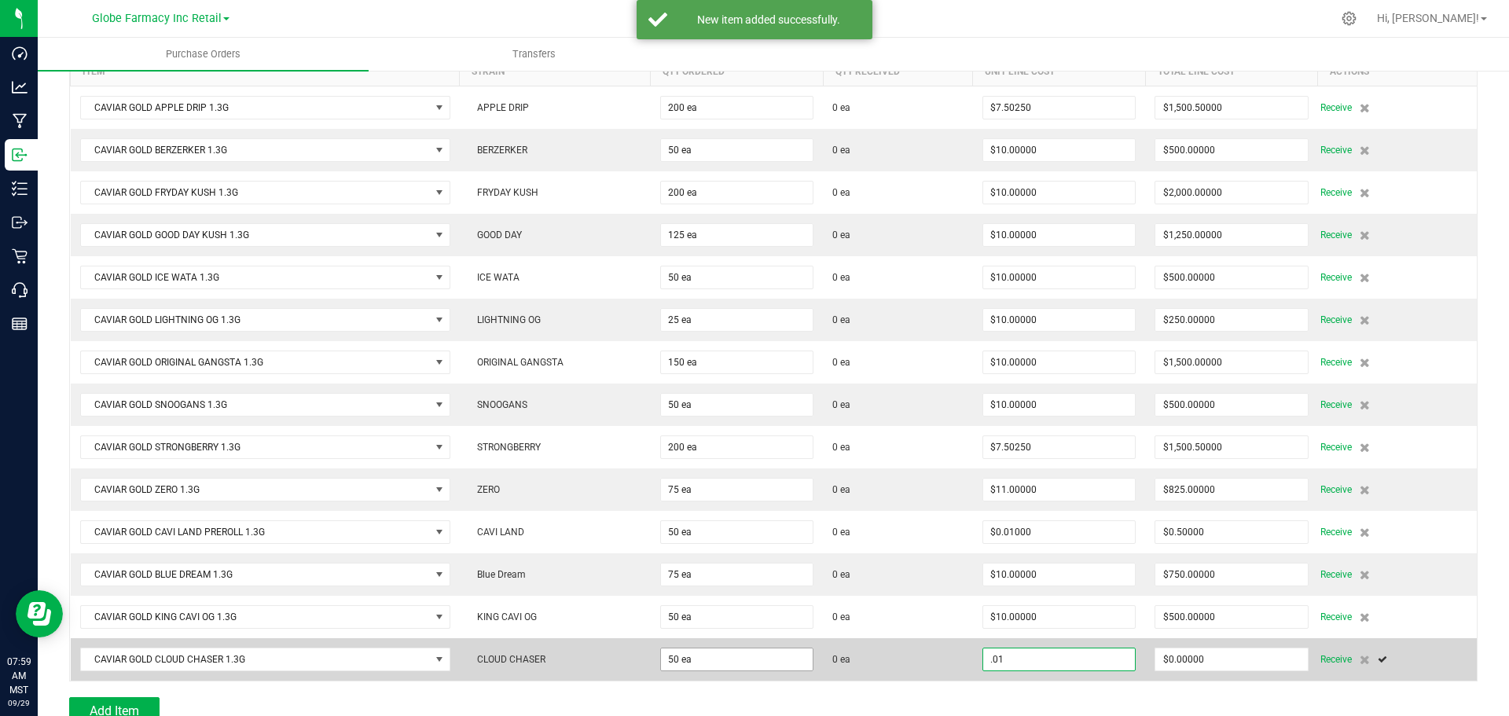
type input "$0.01000"
type input "0"
type input "50"
type input "0.5"
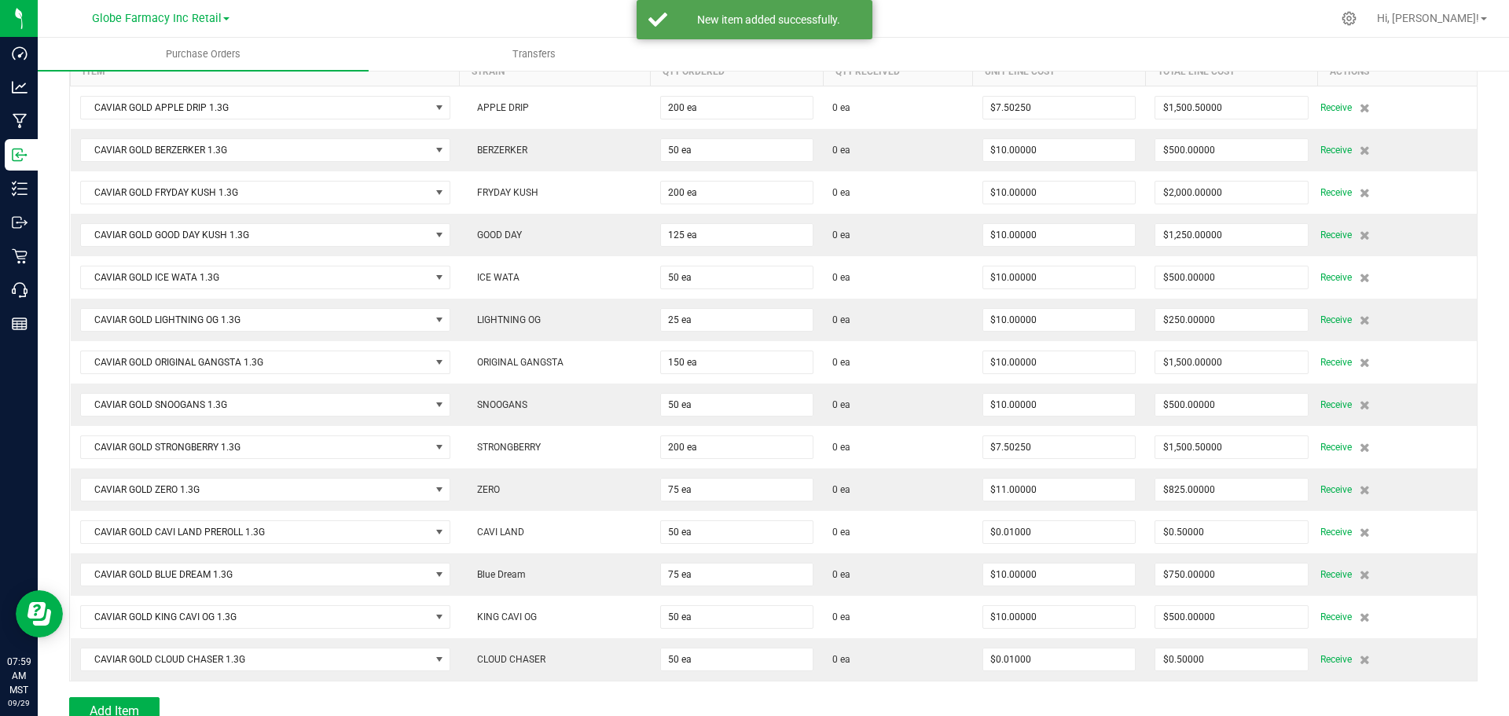
click at [867, 687] on div at bounding box center [773, 689] width 1408 height 16
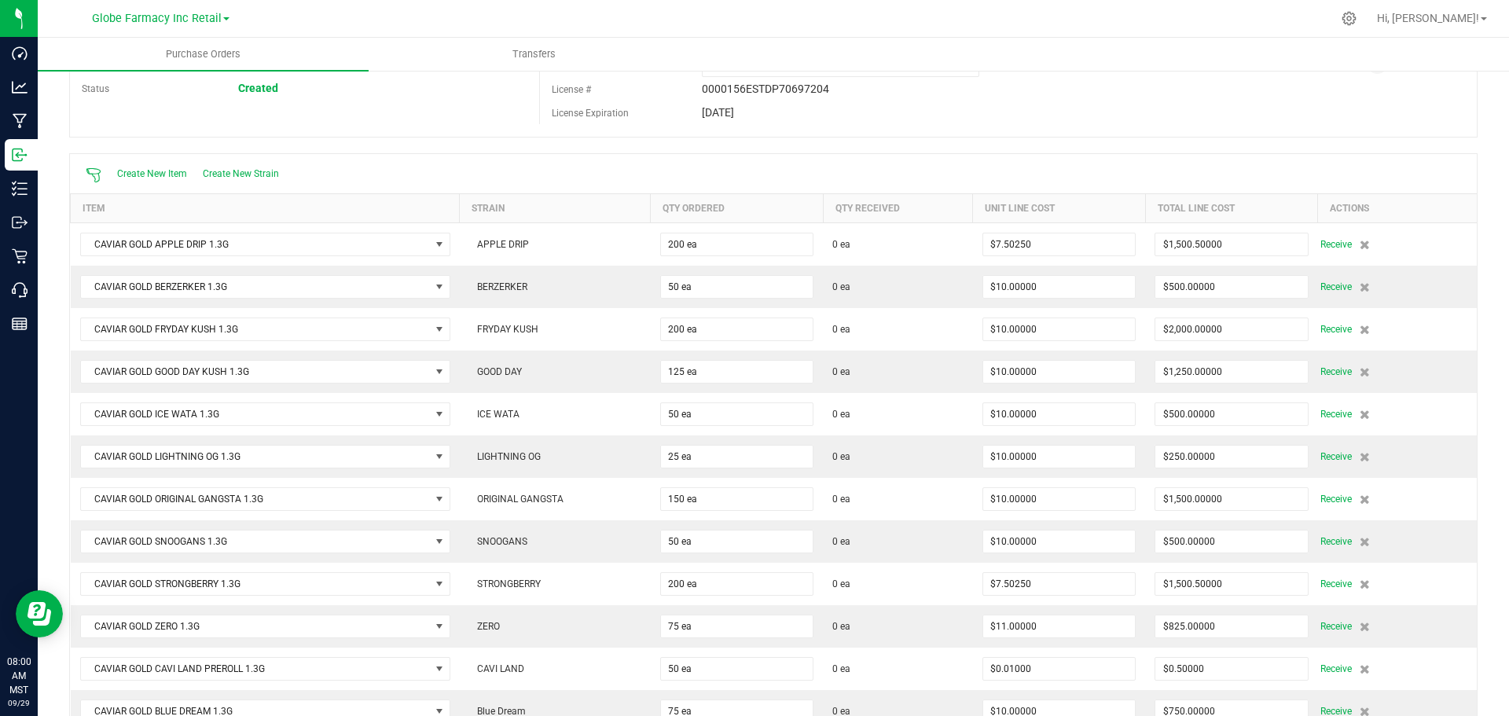
scroll to position [0, 0]
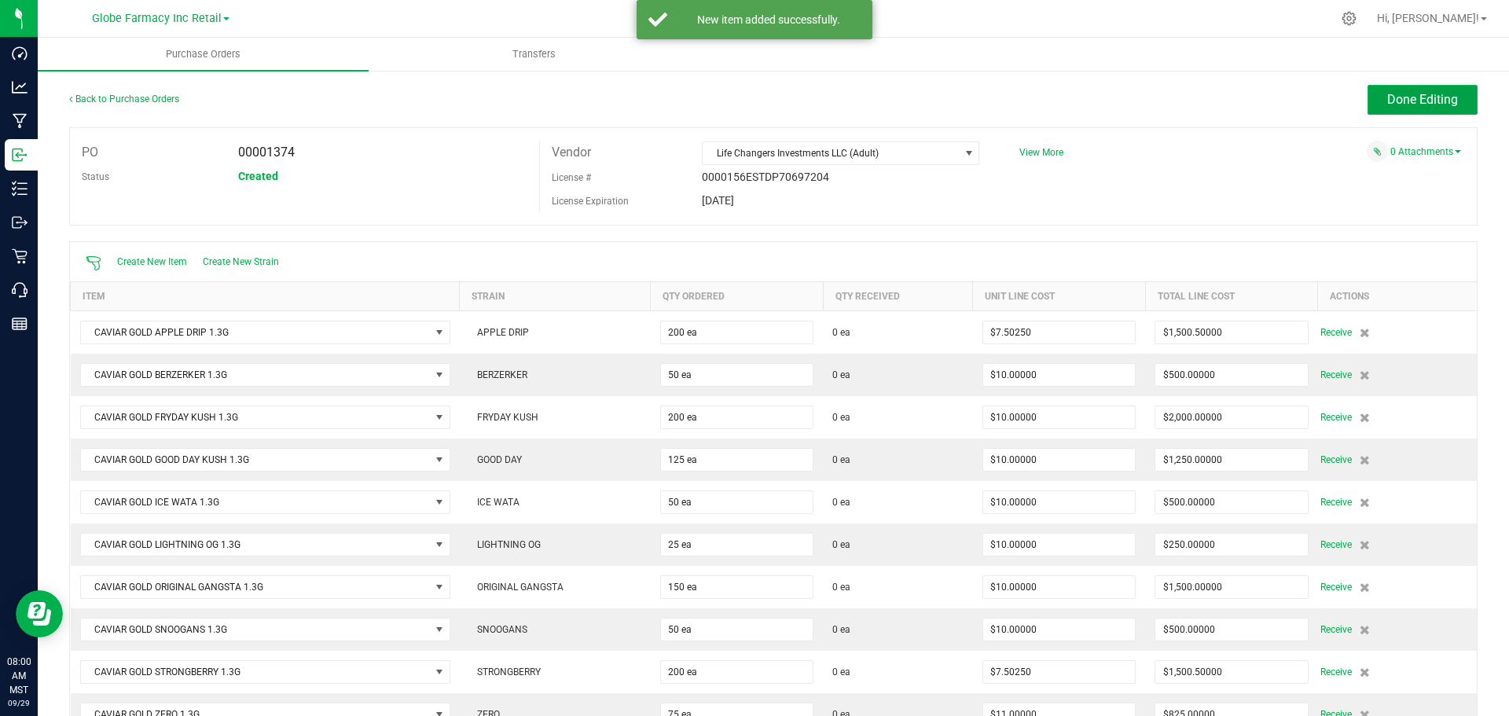
click at [1424, 108] on button "Done Editing" at bounding box center [1422, 100] width 110 height 30
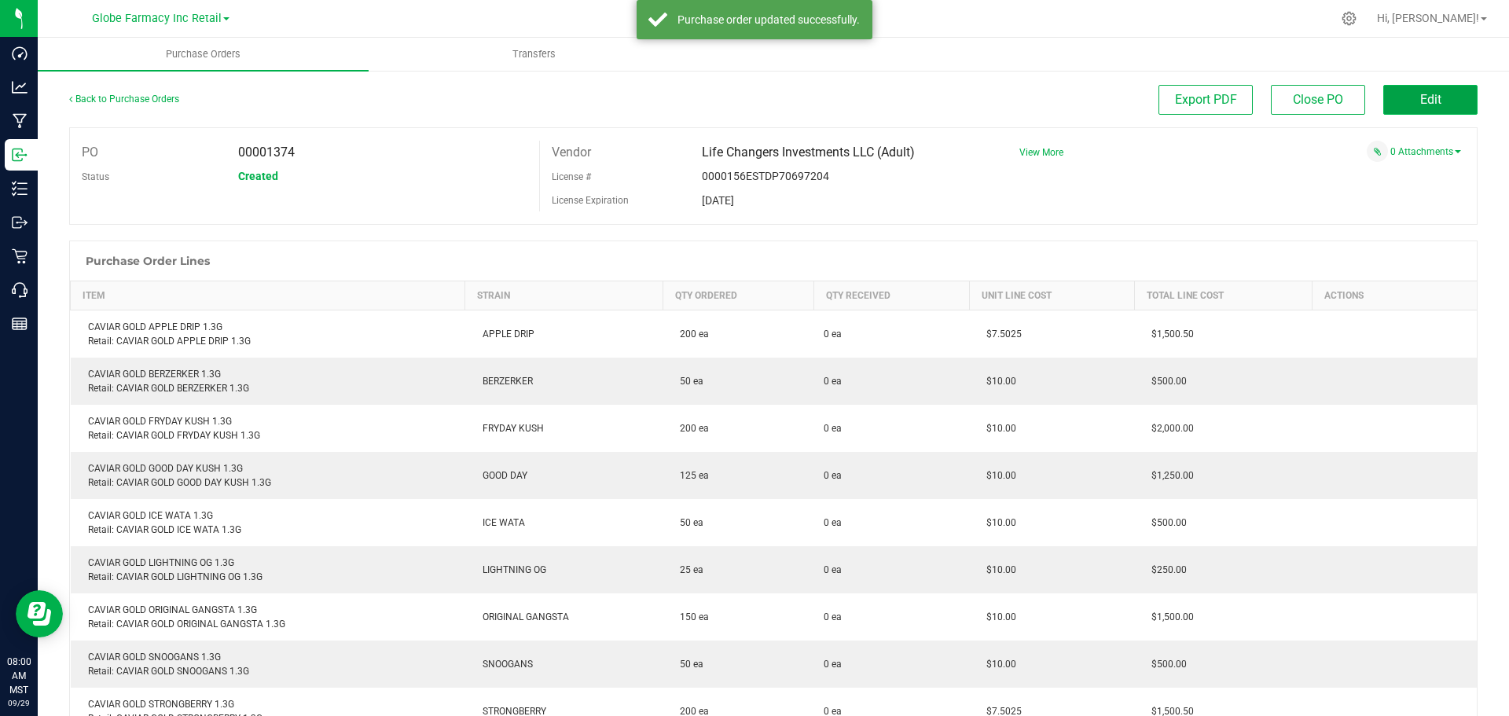
click at [1435, 89] on button "Edit" at bounding box center [1430, 100] width 94 height 30
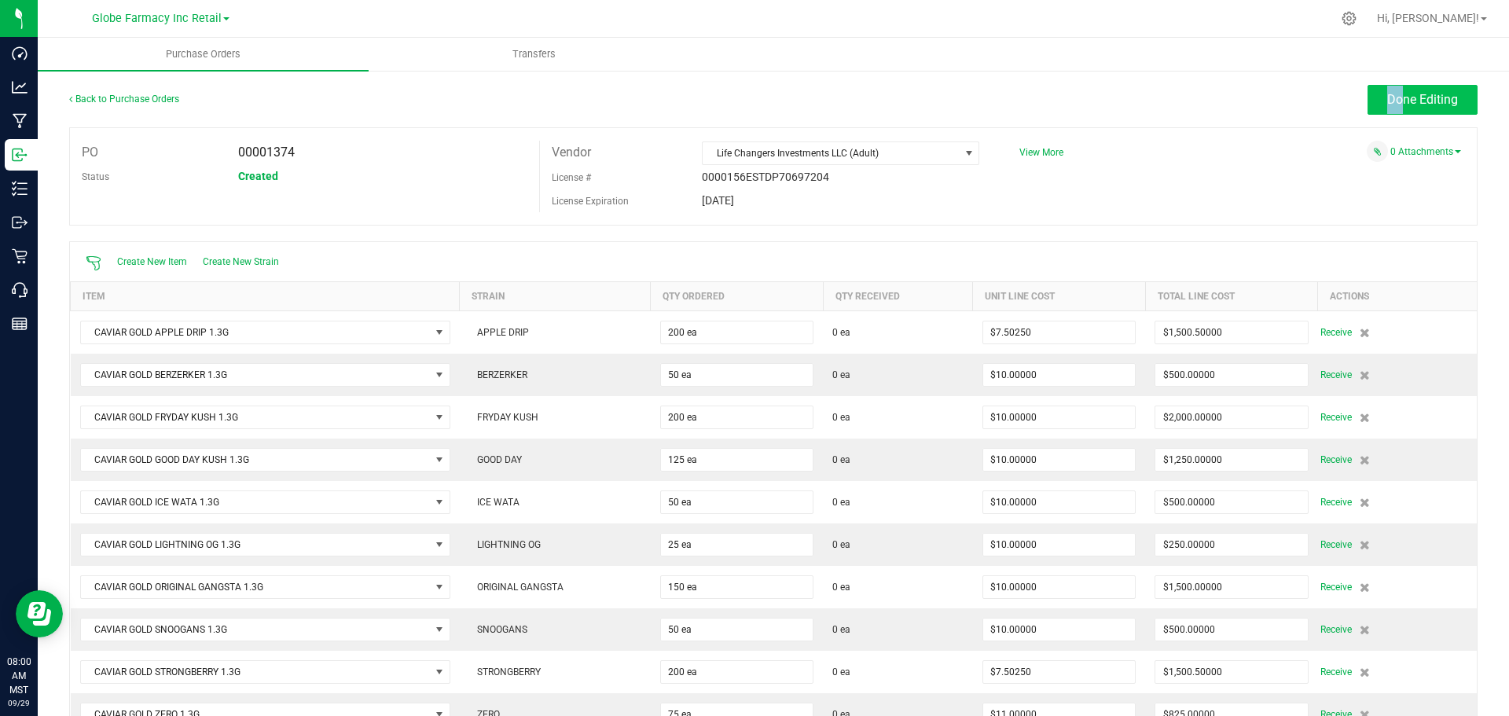
click at [1380, 87] on div "Back to Purchase Orders Done Editing PO 00001374 Status Created Vendor Life Cha…" at bounding box center [773, 629] width 1471 height 1121
click at [1380, 88] on button "Done Editing" at bounding box center [1422, 100] width 110 height 30
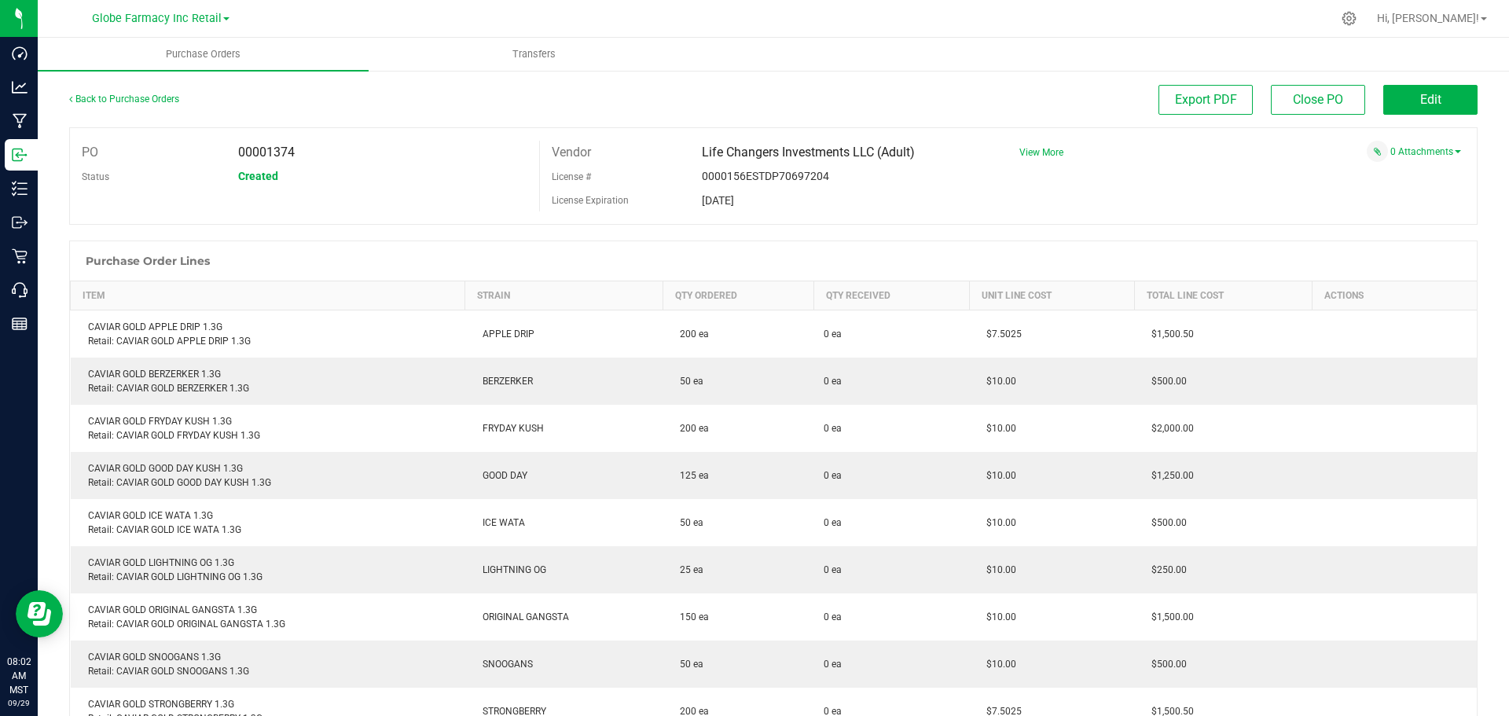
click at [1252, 229] on div at bounding box center [773, 233] width 1408 height 16
click at [1434, 102] on button "Edit" at bounding box center [1430, 100] width 94 height 30
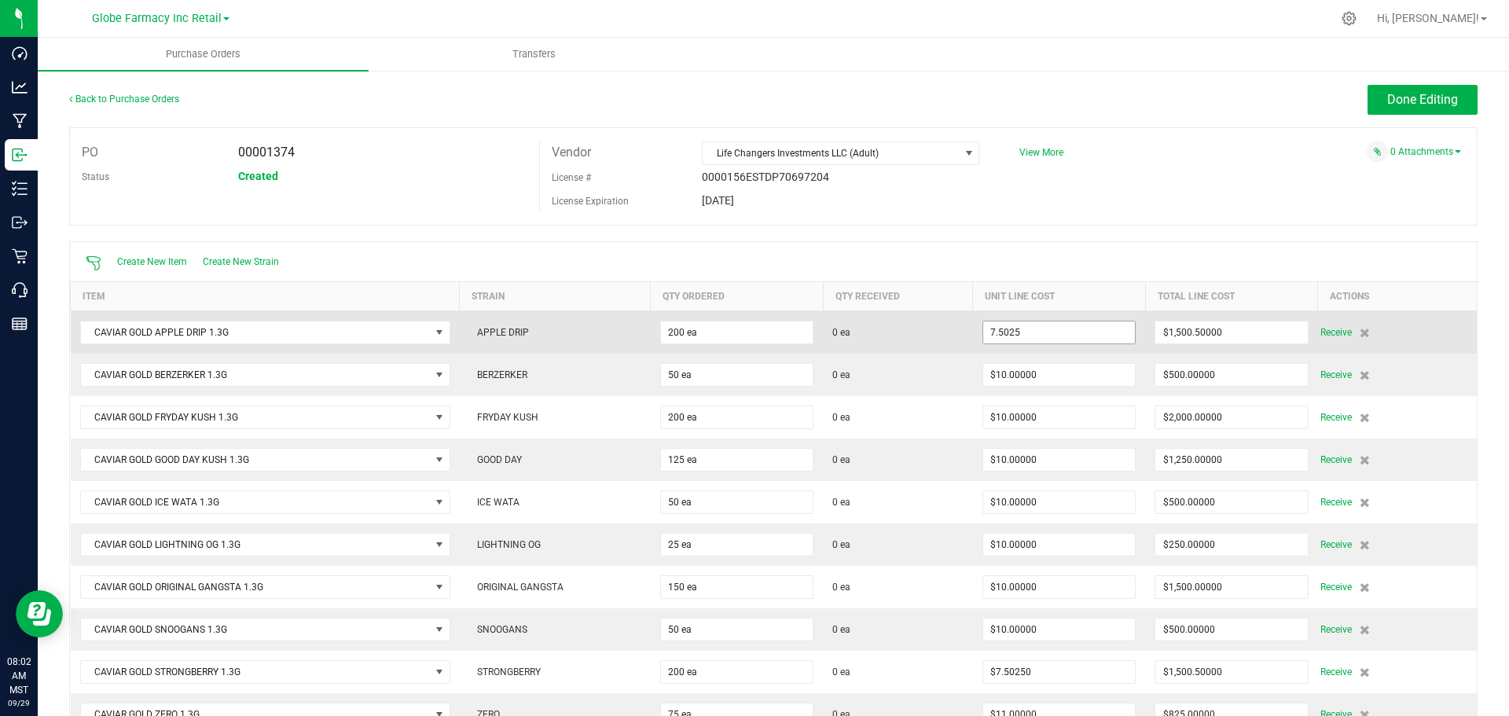
click at [1029, 331] on input "7.5025" at bounding box center [1059, 332] width 152 height 22
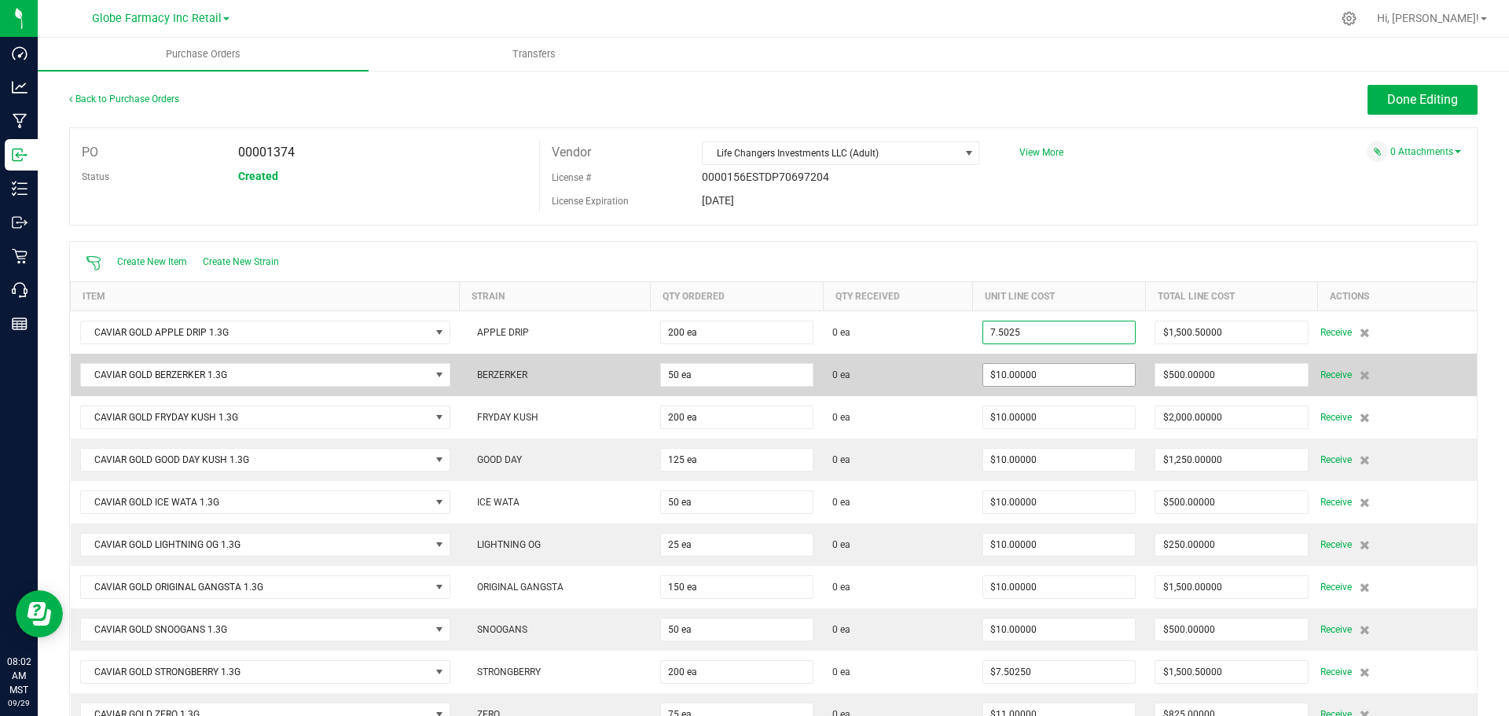
paste input "10.524545454"
type input "$10.52455"
type input "10"
click at [1025, 376] on input "10" at bounding box center [1059, 375] width 152 height 22
type input "200"
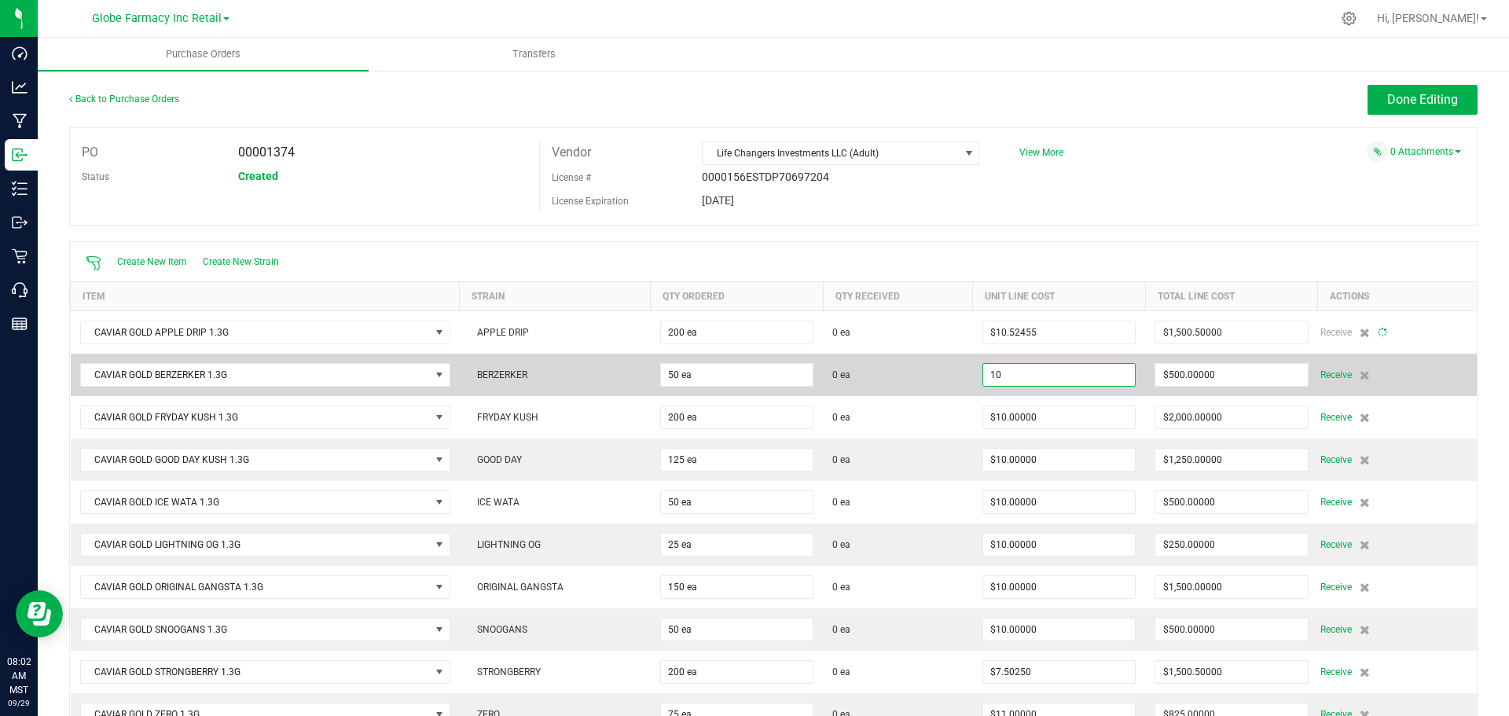
type input "$2,104.90909"
click at [1038, 376] on input "10" at bounding box center [1059, 375] width 152 height 22
paste input ".524545454"
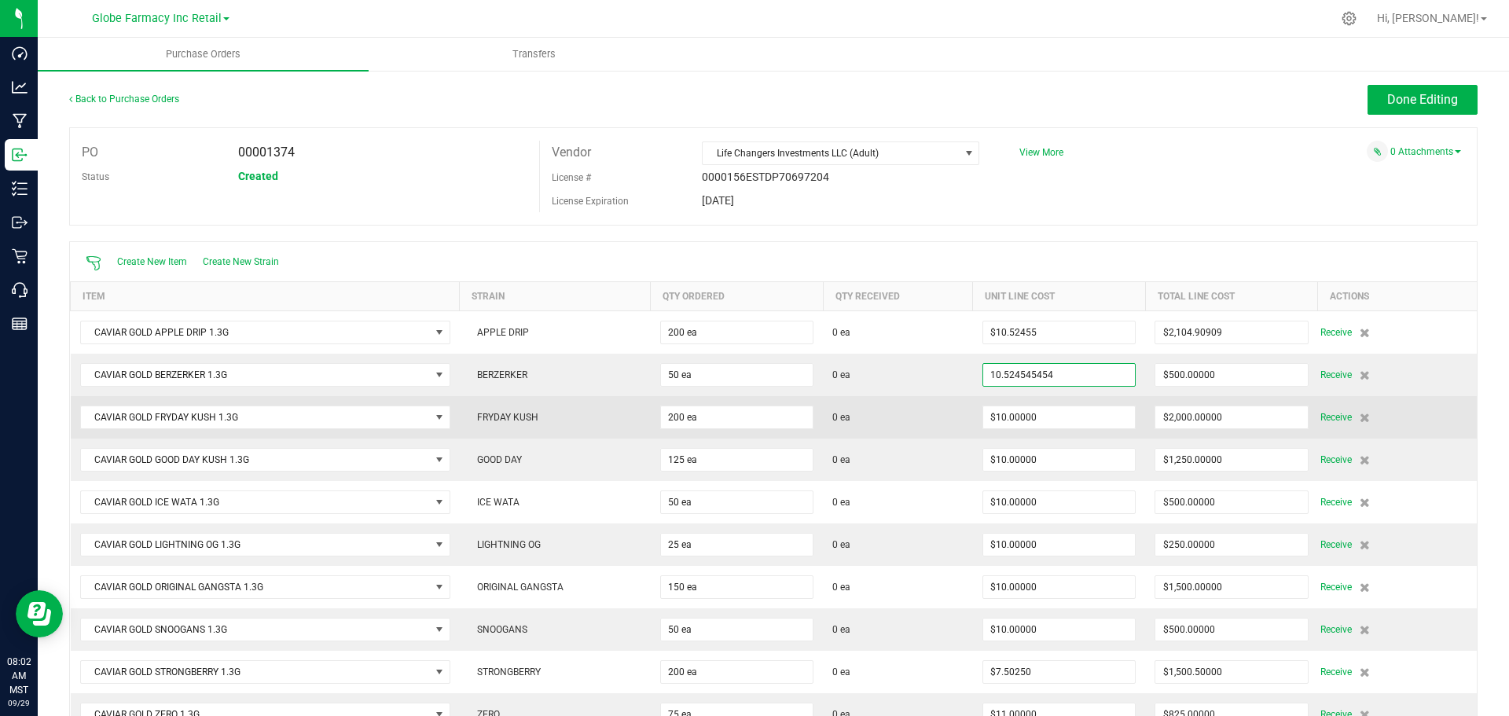
type input "$10.52455"
click at [1051, 397] on td "$10.00000" at bounding box center [1059, 417] width 172 height 42
type input "50"
type input "$526.22727"
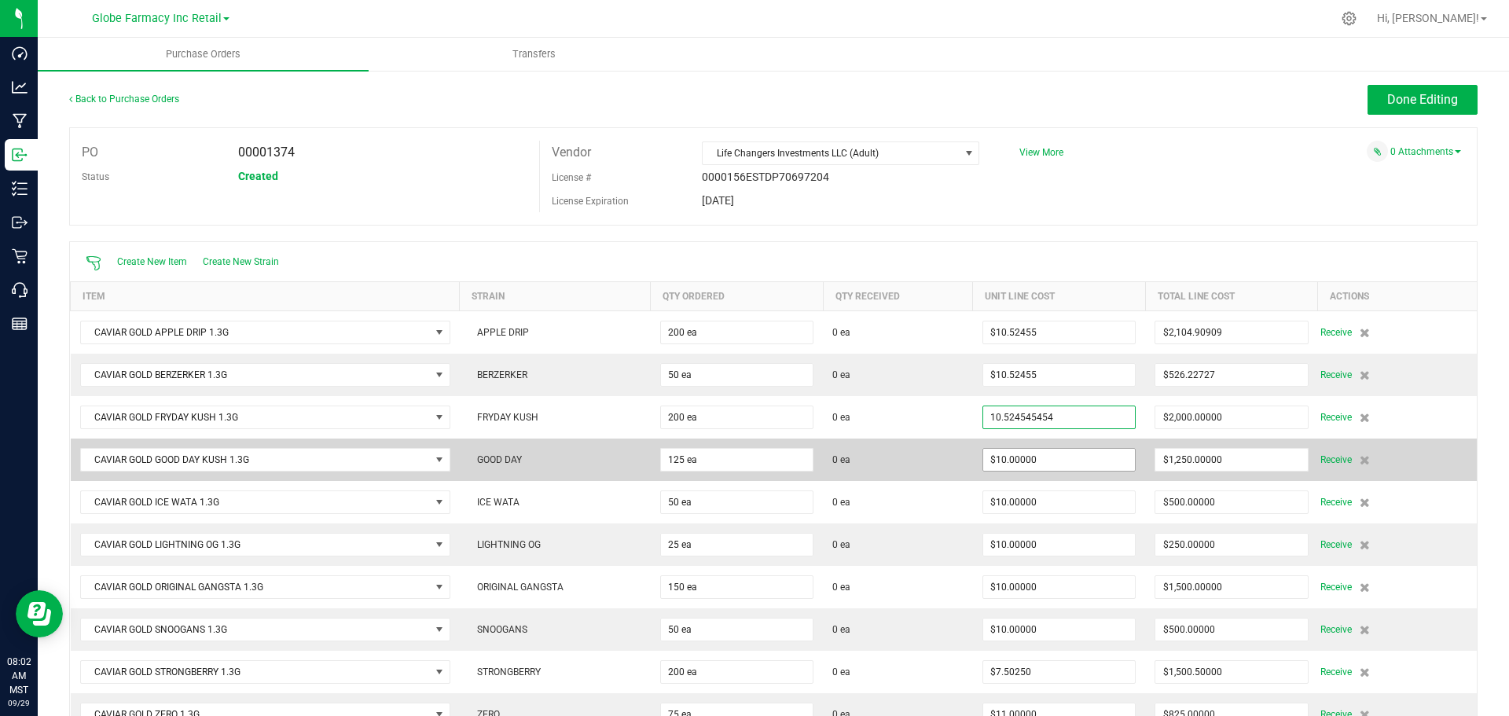
type input "$10.52455"
type input "10"
click at [1044, 456] on input "10" at bounding box center [1059, 460] width 152 height 22
type input "200"
type input "$2,104.90909"
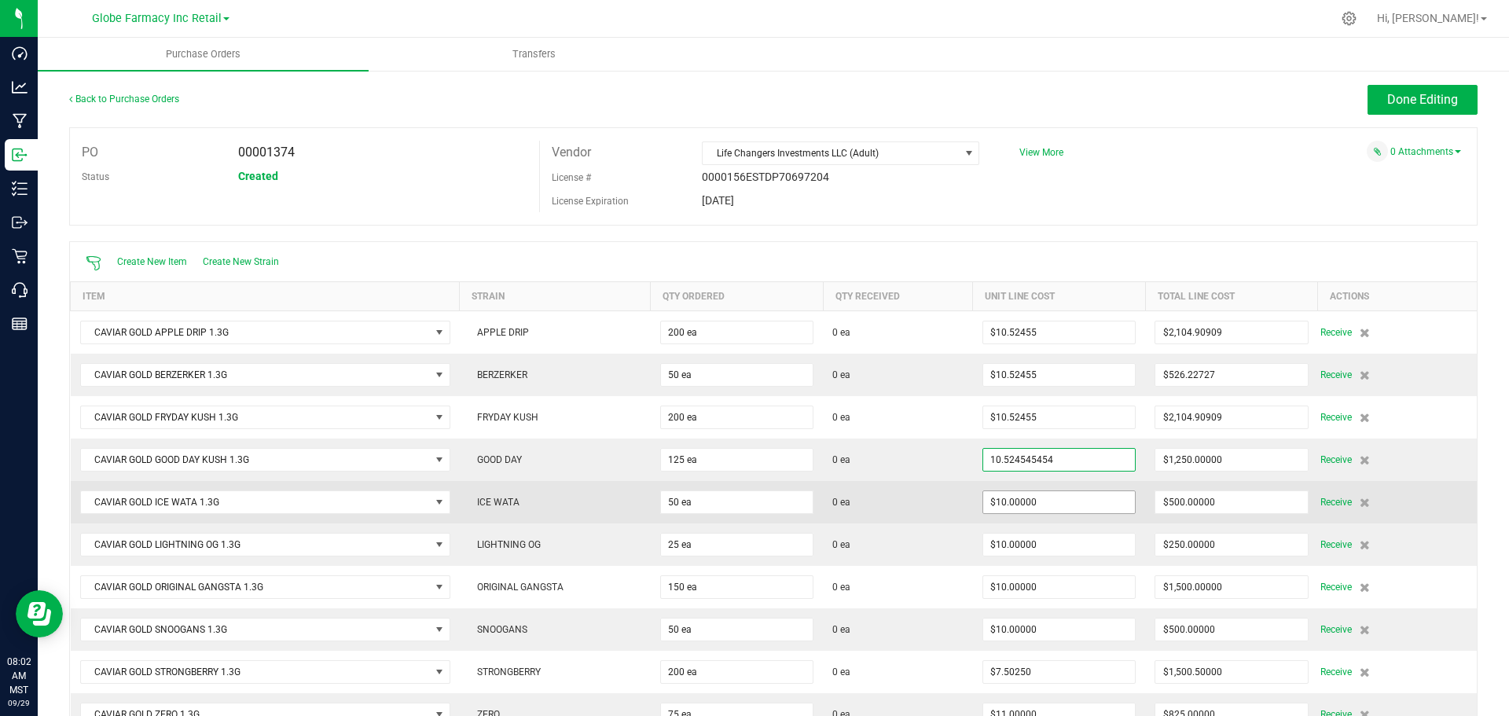
type input "$10.52455"
type input "10"
click at [1039, 495] on input "10" at bounding box center [1059, 502] width 152 height 22
type input "125"
type input "$1,315.56818"
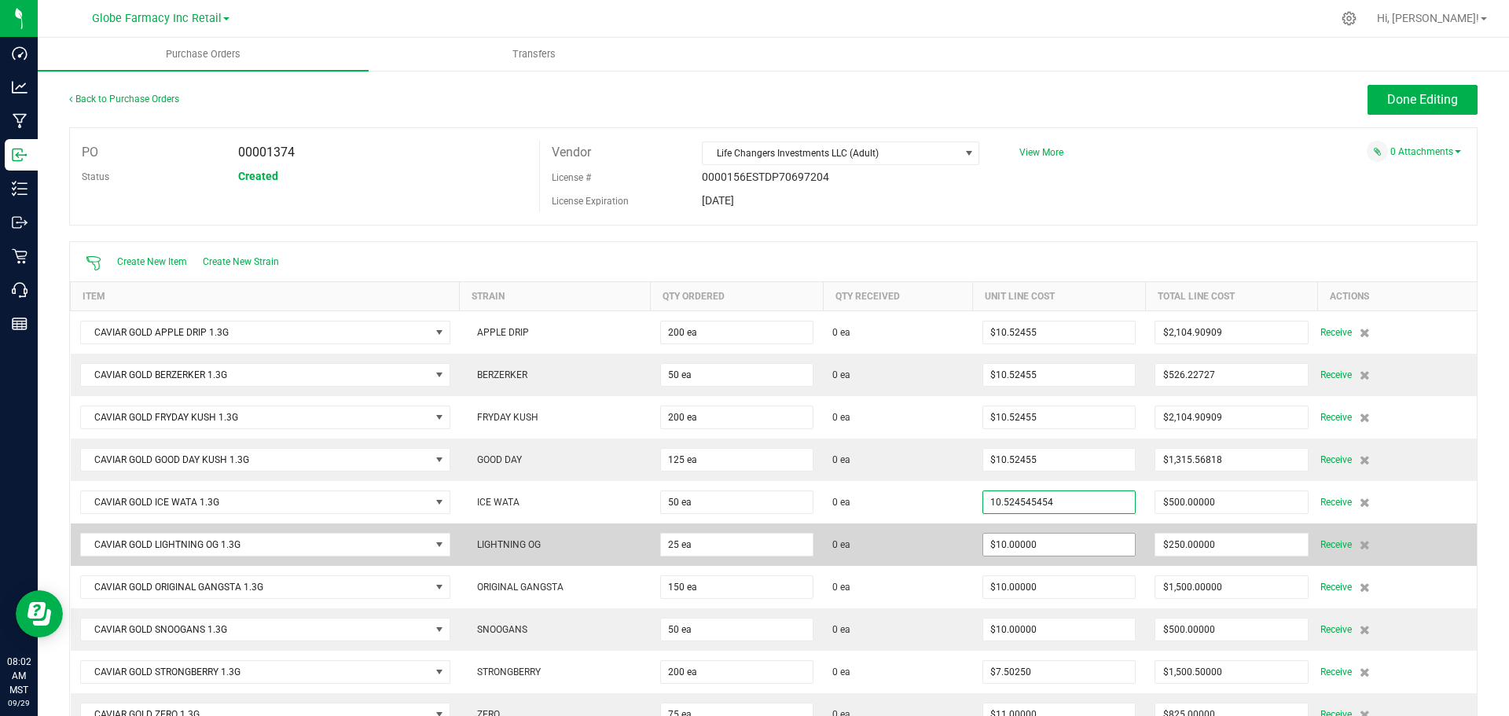
type input "$10.52455"
type input "10"
click at [1042, 545] on input "10" at bounding box center [1059, 544] width 152 height 22
type input "50"
type input "$526.22727"
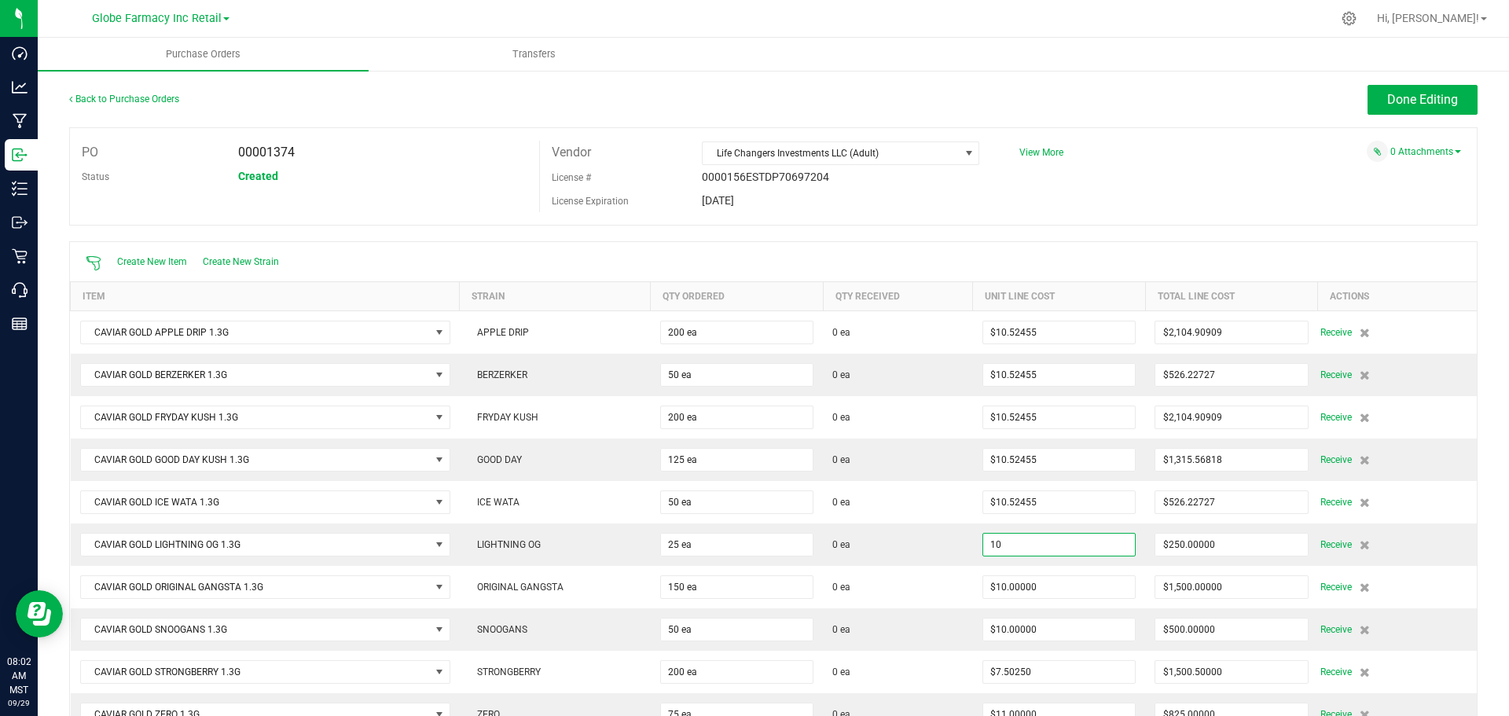
click at [1043, 552] on input "10" at bounding box center [1059, 544] width 152 height 22
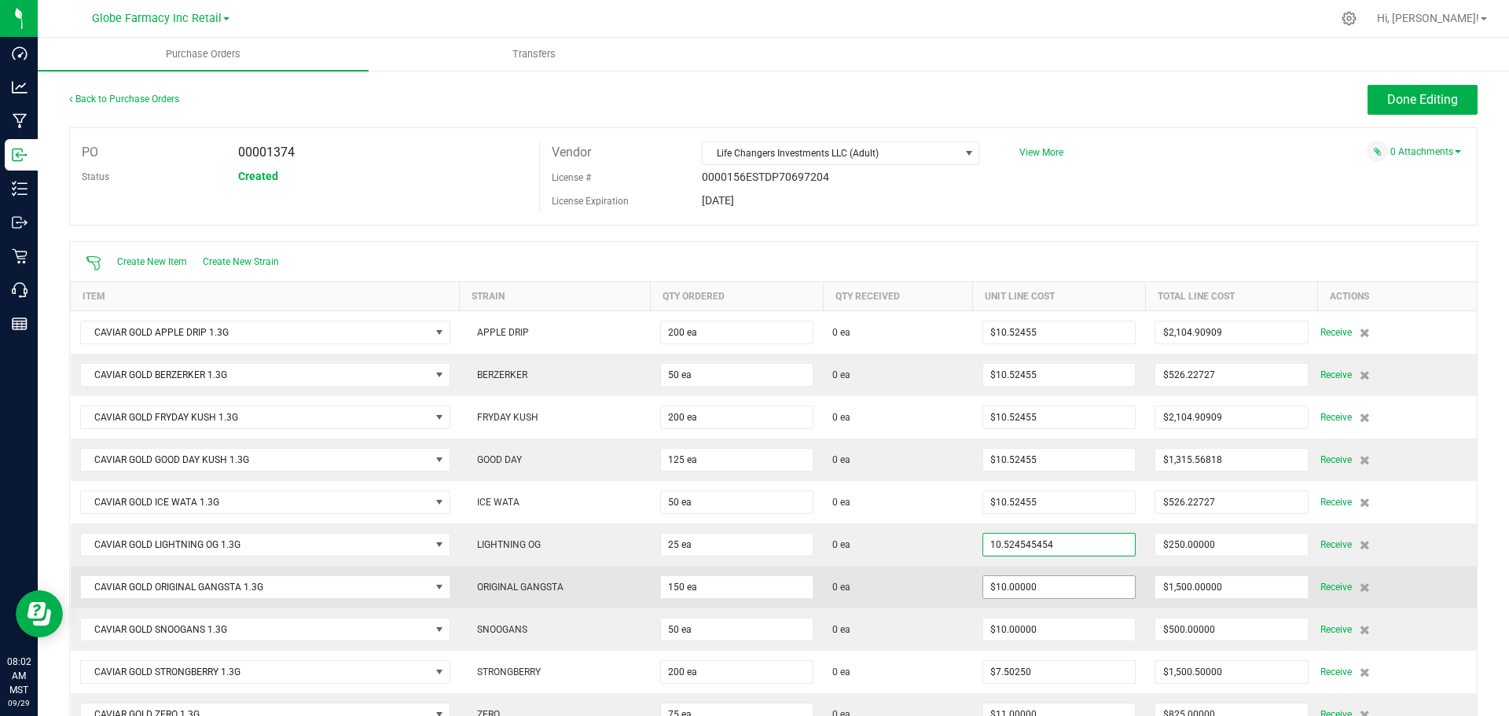
type input "$10.52455"
type input "10"
click at [1048, 577] on input "10" at bounding box center [1059, 587] width 152 height 22
type input "25"
type input "$263.11364"
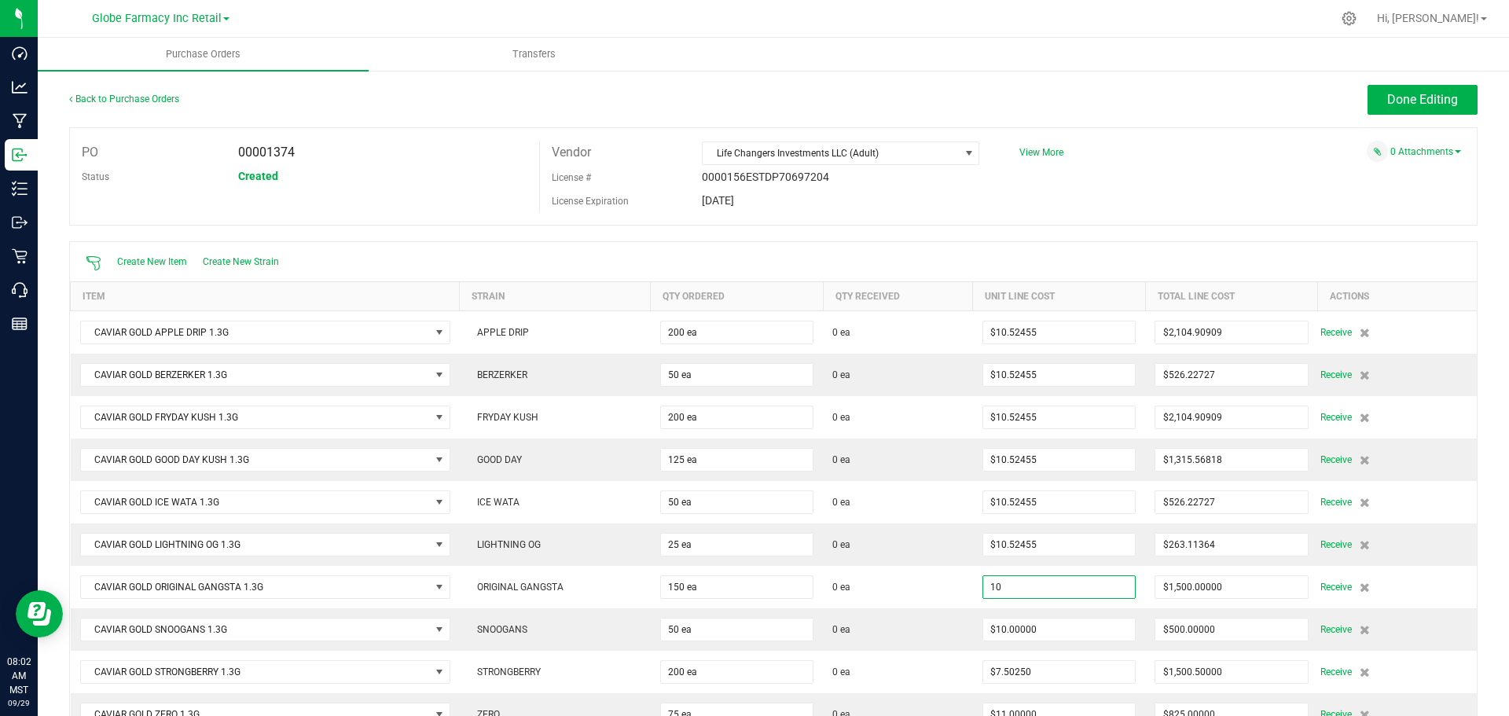
click at [1051, 579] on input "10" at bounding box center [1059, 587] width 152 height 22
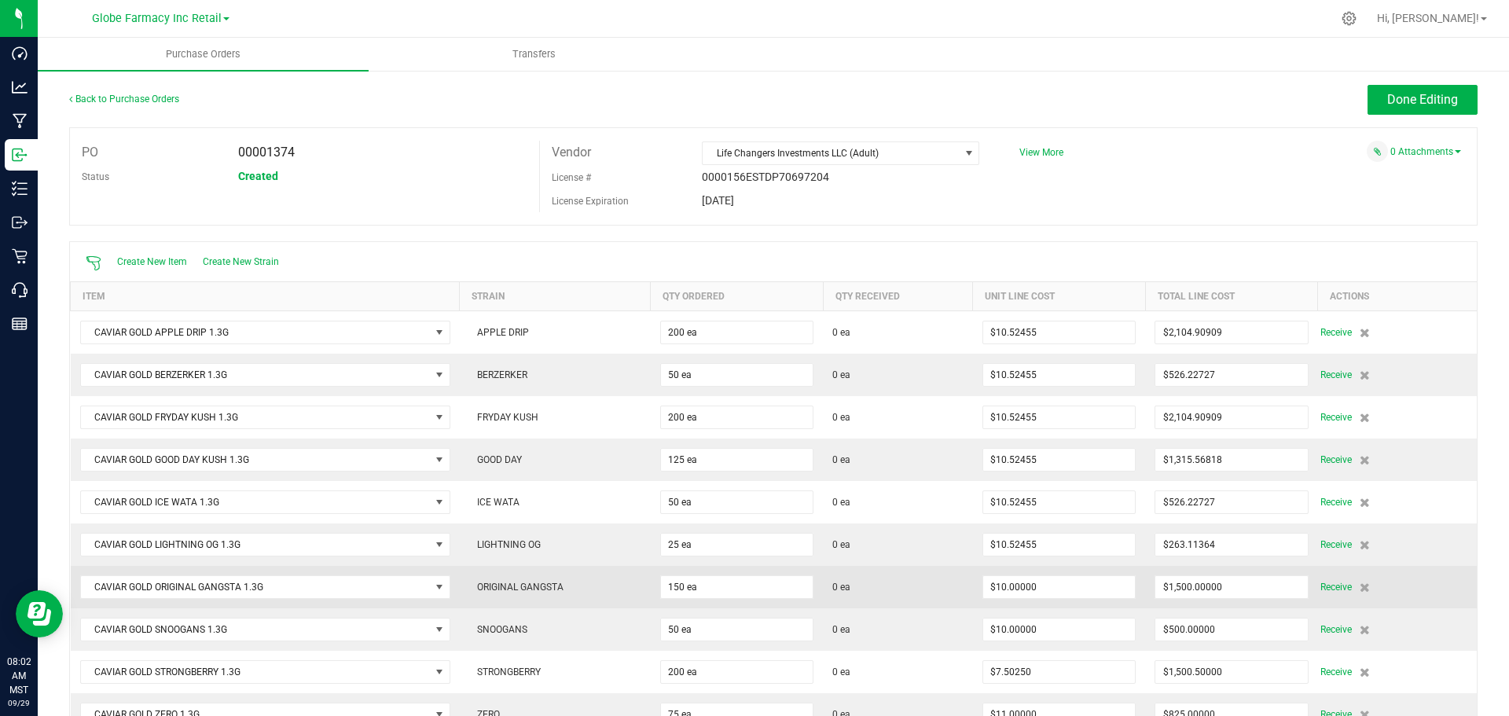
click at [1054, 600] on td "$10.00000" at bounding box center [1059, 587] width 172 height 42
click at [1070, 573] on td "$10.00000" at bounding box center [1059, 587] width 172 height 42
click at [1069, 592] on input "10" at bounding box center [1059, 587] width 152 height 22
paste input ".524545454"
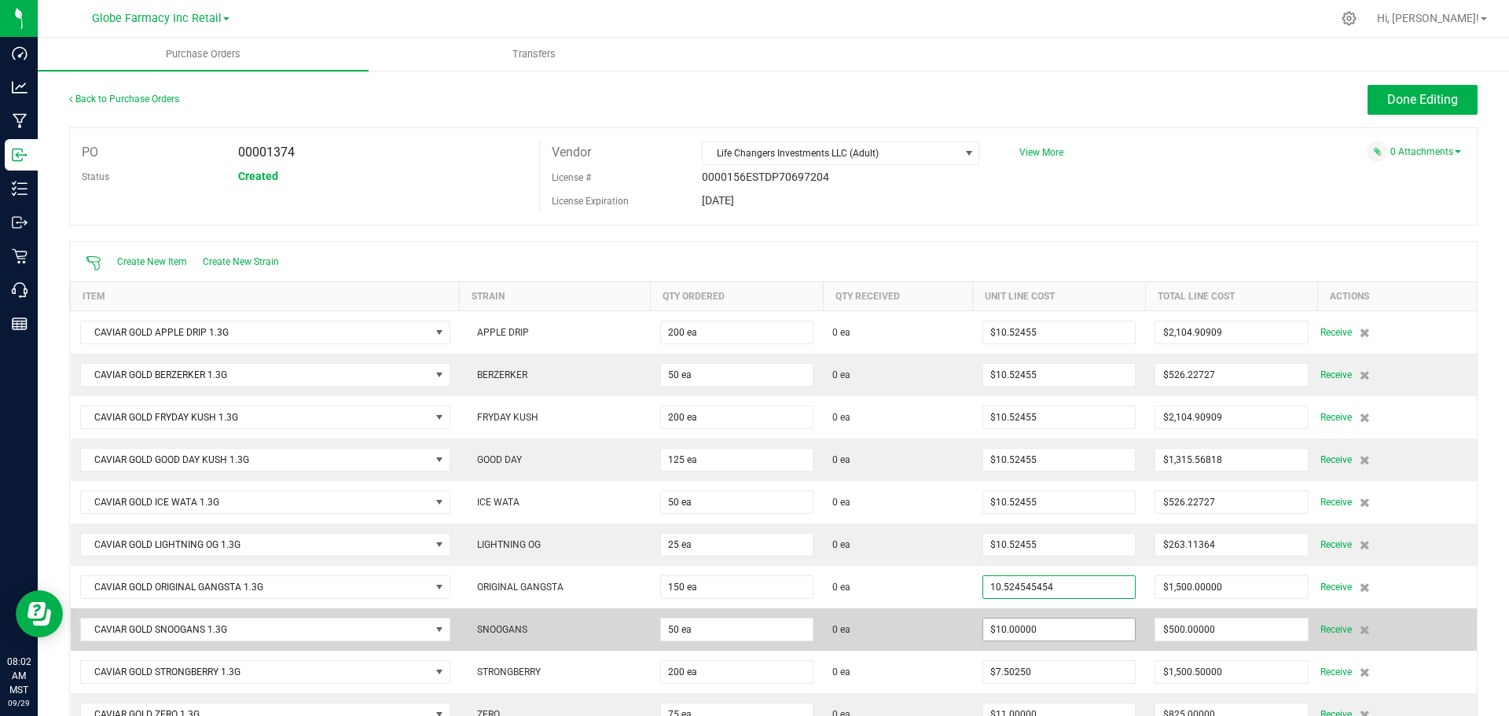
type input "$10.52455"
type input "10"
click at [1076, 623] on input "10" at bounding box center [1059, 629] width 152 height 22
type input "150"
type input "$1,578.68182"
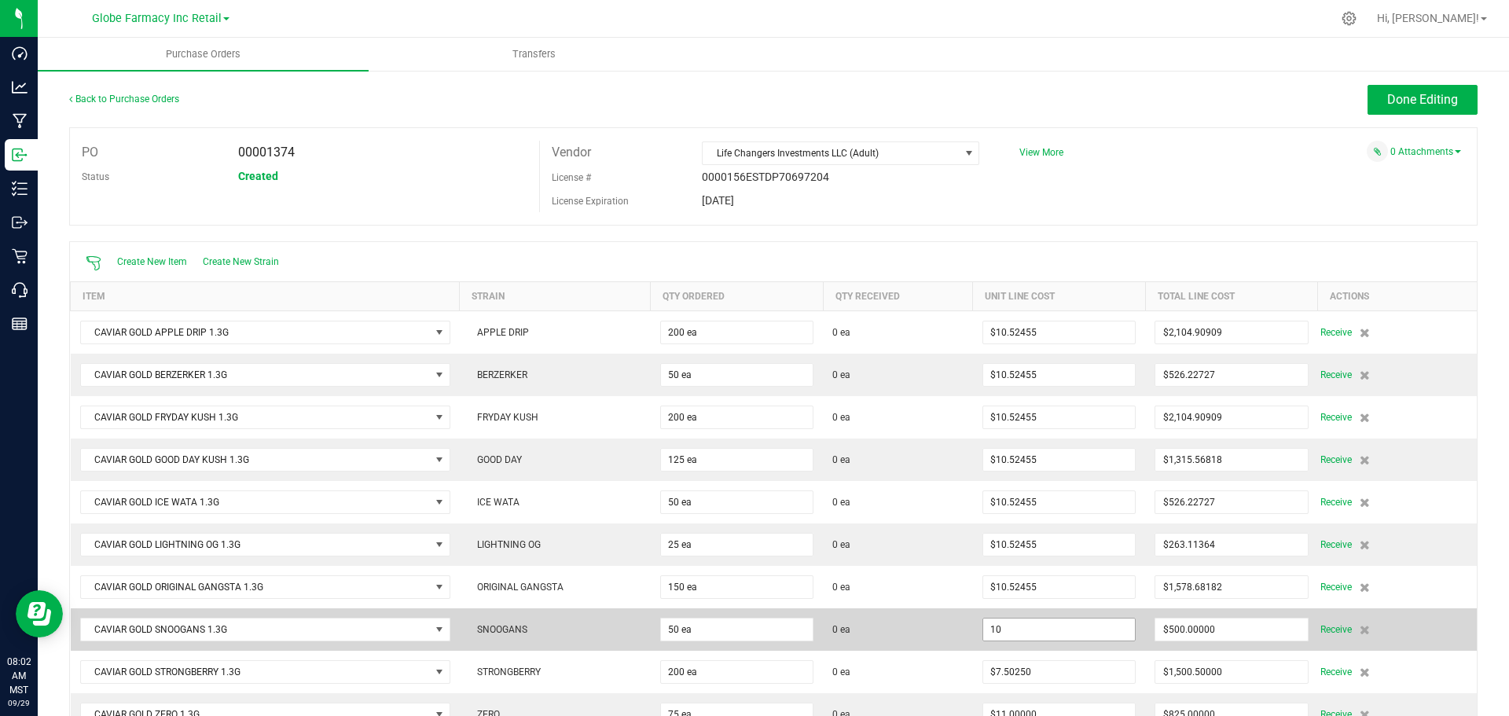
click at [1083, 635] on input "10" at bounding box center [1059, 629] width 152 height 22
paste input ".524545454"
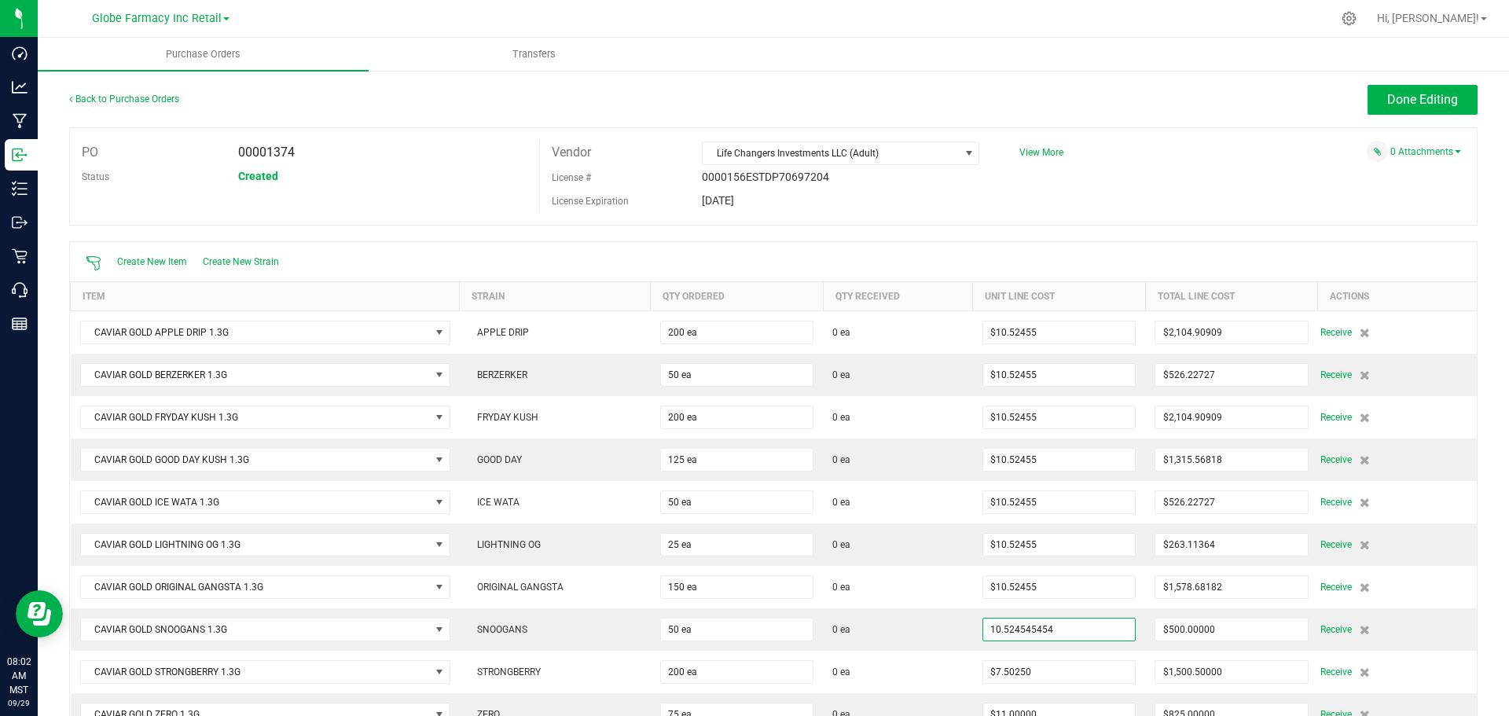
type input "$10.52455"
click at [943, 268] on div "Create New Item Create New Strain" at bounding box center [773, 261] width 1406 height 39
type input "50"
type input "$526.22727"
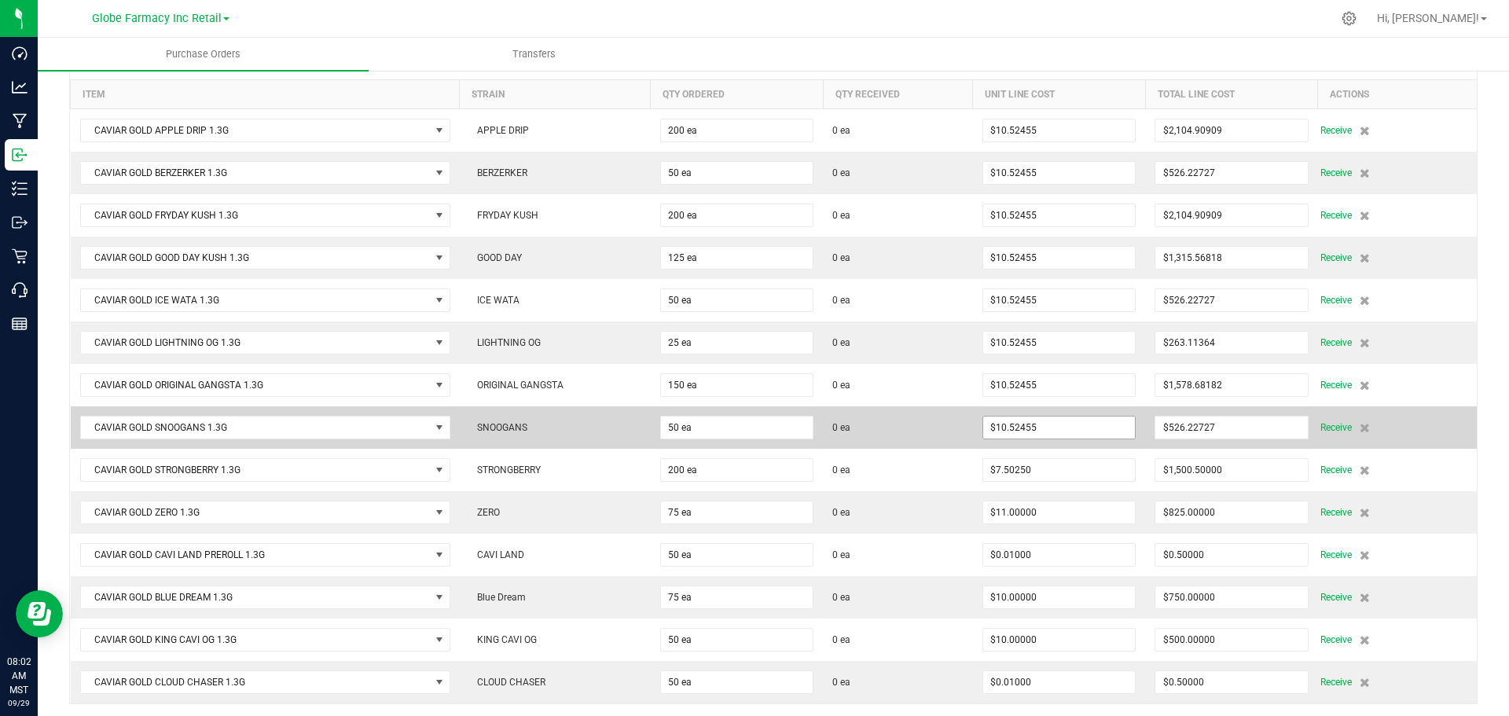
scroll to position [236, 0]
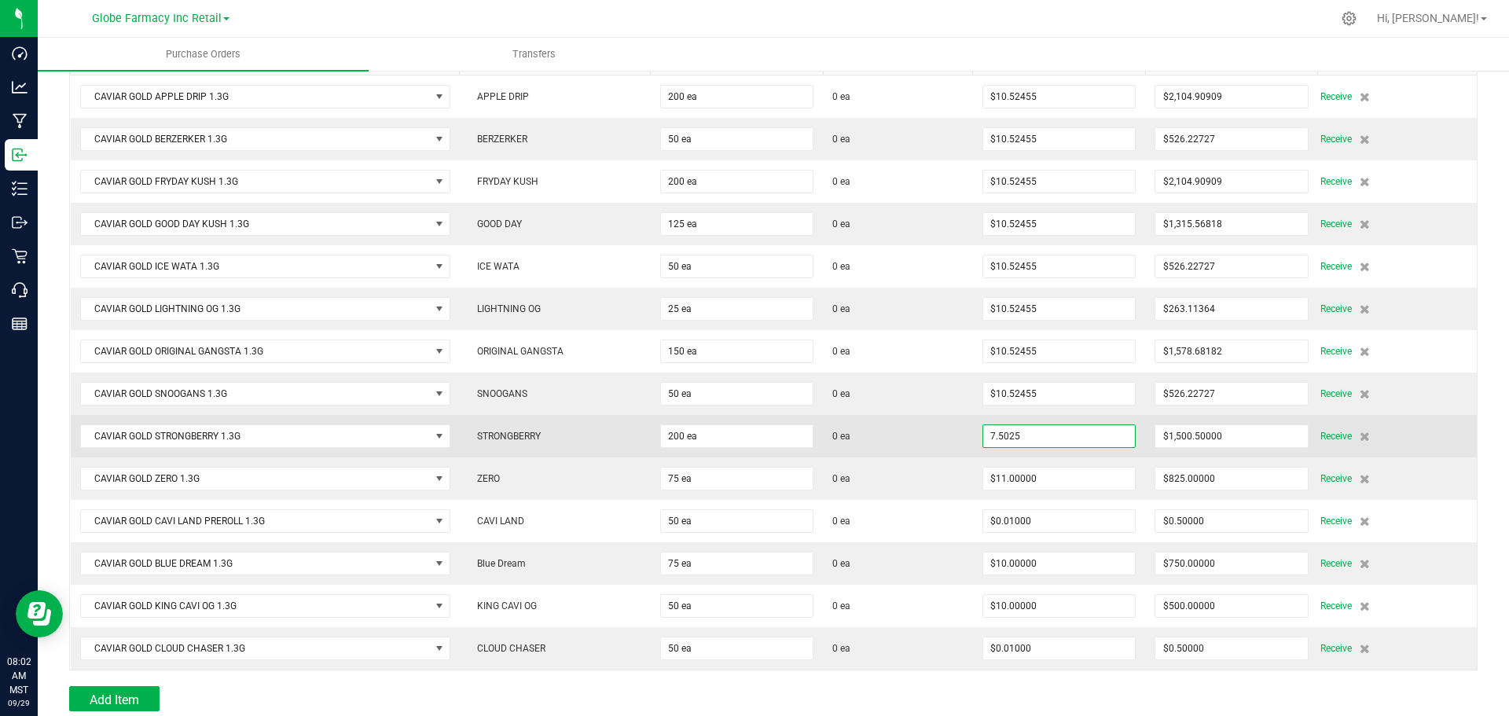
click at [1017, 429] on input "7.5025" at bounding box center [1059, 436] width 152 height 22
paste input "10.524545454"
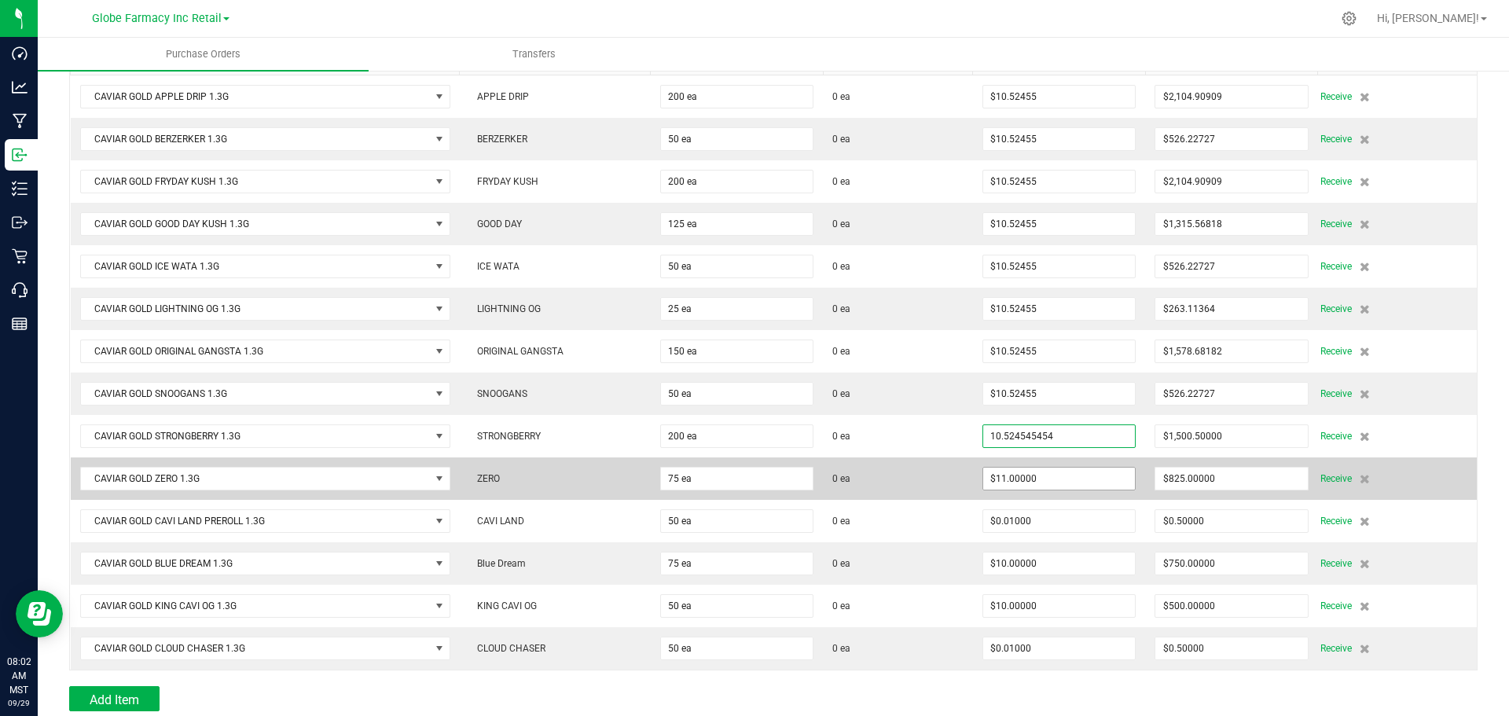
type input "$10.52455"
type input "11"
click at [1026, 467] on input "11" at bounding box center [1059, 478] width 152 height 22
type input "200"
type input "$2,104.90909"
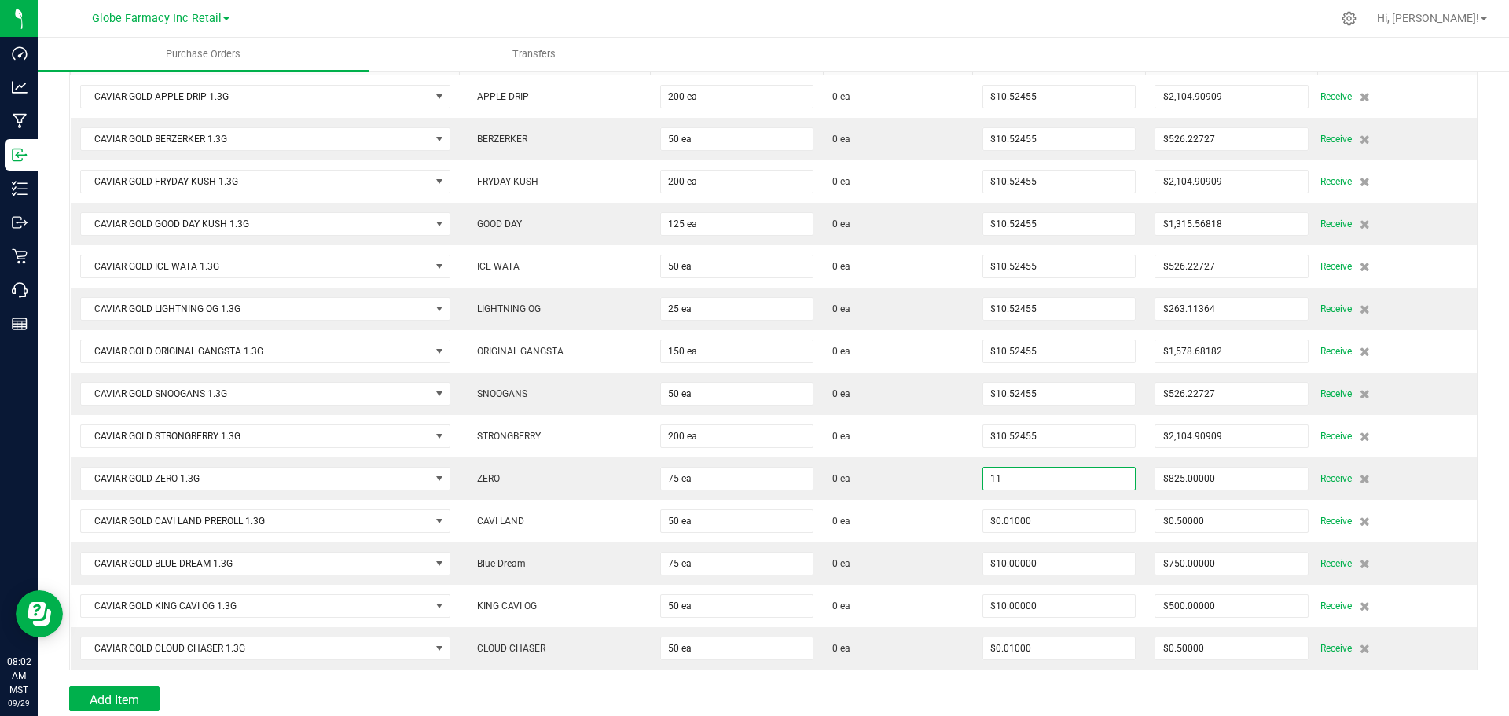
click at [1030, 475] on input "11" at bounding box center [1059, 478] width 152 height 22
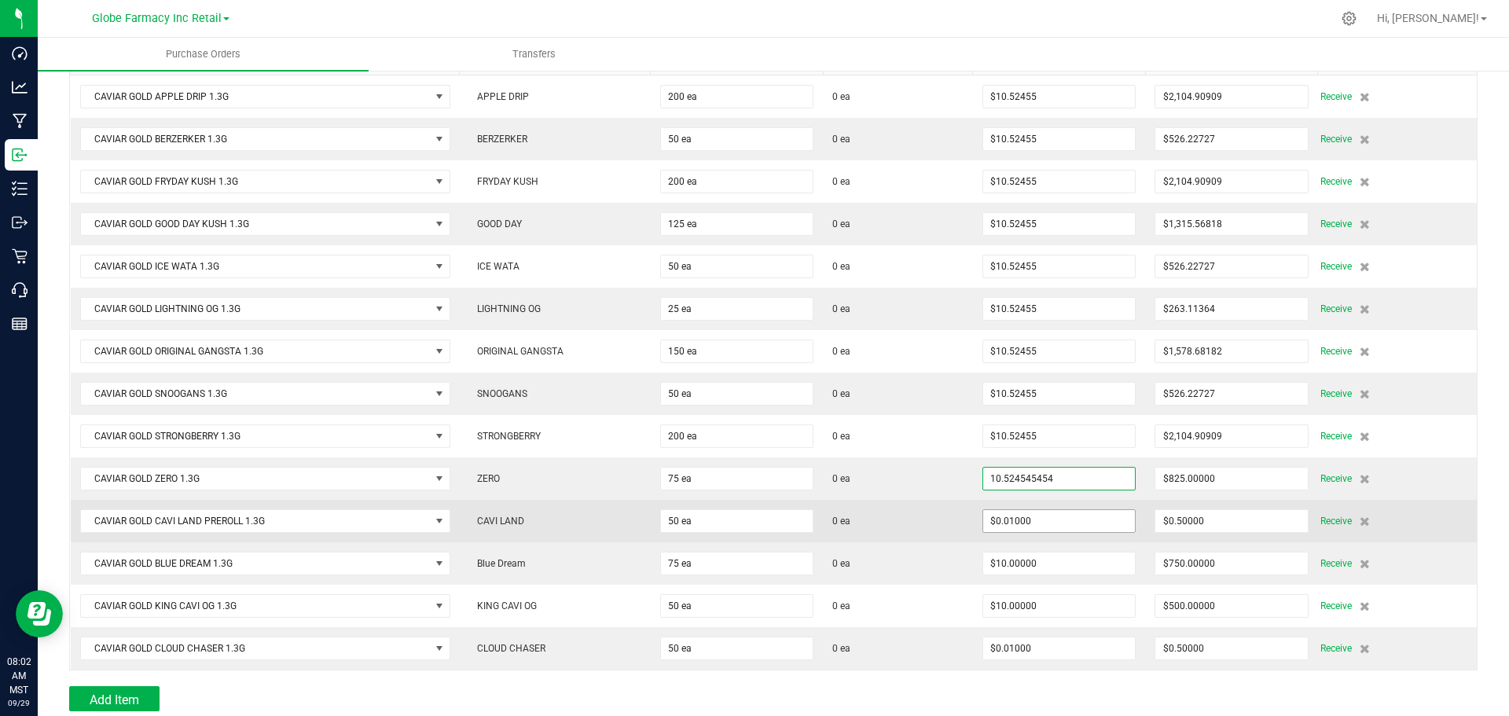
type input "$10.52455"
type input "0.01"
click at [1041, 512] on input "0.01" at bounding box center [1059, 521] width 152 height 22
type input "75"
type input "$789.34091"
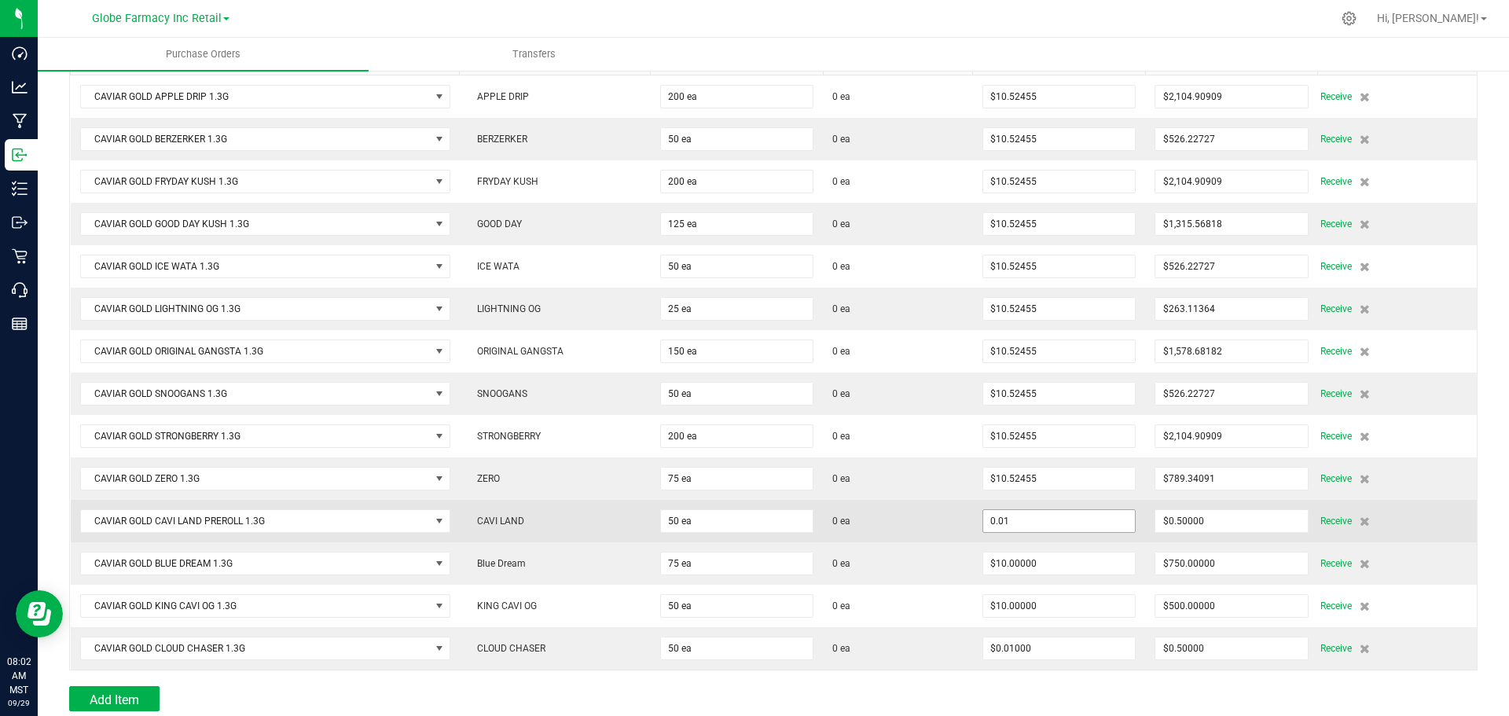
click at [1043, 525] on input "0.01" at bounding box center [1059, 521] width 152 height 22
paste input "10.524545454"
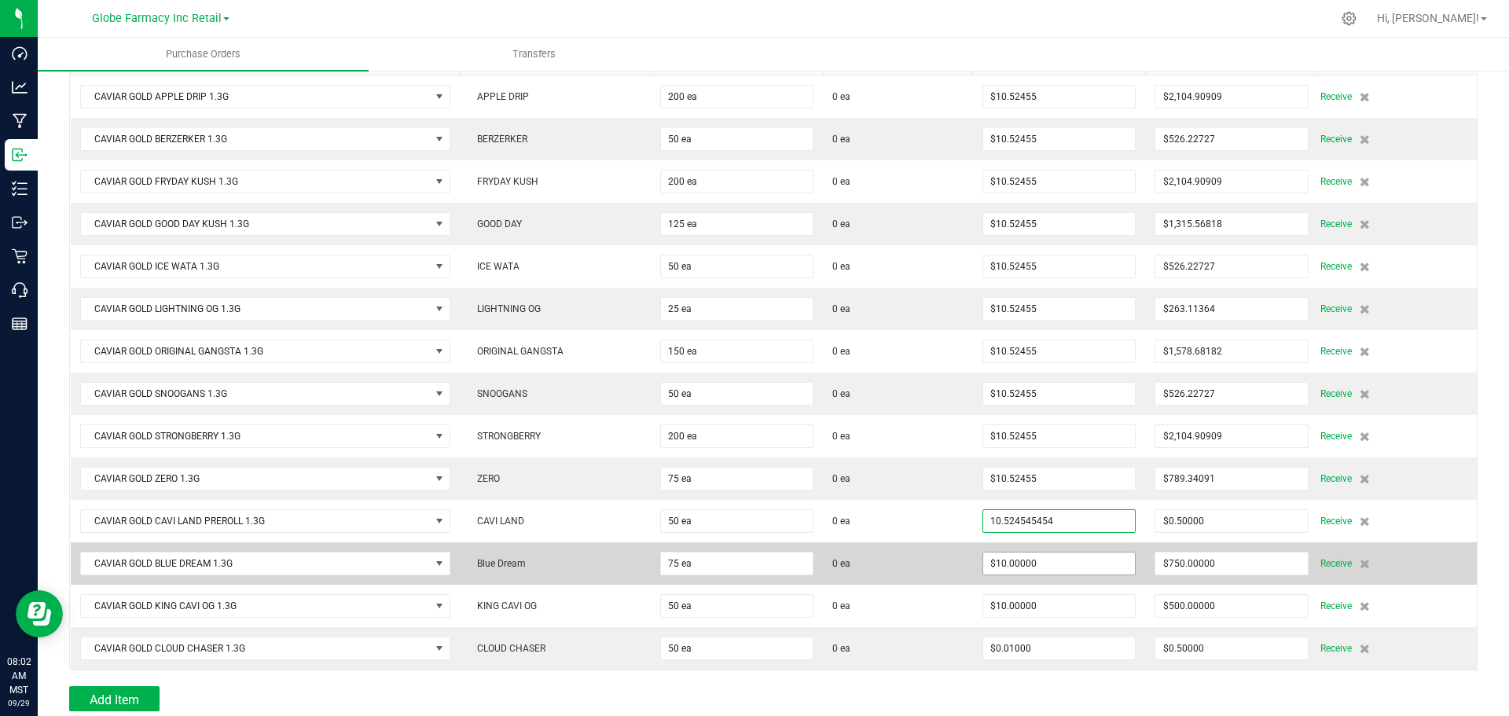
type input "$10.52455"
click at [1060, 552] on span "$10.00000" at bounding box center [1058, 564] width 153 height 24
type input "50"
type input "$526.22727"
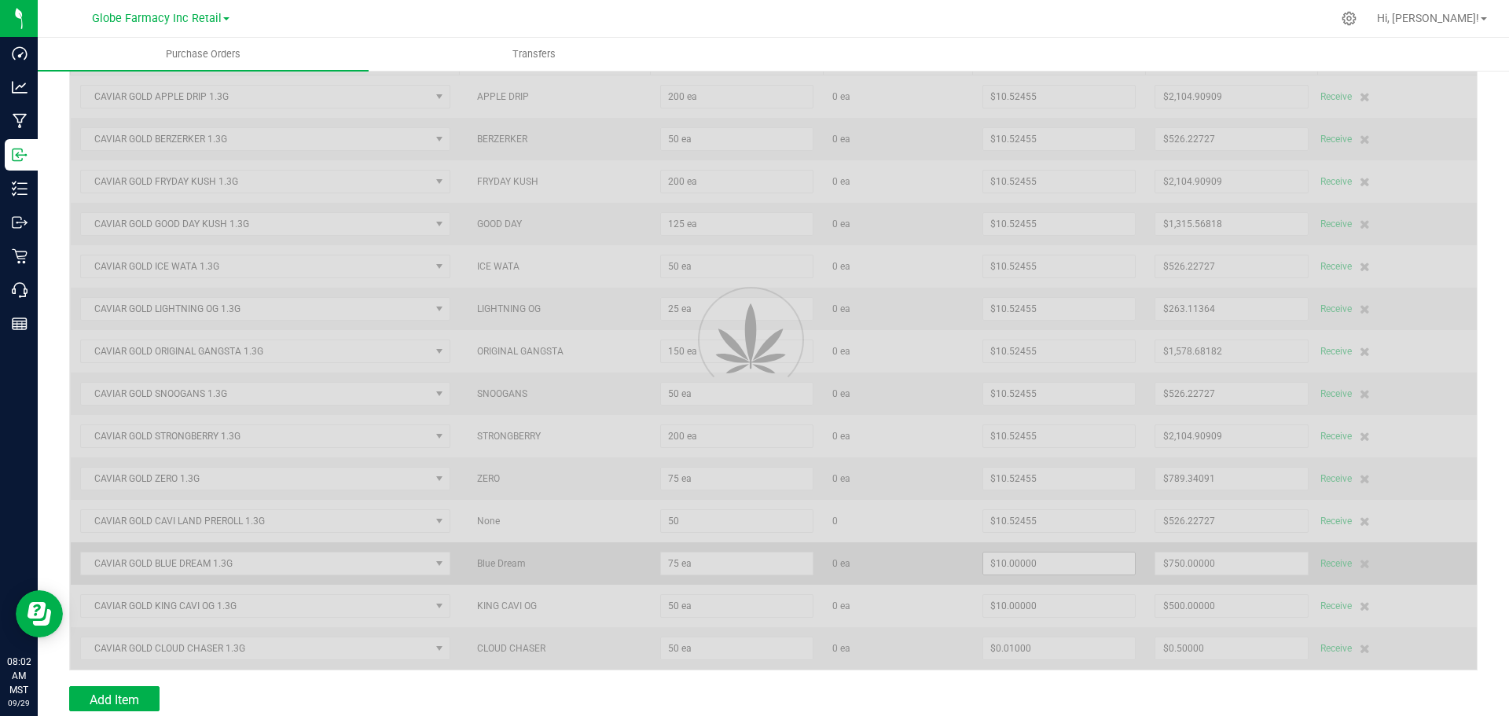
click at [1065, 563] on div at bounding box center [773, 337] width 1406 height 663
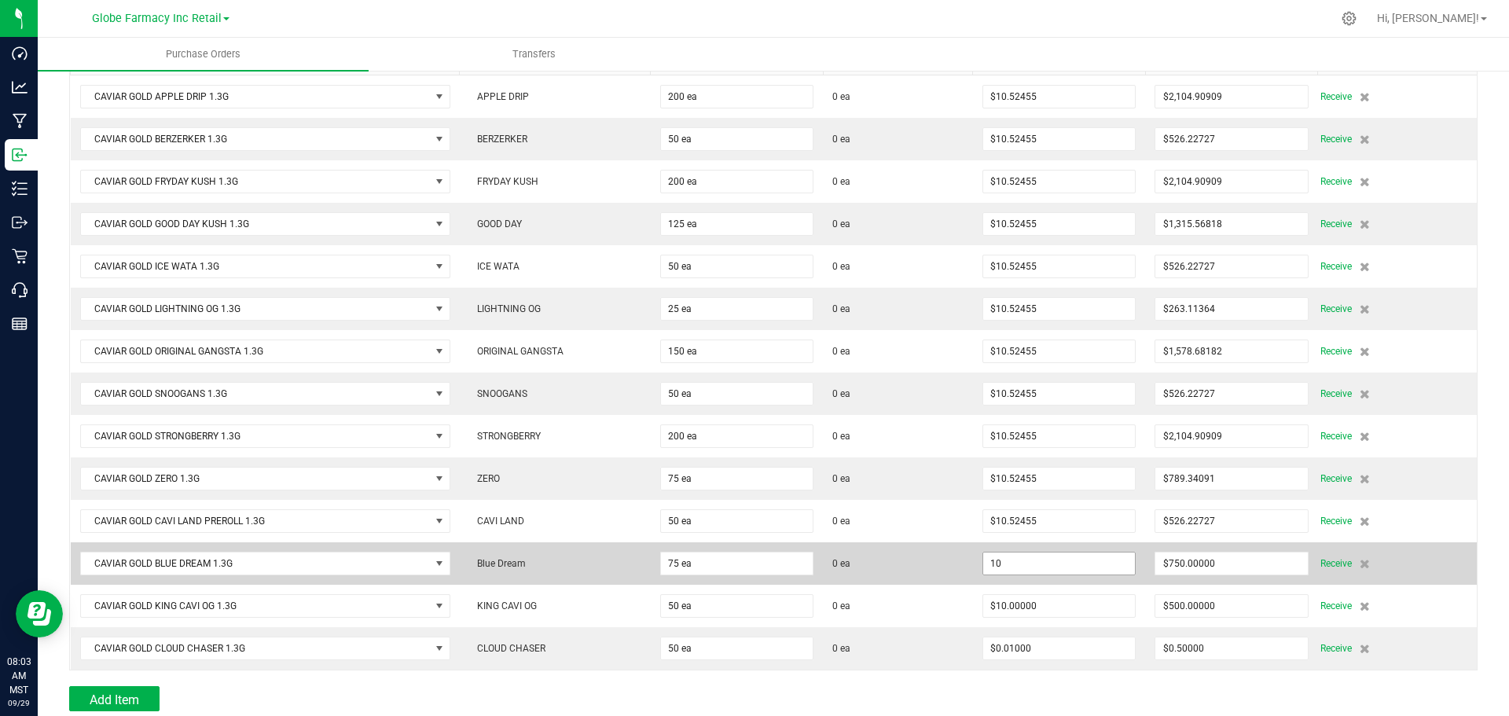
paste input ".524545454"
click at [1065, 563] on input "10.524545454" at bounding box center [1059, 563] width 152 height 22
type input "$10.52455"
click at [973, 548] on td "$10.52455" at bounding box center [1059, 563] width 172 height 42
type input "75"
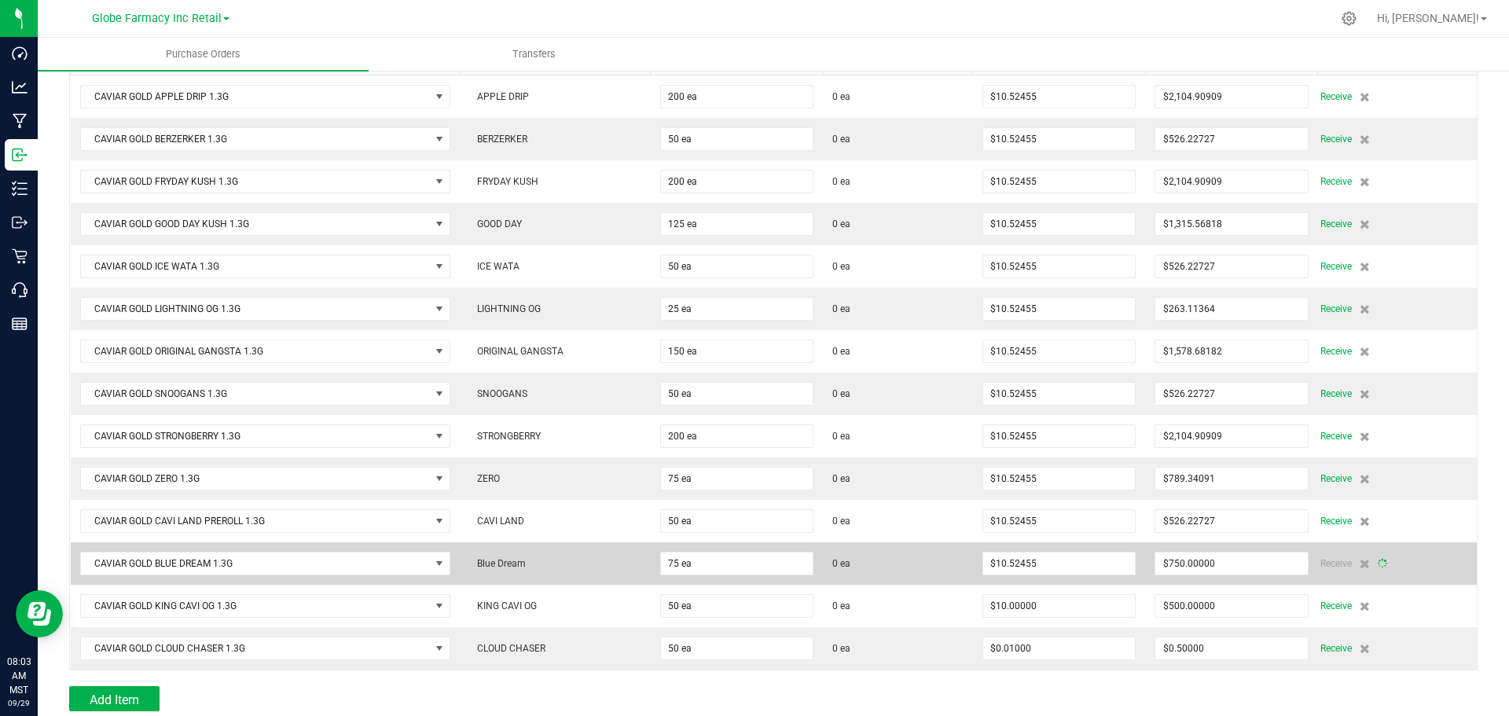
type input "$789.34091"
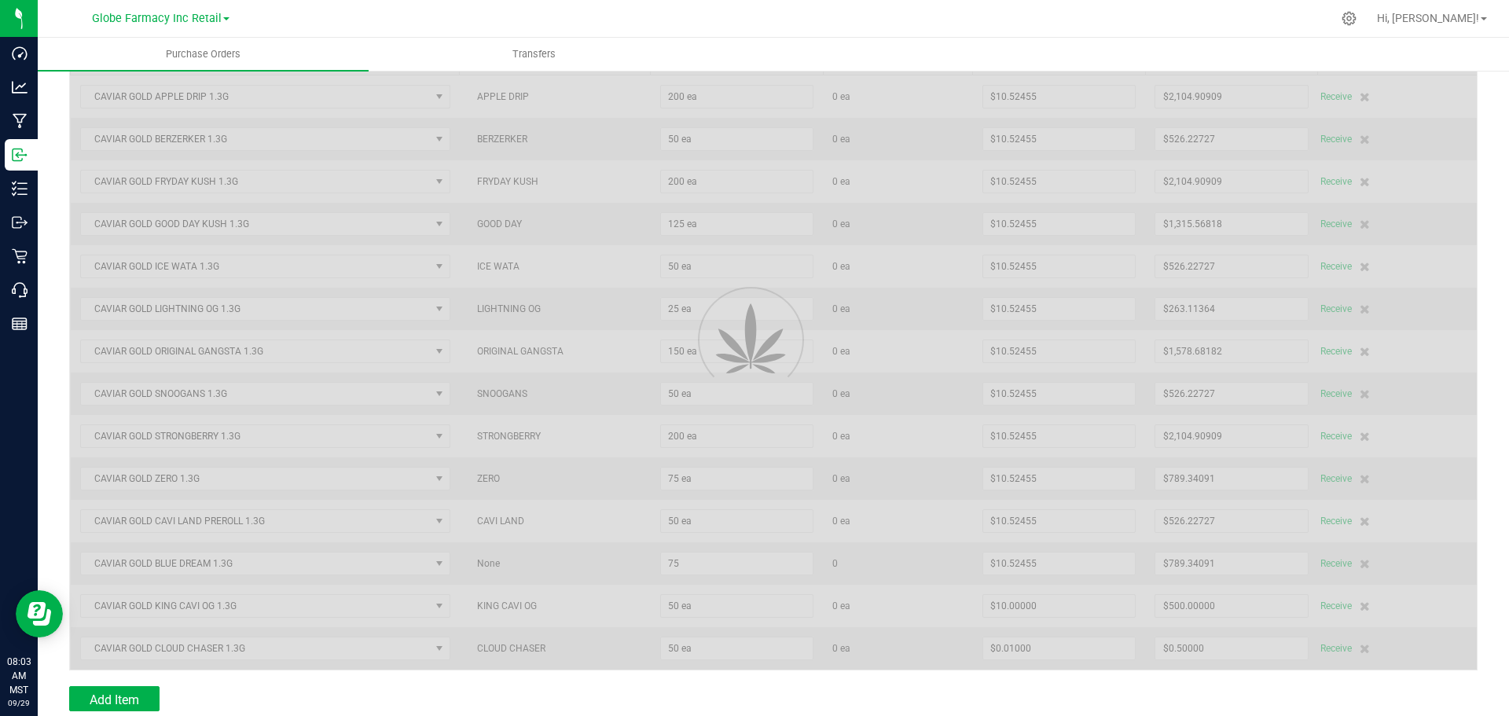
click at [1020, 599] on div at bounding box center [773, 337] width 1406 height 663
click at [1020, 605] on div at bounding box center [773, 337] width 1406 height 663
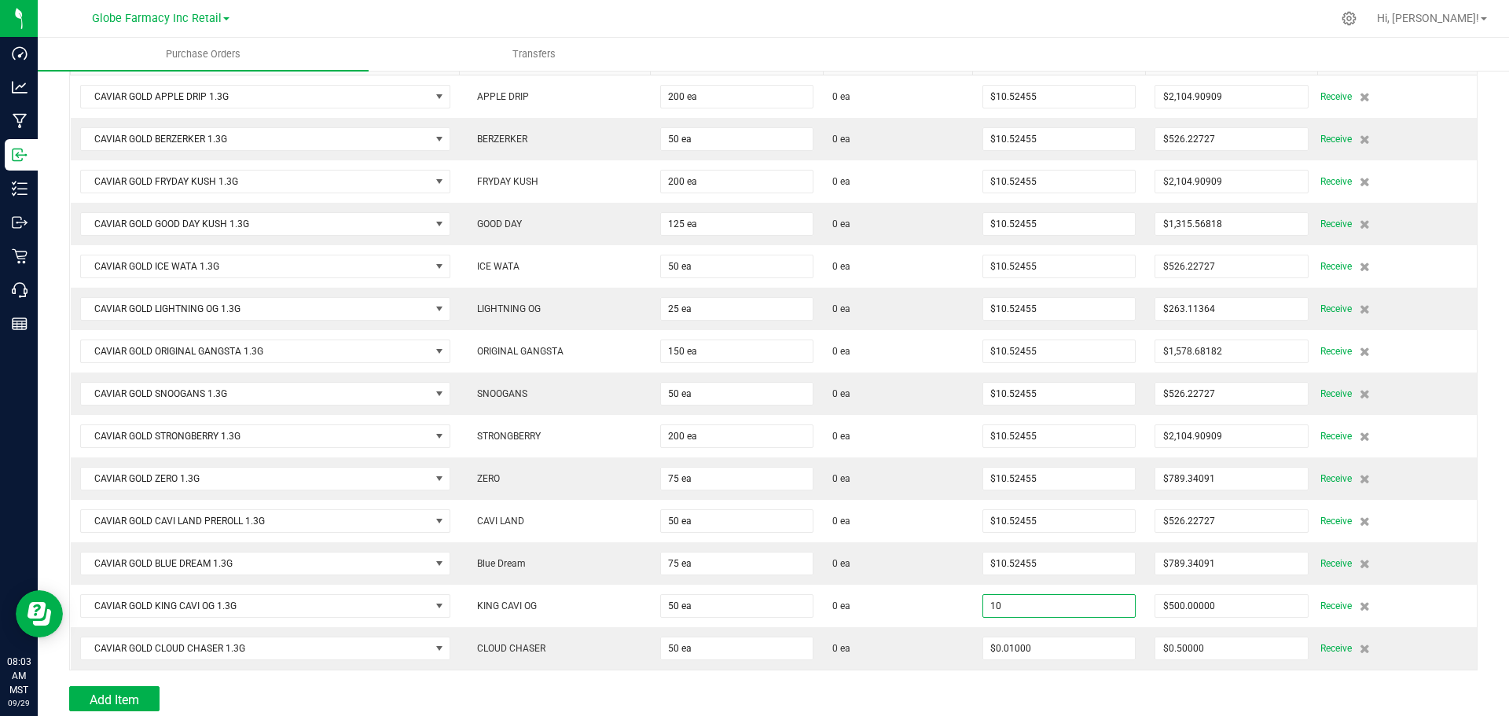
click at [1033, 609] on input "10" at bounding box center [1059, 606] width 152 height 22
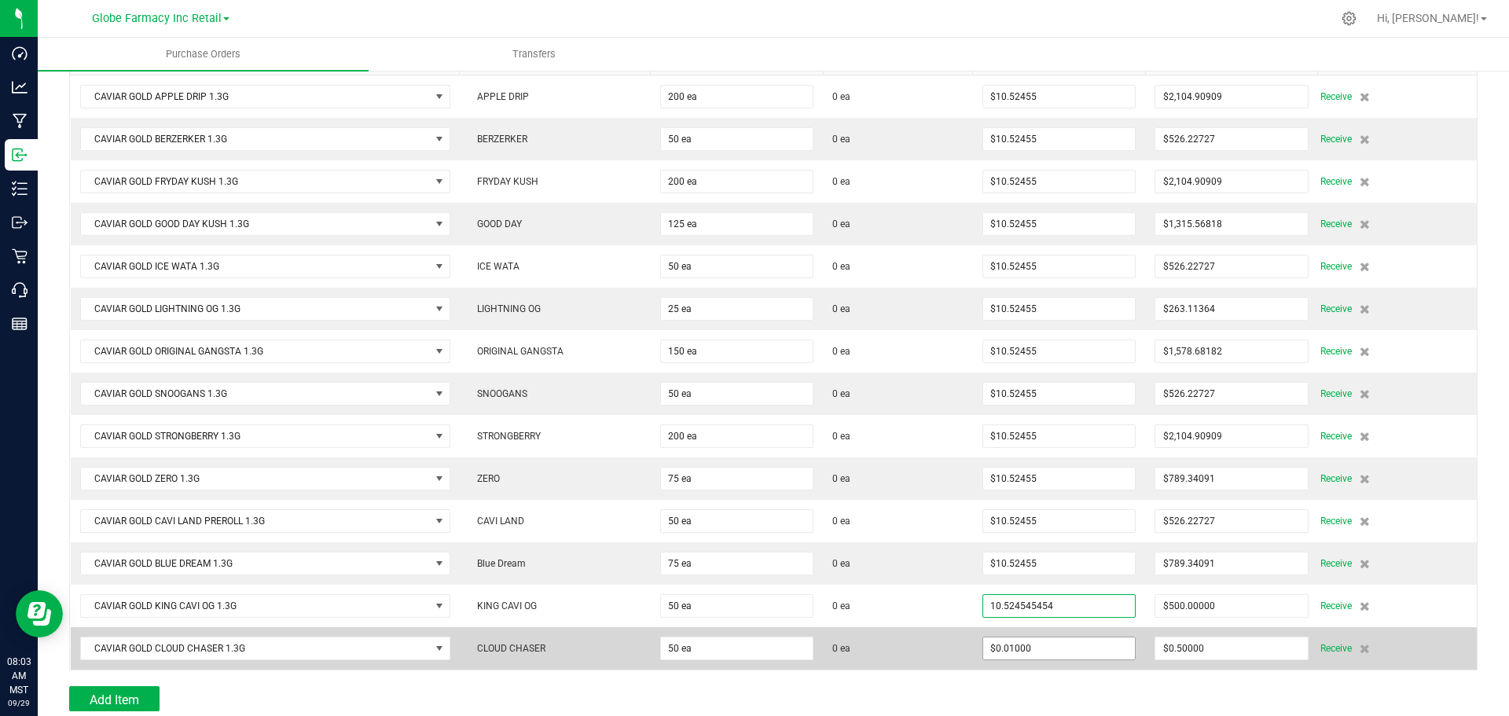
type input "$10.52455"
type input "0.01"
click at [1040, 645] on input "0.01" at bounding box center [1059, 648] width 152 height 22
type input "50"
type input "$526.22727"
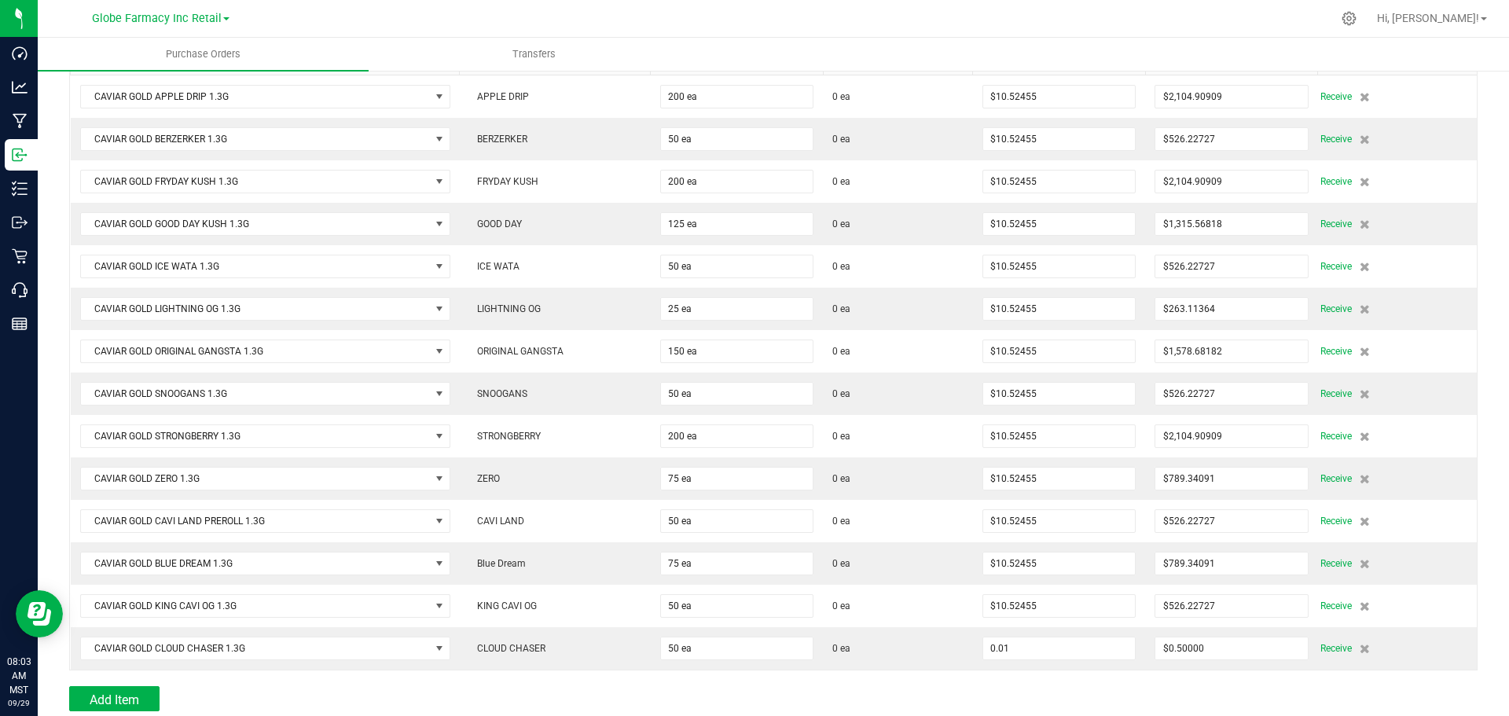
click at [1042, 654] on input "0.01" at bounding box center [1059, 648] width 152 height 22
paste input "10.524545454"
type input "$10.52455"
click at [1040, 680] on div at bounding box center [773, 678] width 1408 height 16
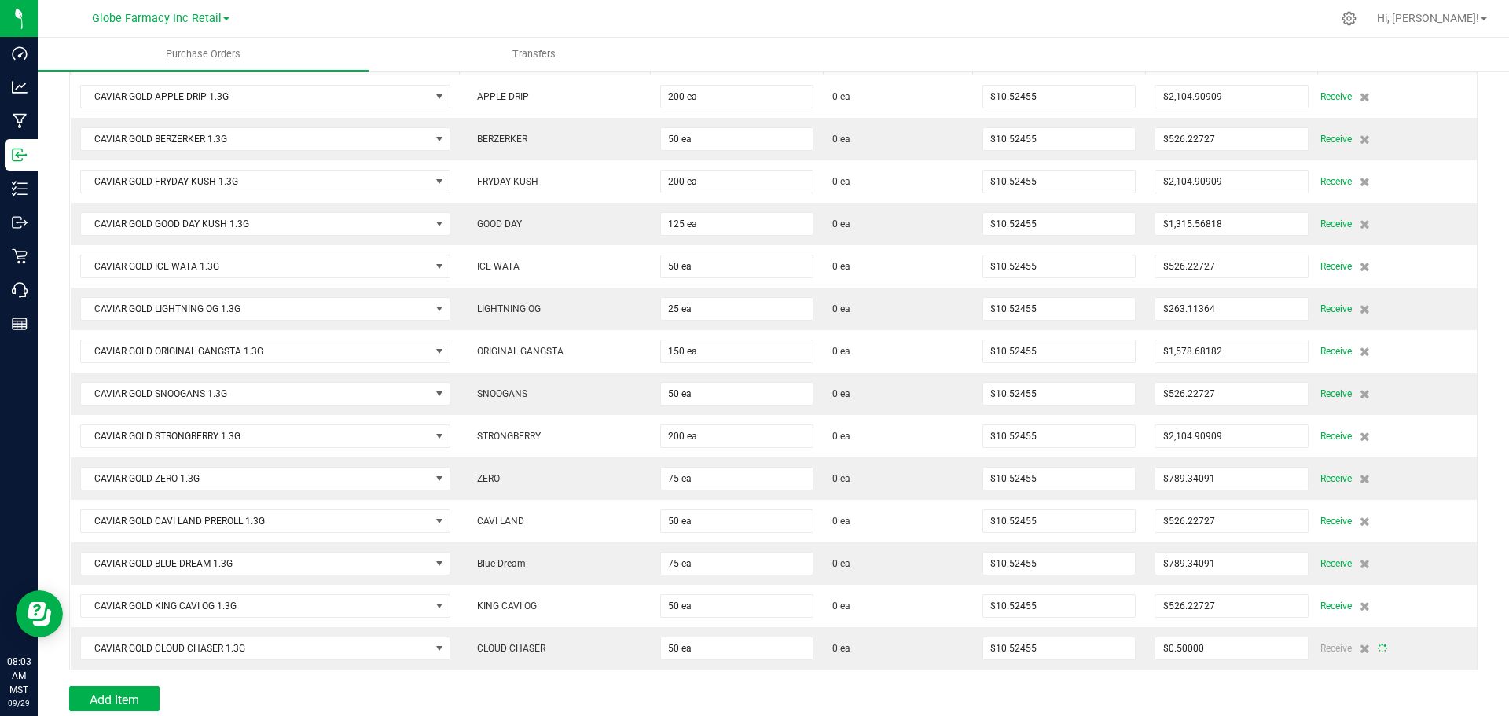
scroll to position [0, 0]
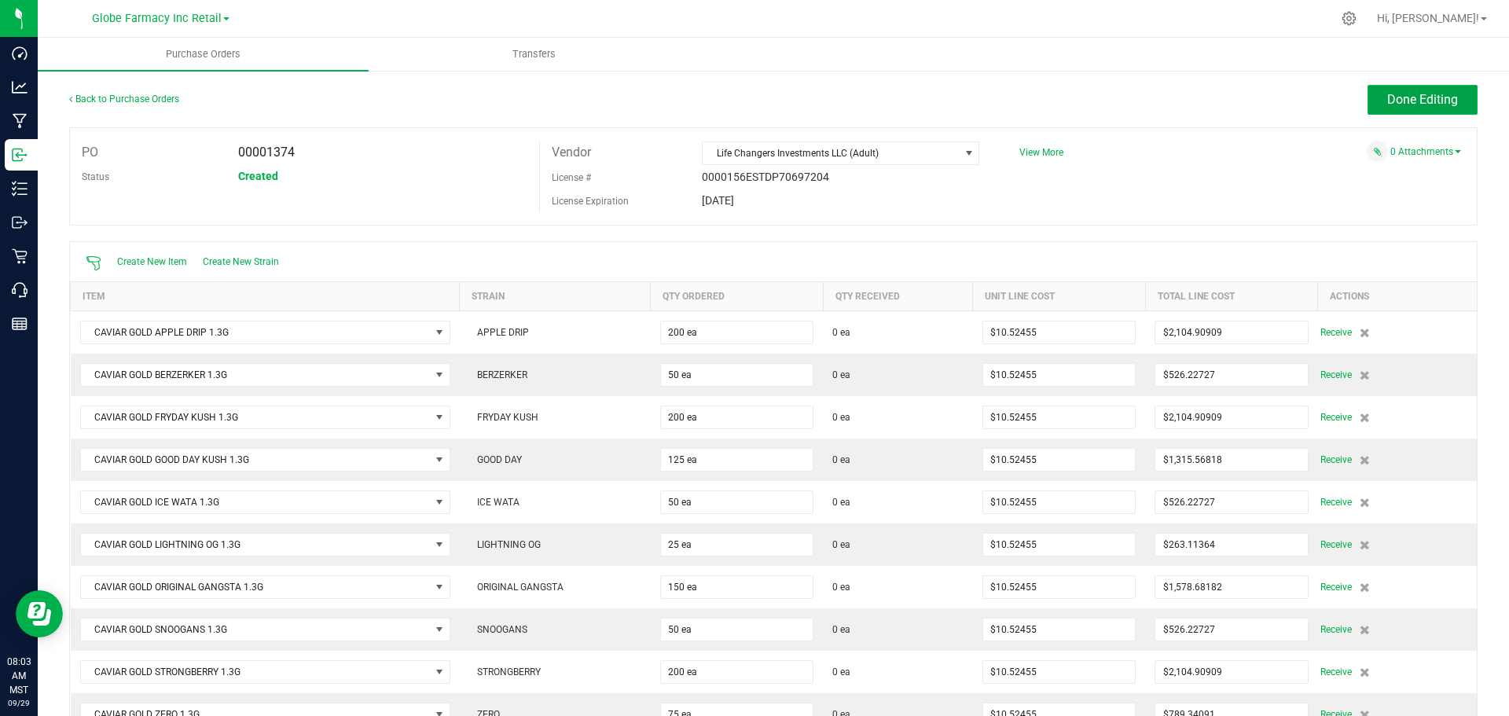
click at [1386, 111] on button "Done Editing" at bounding box center [1422, 100] width 110 height 30
type input "50"
type input "$526.22727"
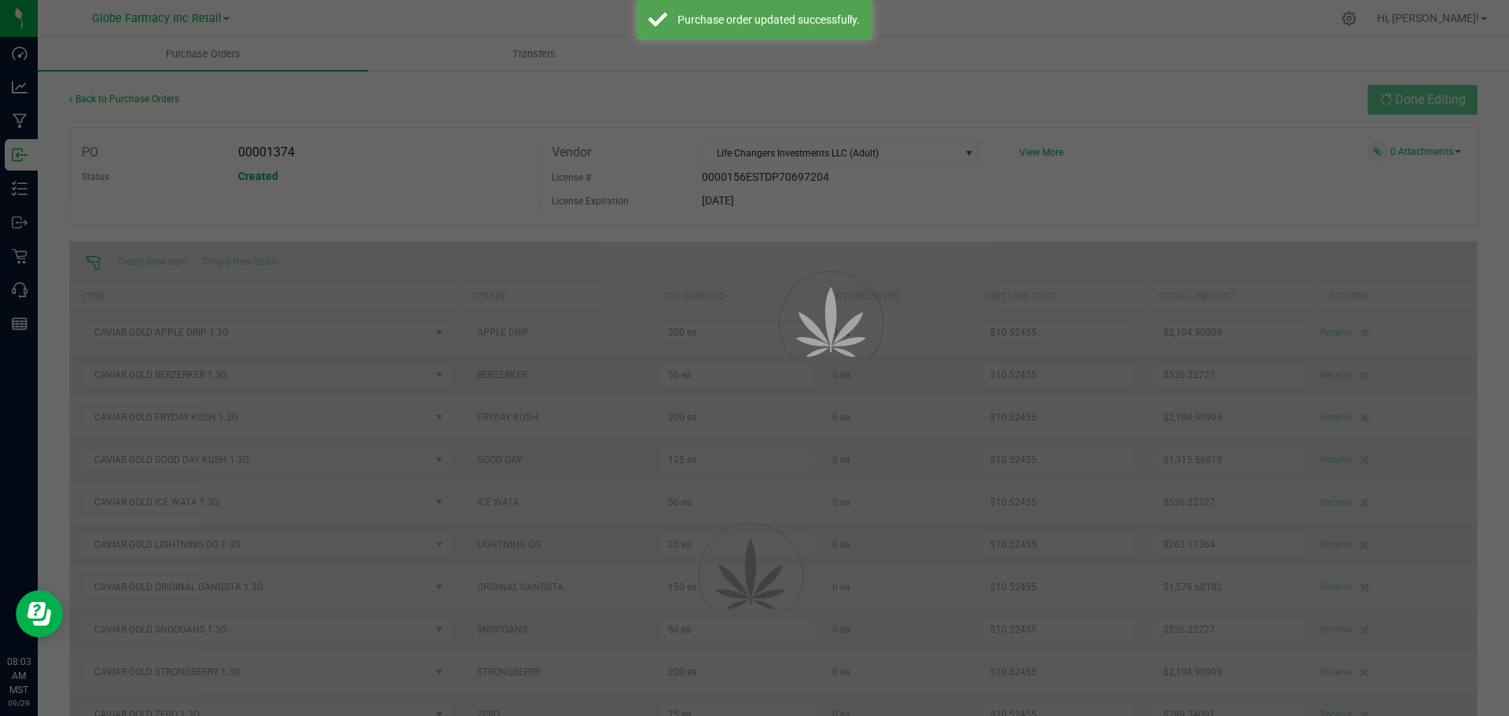
click at [1390, 98] on div at bounding box center [754, 358] width 1509 height 716
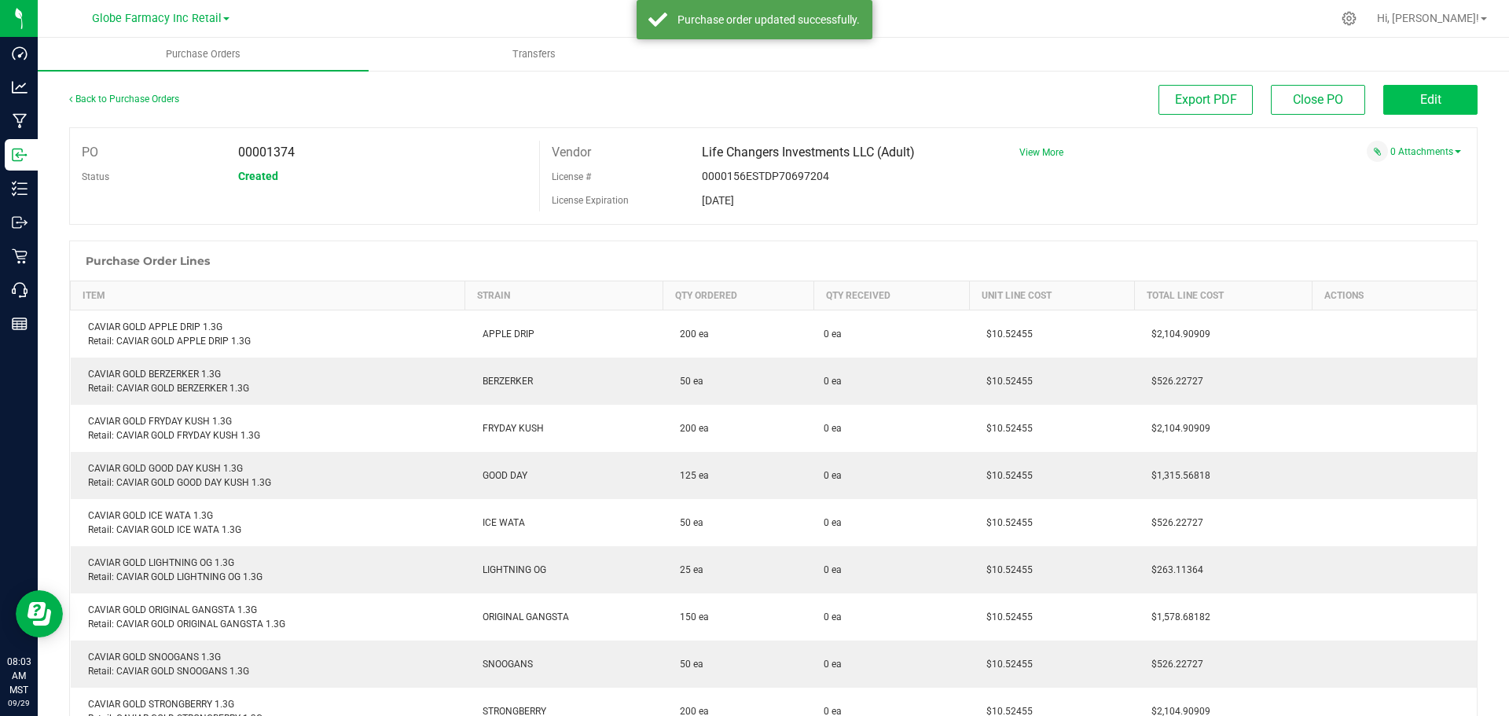
click at [1420, 100] on span "Edit" at bounding box center [1430, 99] width 21 height 15
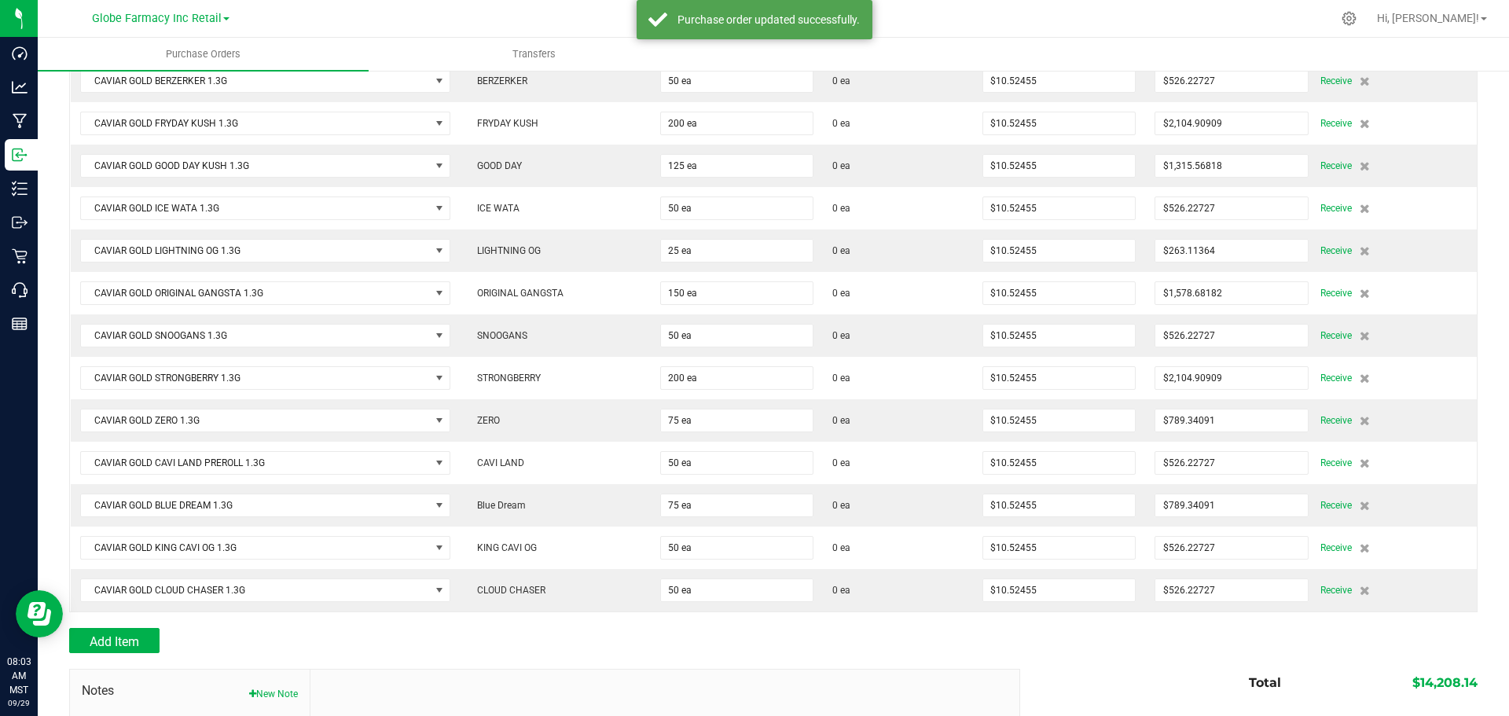
scroll to position [473, 0]
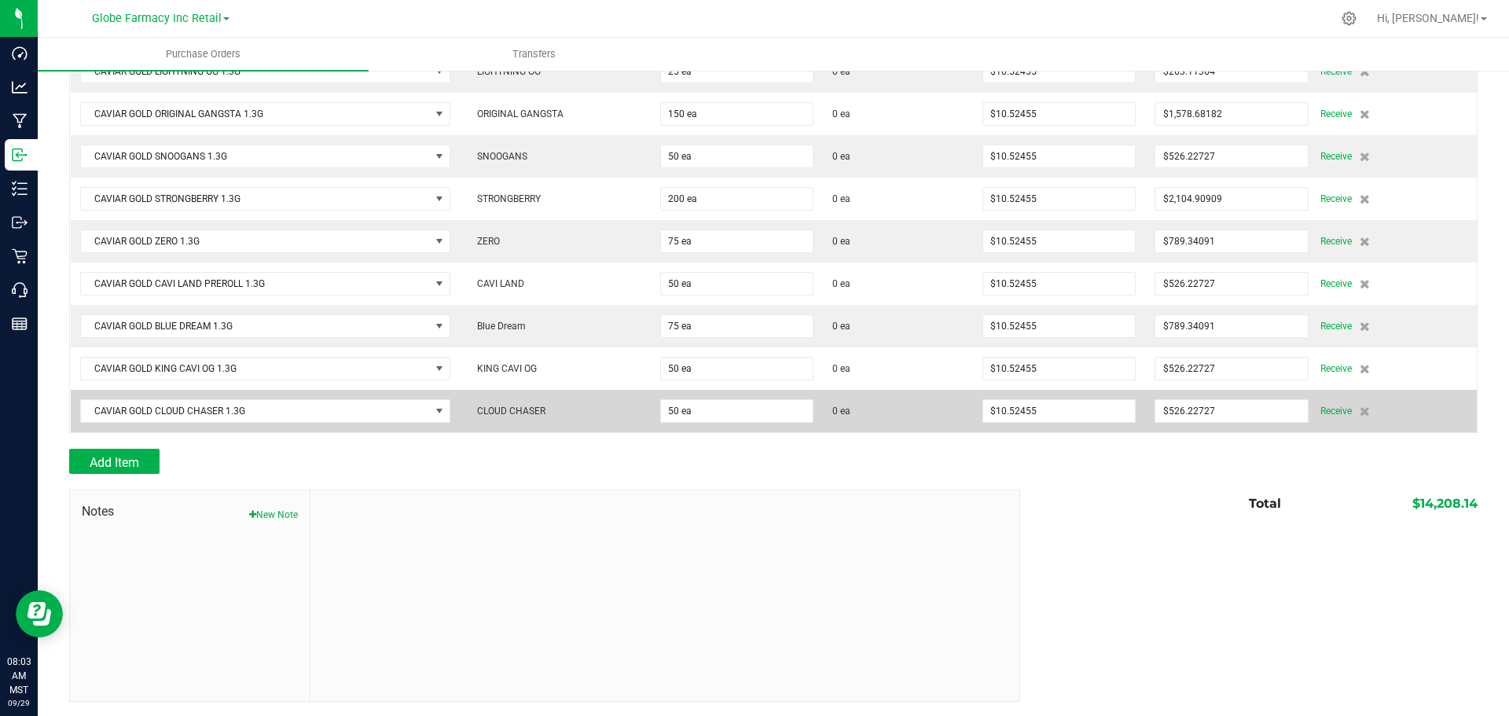
click at [1097, 425] on td "$10.52455" at bounding box center [1059, 411] width 172 height 42
click at [1091, 411] on input "10.52455" at bounding box center [1059, 411] width 152 height 22
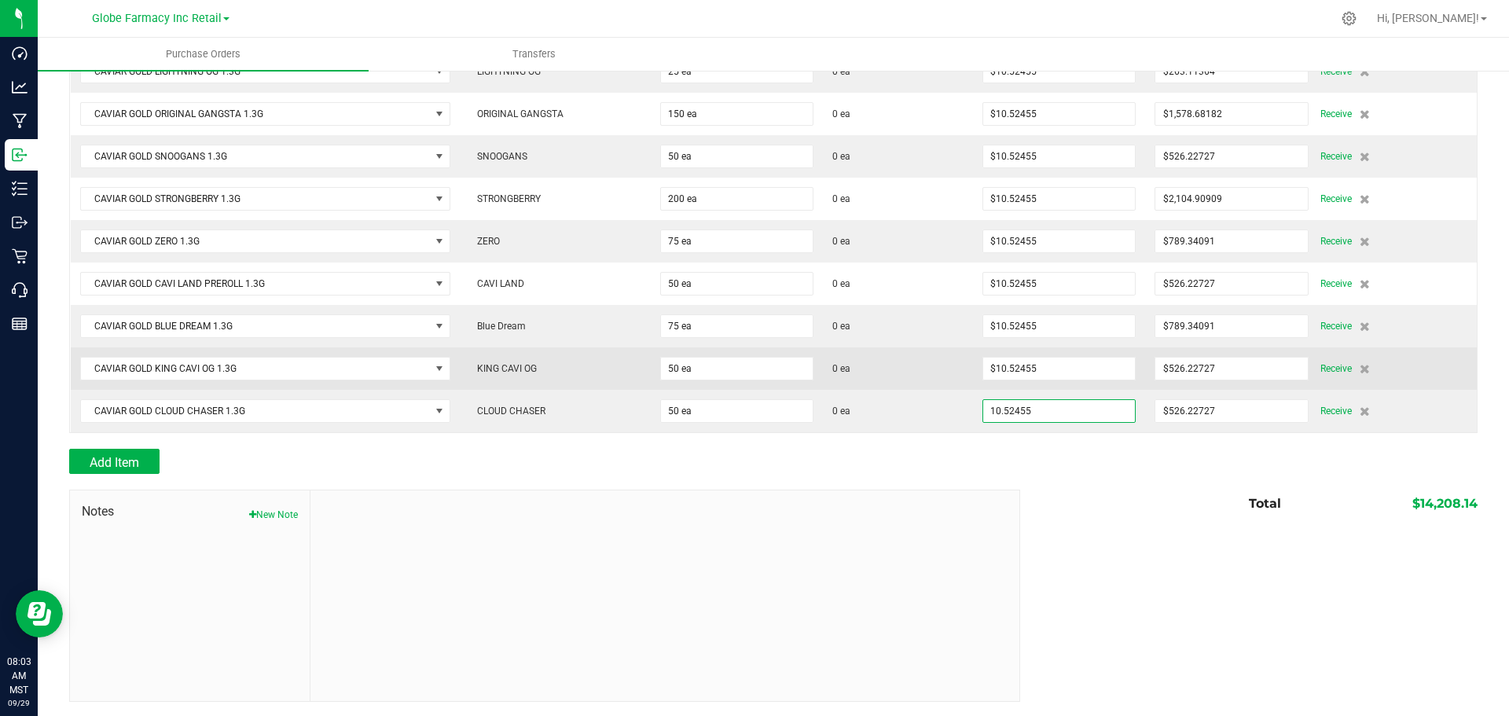
paste input "8.5755555"
type input "8.575555555"
type input "10.52455"
type input "$8.57556"
click at [1080, 376] on input "10.52455" at bounding box center [1059, 368] width 152 height 22
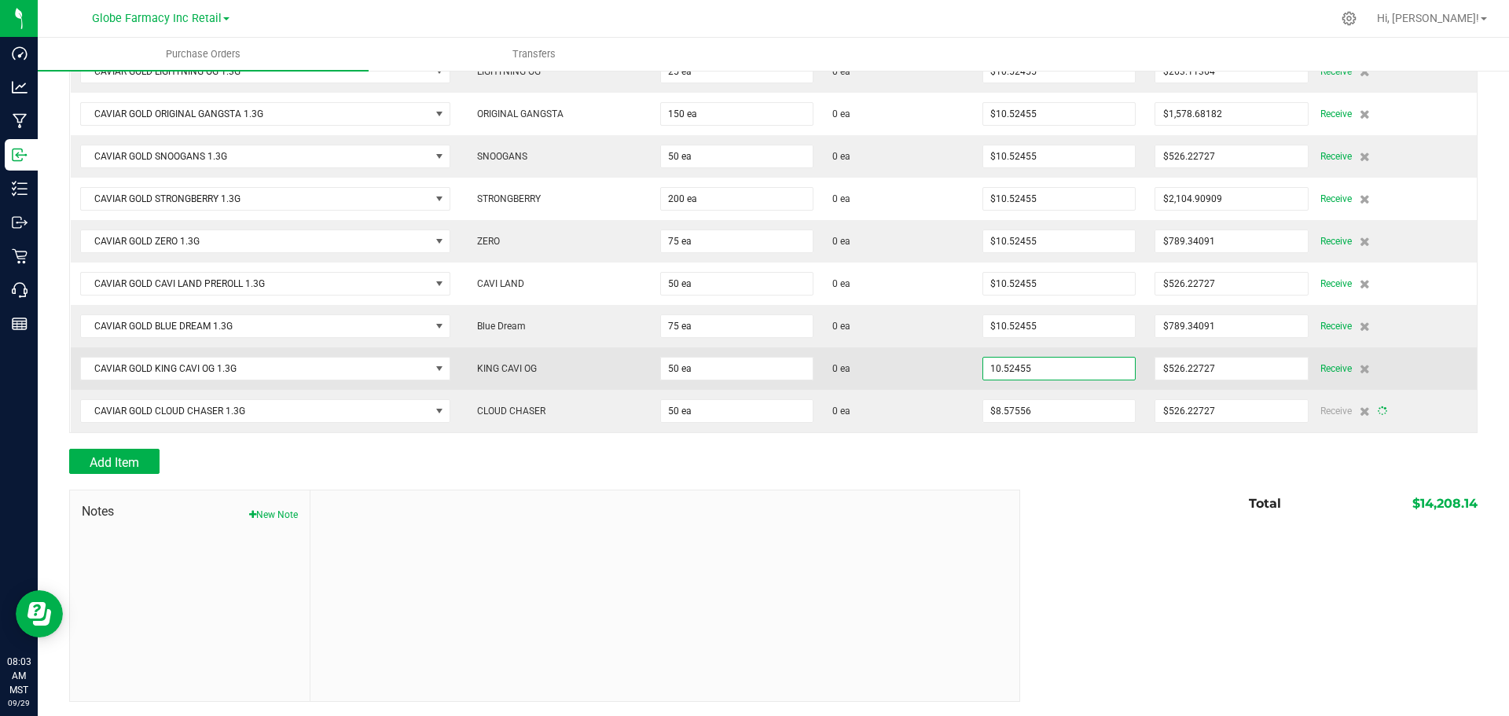
type input "50"
type input "$428.77778"
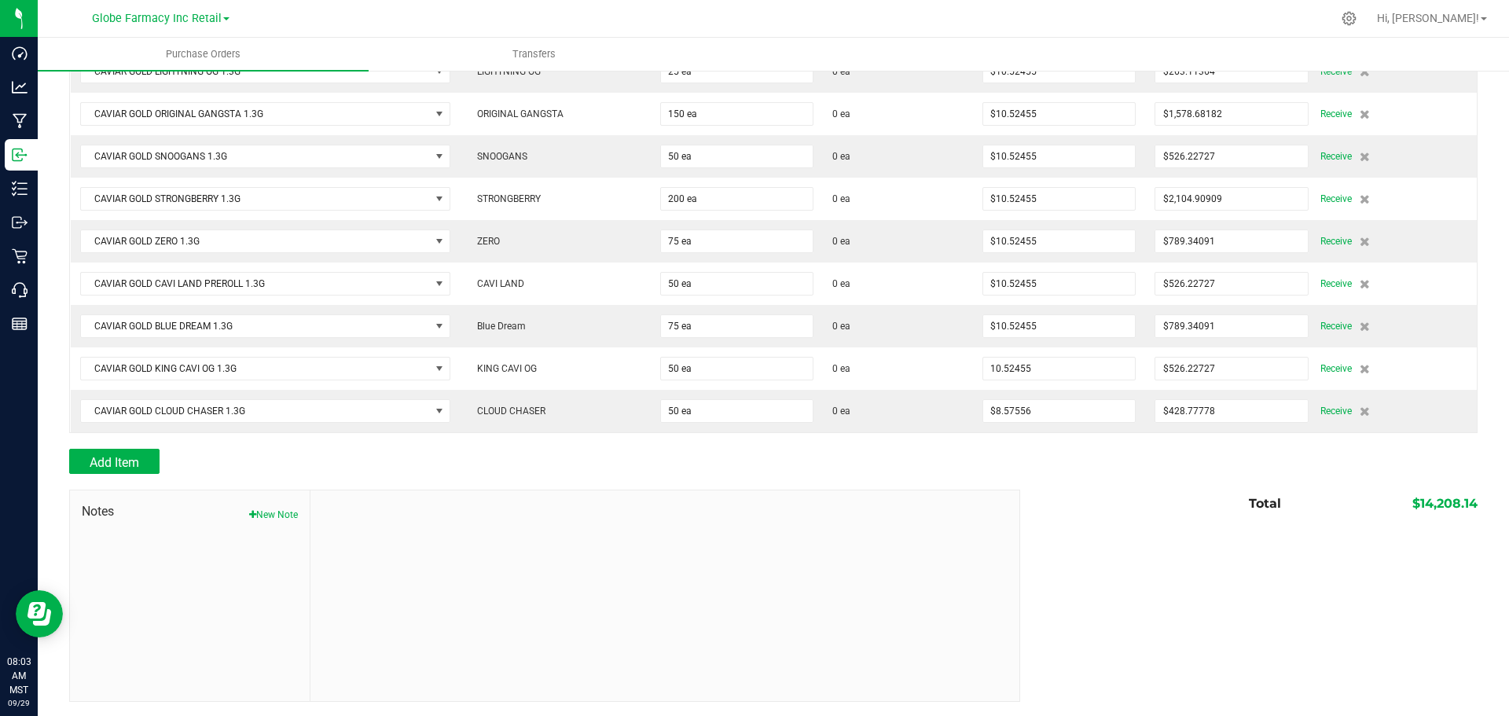
click at [1079, 373] on input "10.52455" at bounding box center [1059, 368] width 152 height 22
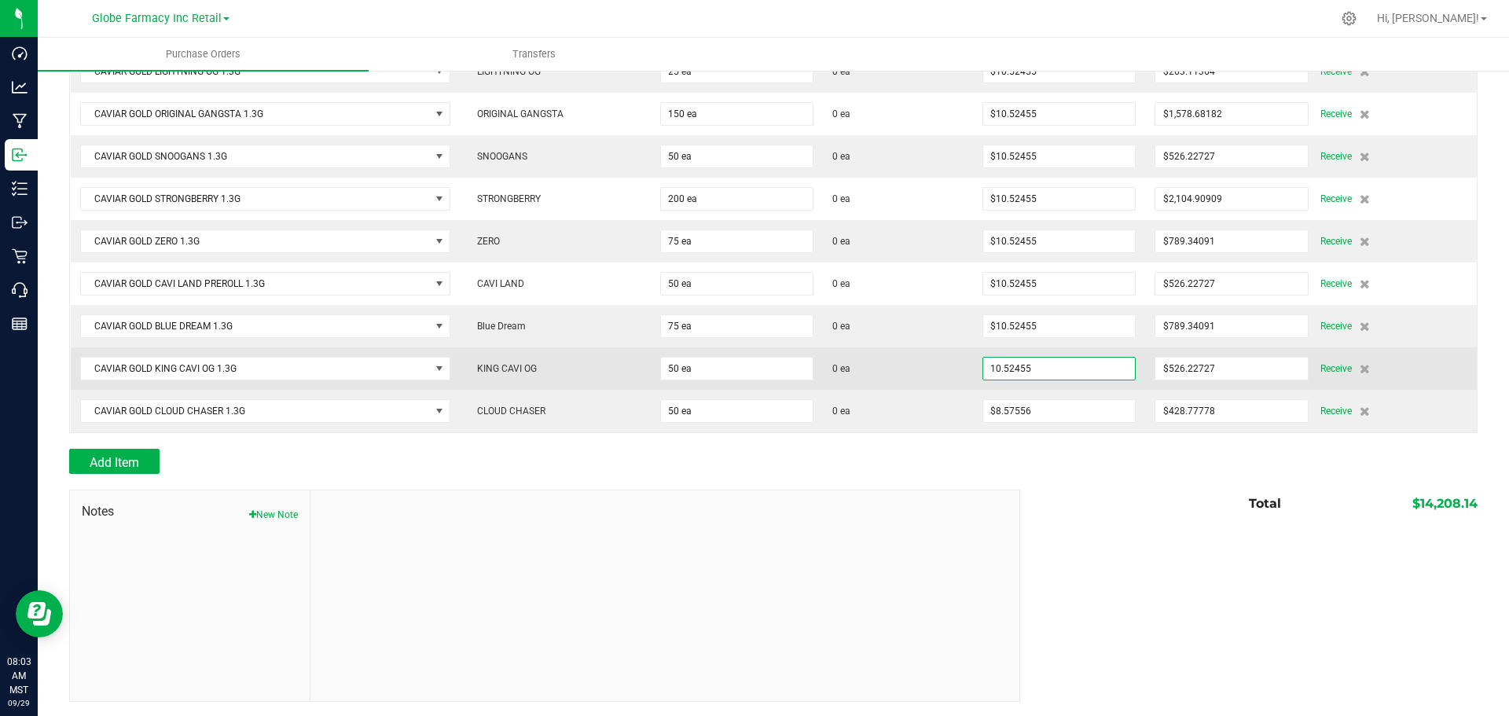
paste input "8.5755555"
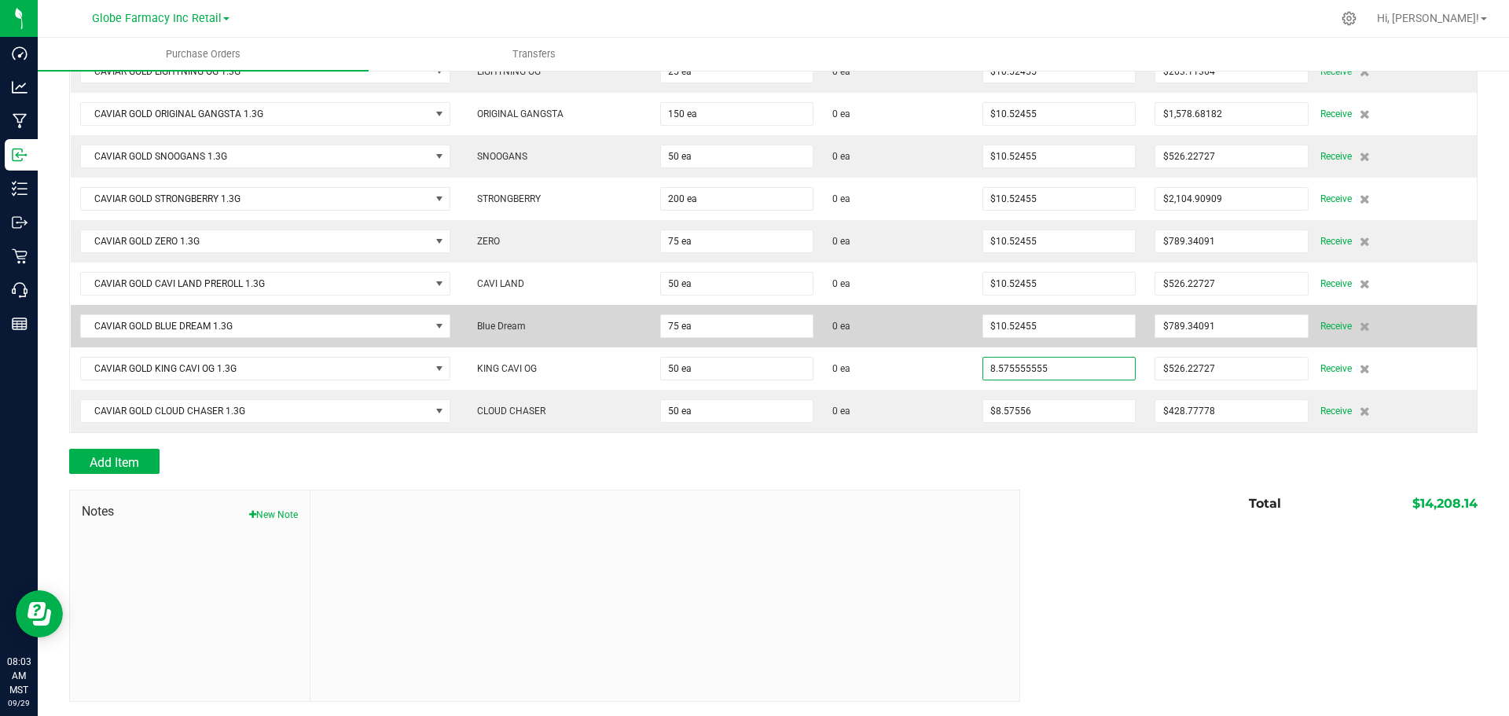
type input "8.575555555"
type input "10.52455"
type input "$8.57556"
click at [1089, 314] on span "10.52455" at bounding box center [1058, 326] width 153 height 24
type input "50"
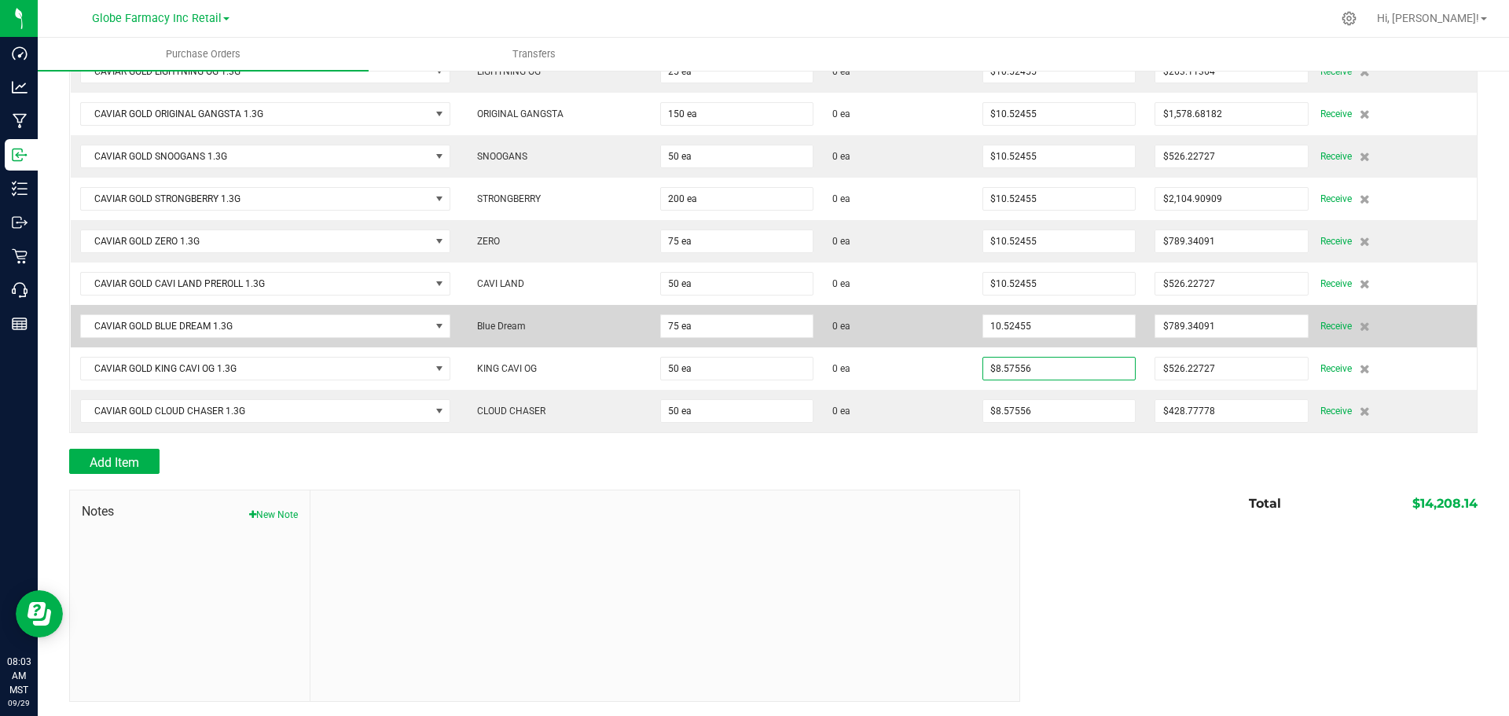
type input "$428.77778"
click at [1072, 321] on input "10.52455" at bounding box center [1059, 326] width 152 height 22
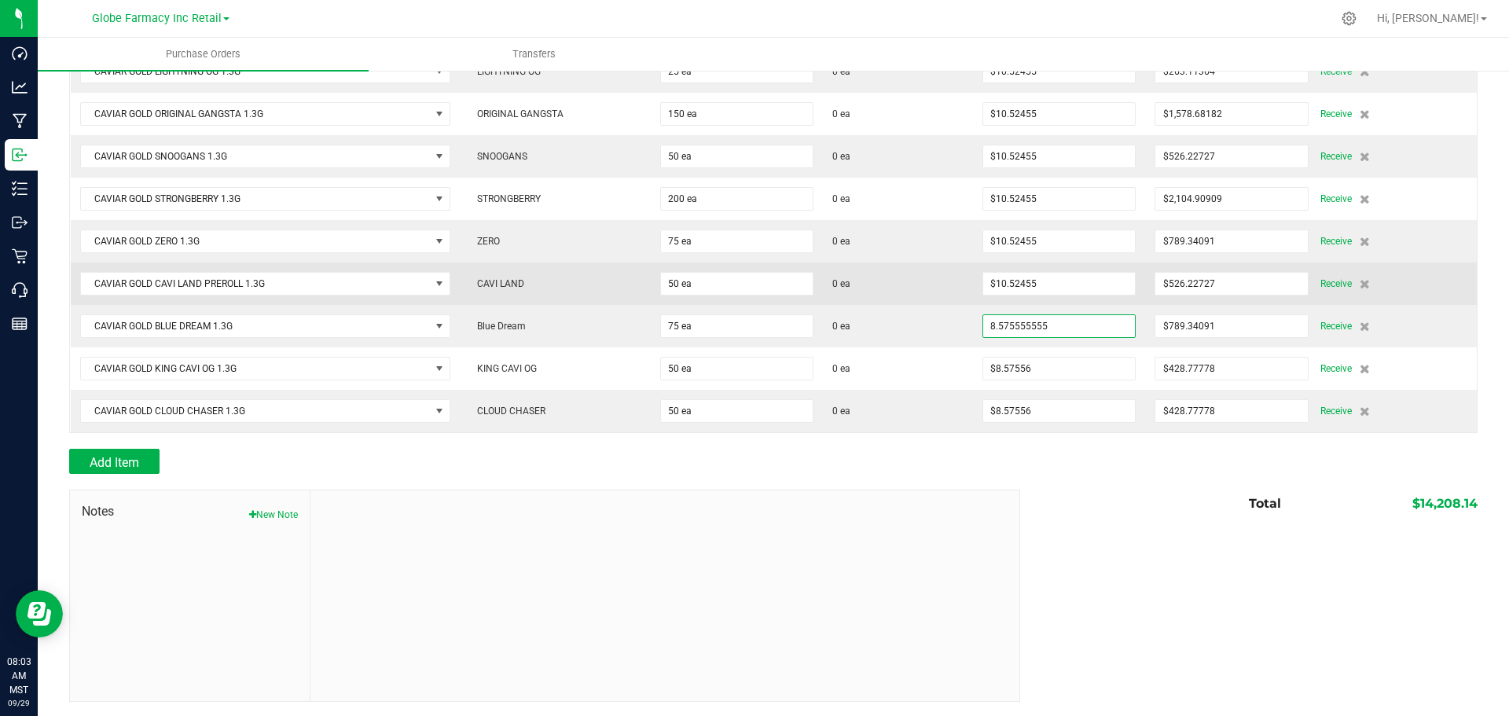
type input "$8.57556"
drag, startPoint x: 1066, startPoint y: 294, endPoint x: 1072, endPoint y: 284, distance: 11.3
click at [1068, 291] on td "$10.52455" at bounding box center [1059, 283] width 172 height 42
type input "75"
type input "$643.16667"
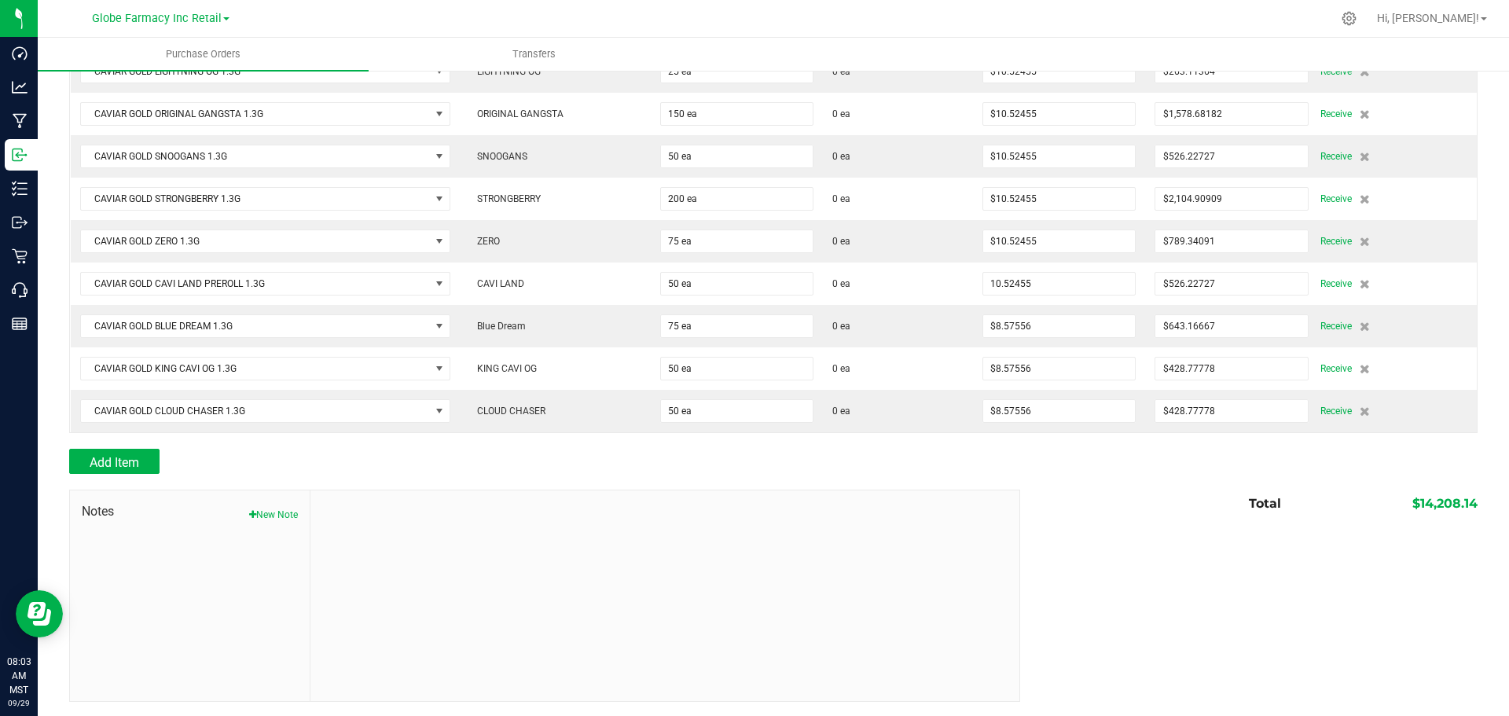
paste input "8.5755555"
click at [1075, 273] on input "8.575555555" at bounding box center [1059, 284] width 152 height 22
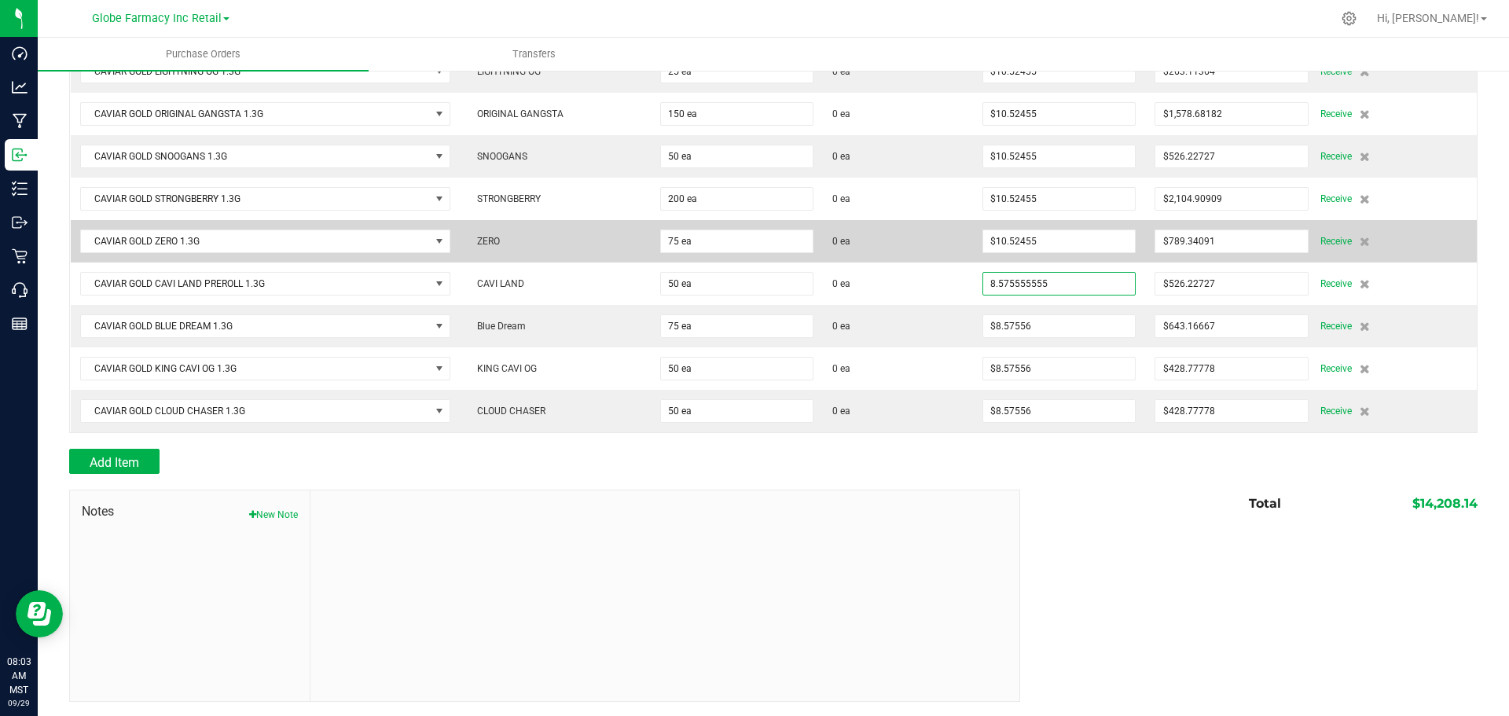
paste input
type input "8.575555555"
type input "10.52455"
type input "$8.57556"
click at [1074, 246] on input "10.52455" at bounding box center [1059, 241] width 152 height 22
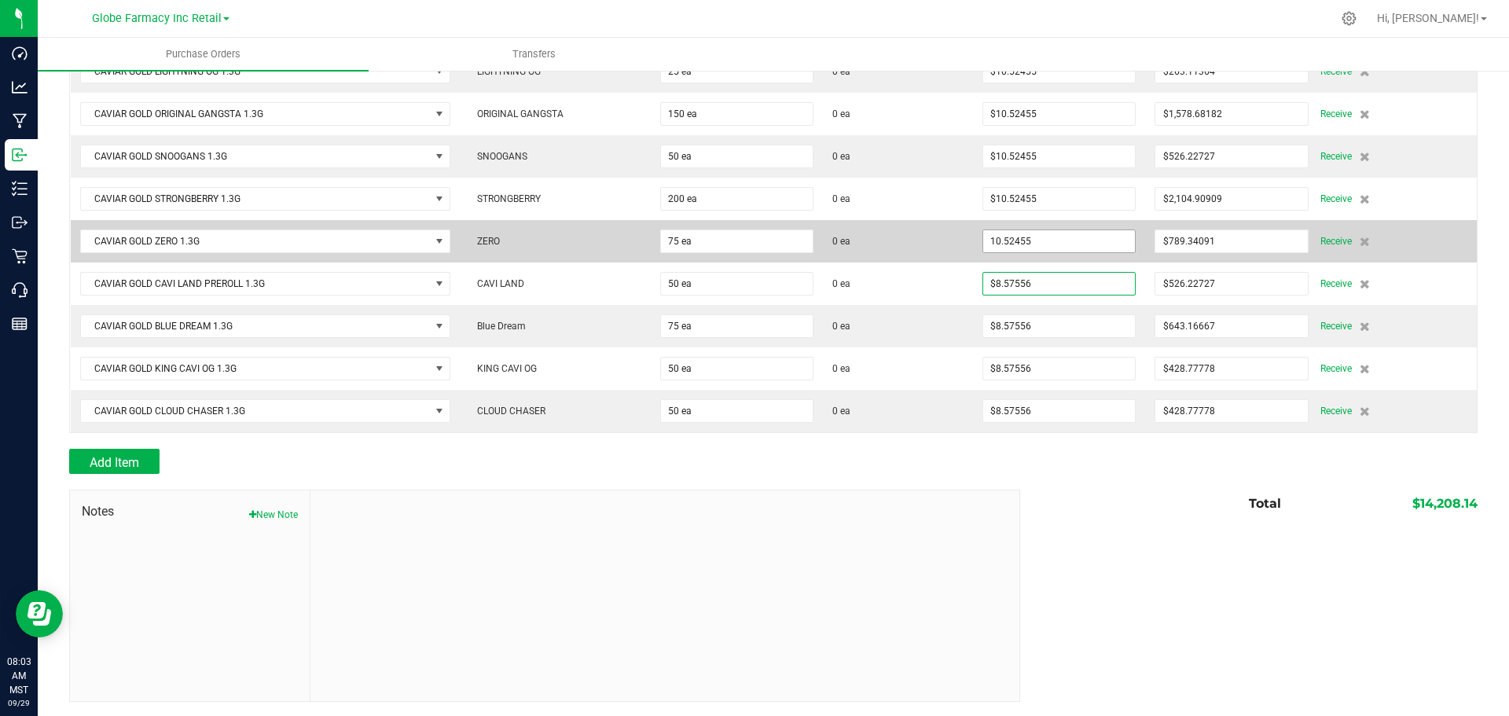
type input "50"
type input "$428.77778"
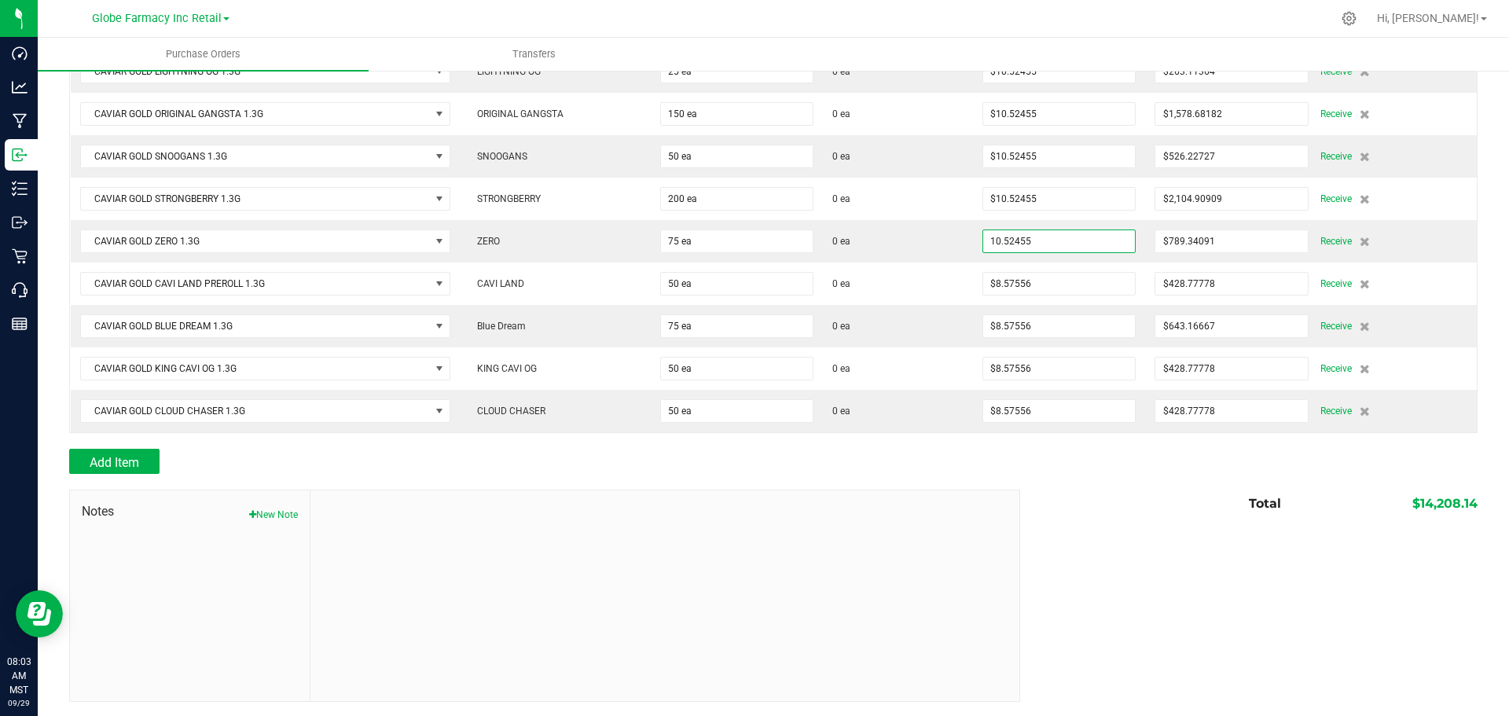
click at [1074, 246] on input "10.52455" at bounding box center [1059, 241] width 152 height 22
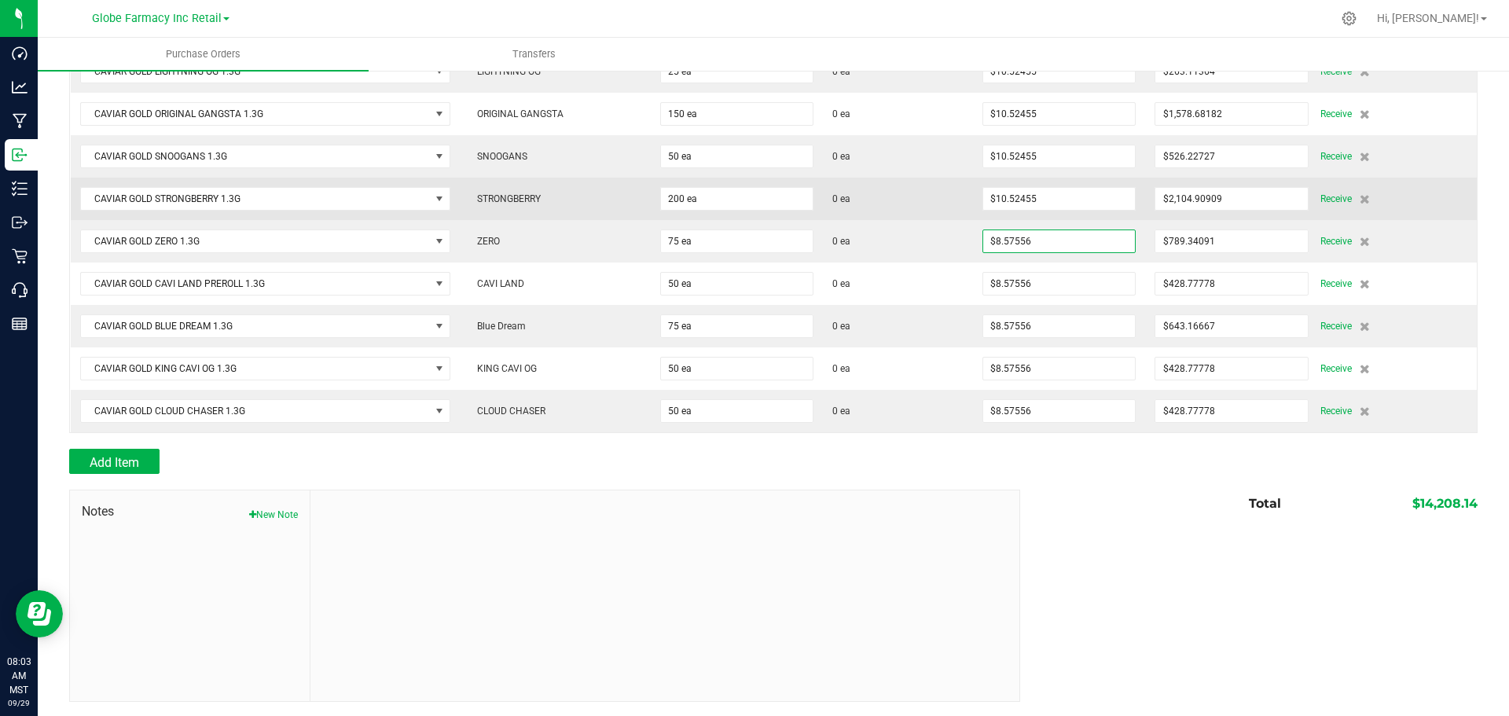
click at [1082, 211] on td "$10.52455" at bounding box center [1059, 199] width 172 height 42
click at [1084, 207] on td "$10.52455" at bounding box center [1059, 199] width 172 height 42
paste input "8.5755555"
click at [1089, 200] on input "10.52455" at bounding box center [1059, 199] width 152 height 22
click at [985, 192] on input "8.575555555" at bounding box center [1059, 199] width 152 height 22
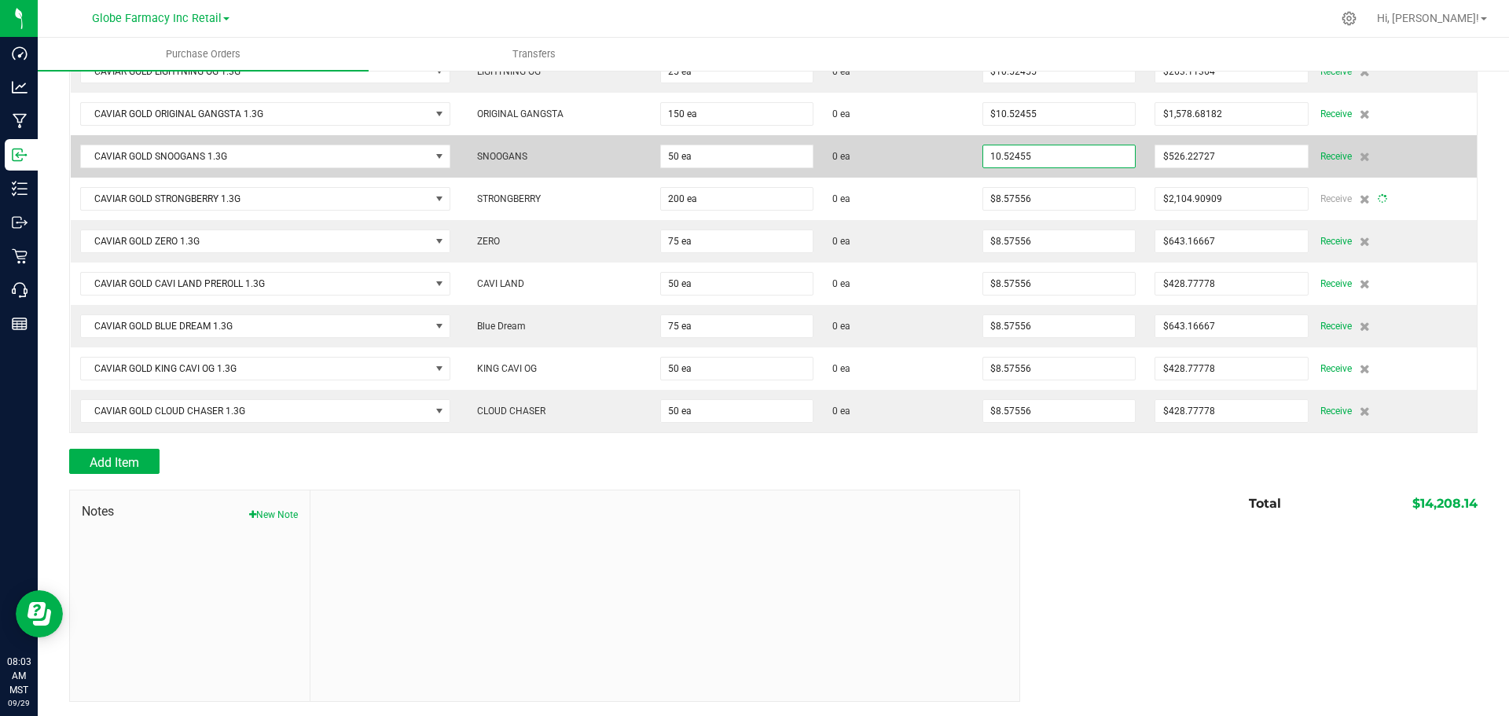
click at [1022, 159] on input "10.52455" at bounding box center [1059, 156] width 152 height 22
click at [951, 174] on td "0 ea" at bounding box center [898, 156] width 150 height 42
click at [995, 148] on input "10.52455" at bounding box center [1059, 156] width 152 height 22
paste input "8.5755555"
click at [939, 151] on span "0 ea" at bounding box center [897, 156] width 131 height 14
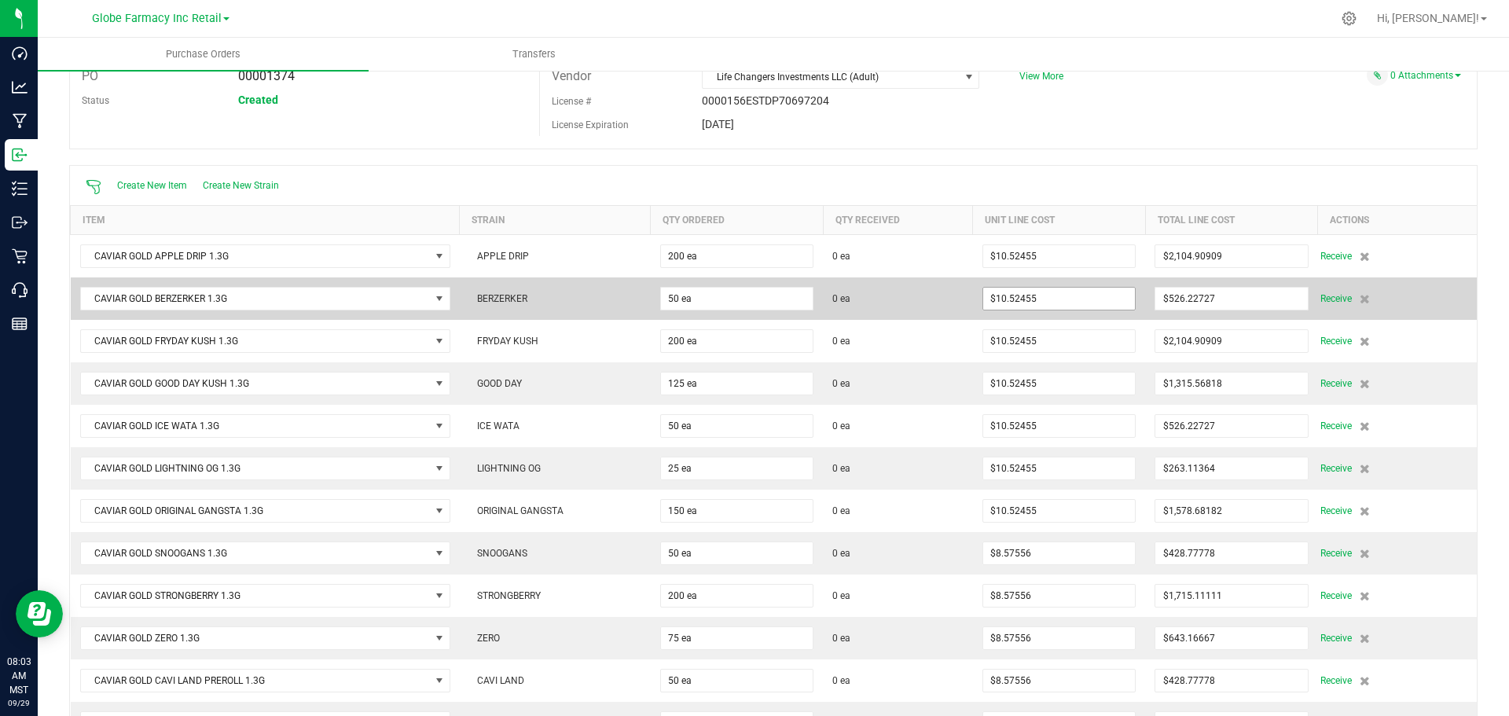
scroll to position [2, 0]
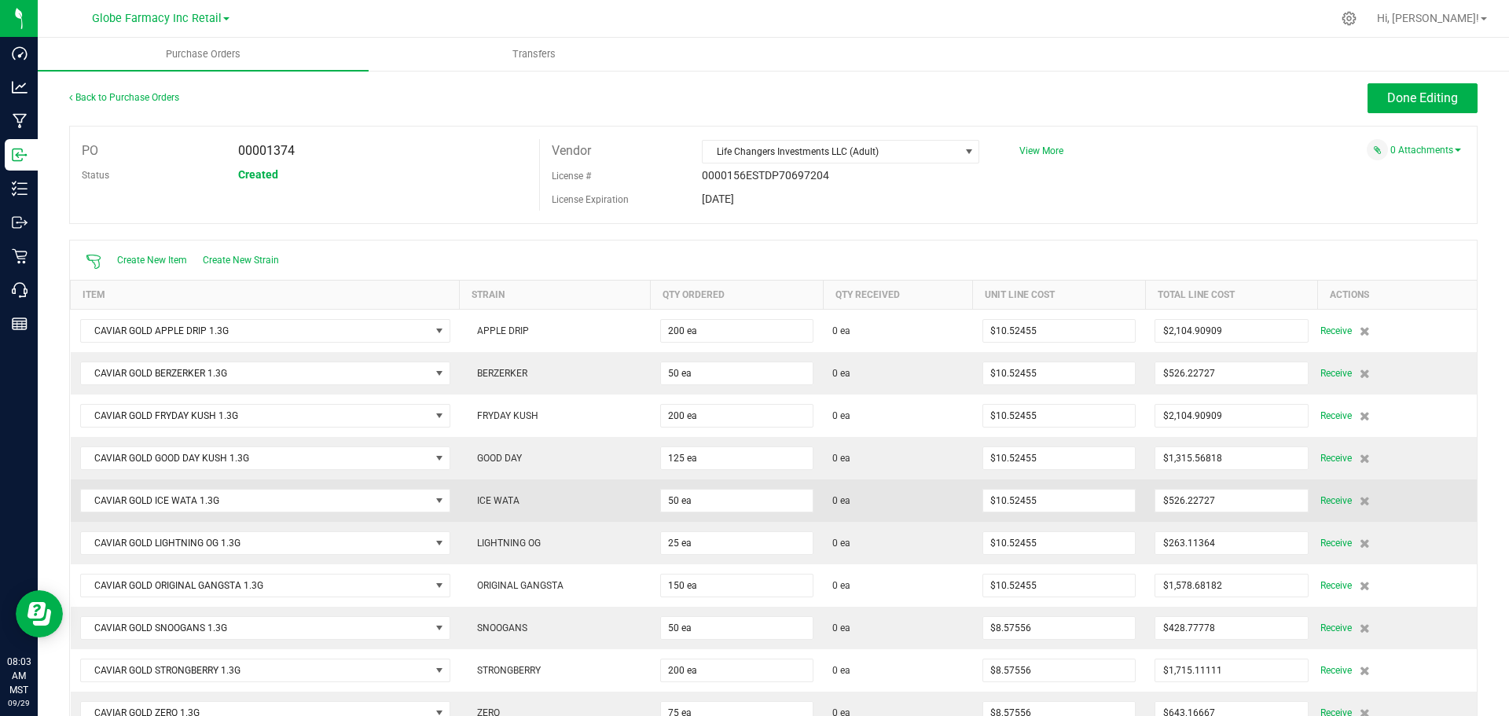
click at [1043, 512] on td "$10.52455" at bounding box center [1059, 500] width 172 height 42
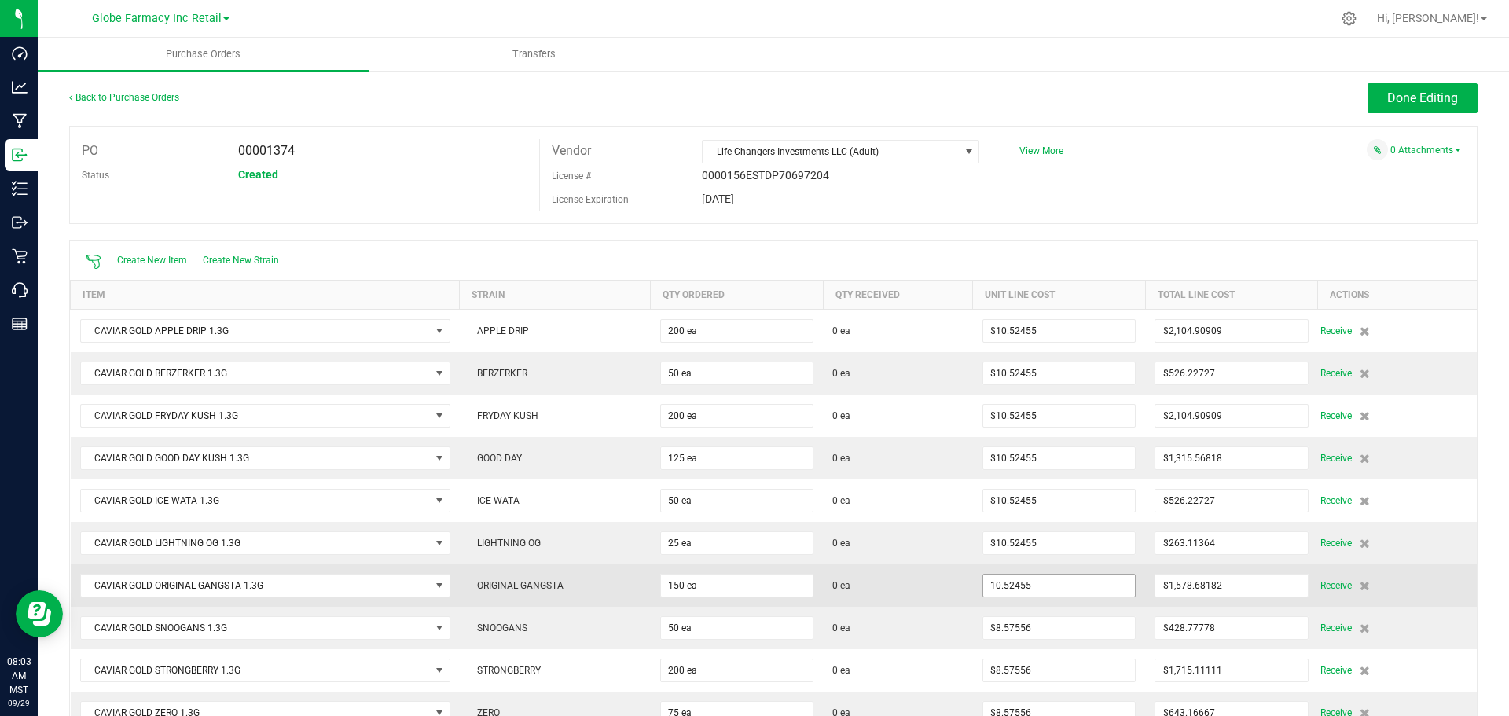
click at [1021, 580] on input "10.52455" at bounding box center [1059, 585] width 152 height 22
paste input "8.5755555"
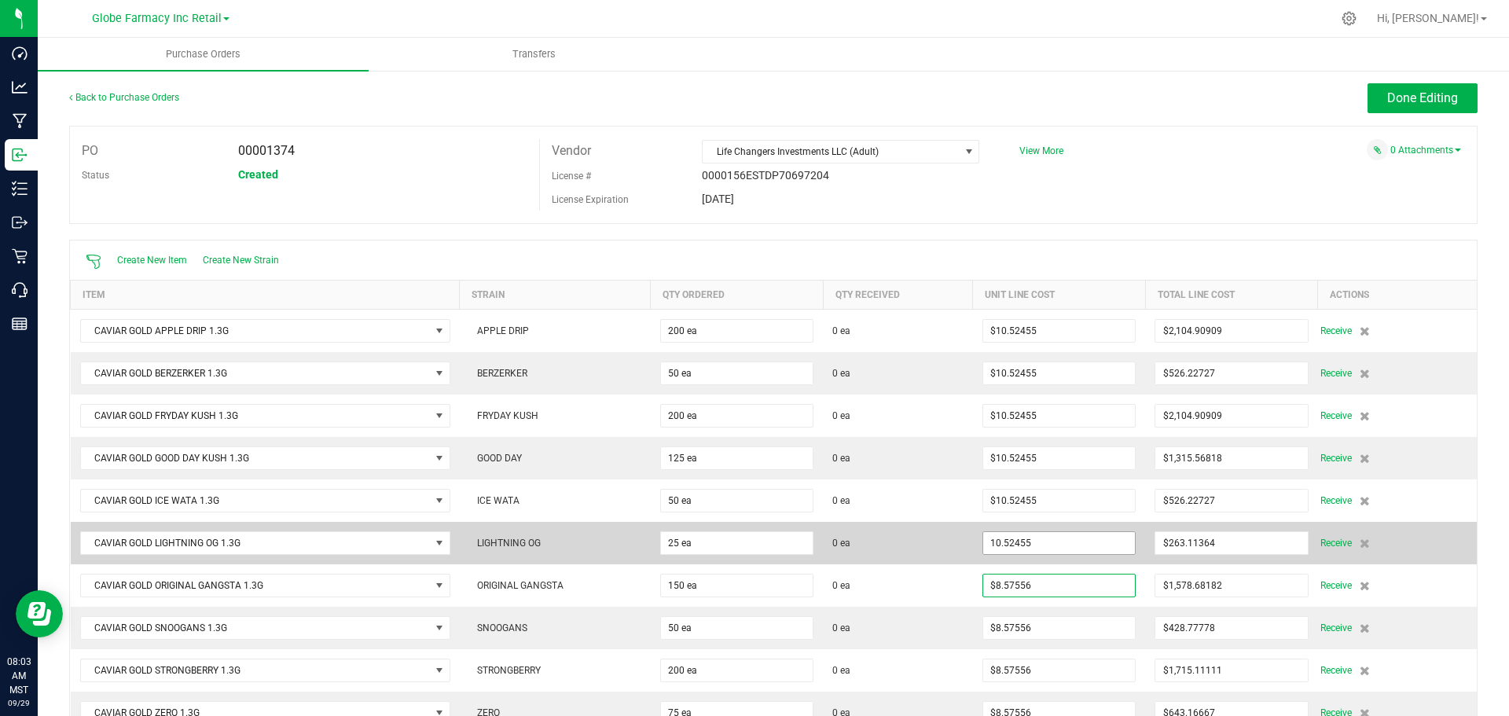
click at [1028, 540] on input "10.52455" at bounding box center [1059, 543] width 152 height 22
click at [1039, 547] on input "10.52455" at bounding box center [1059, 543] width 152 height 22
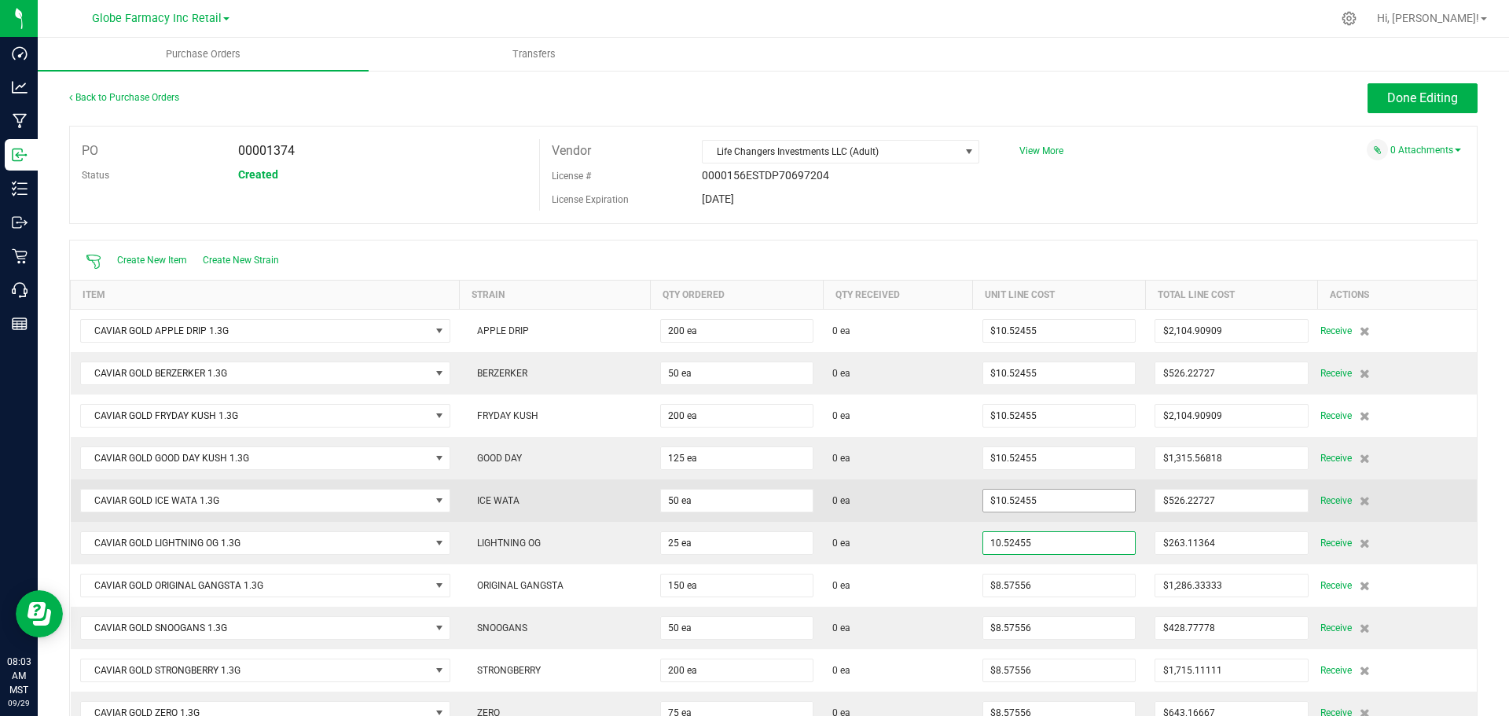
paste input "8.5755555"
click at [1050, 507] on input "10.52455" at bounding box center [1059, 500] width 152 height 22
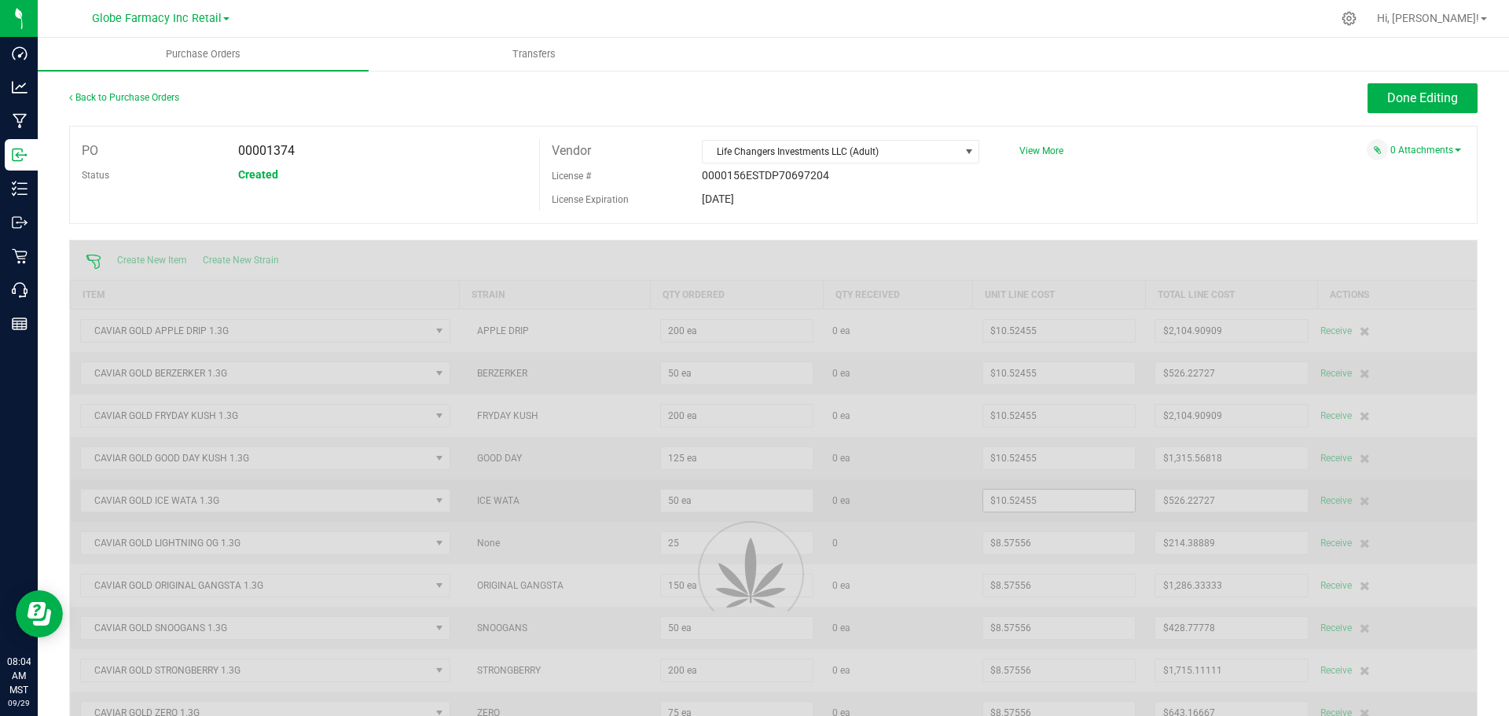
click at [1050, 507] on div at bounding box center [773, 571] width 1406 height 663
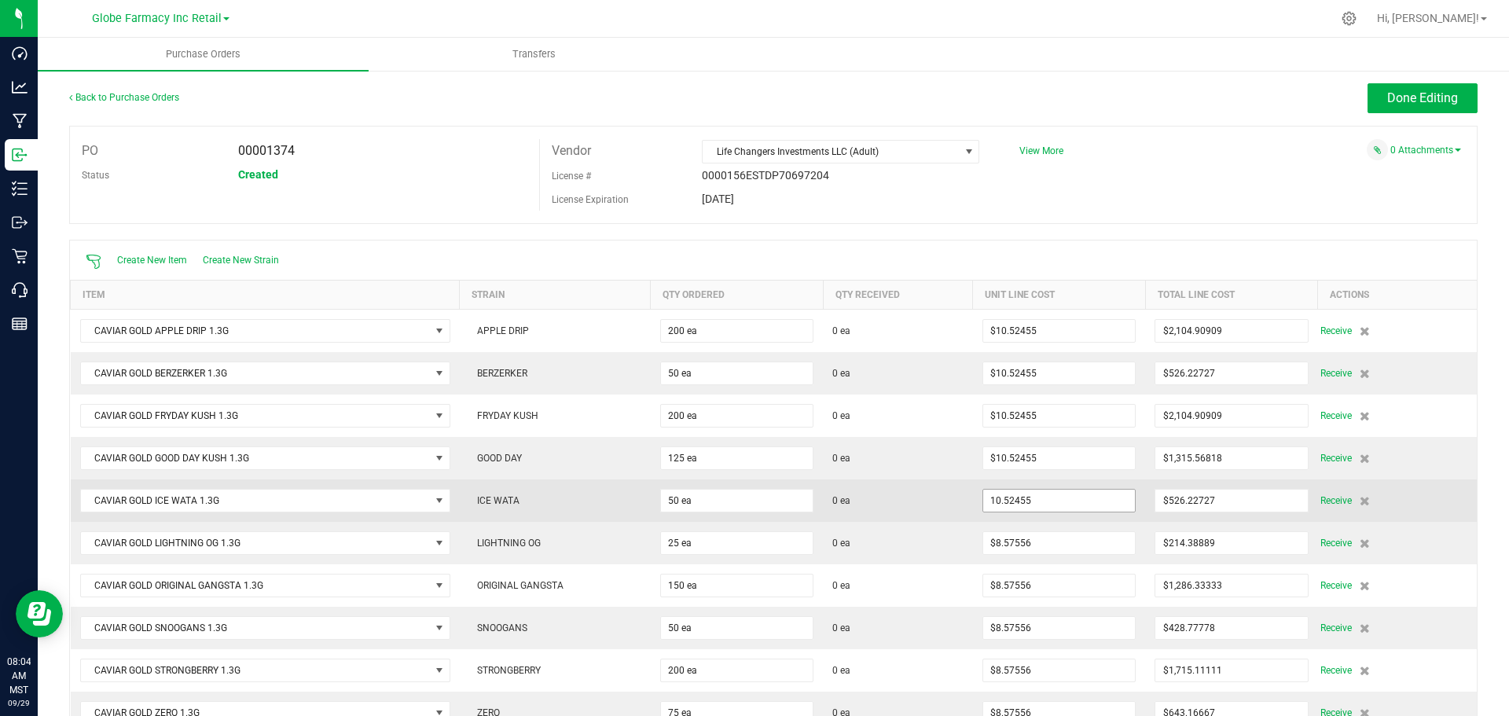
click at [1058, 498] on input "10.52455" at bounding box center [1059, 500] width 152 height 22
paste input "8.5755555"
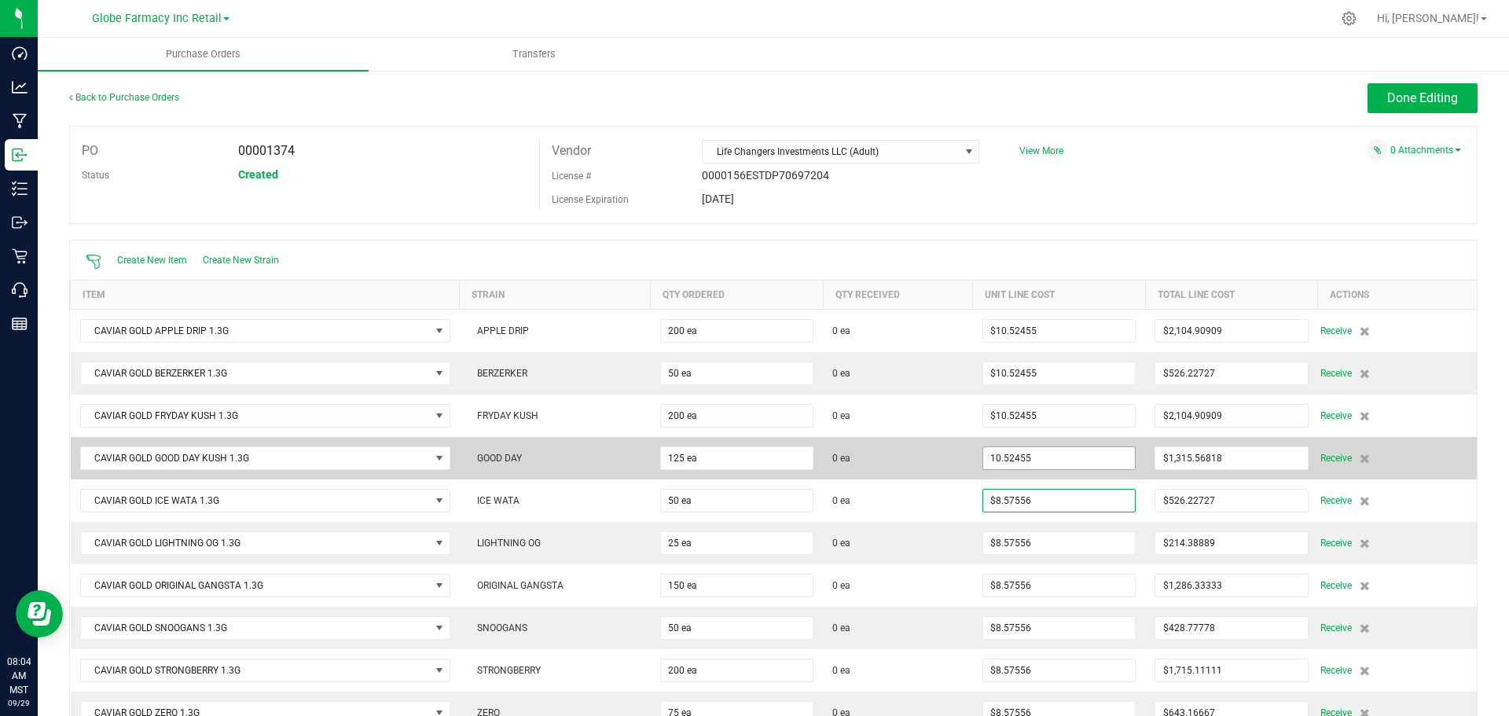
click at [1064, 447] on input "10.52455" at bounding box center [1059, 458] width 152 height 22
click at [1064, 449] on input "10.52455" at bounding box center [1059, 458] width 152 height 22
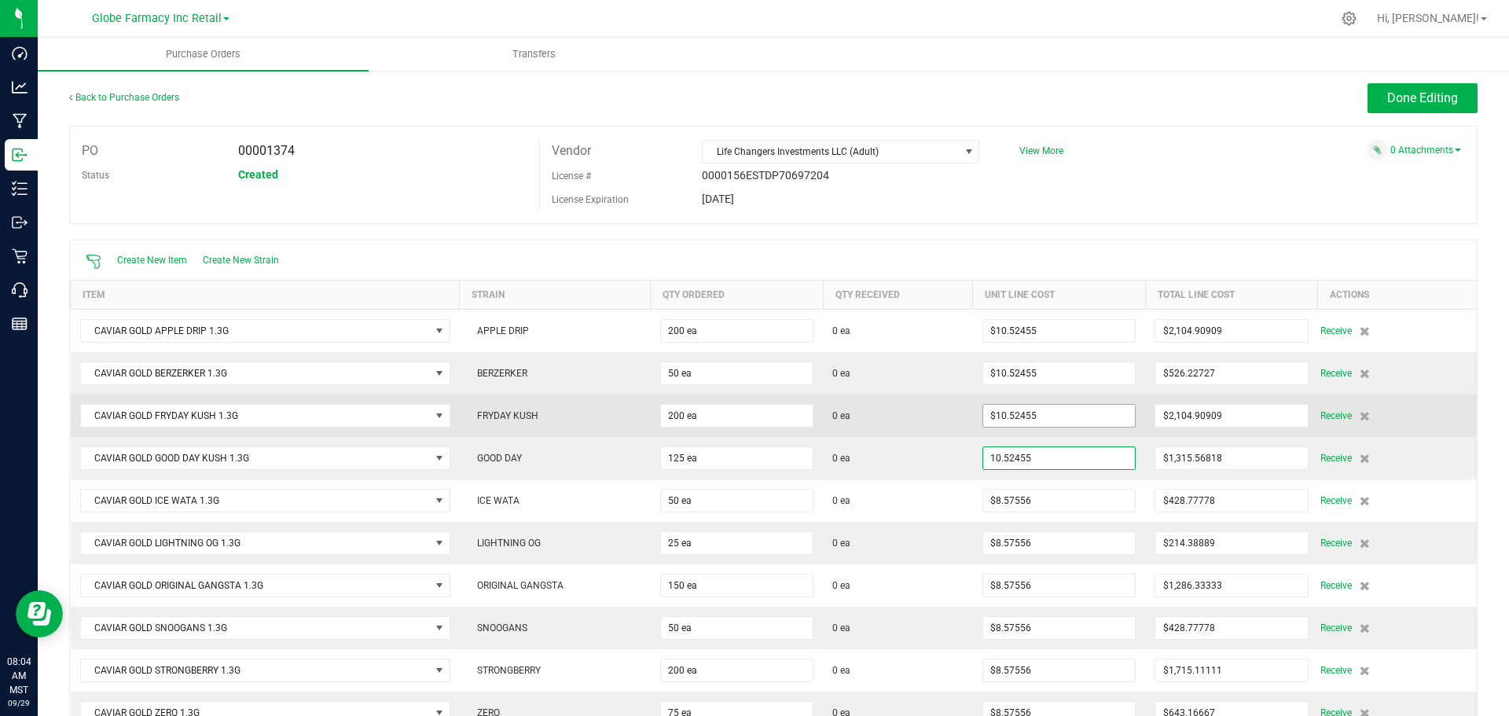
paste input "8.5755555"
click at [1075, 412] on input "10.52455" at bounding box center [1059, 416] width 152 height 22
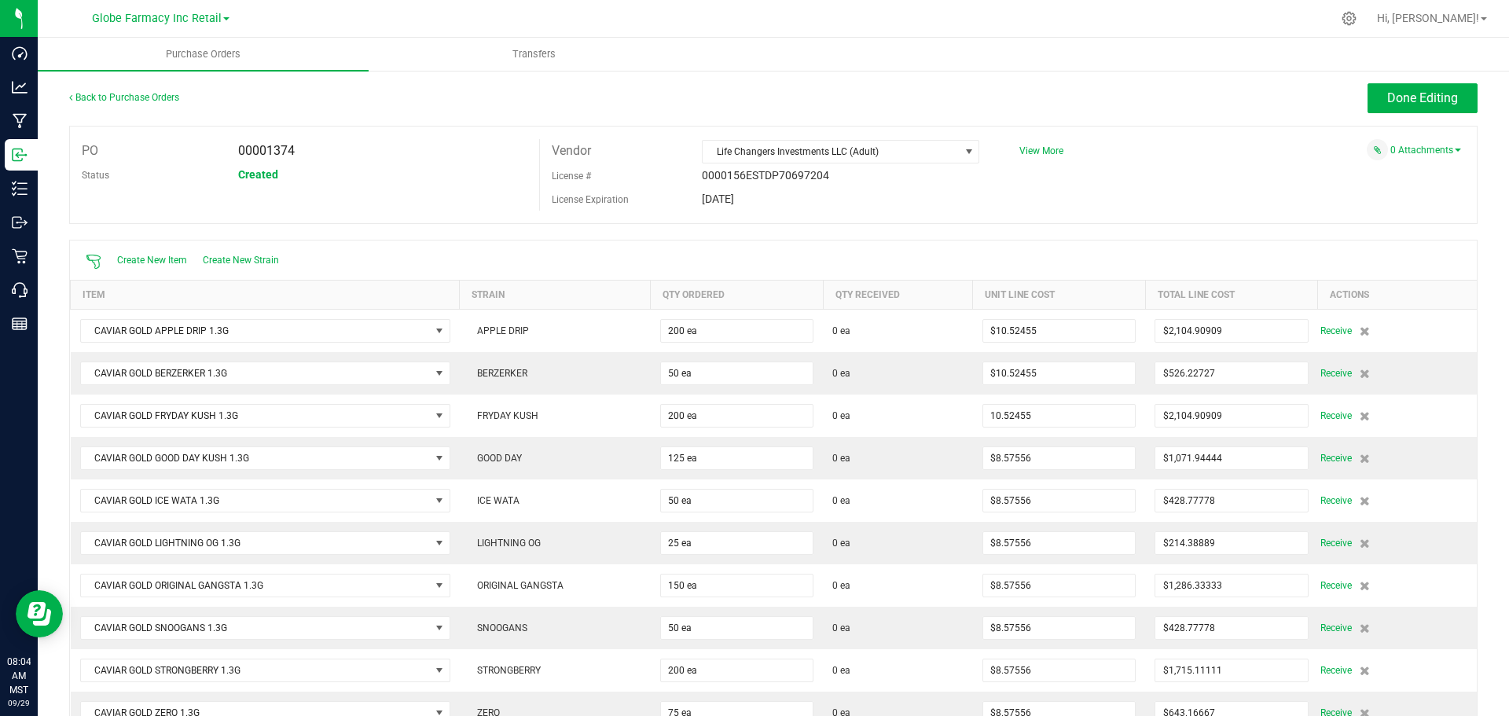
click at [1075, 412] on input "10.52455" at bounding box center [1059, 416] width 152 height 22
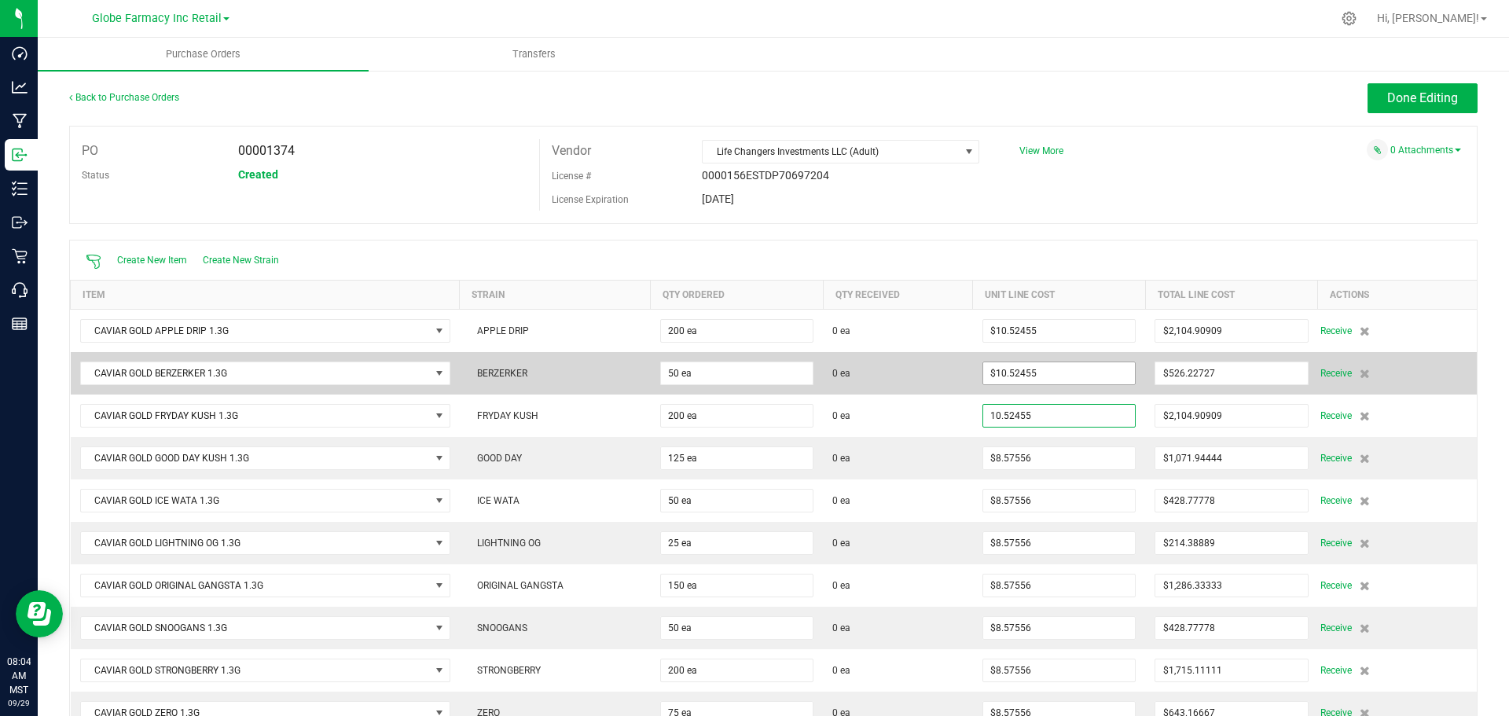
paste input "8.5755555"
click at [1075, 379] on input "10.52455" at bounding box center [1059, 373] width 152 height 22
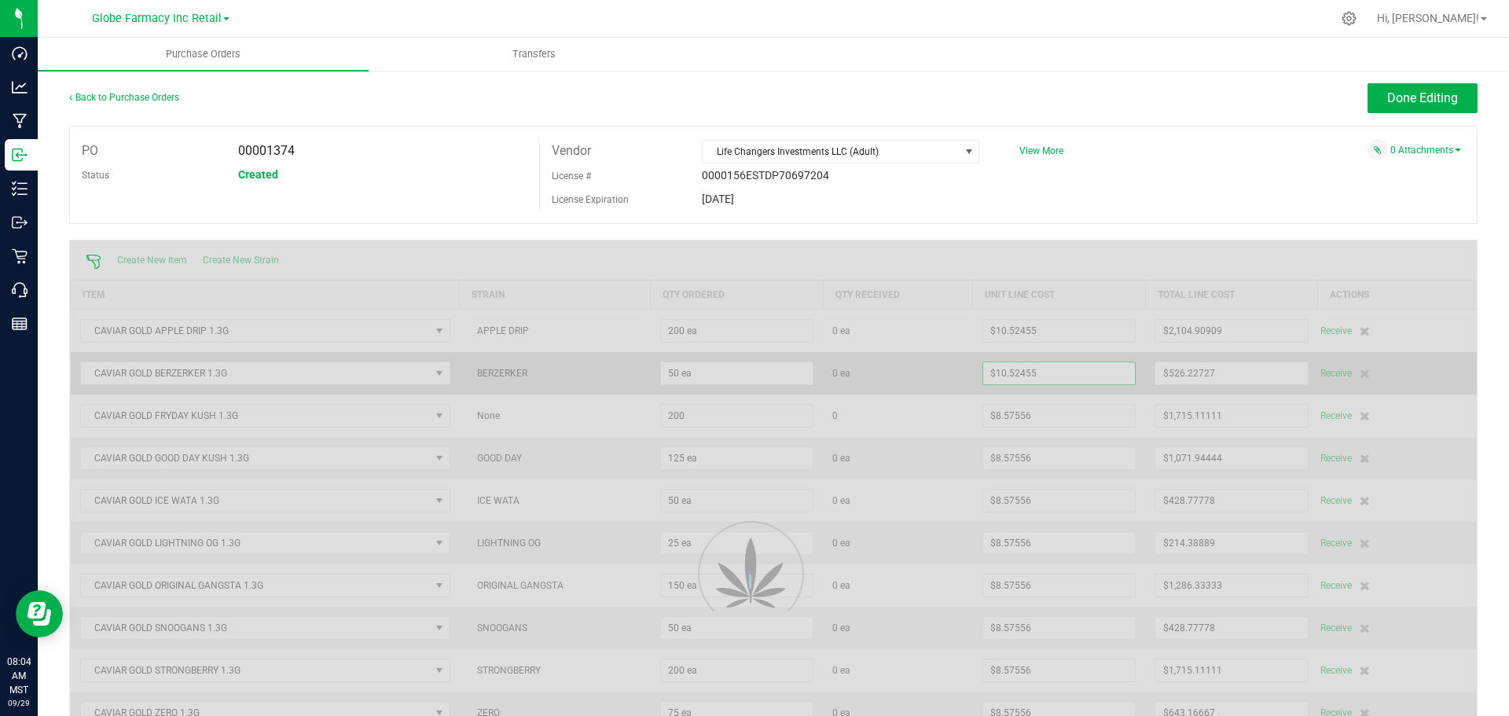
click at [1075, 379] on div at bounding box center [773, 571] width 1406 height 663
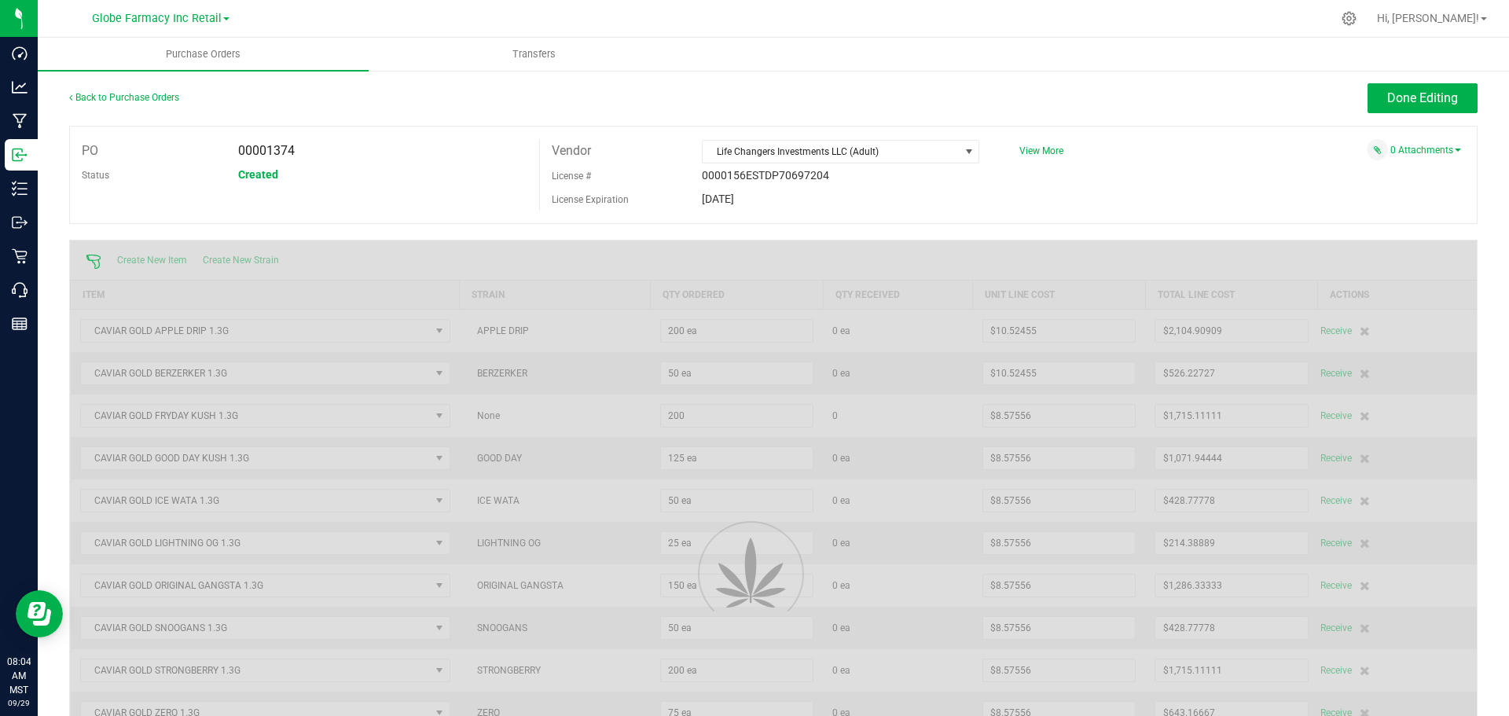
click at [1078, 374] on div at bounding box center [773, 571] width 1406 height 663
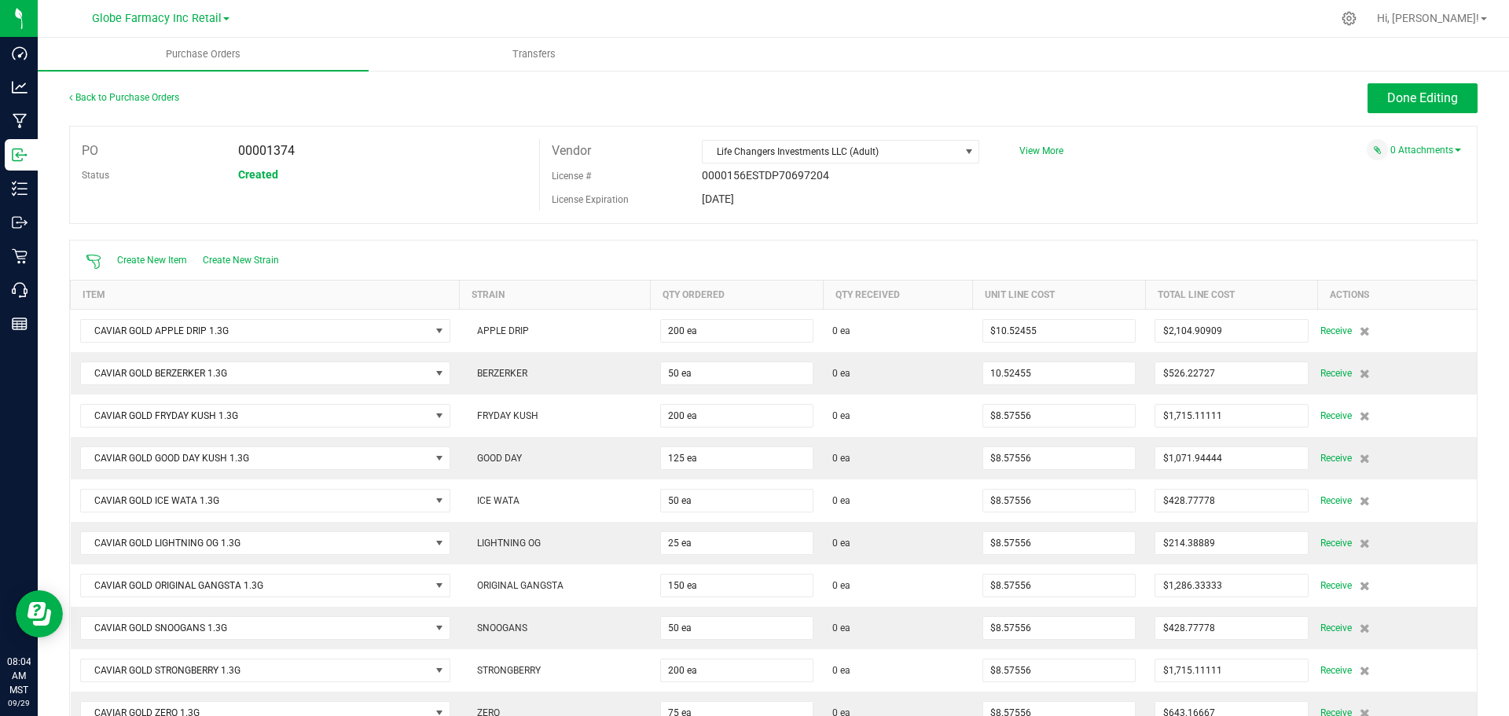
click at [1083, 365] on input "10.52455" at bounding box center [1059, 373] width 152 height 22
paste input "8.5755555"
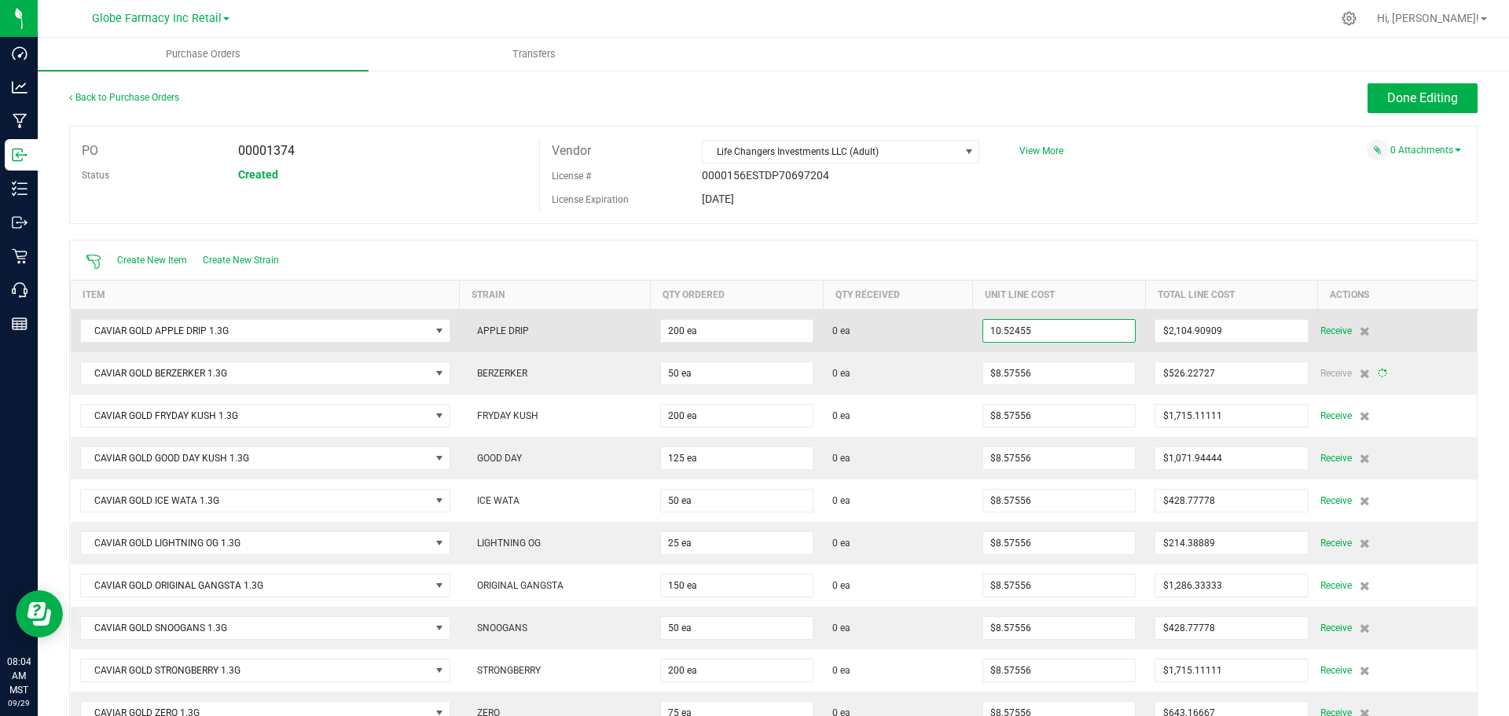
click at [1083, 328] on input "10.52455" at bounding box center [1059, 331] width 152 height 22
click at [1077, 326] on input "10.52455" at bounding box center [1059, 331] width 152 height 22
paste input "8.5755555"
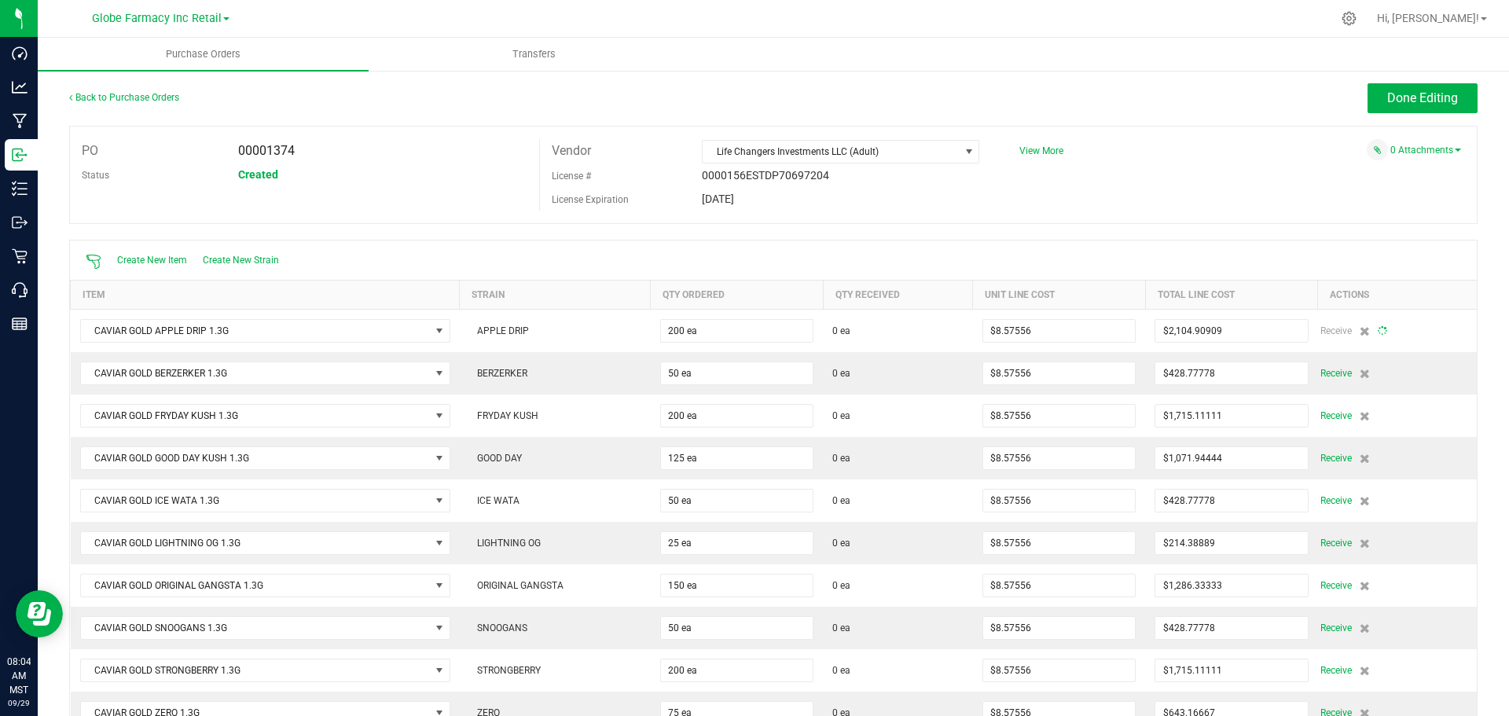
drag, startPoint x: 1138, startPoint y: 247, endPoint x: 1140, endPoint y: 236, distance: 12.0
click at [1140, 236] on div "Back to Purchase Orders Done Editing PO 00001374 Status Created Vendor Life Cha…" at bounding box center [773, 628] width 1408 height 1090
click at [1415, 99] on span "Done Editing" at bounding box center [1422, 97] width 71 height 15
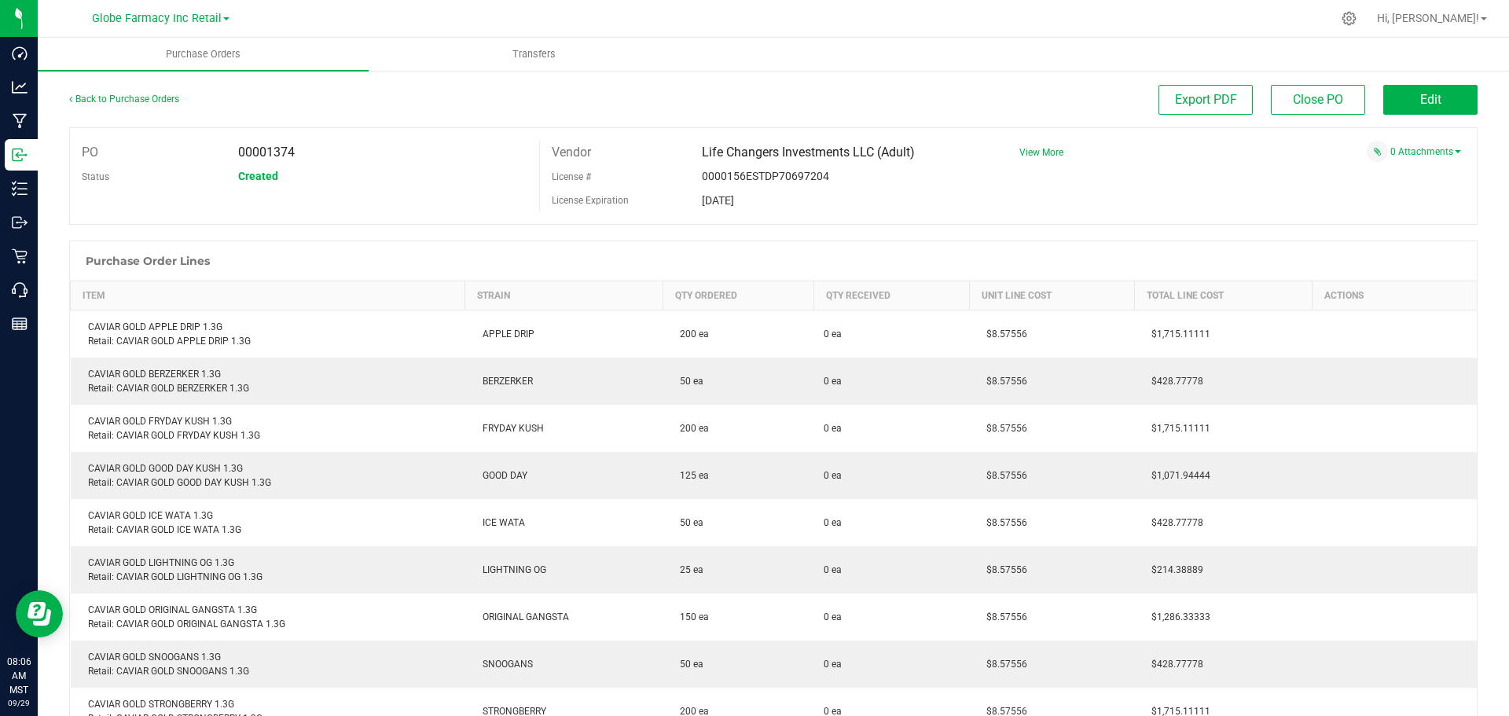
click at [869, 236] on div at bounding box center [773, 233] width 1408 height 16
click at [152, 93] on link "Back to Purchase Orders" at bounding box center [124, 98] width 110 height 11
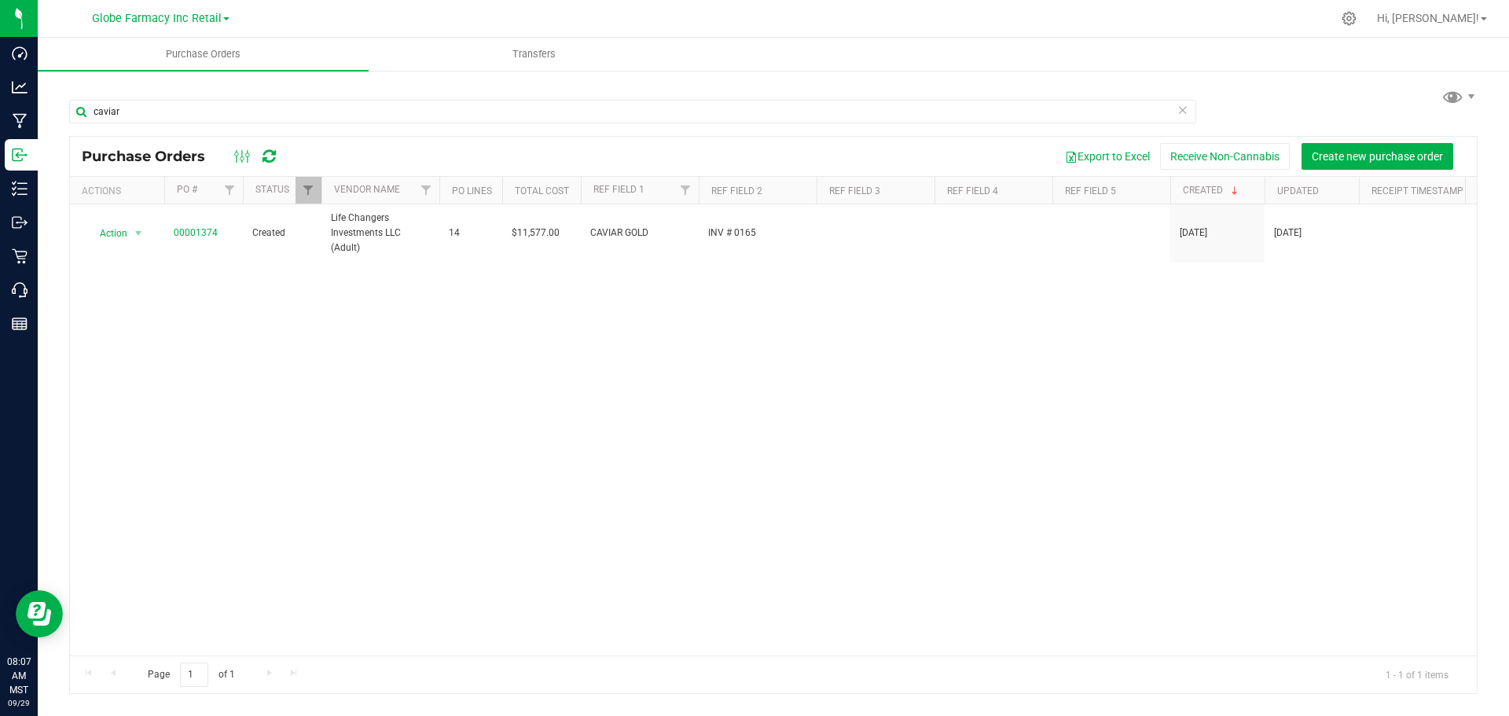
click at [1003, 71] on ul "Purchase Orders Transfers" at bounding box center [792, 55] width 1509 height 34
drag, startPoint x: 457, startPoint y: 301, endPoint x: 435, endPoint y: 315, distance: 26.2
click at [455, 306] on div "Action Action Cancel purchase order Close purchase order Edit purchase order PO…" at bounding box center [773, 429] width 1406 height 451
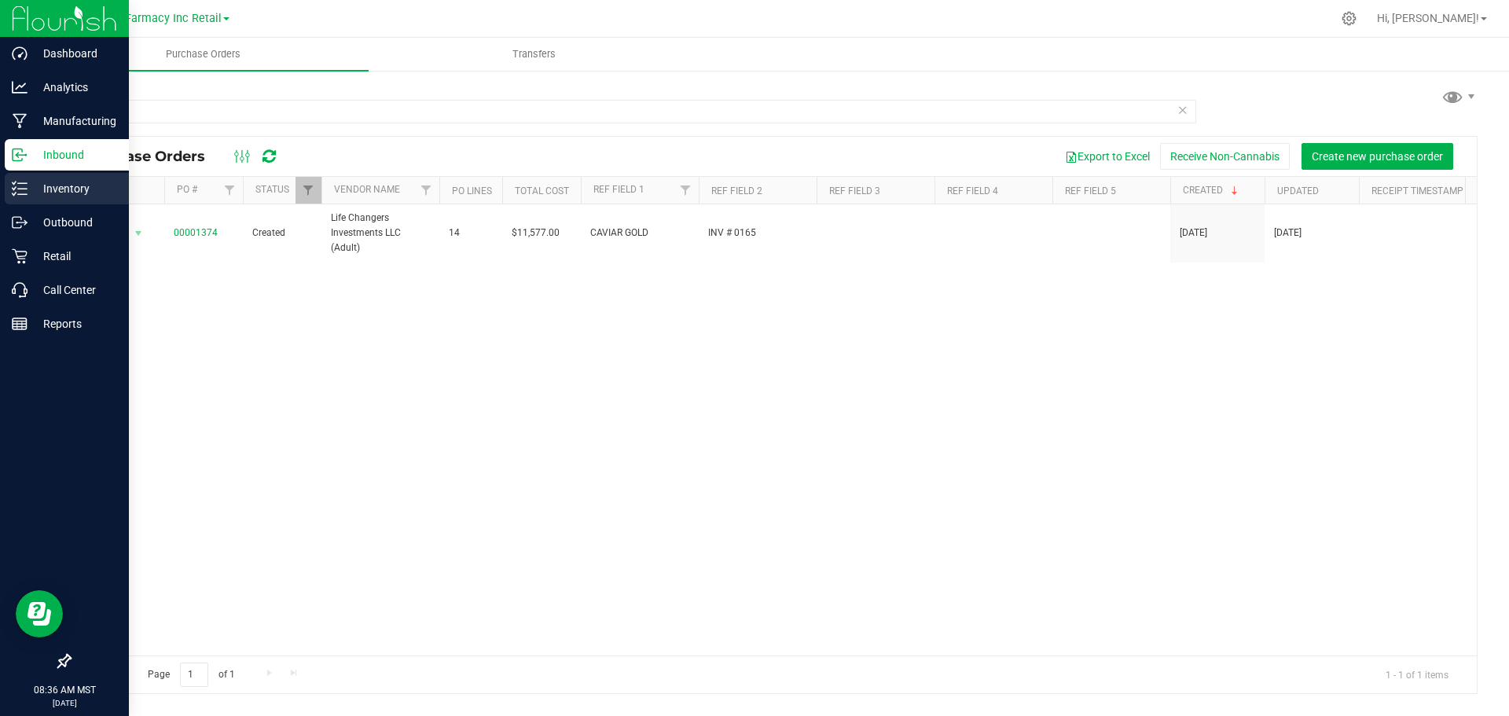
click at [27, 190] on icon at bounding box center [20, 189] width 16 height 16
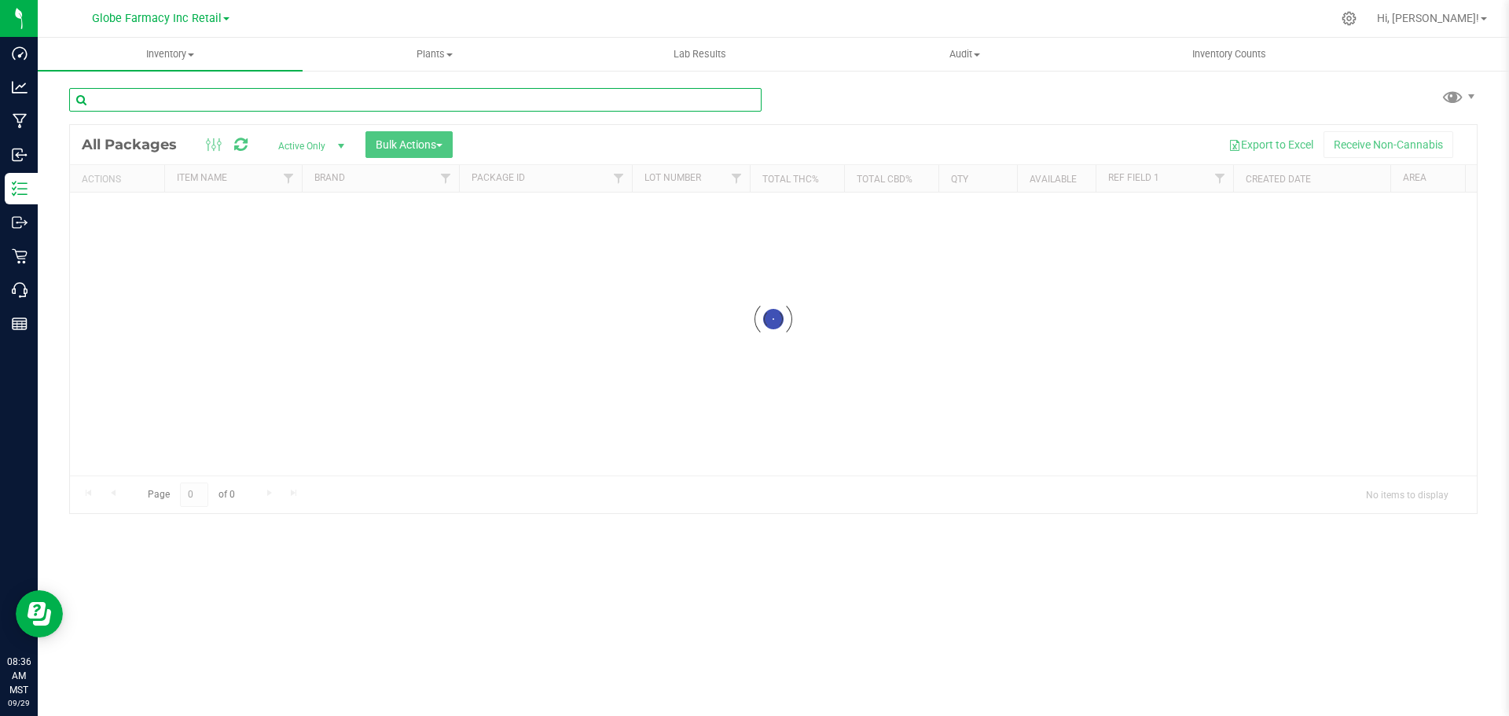
click at [280, 100] on div "Inventory All packages All inventory Waste log Create inventory Plants All plan…" at bounding box center [773, 377] width 1471 height 678
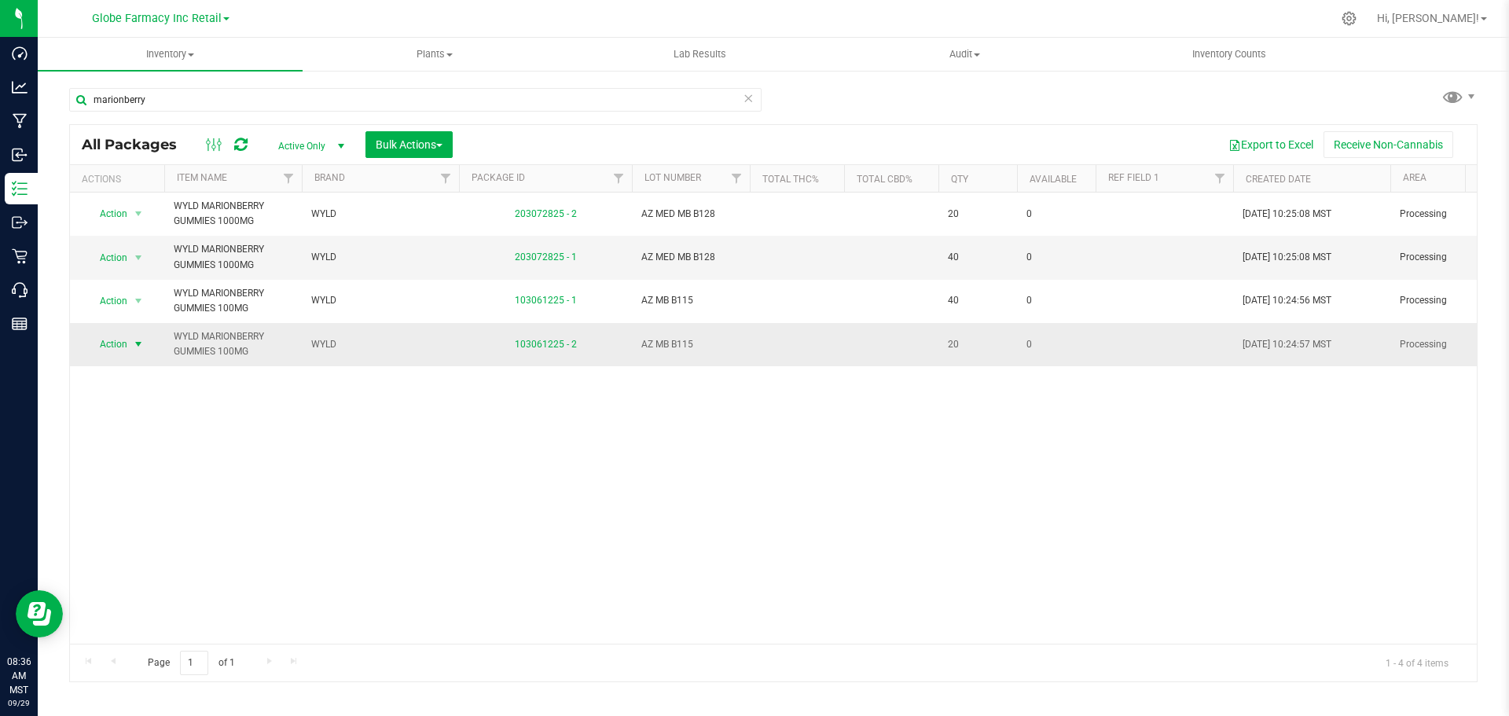
click at [138, 343] on span "select" at bounding box center [138, 344] width 13 height 13
click at [389, 391] on div "Action Action Edit attributes Global inventory Locate package Package audit log…" at bounding box center [773, 417] width 1406 height 451
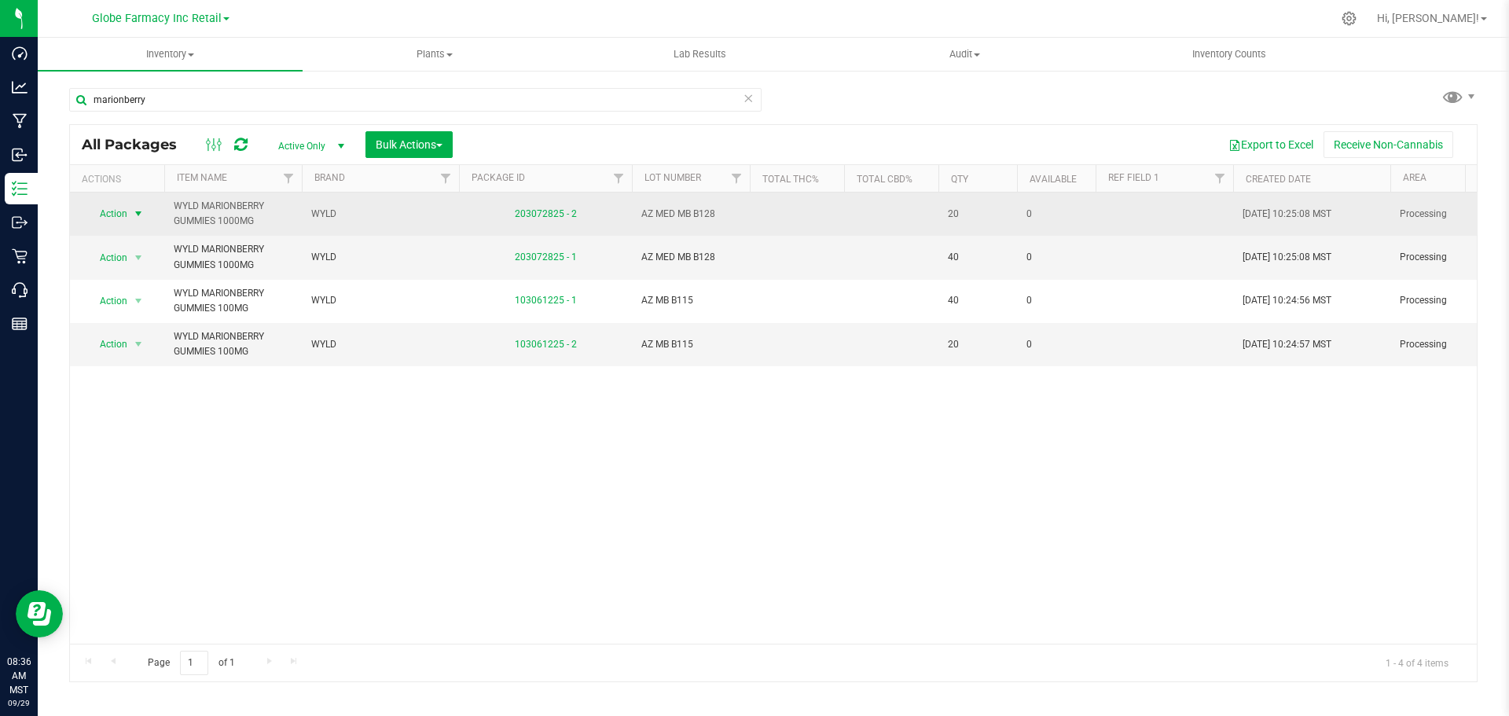
click at [137, 211] on span "select" at bounding box center [138, 213] width 13 height 13
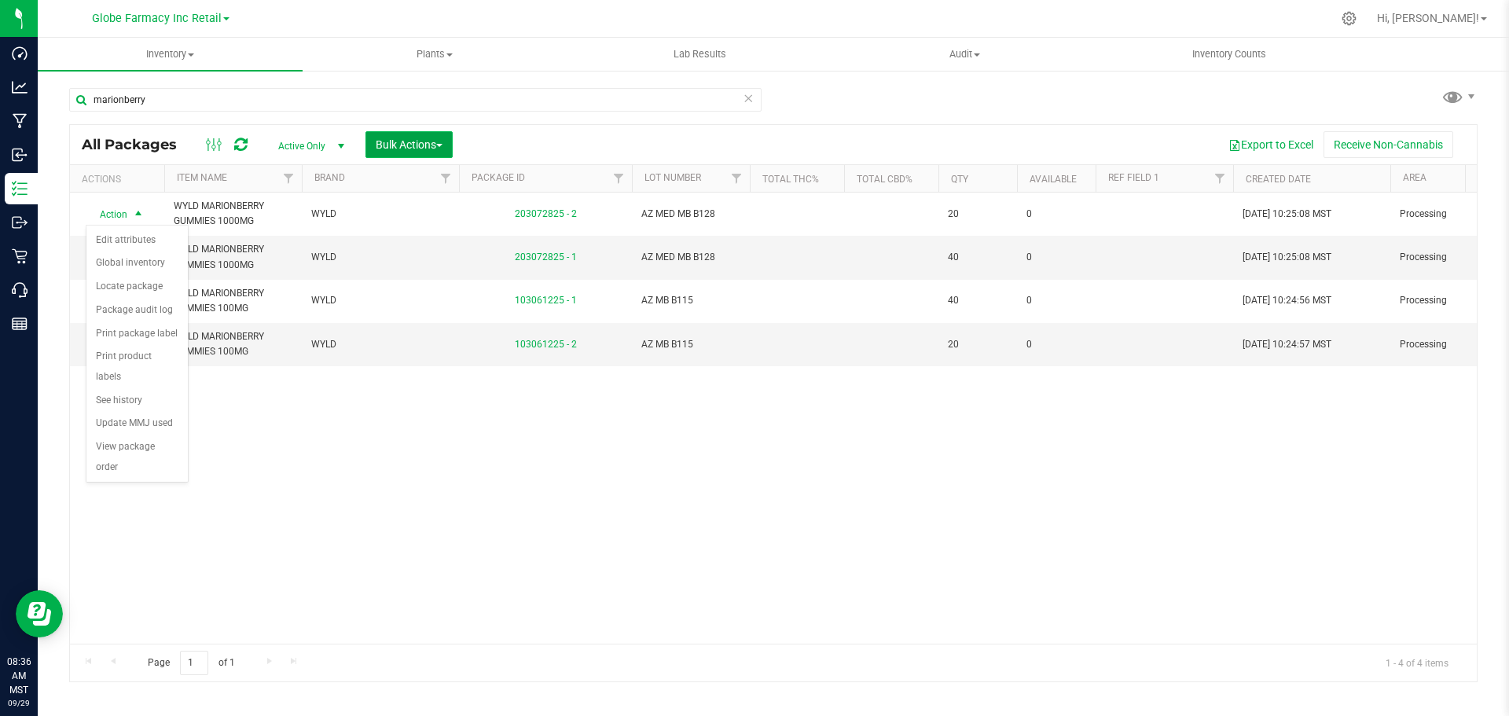
click at [440, 135] on button "Bulk Actions" at bounding box center [408, 144] width 87 height 27
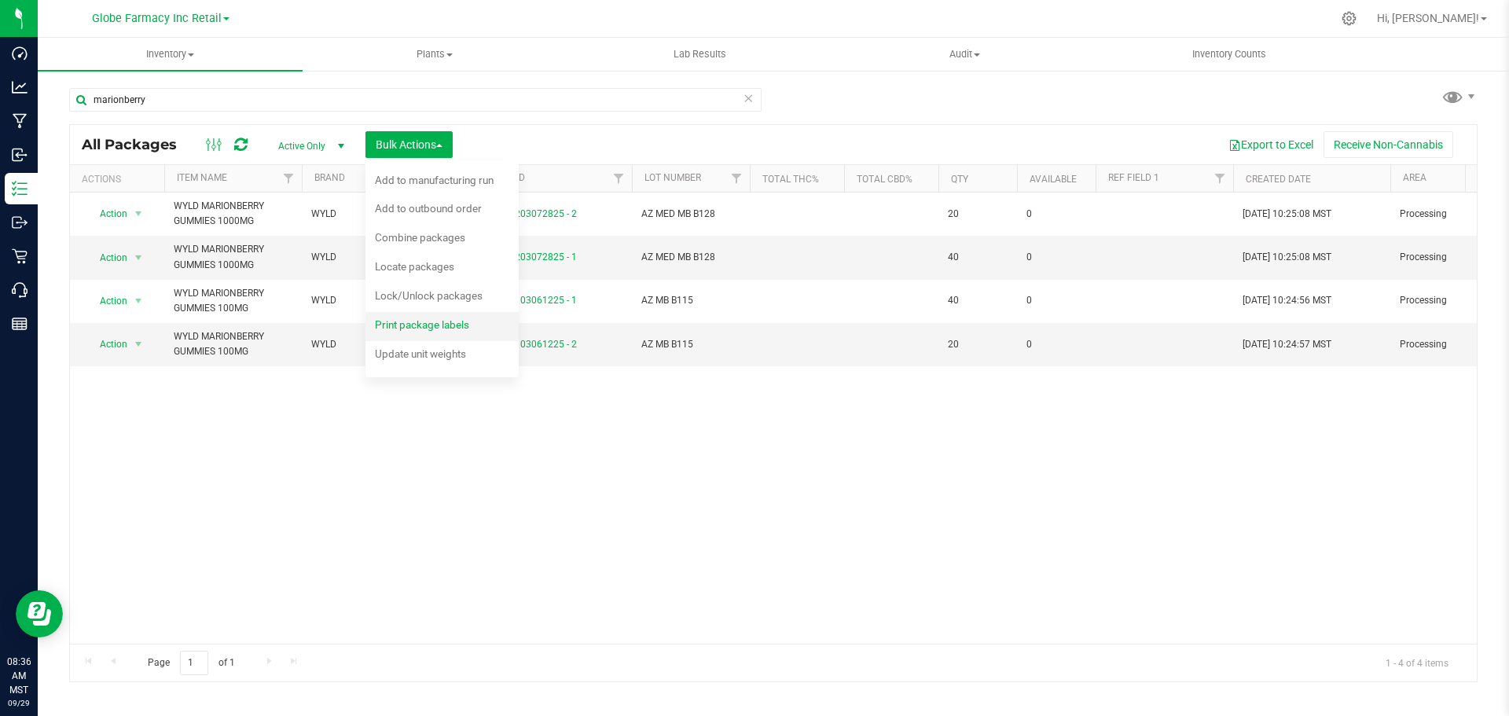
click at [415, 323] on span "Print package labels" at bounding box center [422, 324] width 94 height 13
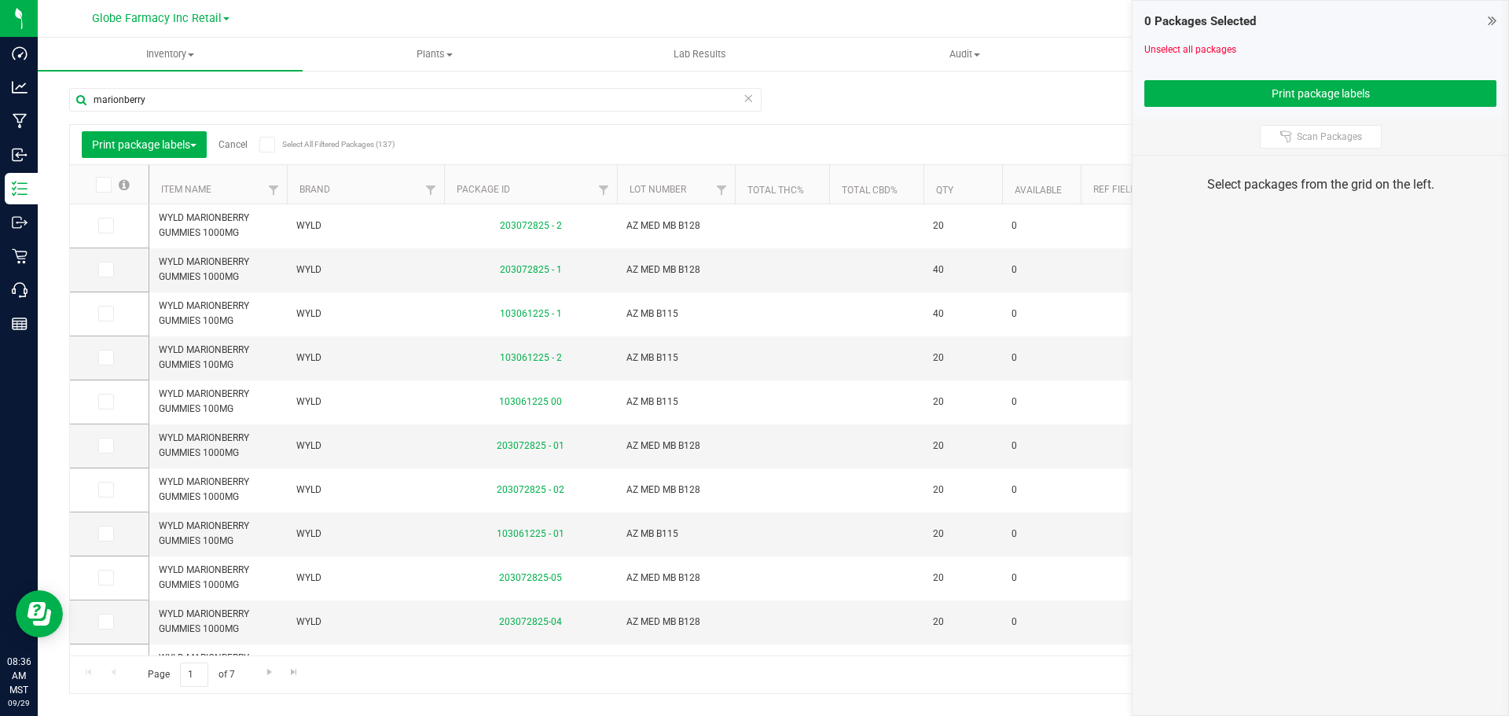
click at [134, 219] on td at bounding box center [109, 226] width 79 height 44
click at [107, 218] on span at bounding box center [106, 226] width 16 height 16
click at [0, 0] on input "checkbox" at bounding box center [0, 0] width 0 height 0
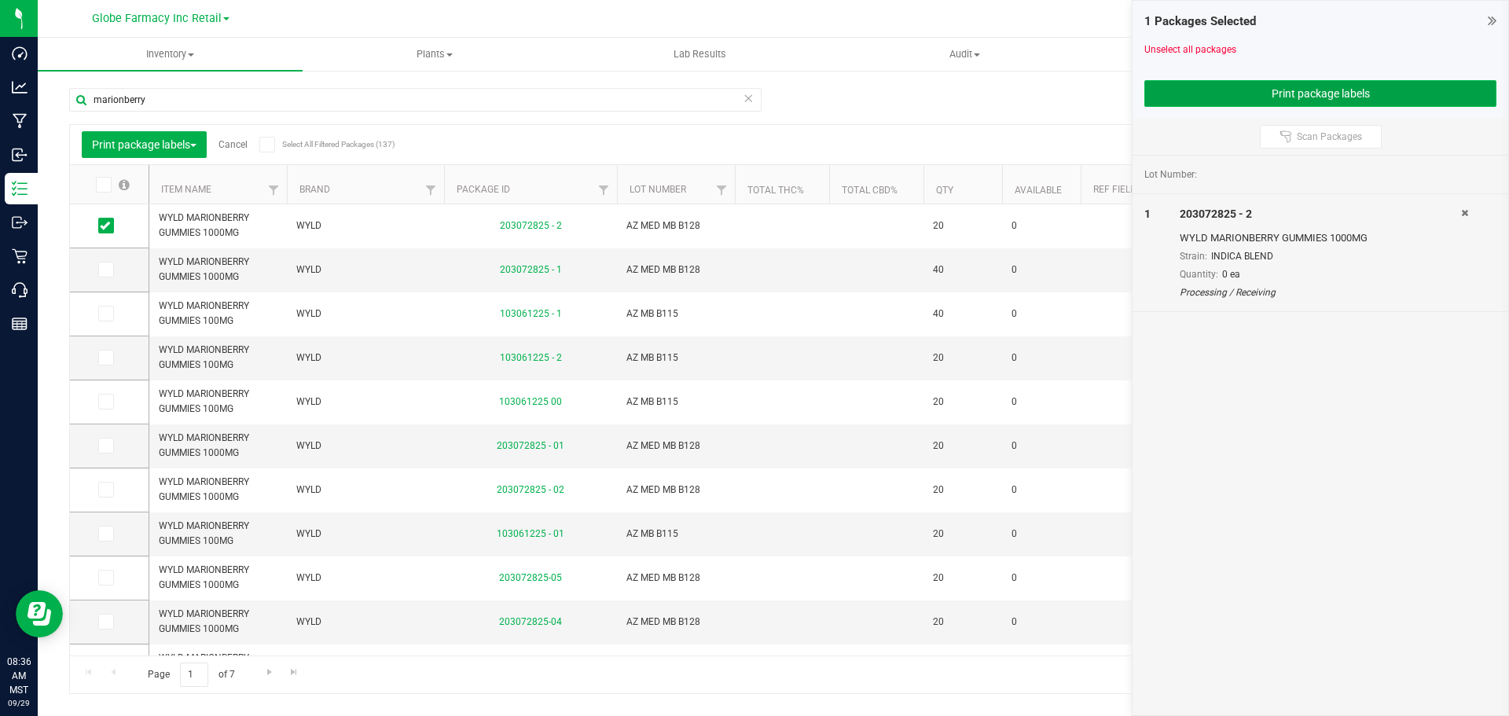
click at [1215, 80] on button "Print package labels" at bounding box center [1320, 93] width 352 height 27
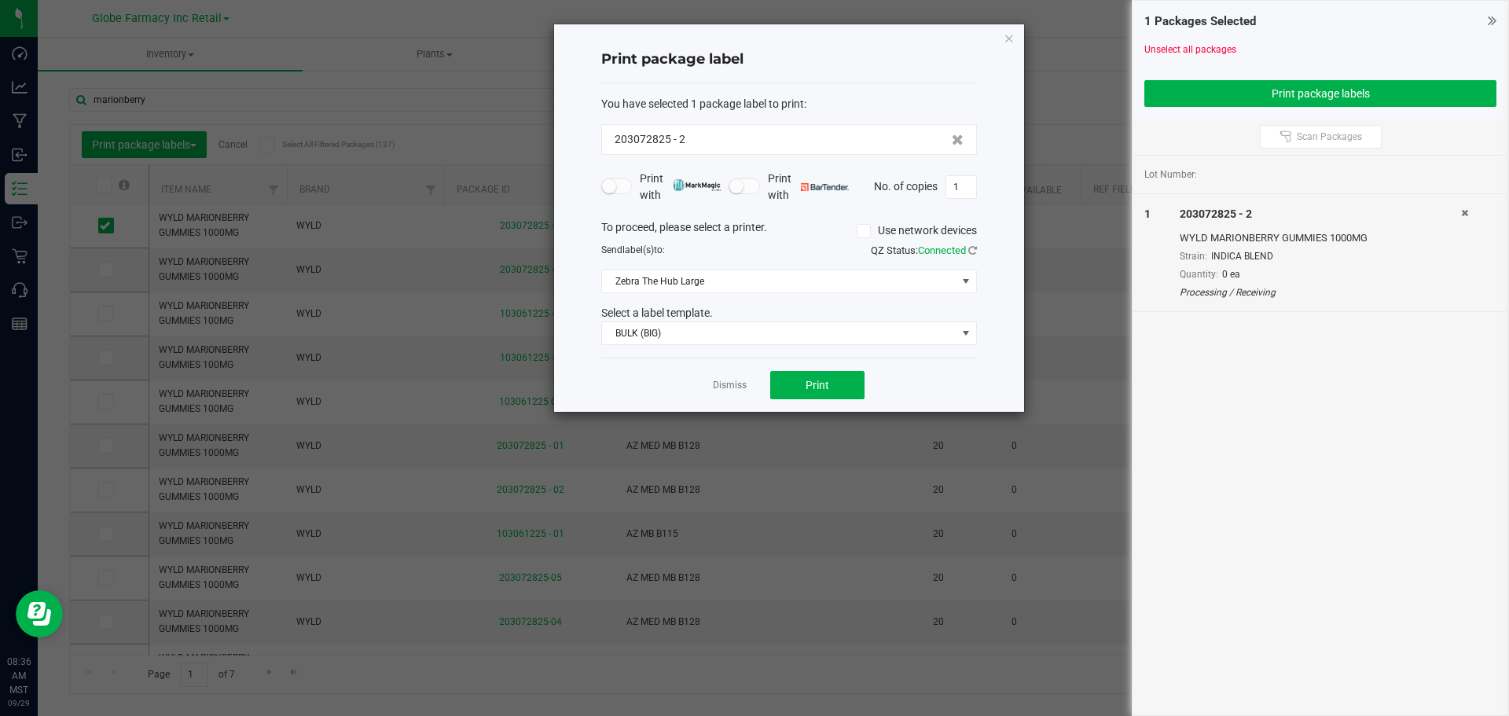
click at [841, 369] on div "Dismiss Print" at bounding box center [789, 384] width 376 height 54
click at [830, 379] on button "Print" at bounding box center [817, 385] width 94 height 28
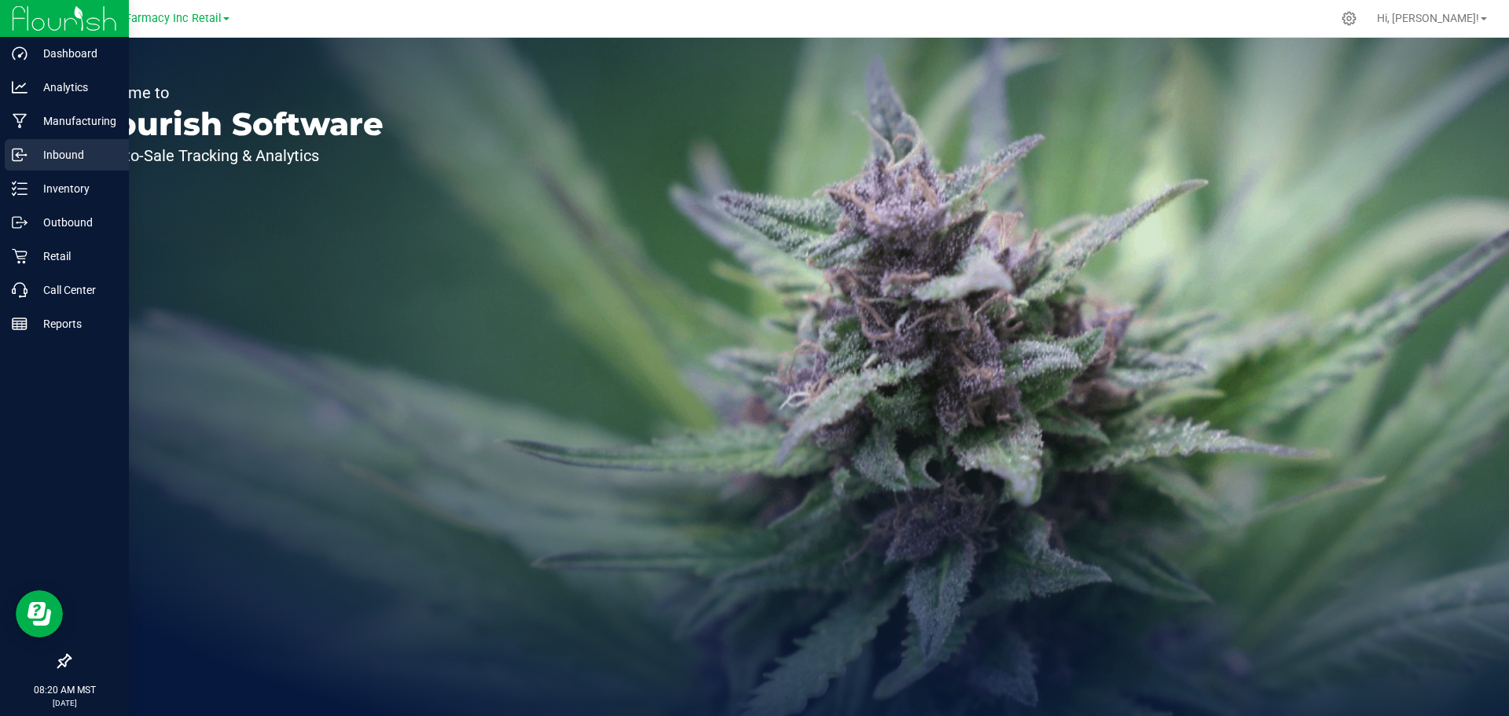
click at [68, 152] on p "Inbound" at bounding box center [74, 154] width 94 height 19
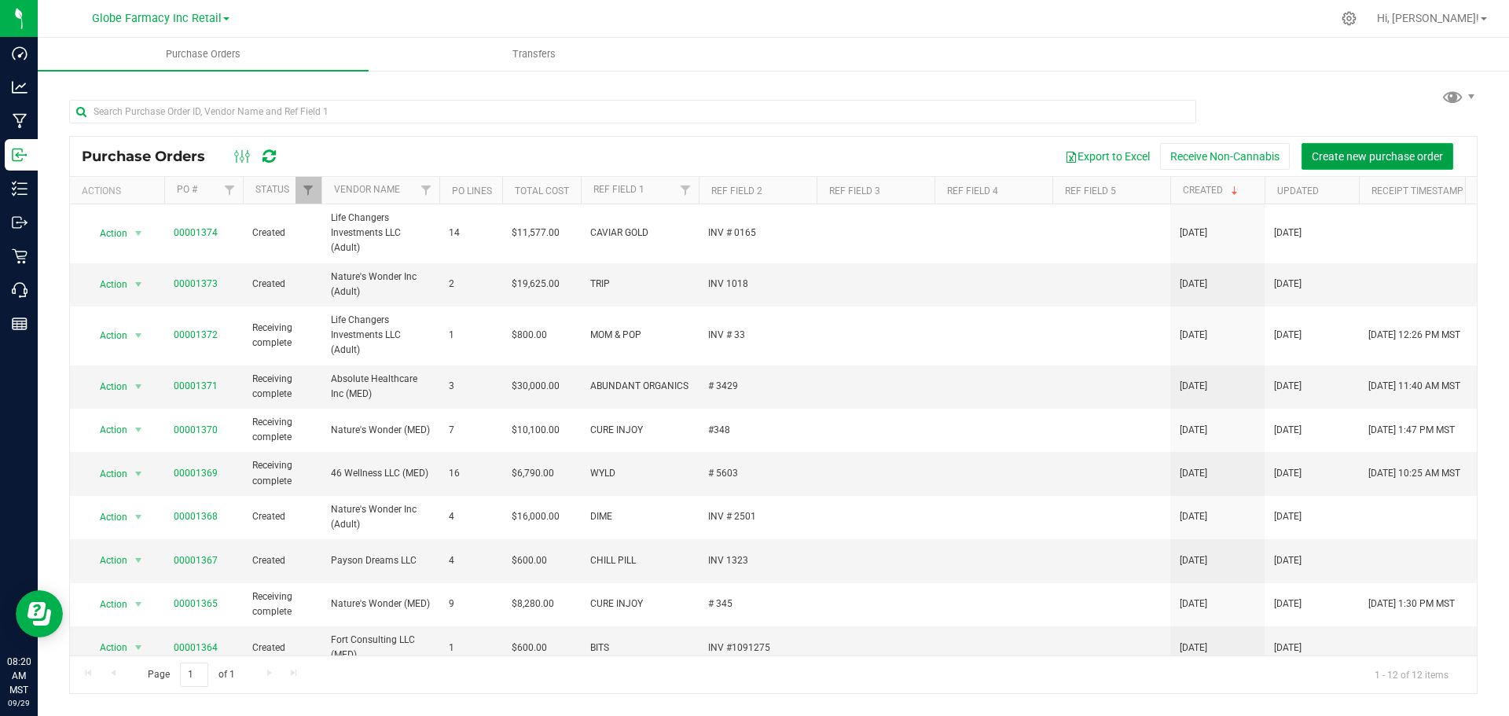
click at [1357, 150] on span "Create new purchase order" at bounding box center [1376, 156] width 131 height 13
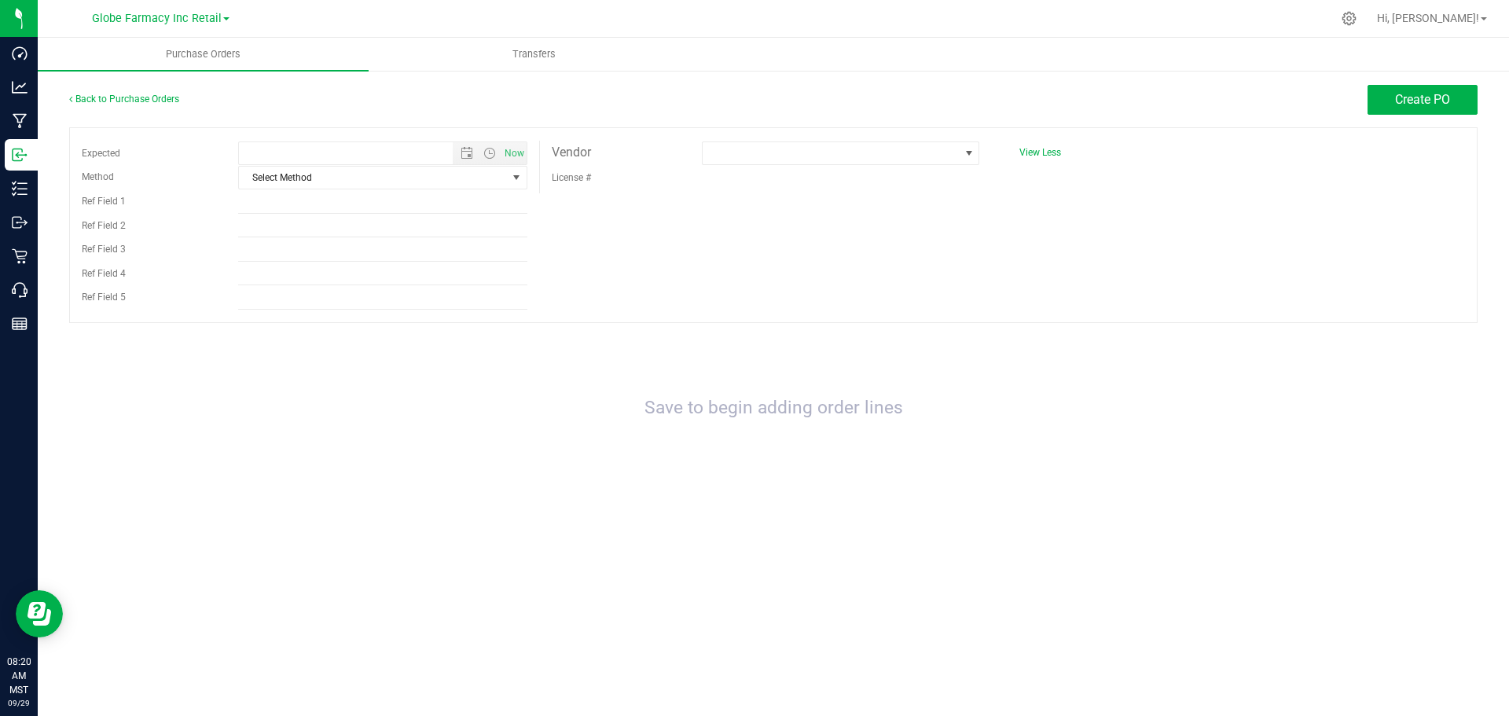
type input "9/29/2025 8:20 AM"
click at [391, 204] on input "Ref Field 1" at bounding box center [382, 202] width 289 height 24
click at [376, 203] on input "Ref Field 1" at bounding box center [382, 202] width 289 height 24
click at [428, 207] on input "Ref Field 1" at bounding box center [382, 202] width 289 height 24
type input "DRIP"
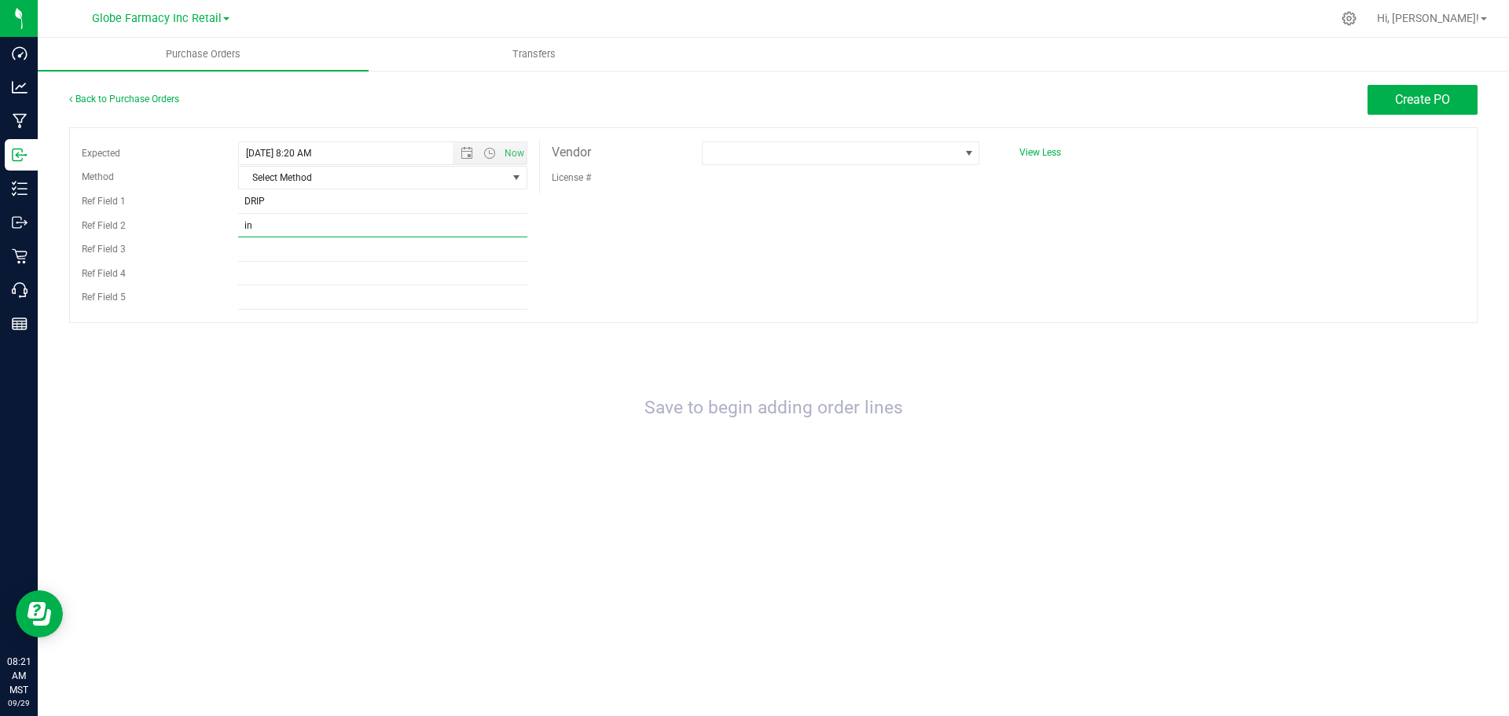
type input "i"
type input "INV # 348488"
drag, startPoint x: 875, startPoint y: 286, endPoint x: 1062, endPoint y: 241, distance: 192.3
click at [876, 285] on div "Expected 9/29/2025 8:20 AM Now Method Select Method Select Method USPS UPS FedE…" at bounding box center [773, 225] width 1408 height 196
click at [1458, 101] on button "Create PO" at bounding box center [1422, 100] width 110 height 30
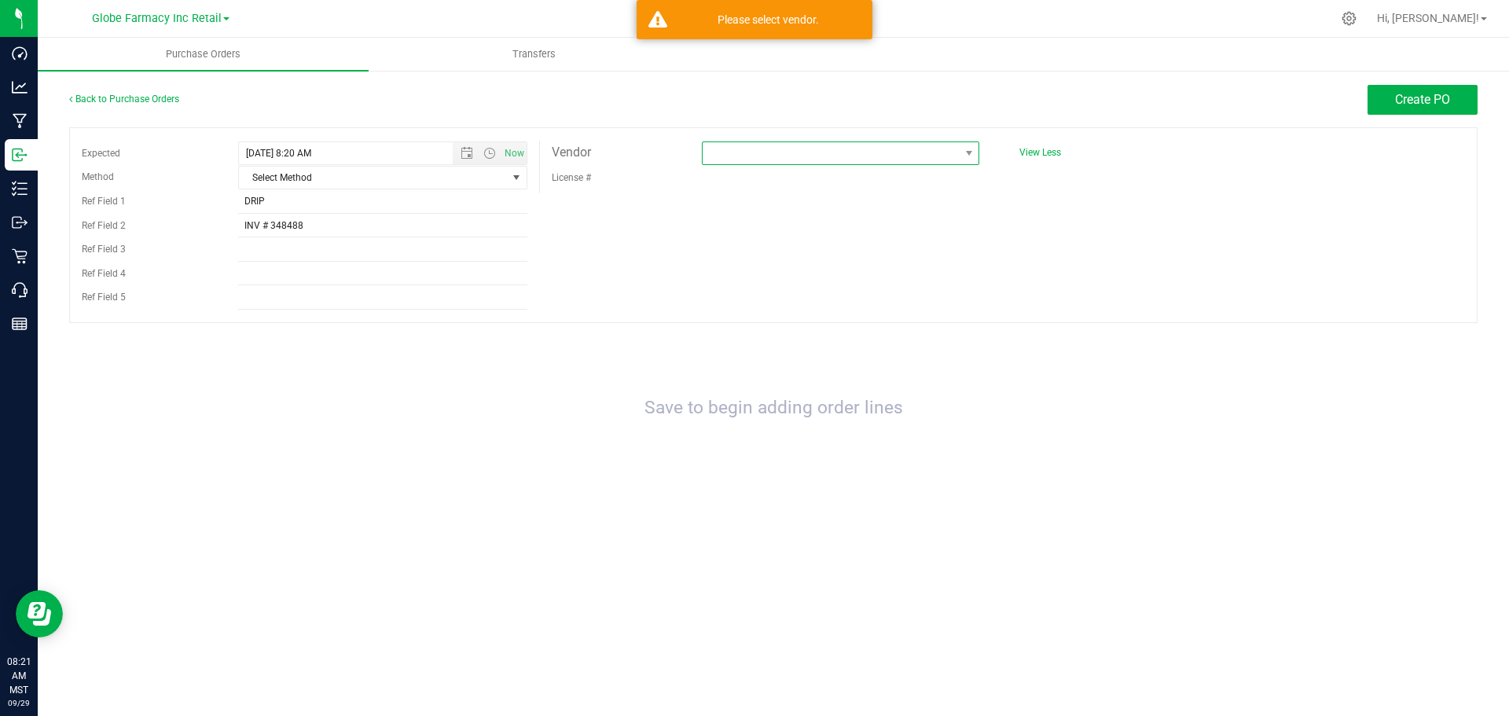
click at [740, 163] on span at bounding box center [830, 153] width 256 height 22
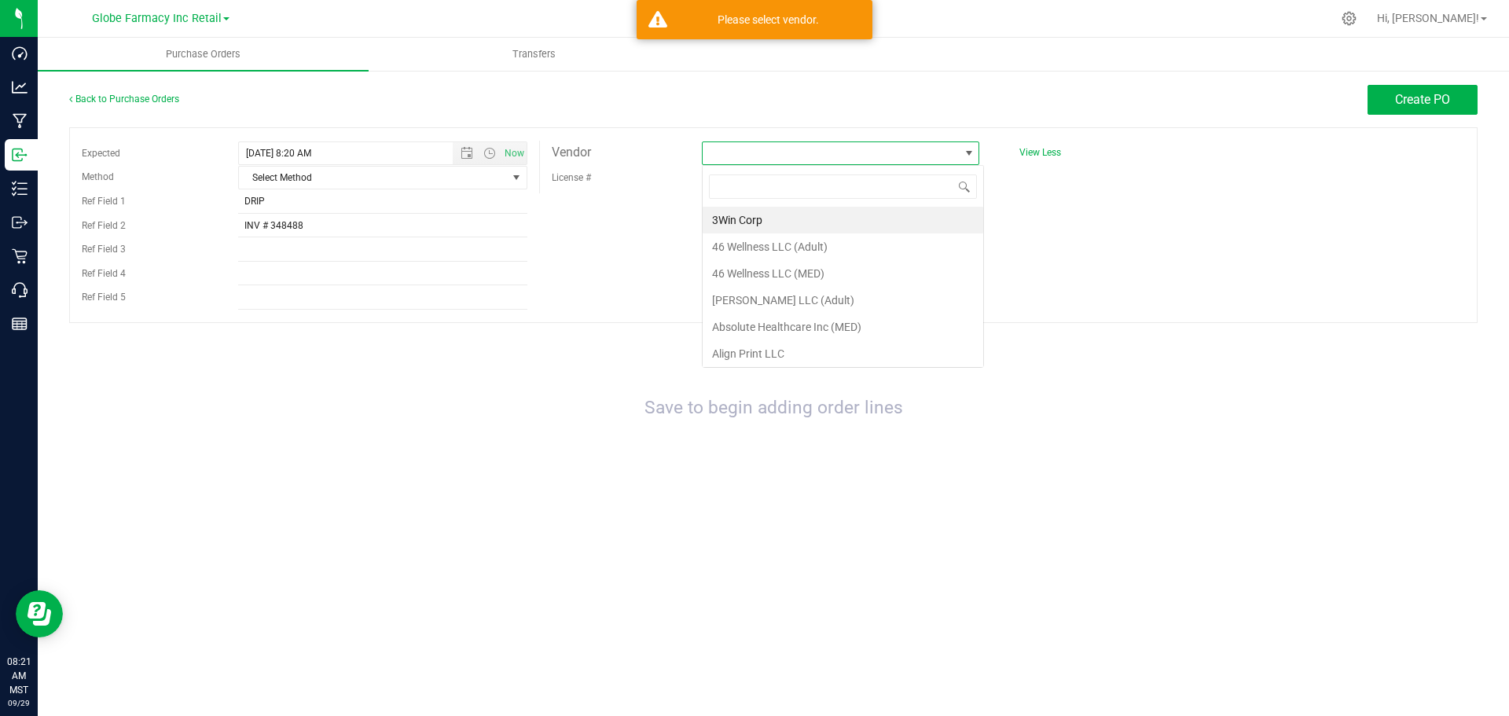
scroll to position [24, 277]
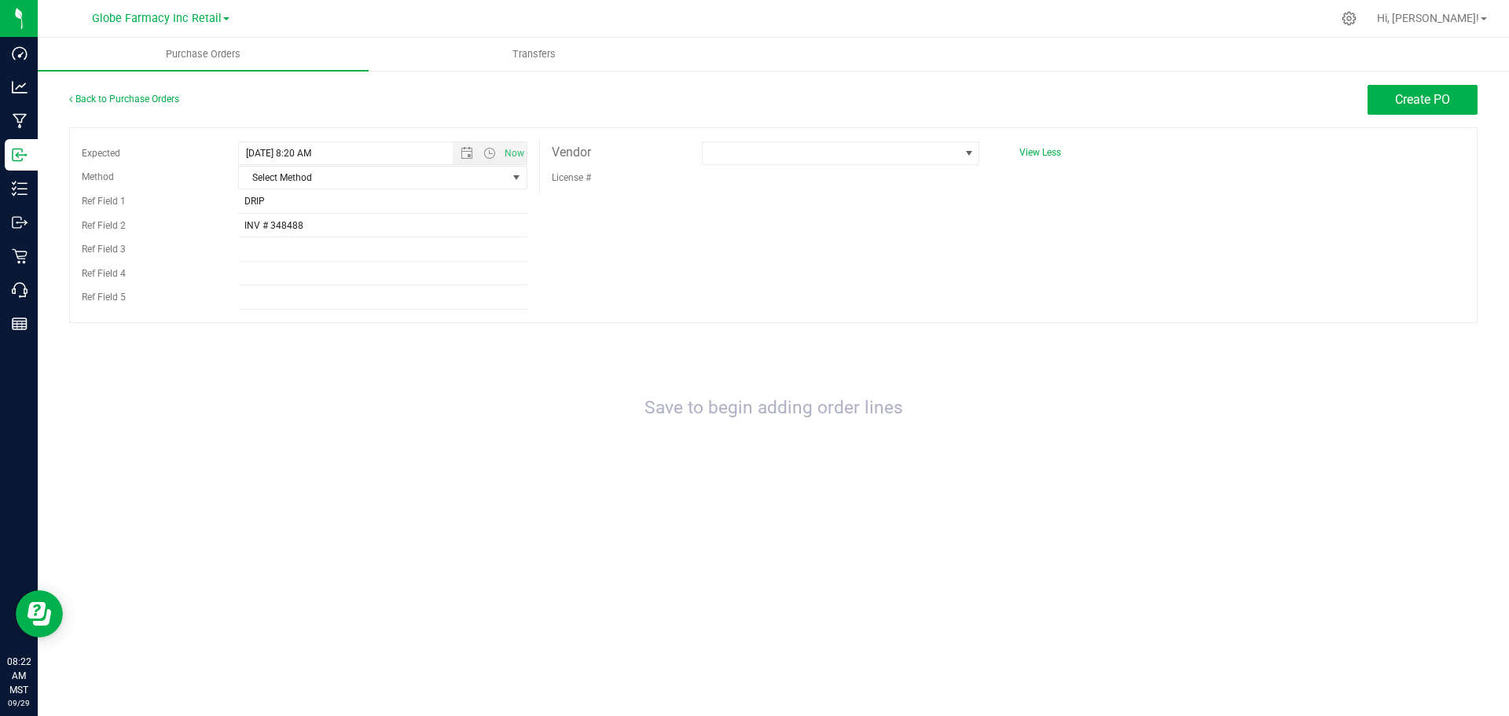
click at [836, 165] on div "License #" at bounding box center [766, 177] width 452 height 24
click at [838, 155] on span at bounding box center [830, 153] width 256 height 22
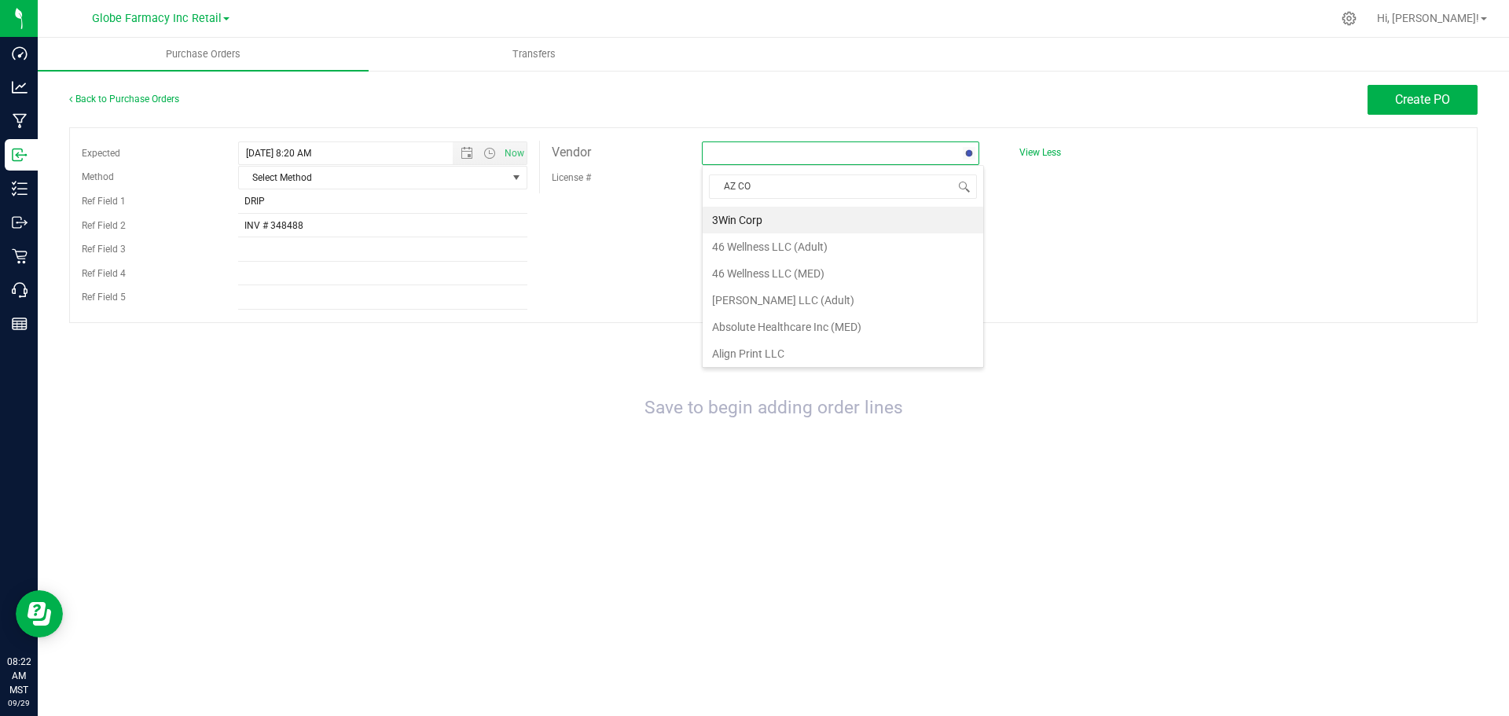
type input "AZ COM"
click at [801, 222] on li "Az Compassionate Care Inc (Adult)" at bounding box center [840, 220] width 276 height 27
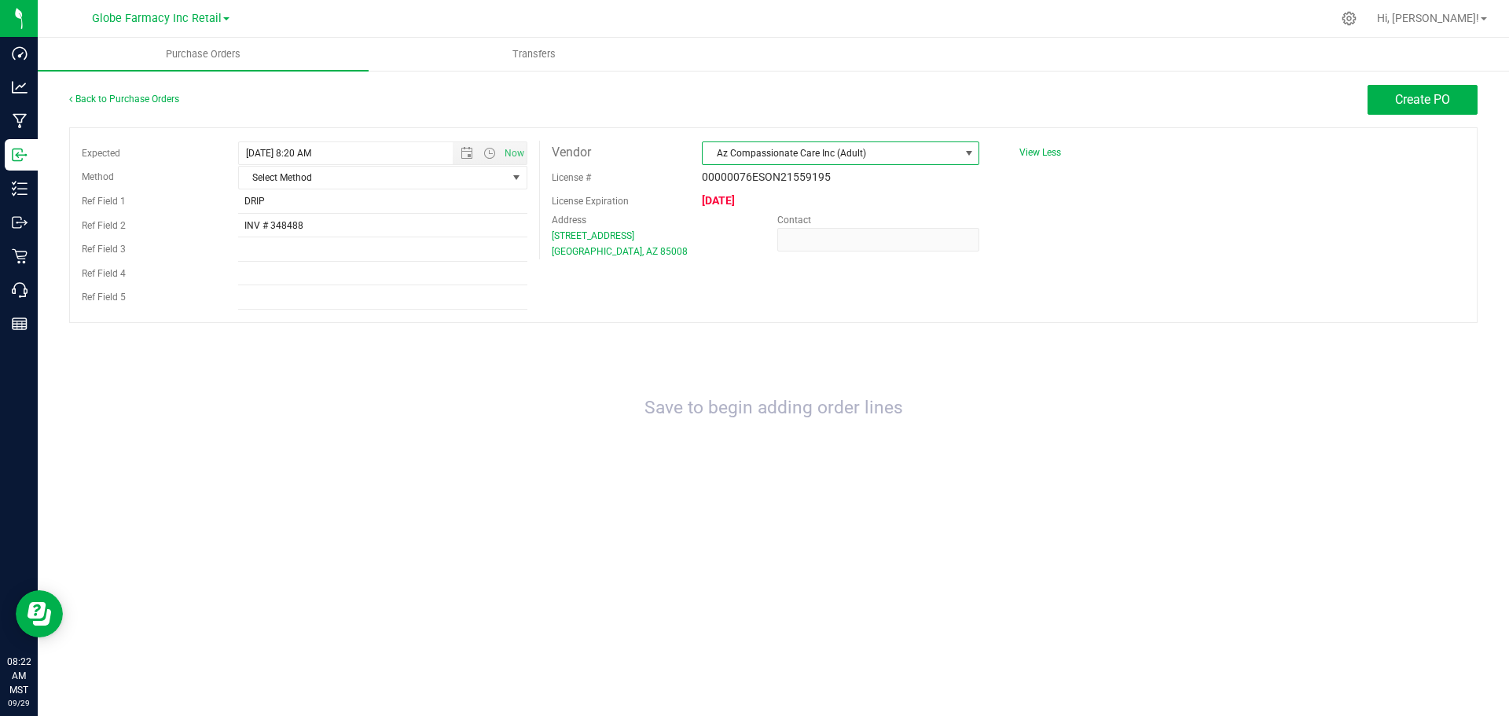
click at [873, 152] on span "Az Compassionate Care Inc (Adult)" at bounding box center [830, 153] width 256 height 22
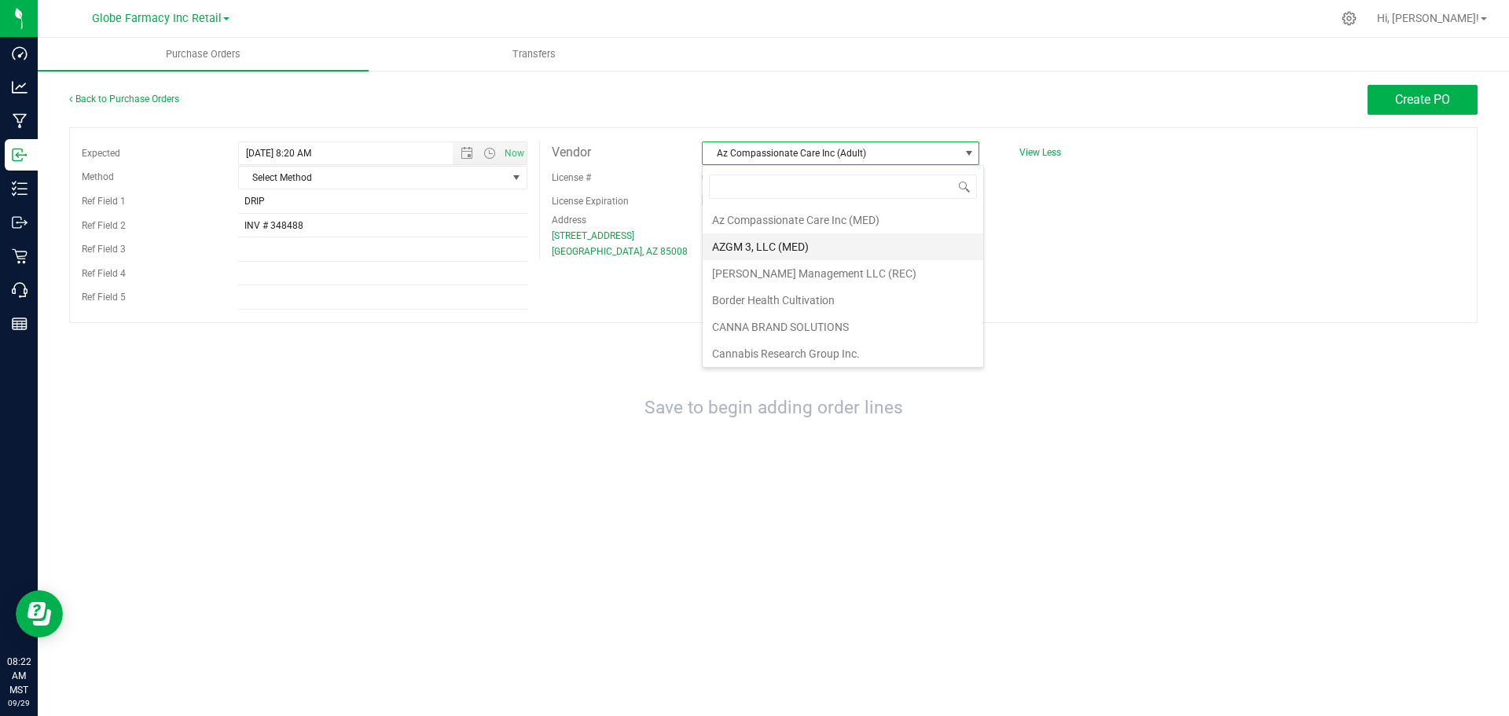
scroll to position [269, 0]
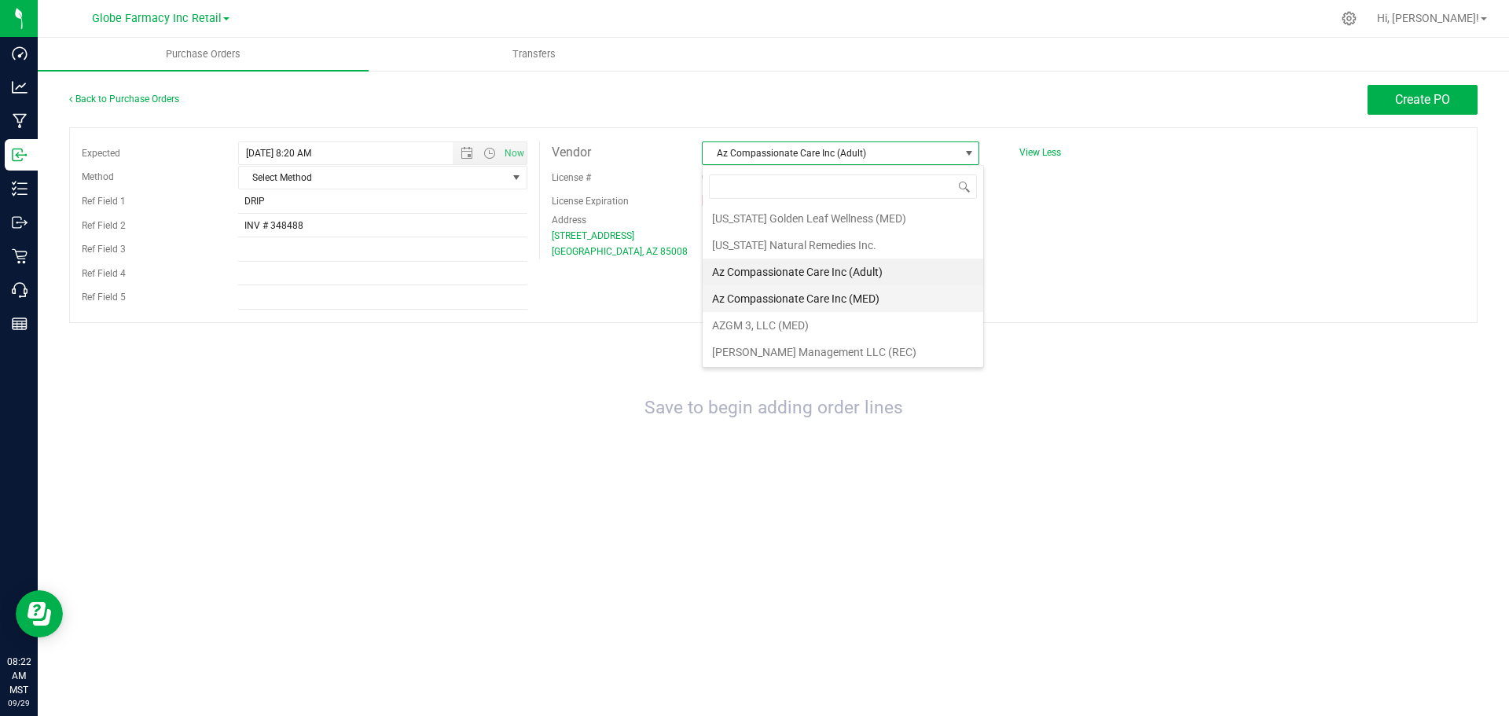
click at [878, 291] on li "Az Compassionate Care Inc (MED)" at bounding box center [842, 298] width 280 height 27
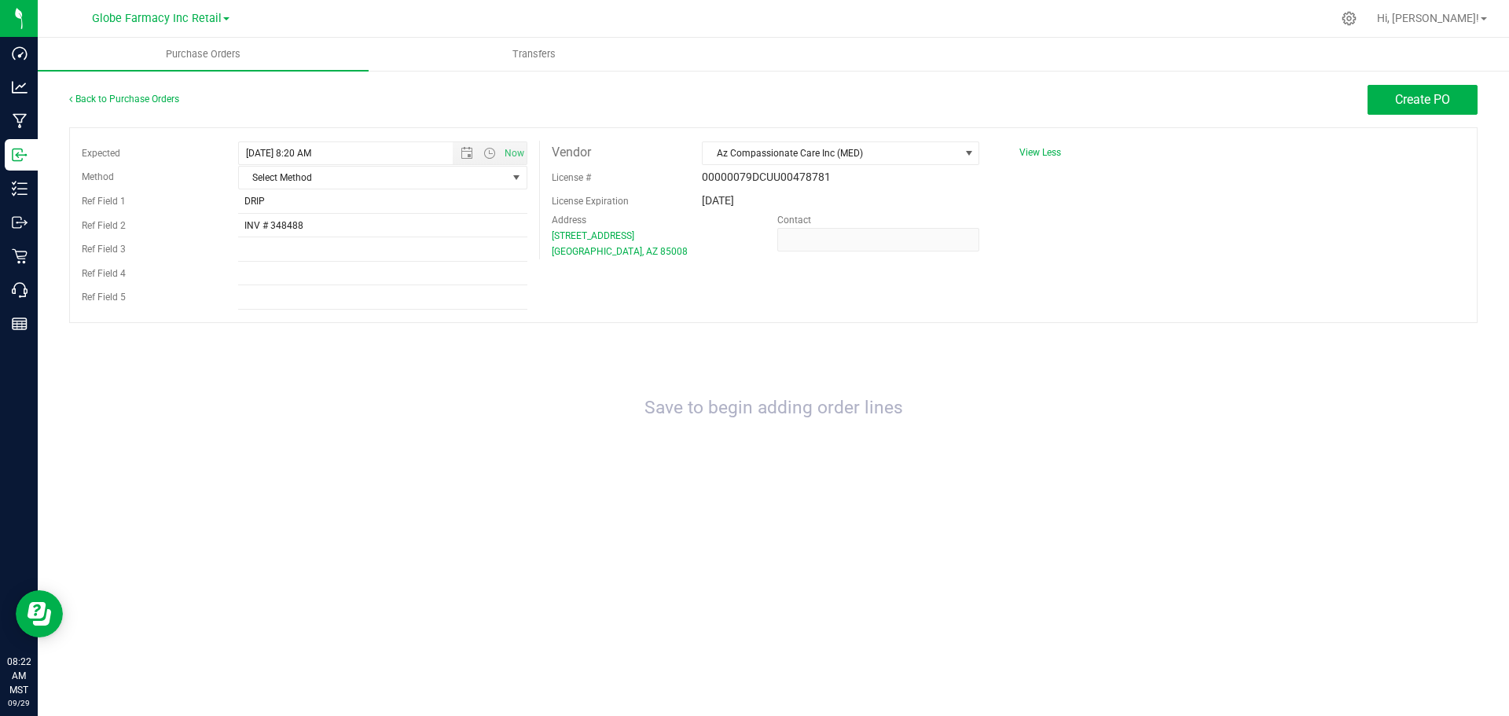
click at [1172, 223] on div "Expected 9/29/2025 8:20 AM Now Method Select Method Select Method USPS UPS FedE…" at bounding box center [773, 225] width 1408 height 196
click at [1406, 90] on button "Create PO" at bounding box center [1422, 100] width 110 height 30
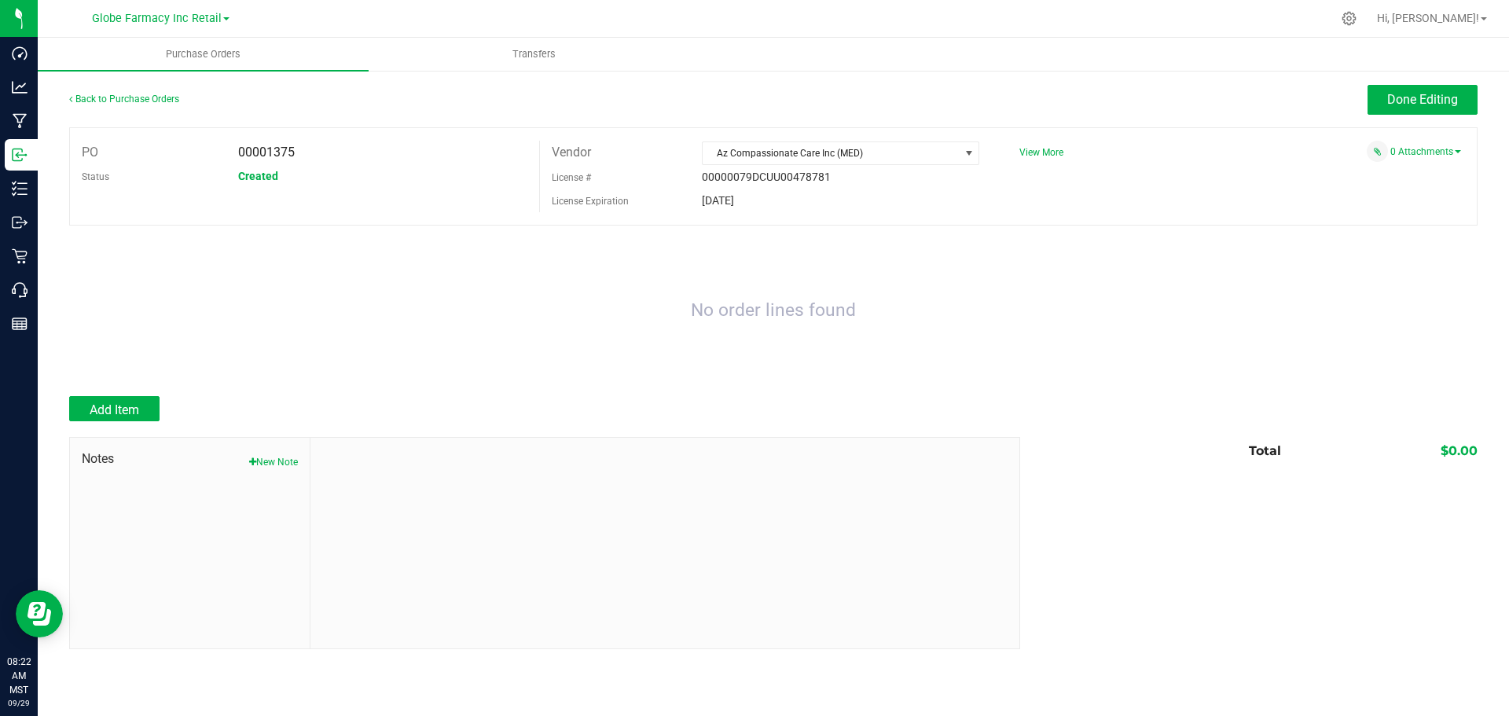
drag, startPoint x: 860, startPoint y: 219, endPoint x: 831, endPoint y: 243, distance: 36.8
click at [860, 219] on div "PO 00001375 Status Created Vendor Az Compassionate Care Inc (MED) License # 000…" at bounding box center [773, 176] width 1408 height 98
click at [114, 402] on span "Add Item" at bounding box center [114, 409] width 49 height 15
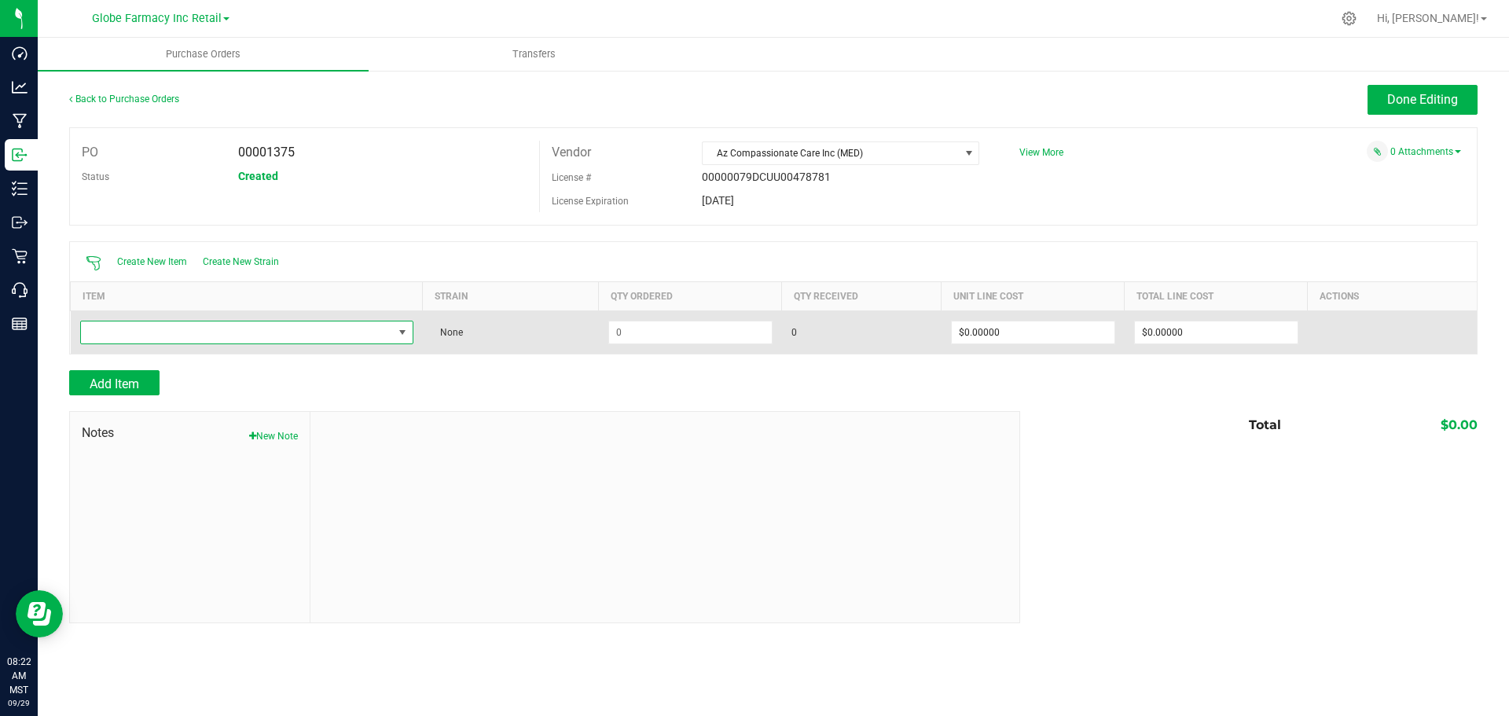
click at [222, 339] on span "NO DATA FOUND" at bounding box center [237, 332] width 312 height 22
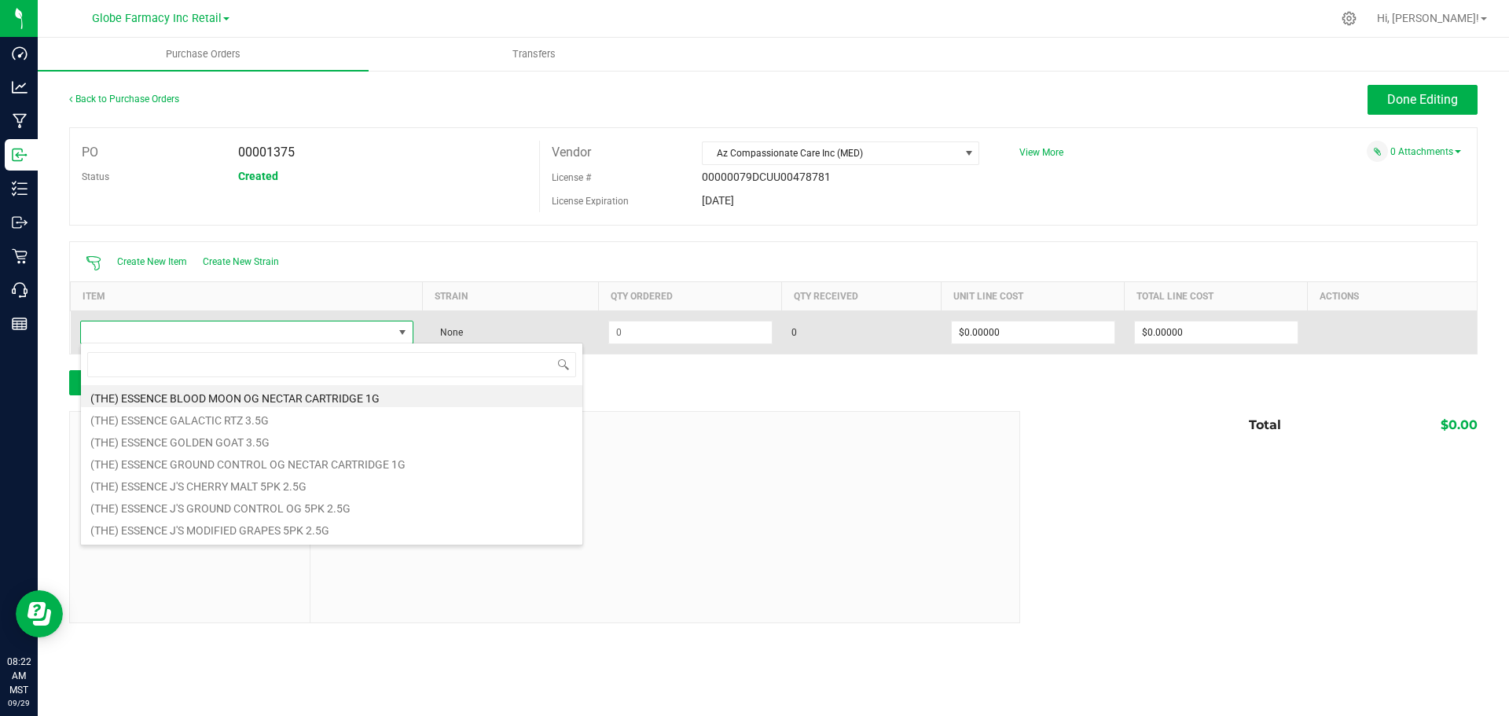
click at [332, 335] on span at bounding box center [237, 332] width 312 height 22
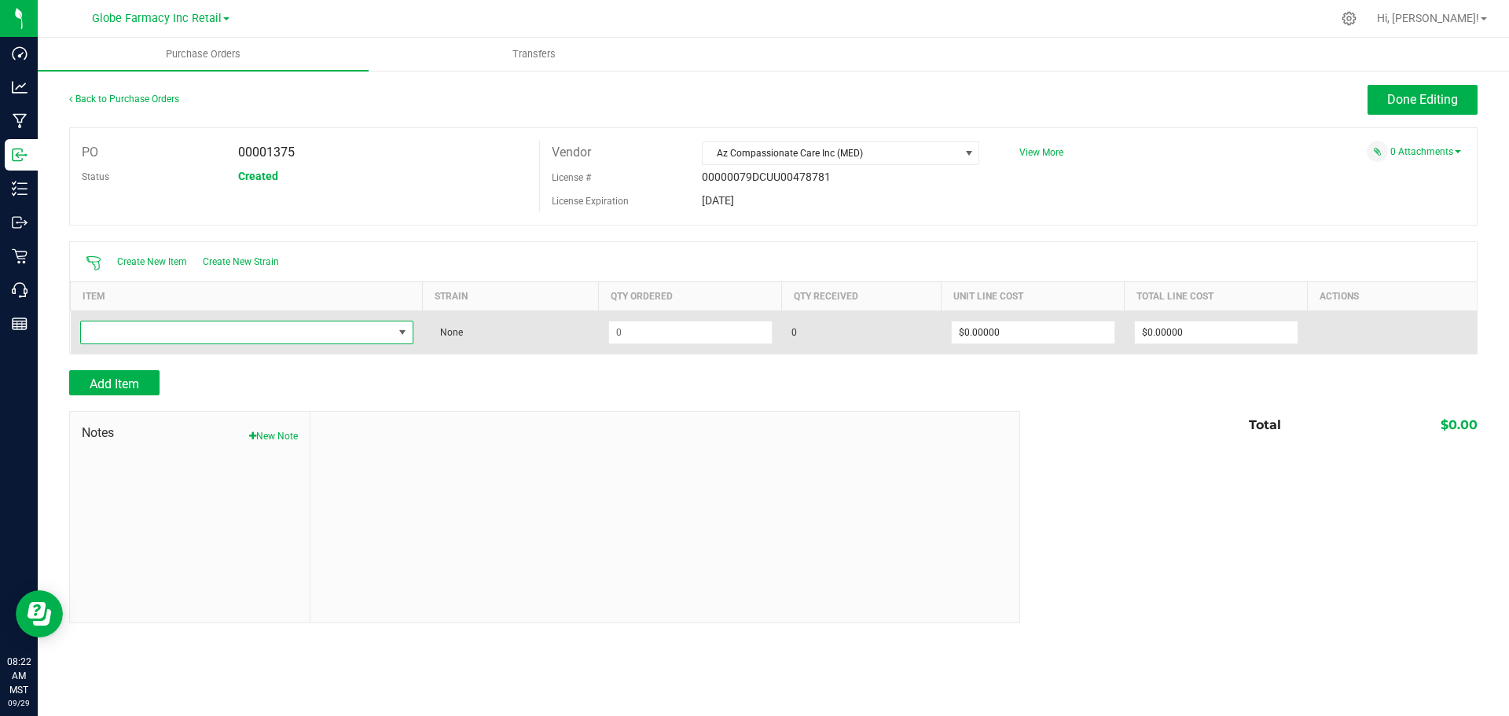
click at [330, 329] on span "NO DATA FOUND" at bounding box center [237, 332] width 312 height 22
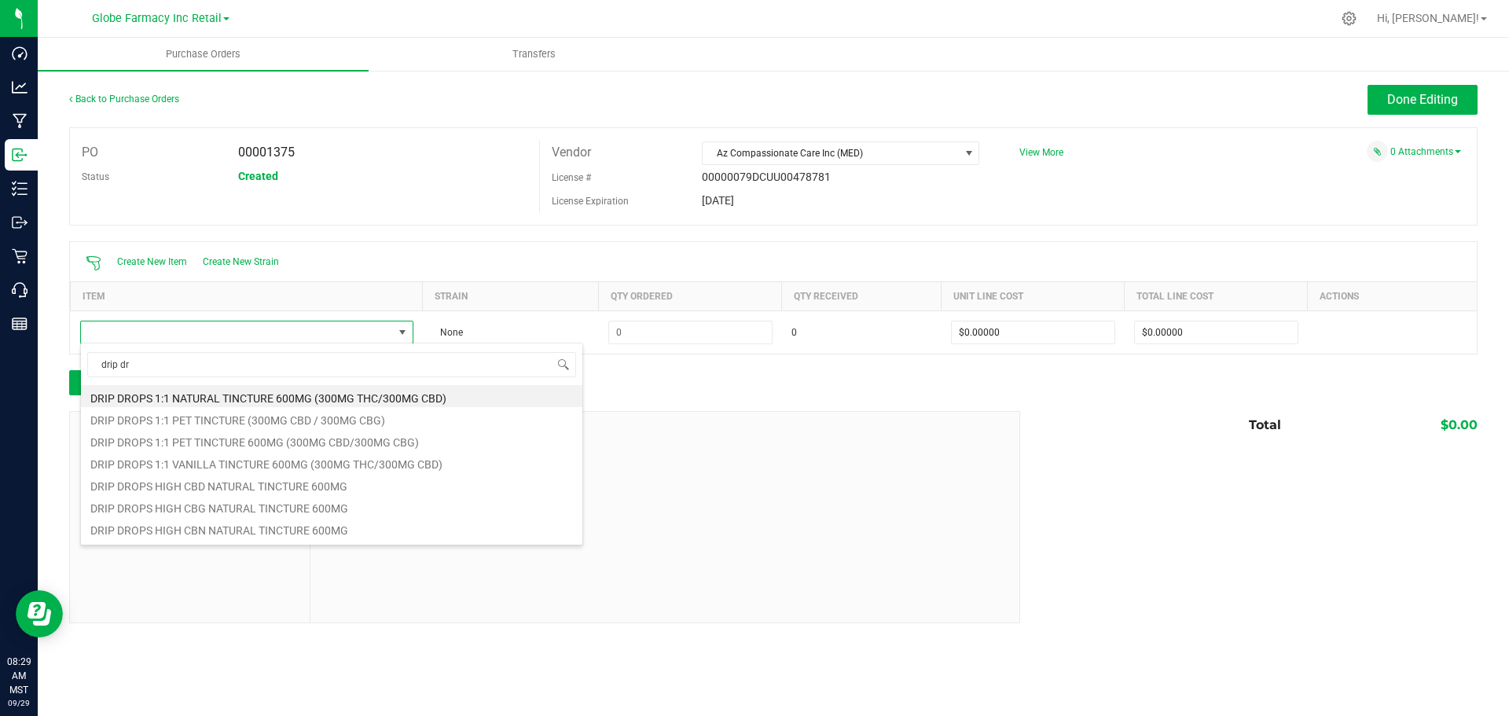
type input "drip dr"
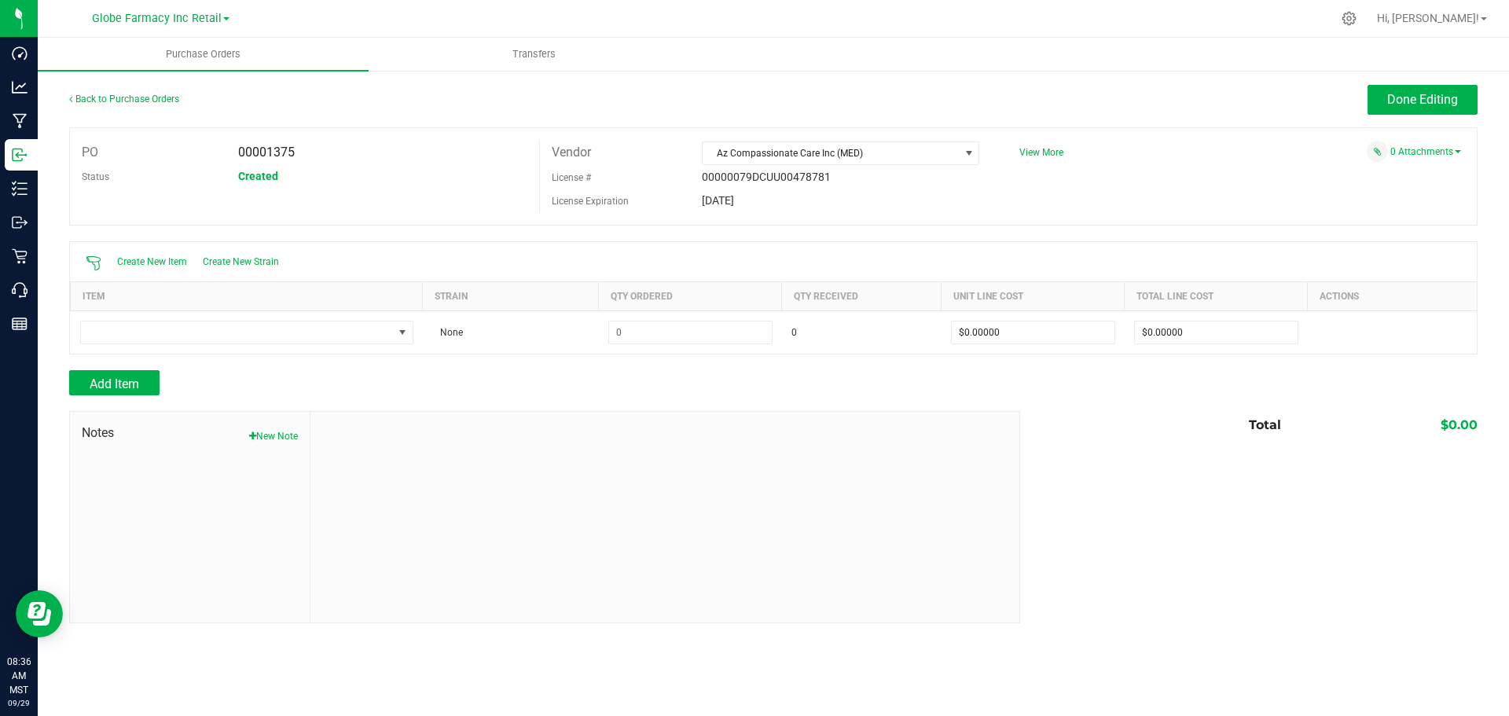
click at [1460, 690] on div "Purchase Orders Transfers Back to Purchase Orders Done Editing PO 00001375 Stat…" at bounding box center [773, 377] width 1471 height 678
